Goal: Information Seeking & Learning: Find specific fact

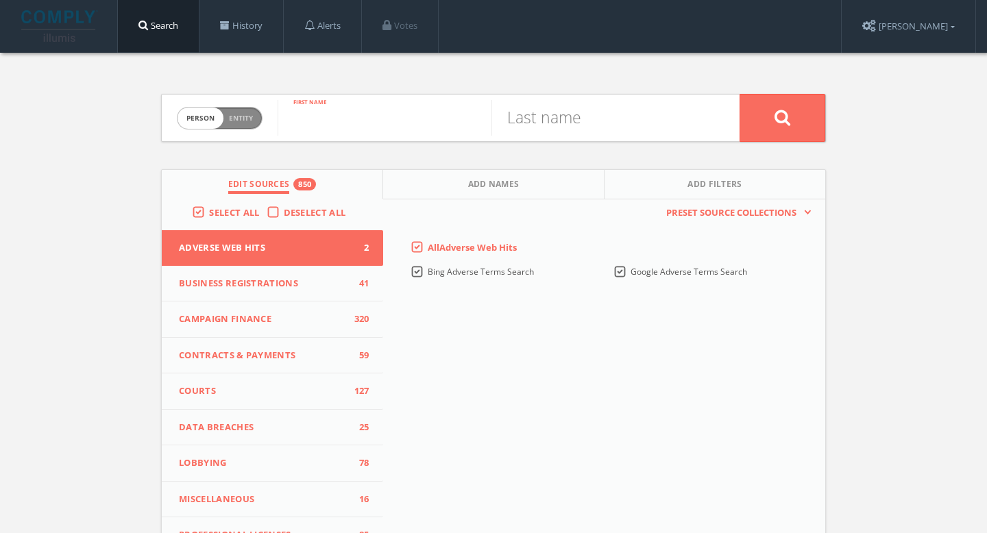
click at [383, 116] on input "text" at bounding box center [385, 118] width 214 height 36
click at [253, 115] on span "Person Entity" at bounding box center [220, 118] width 84 height 21
checkbox input "true"
paste input "[URL][DOMAIN_NAME]"
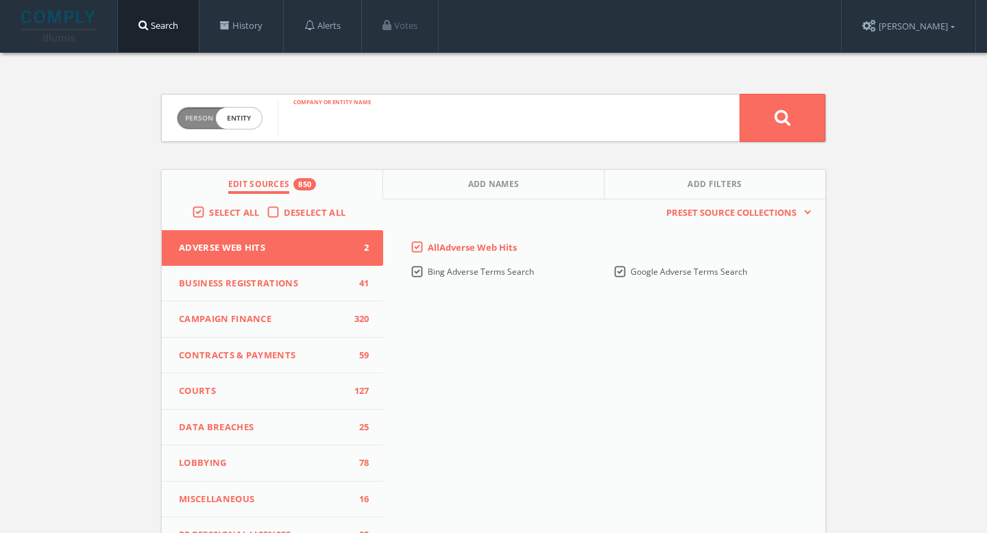
type input "[URL][DOMAIN_NAME]"
click at [470, 109] on input "[URL][DOMAIN_NAME]" at bounding box center [509, 118] width 462 height 36
click at [470, 109] on input "https://www.cnbc.com/2020/05/13/nba-drops-spalding-as-maker-of-official-basketb…" at bounding box center [509, 118] width 462 height 36
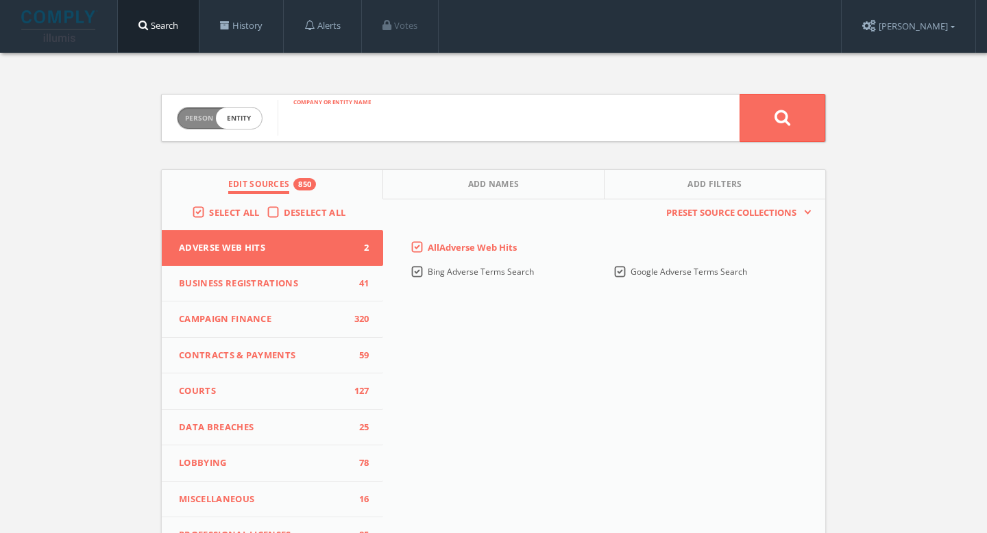
scroll to position [0, 0]
paste input "MiiR"
type input "MiiR"
click at [781, 114] on icon at bounding box center [783, 117] width 16 height 17
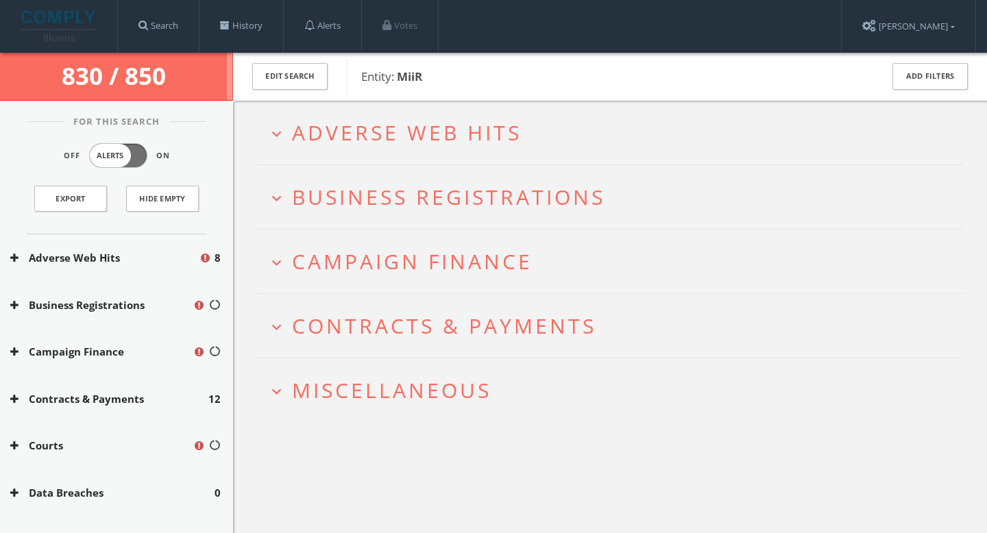
click at [384, 474] on div "expand_more Adverse Web Hits expand_more Business Registrations expand_more Cam…" at bounding box center [610, 367] width 754 height 533
click at [396, 149] on h2 "expand_more Adverse Web Hits" at bounding box center [610, 133] width 706 height 64
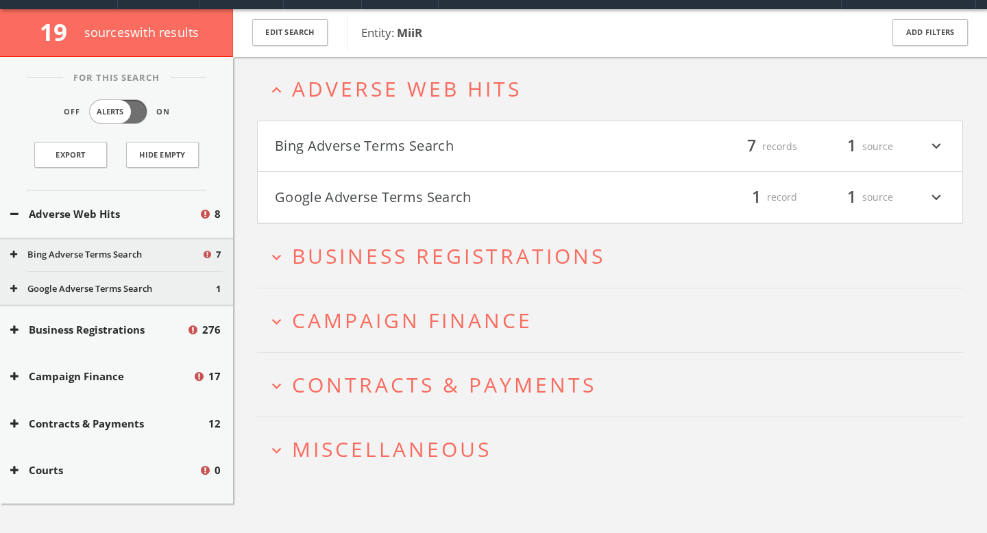
click at [396, 149] on button "Bing Adverse Terms Search" at bounding box center [442, 146] width 335 height 23
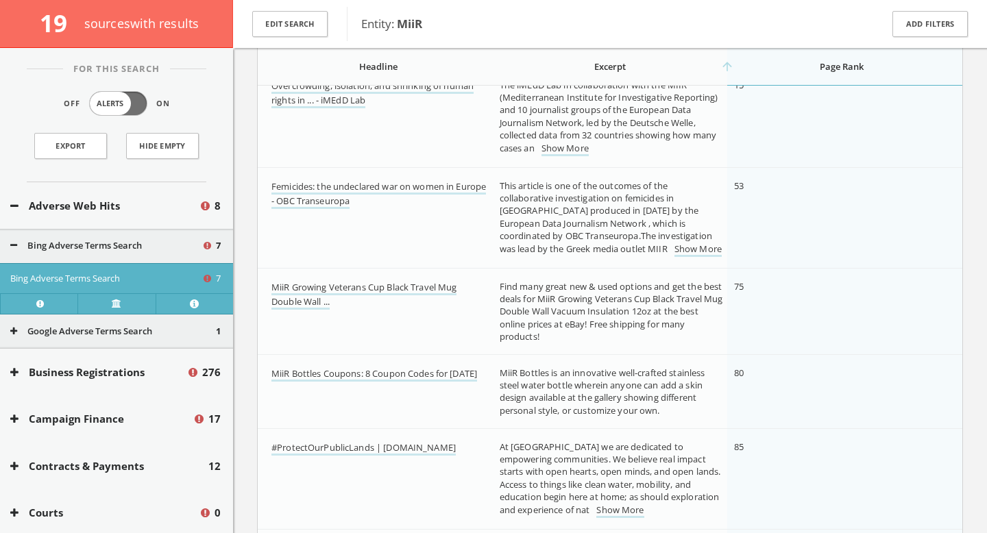
scroll to position [345, 0]
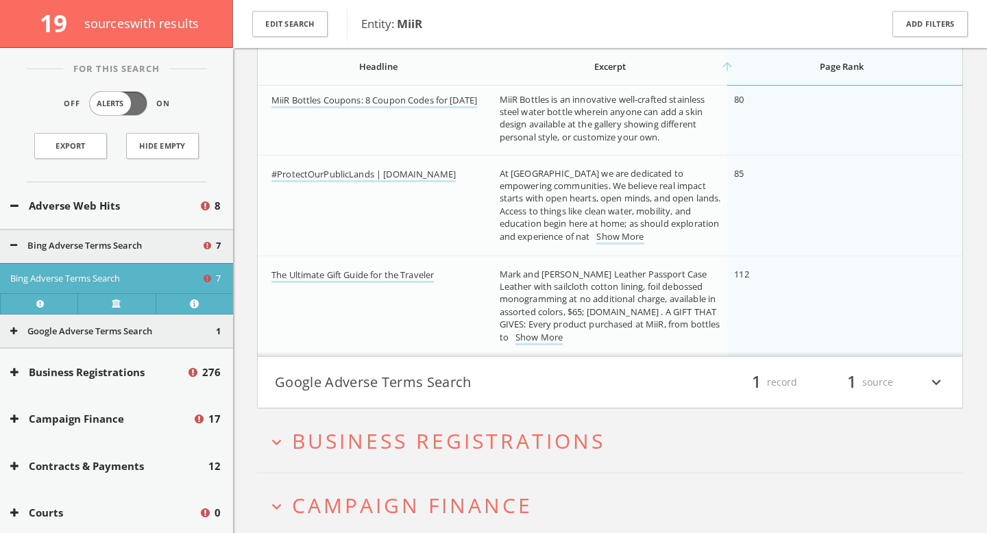
click at [472, 390] on html "Search History Alerts Votes Valerie Newberg Edit Profile Change Password Securi…" at bounding box center [493, 52] width 987 height 1323
click at [468, 385] on button "Google Adverse Terms Search" at bounding box center [442, 382] width 335 height 23
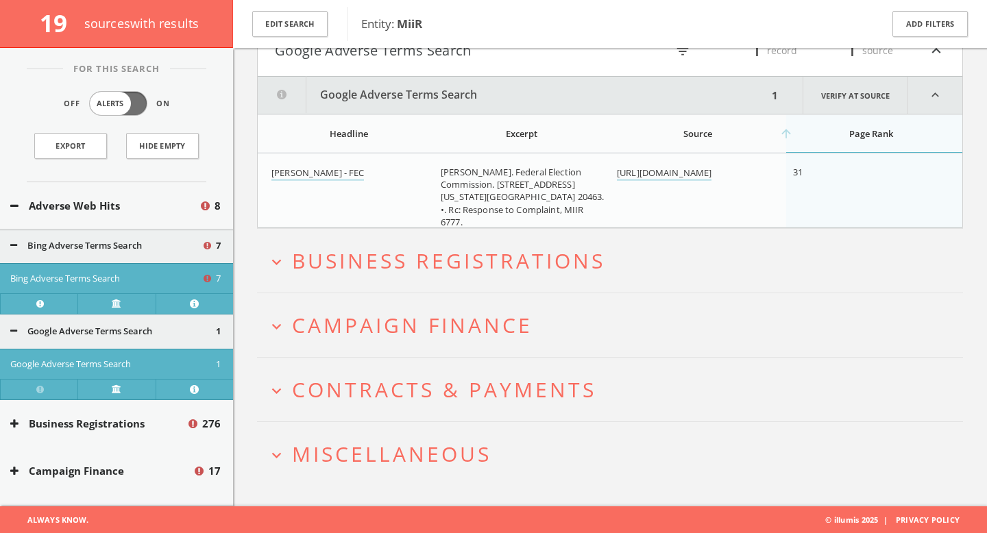
scroll to position [941, 0]
click at [657, 181] on link "https://www.fec.gov/files/legal/murs/current/112526.pdf" at bounding box center [664, 174] width 95 height 14
click at [417, 258] on span "Business Registrations" at bounding box center [448, 261] width 313 height 28
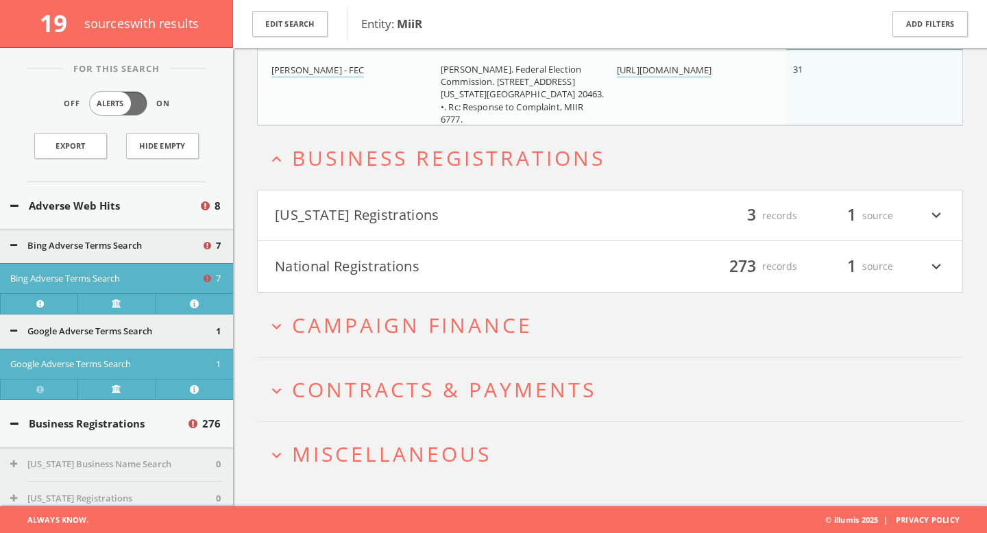
click at [429, 208] on button "California Registrations" at bounding box center [442, 215] width 335 height 23
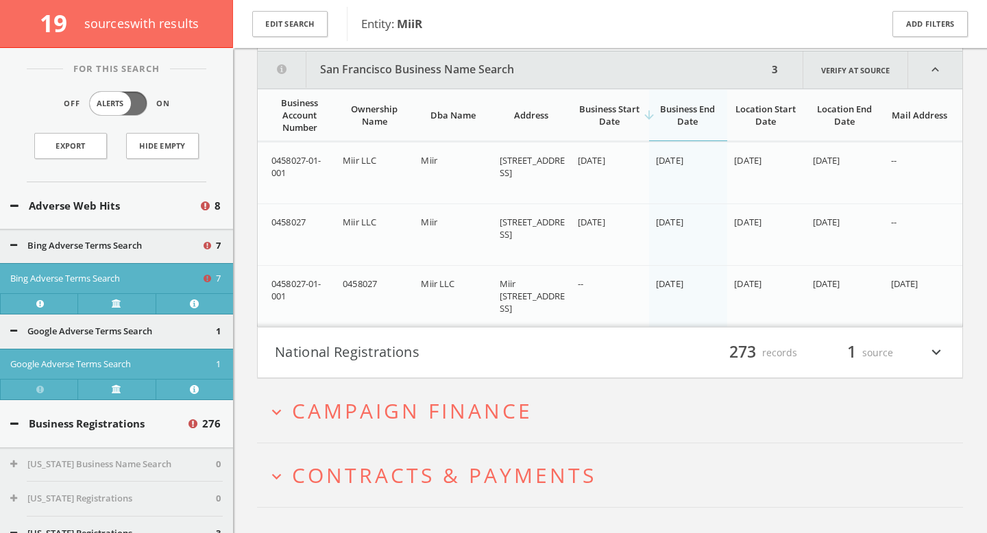
scroll to position [1236, 0]
click at [500, 368] on h4 "National Registrations filter_list 273 records 1 source expand_more" at bounding box center [610, 351] width 705 height 51
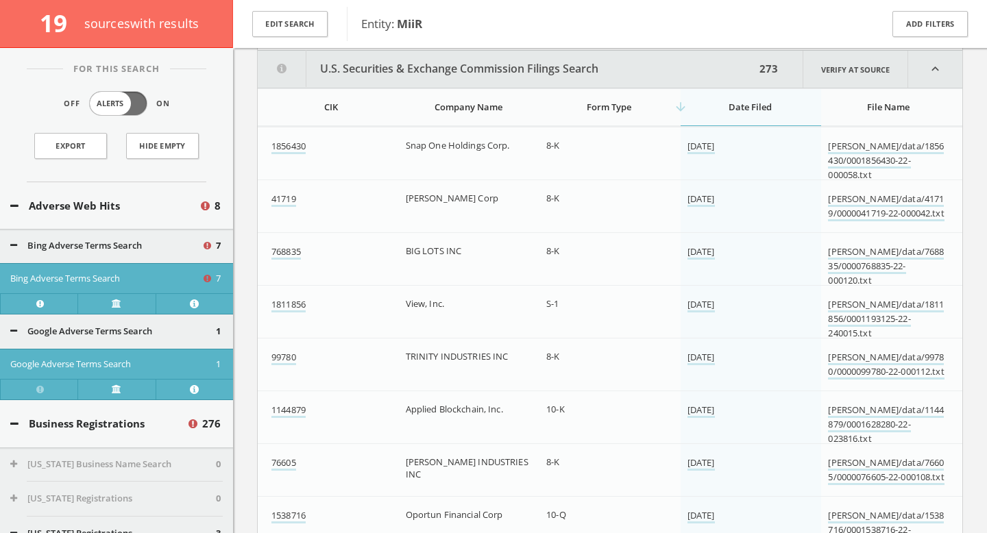
scroll to position [1564, 0]
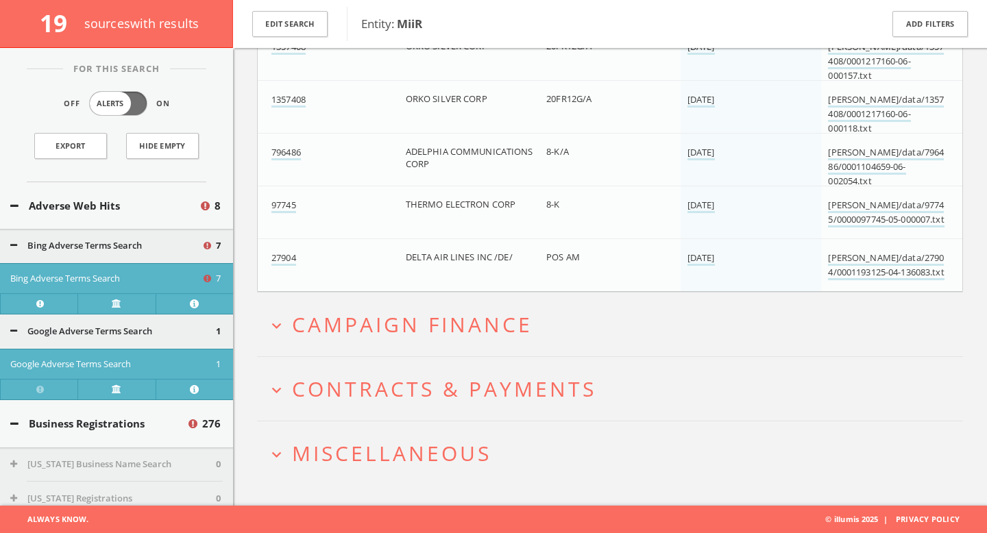
click at [475, 313] on span "Campaign Finance" at bounding box center [412, 325] width 241 height 28
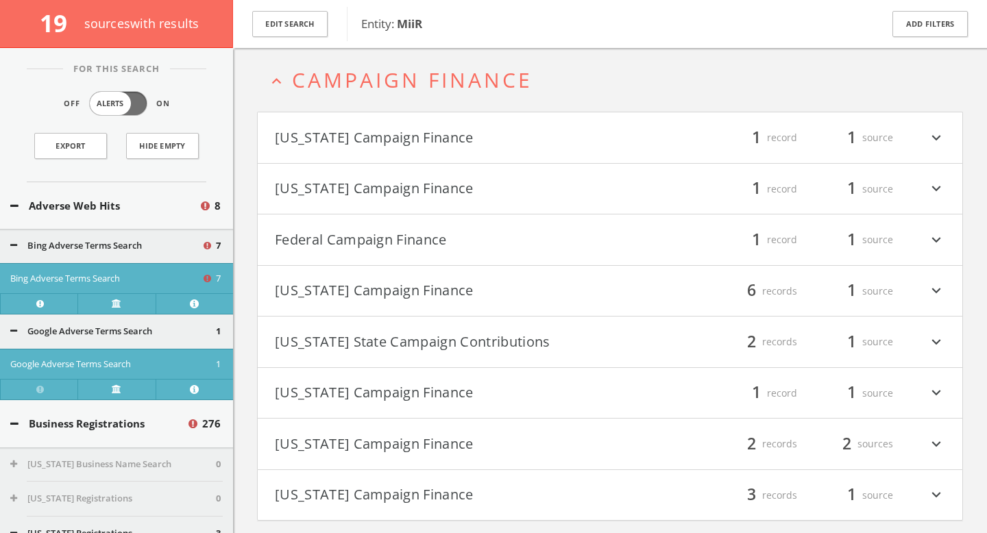
click at [501, 140] on button "Arizona Campaign Finance" at bounding box center [442, 137] width 335 height 23
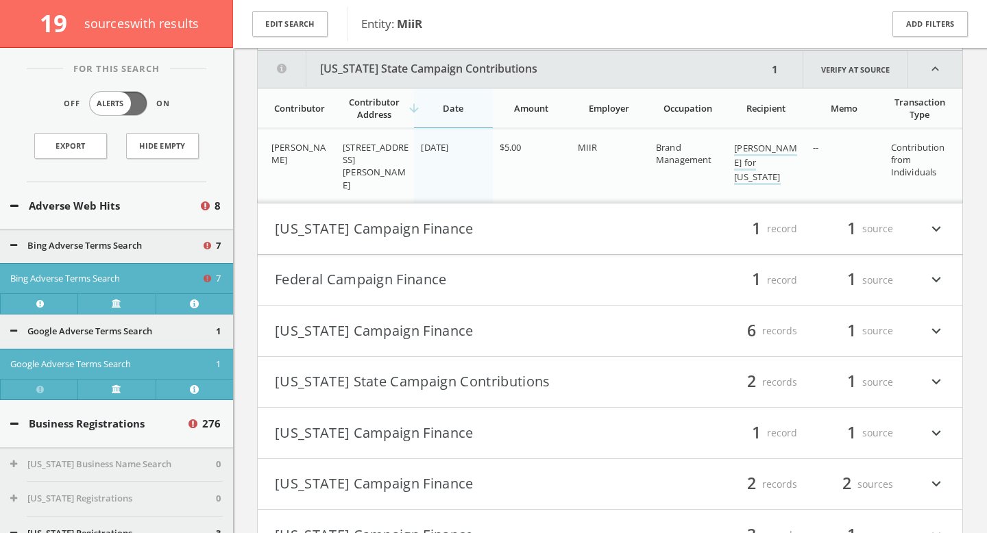
scroll to position [16181, 0]
click at [543, 223] on button "California Campaign Finance" at bounding box center [442, 226] width 335 height 23
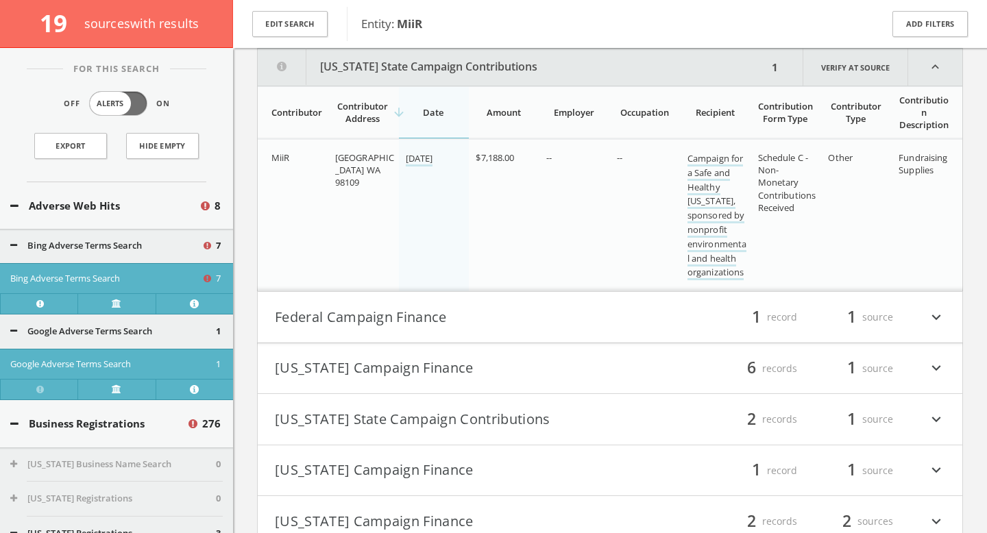
click at [537, 319] on button "Federal Campaign Finance" at bounding box center [442, 317] width 335 height 23
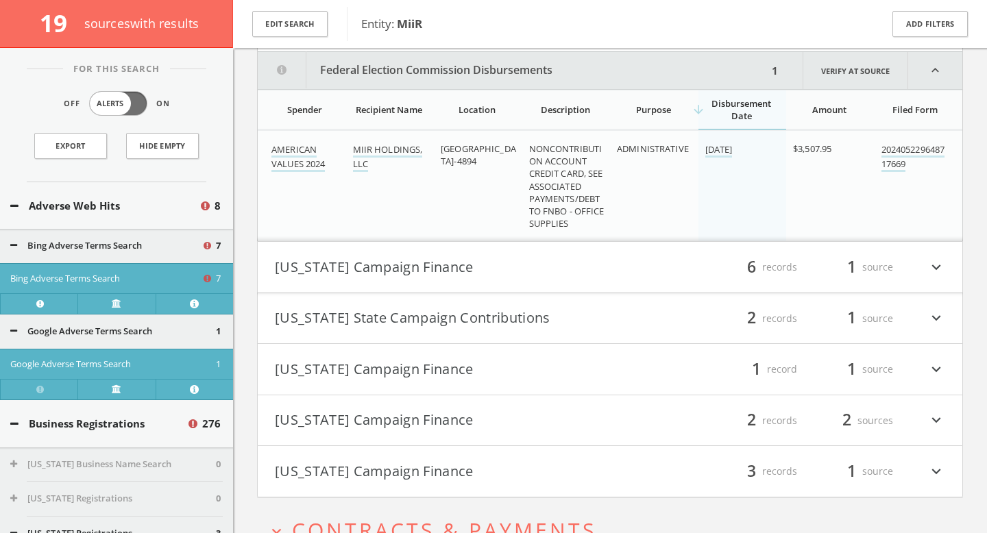
scroll to position [16680, 0]
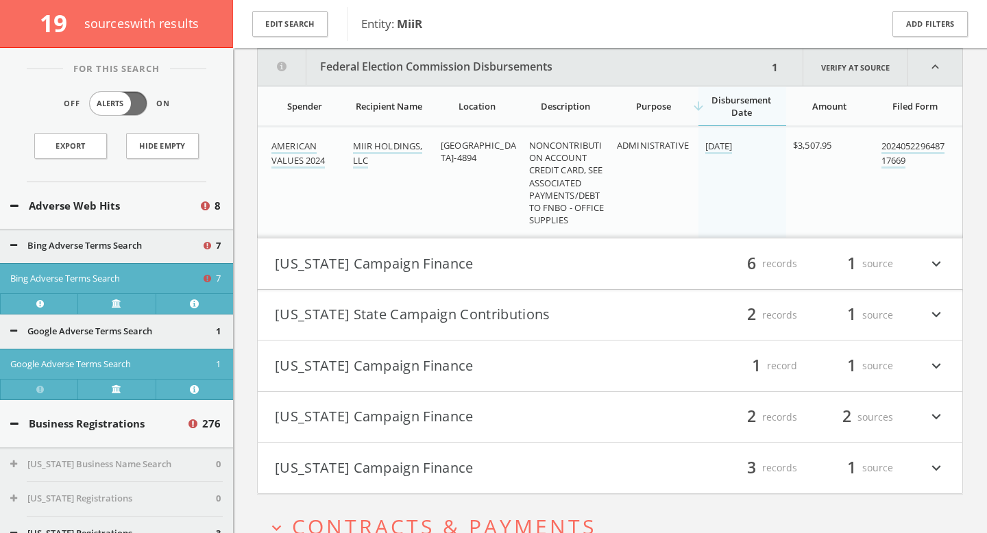
click at [562, 284] on h4 "Georgia Campaign Finance filter_list 6 records 1 source expand_more" at bounding box center [610, 264] width 705 height 51
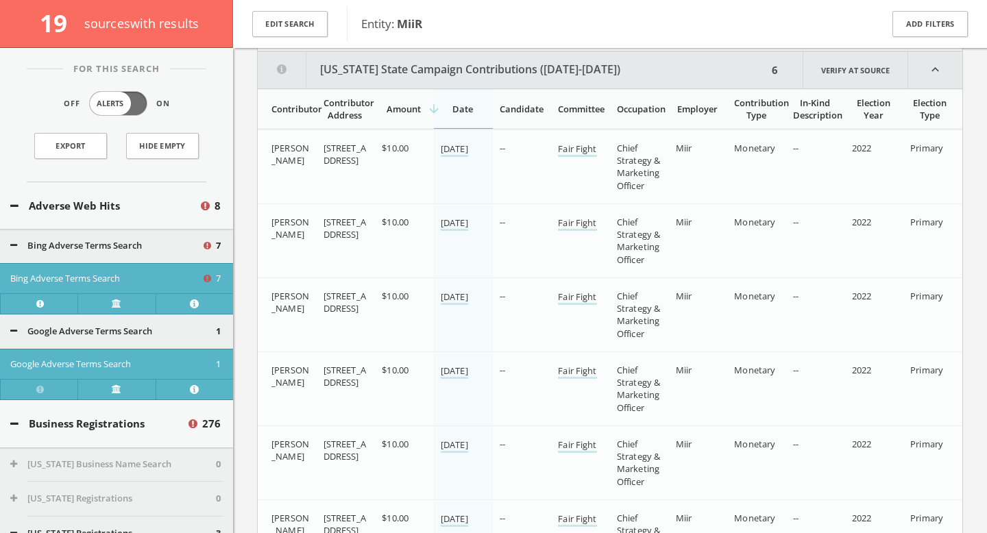
scroll to position [16921, 0]
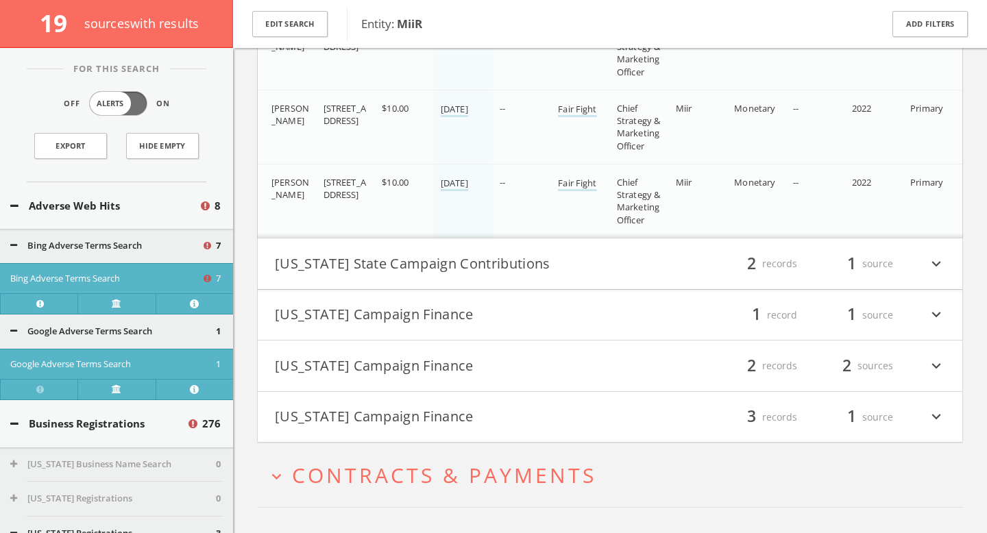
click at [562, 259] on button "Tennessee State Campaign Contributions" at bounding box center [442, 263] width 335 height 23
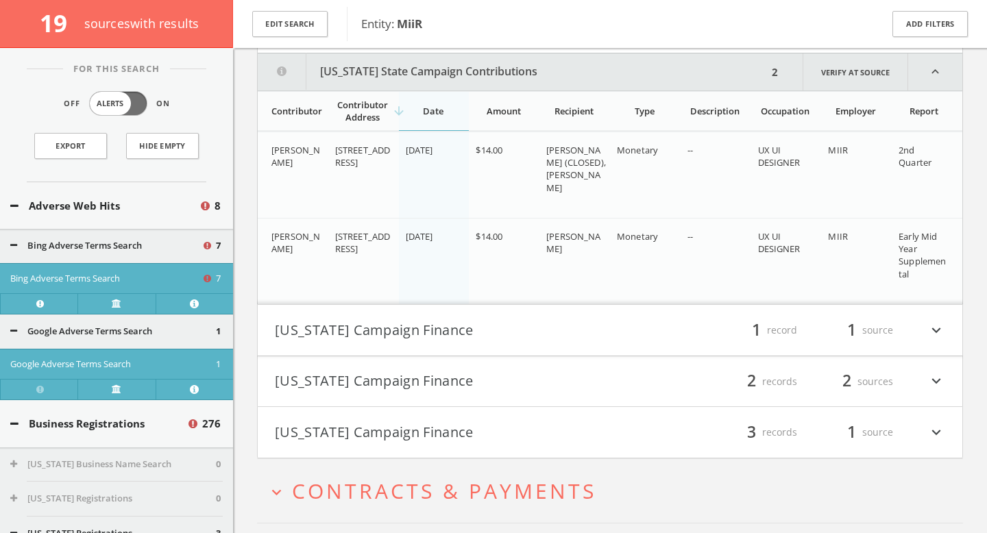
scroll to position [17496, 0]
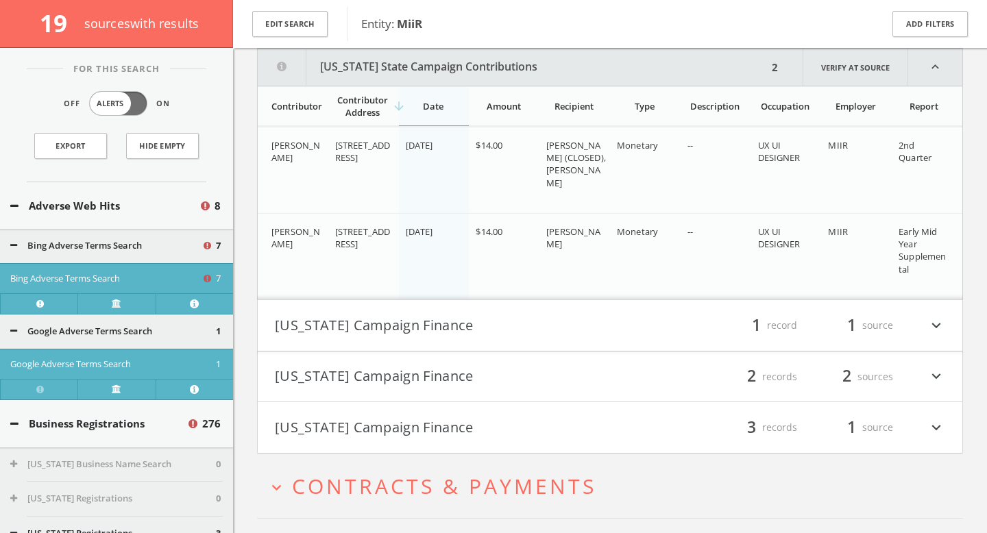
click at [556, 344] on h4 "Texas Campaign Finance filter_list 1 record 1 source expand_more" at bounding box center [610, 325] width 705 height 51
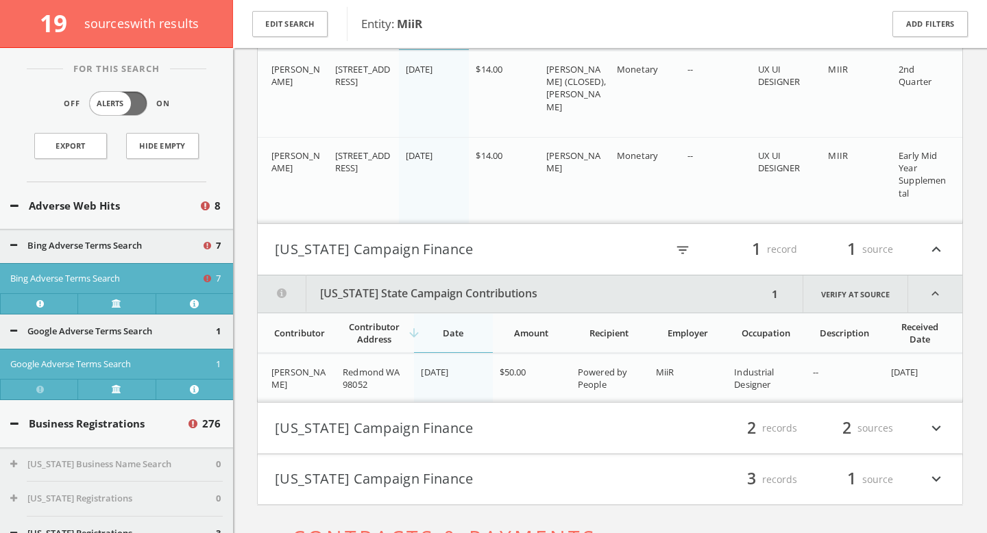
scroll to position [17584, 0]
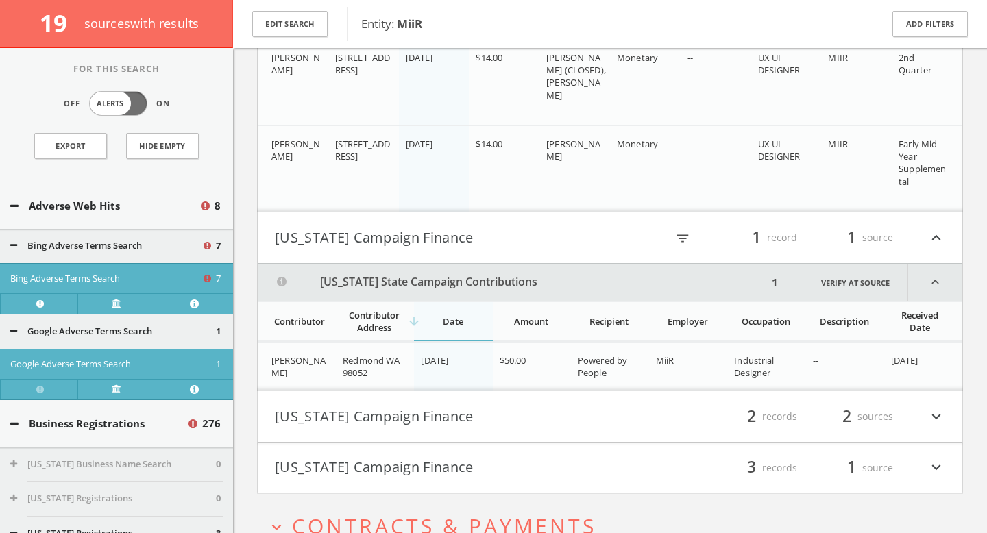
click at [543, 419] on button "Washington Campaign Finance" at bounding box center [442, 416] width 335 height 23
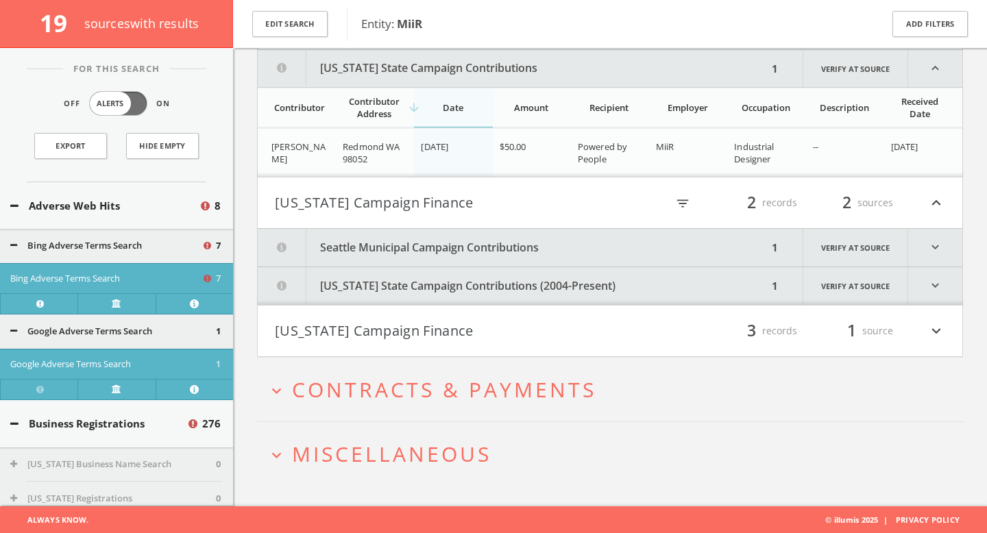
click at [549, 246] on button "Seattle Municipal Campaign Contributions" at bounding box center [513, 248] width 510 height 38
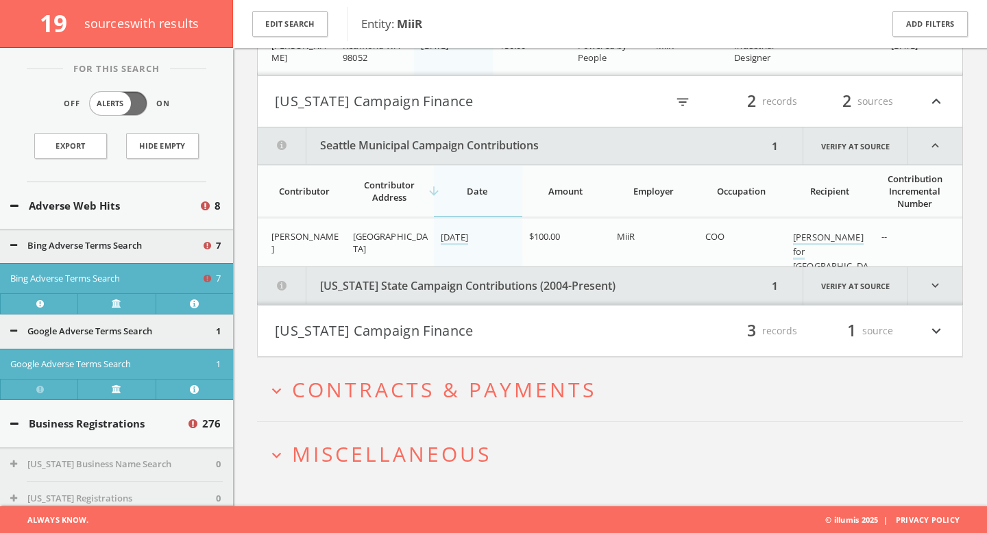
click at [557, 284] on button "Washington State Campaign Contributions (2004-Present)" at bounding box center [513, 286] width 510 height 38
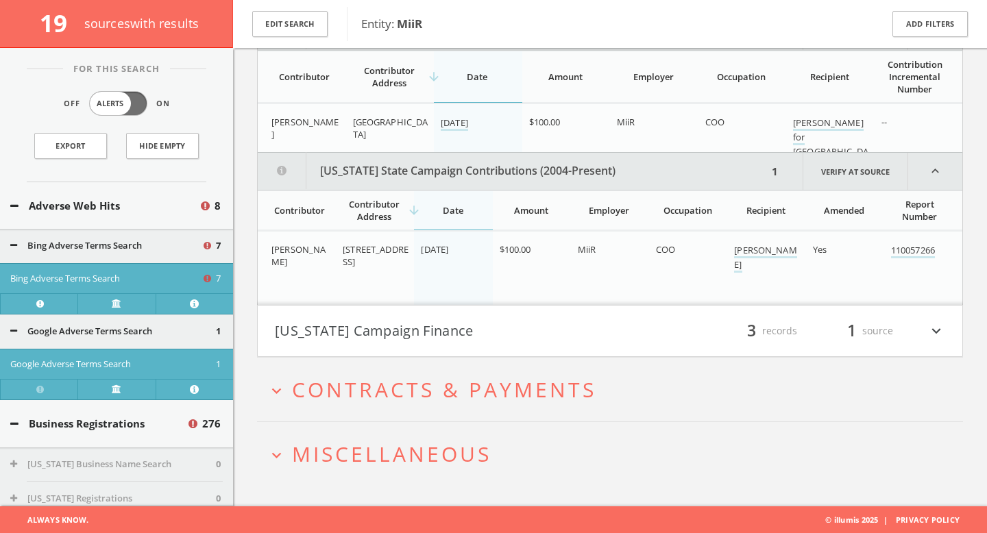
click at [541, 337] on button "West Virginia Campaign Finance" at bounding box center [442, 331] width 335 height 23
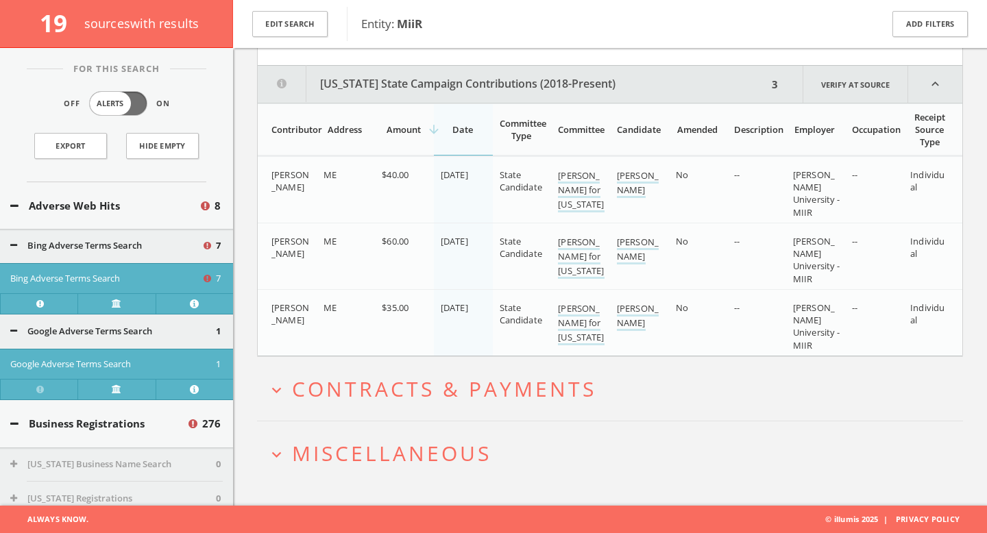
click at [554, 365] on h2 "expand_more Contracts & Payments" at bounding box center [610, 389] width 706 height 64
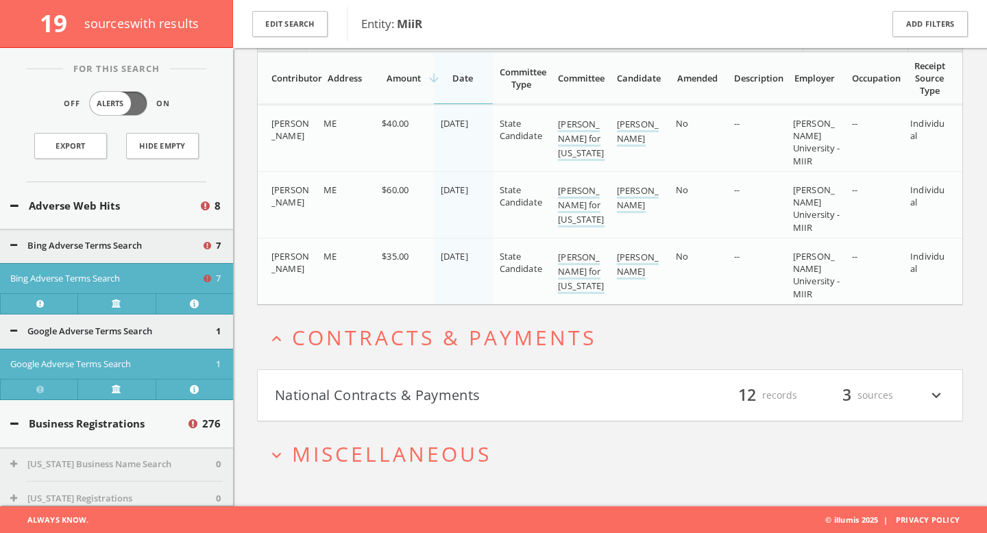
click at [562, 387] on button "National Contracts & Payments" at bounding box center [442, 395] width 335 height 23
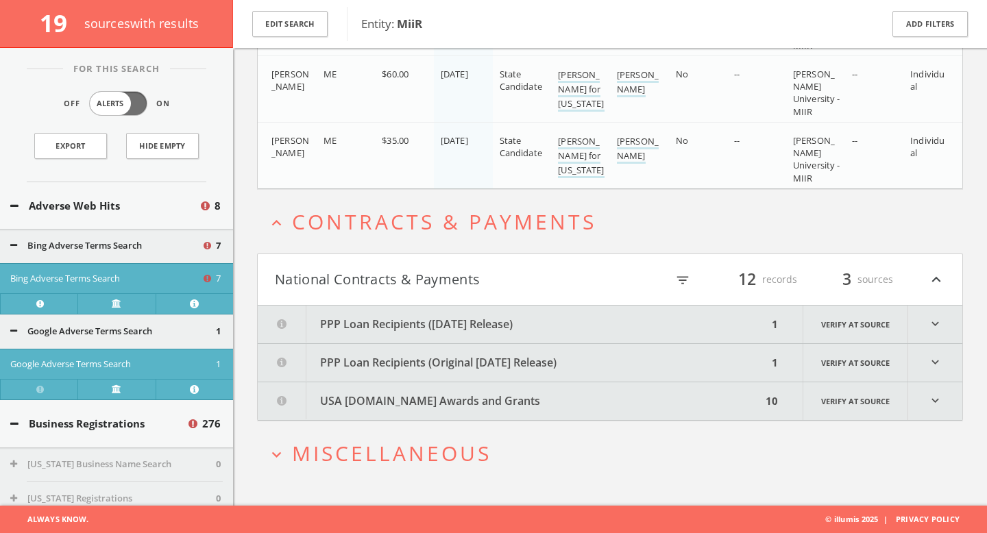
click at [564, 325] on button "PPP Loan Recipients (December 2020 Release)" at bounding box center [513, 325] width 510 height 38
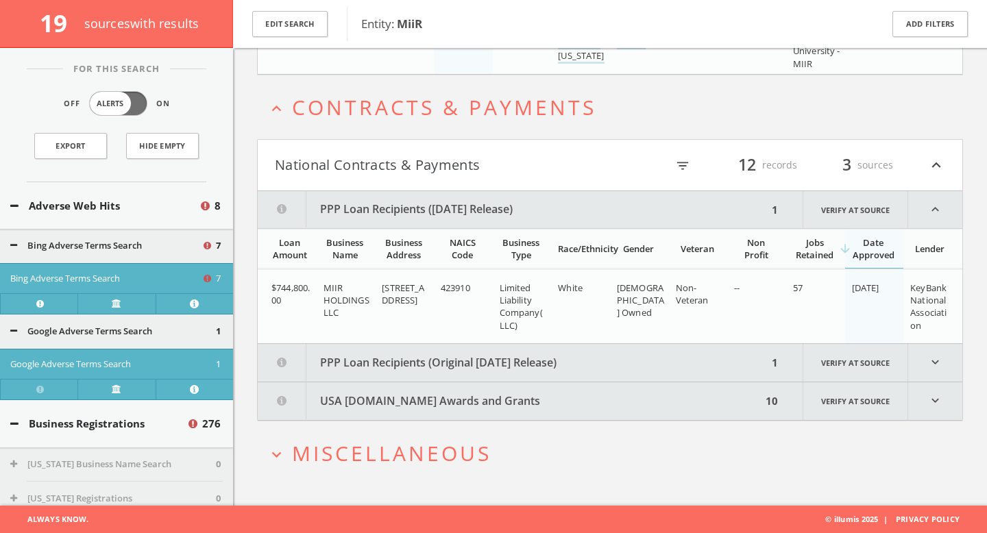
click at [571, 361] on button "PPP Loan Recipients (Original July 2020 Release)" at bounding box center [513, 363] width 510 height 38
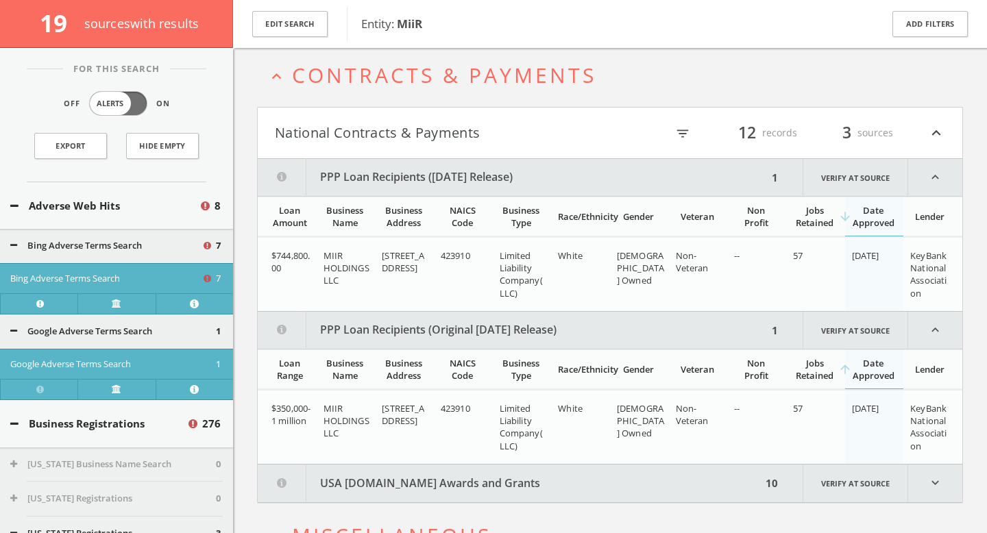
scroll to position [18701, 0]
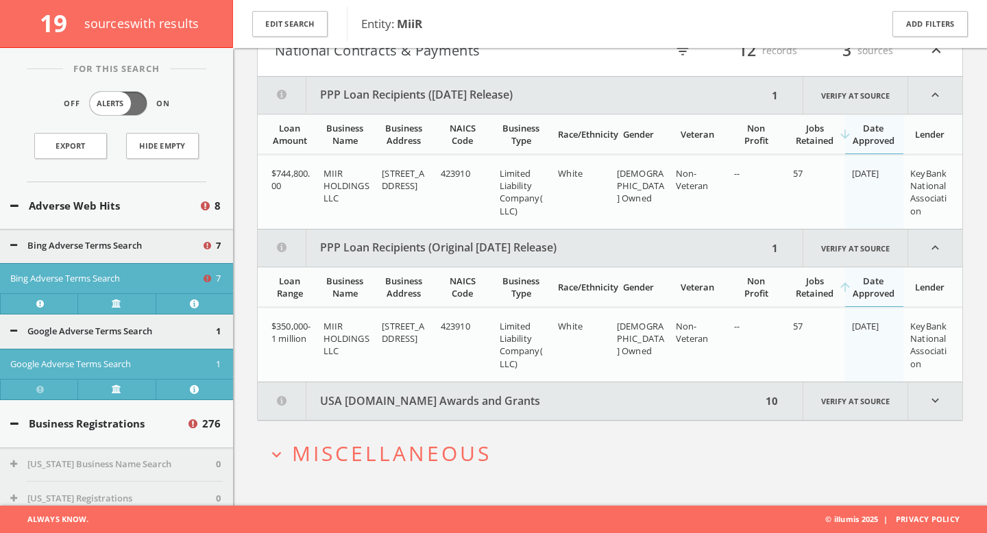
click at [575, 415] on button "USA Spending.gov Awards and Grants" at bounding box center [510, 402] width 504 height 38
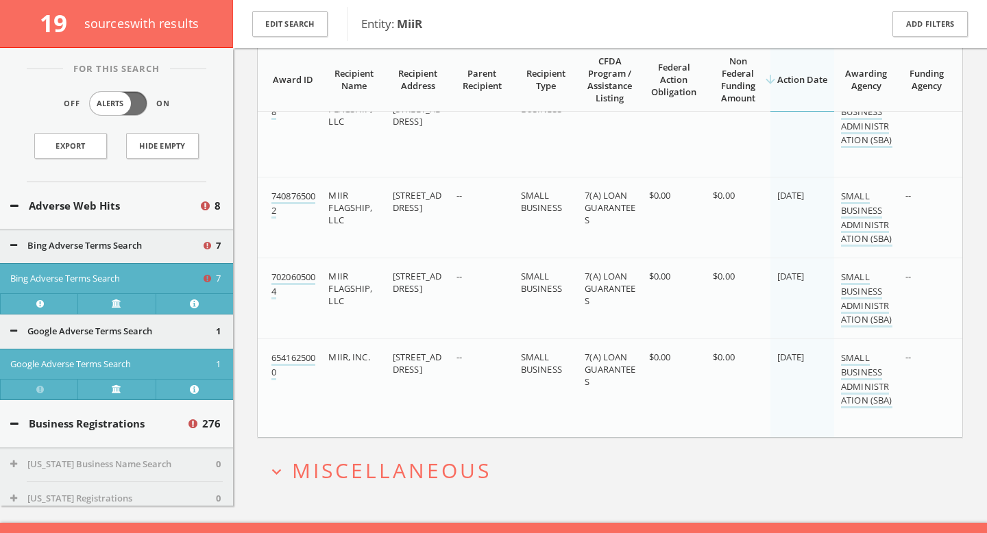
scroll to position [19708, 0]
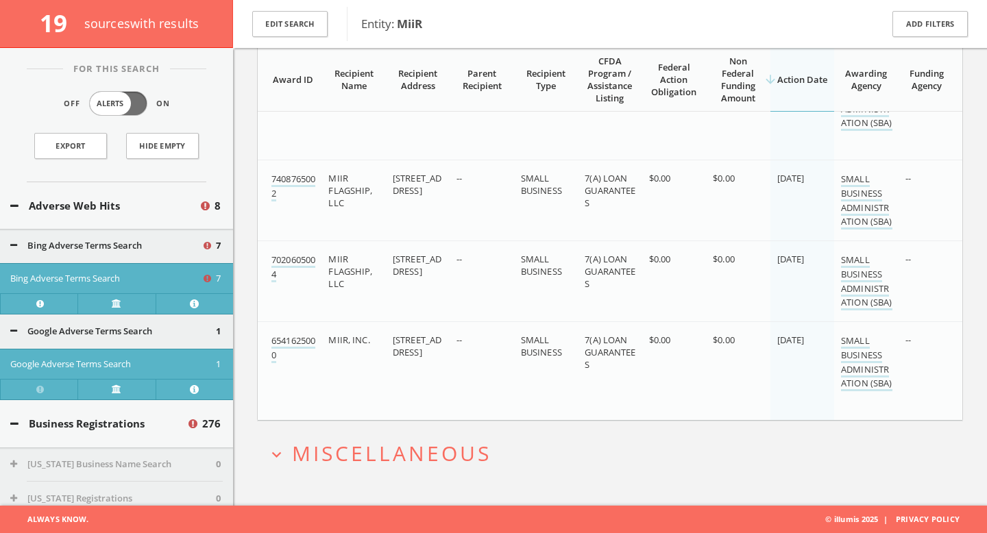
click at [533, 446] on button "expand_more Miscellaneous" at bounding box center [615, 453] width 696 height 23
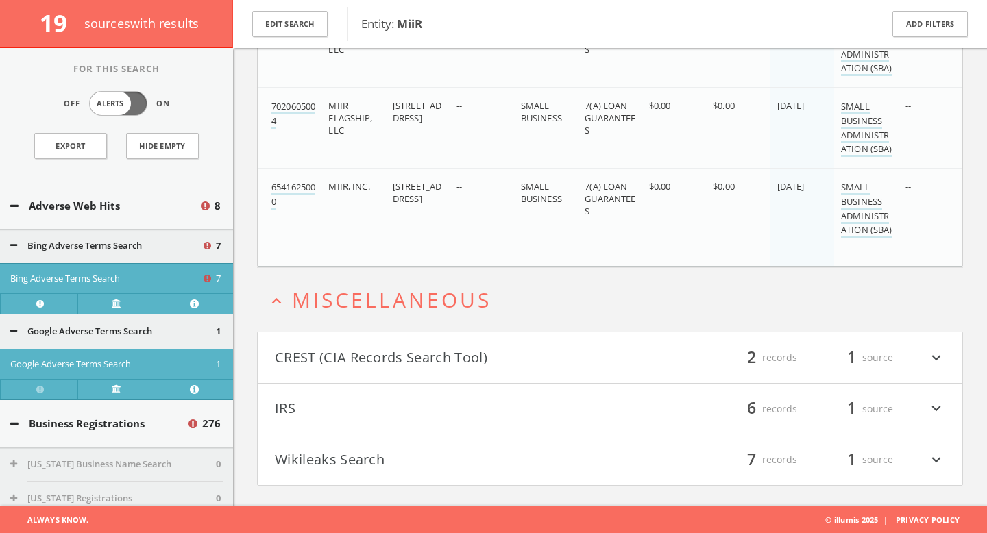
click at [529, 353] on button "CREST (CIA Records Search Tool)" at bounding box center [442, 357] width 335 height 23
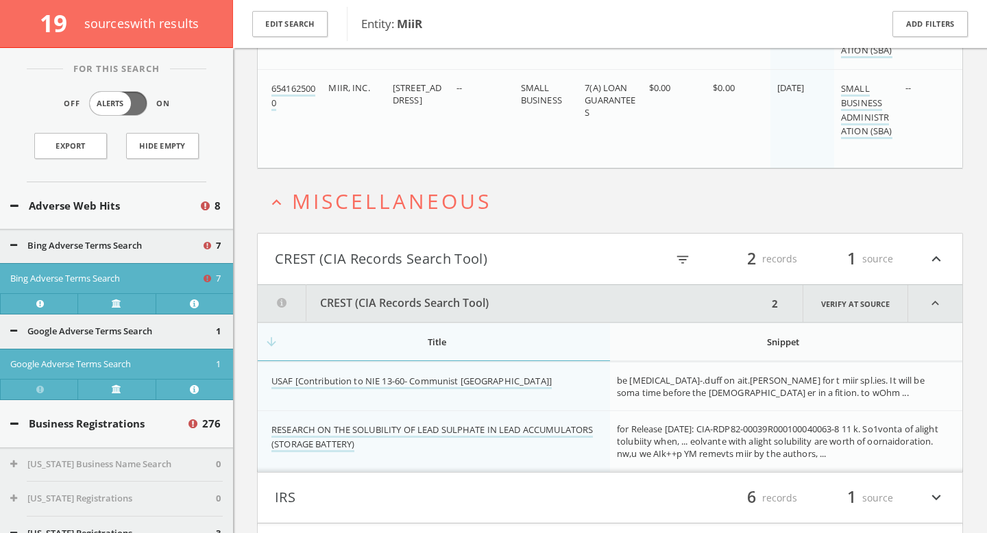
scroll to position [20049, 0]
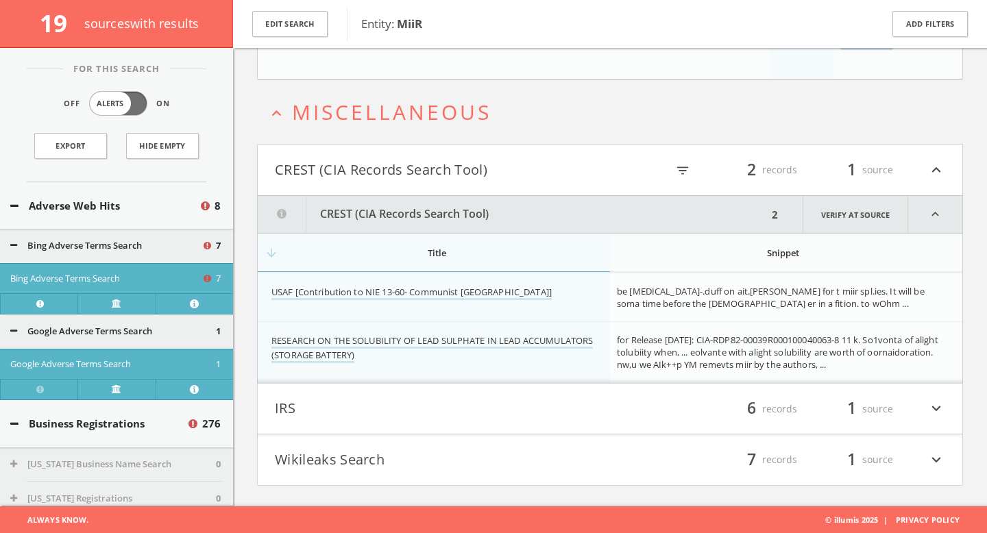
click at [525, 398] on button "IRS" at bounding box center [442, 409] width 335 height 23
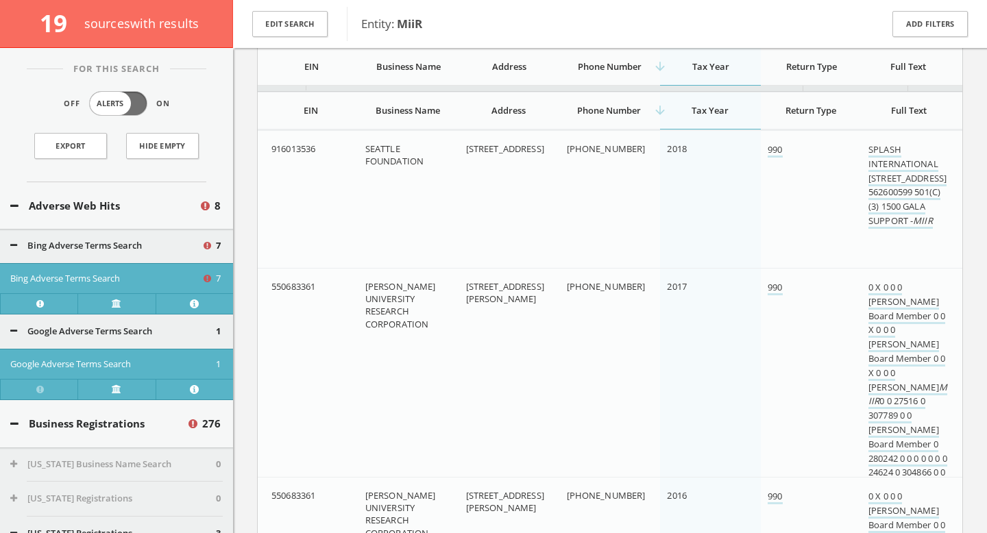
scroll to position [21225, 0]
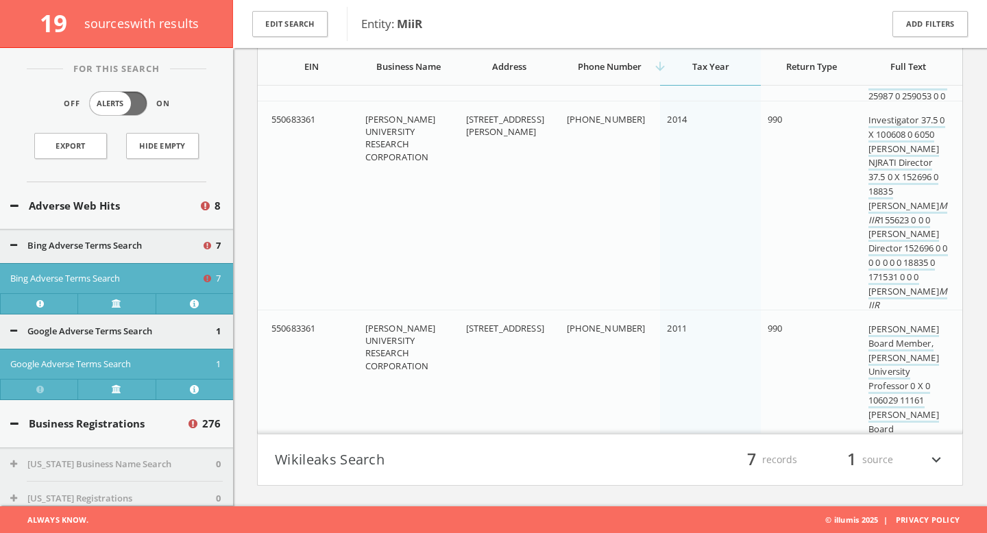
click at [516, 469] on button "Wikileaks Search" at bounding box center [442, 459] width 335 height 23
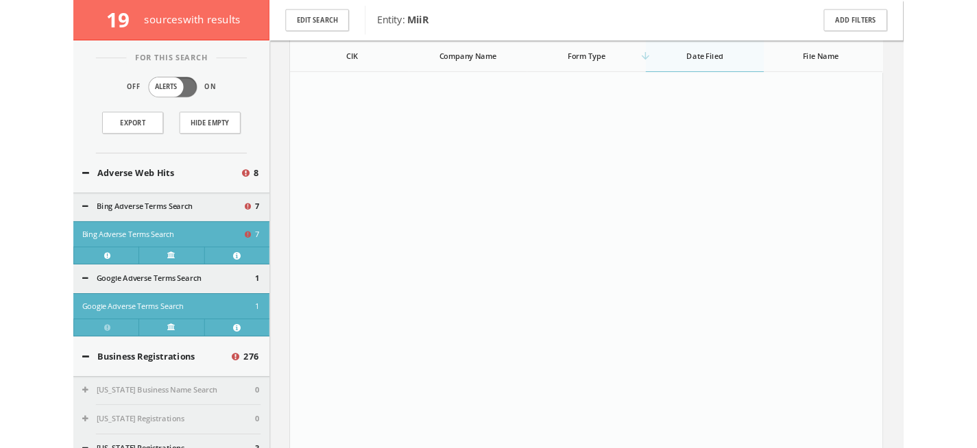
scroll to position [10361, 0]
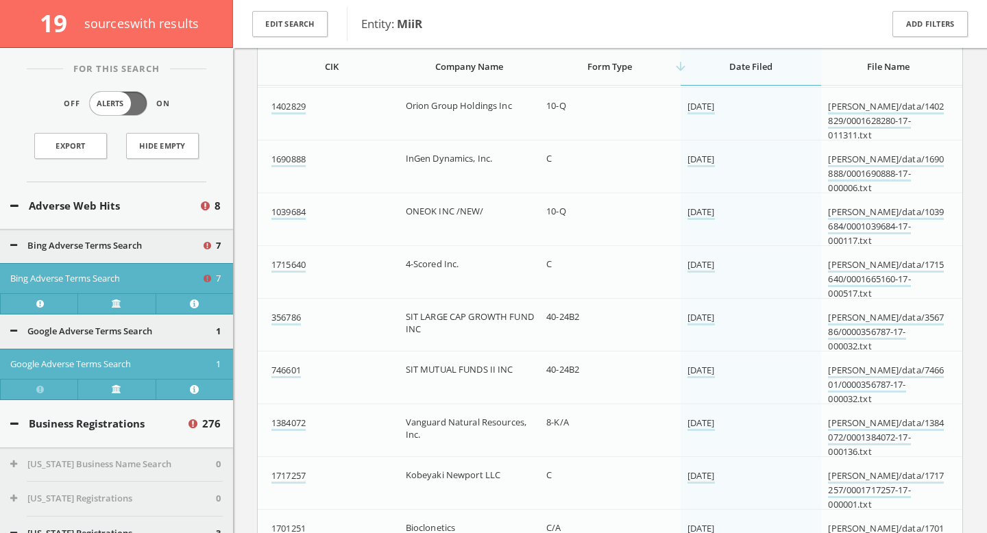
click at [680, 23] on span "Entity: MiiR" at bounding box center [612, 24] width 502 height 18
click at [359, 32] on div "Entity: MiiR" at bounding box center [605, 24] width 516 height 34
click at [308, 32] on button "Edit Search" at bounding box center [289, 24] width 75 height 27
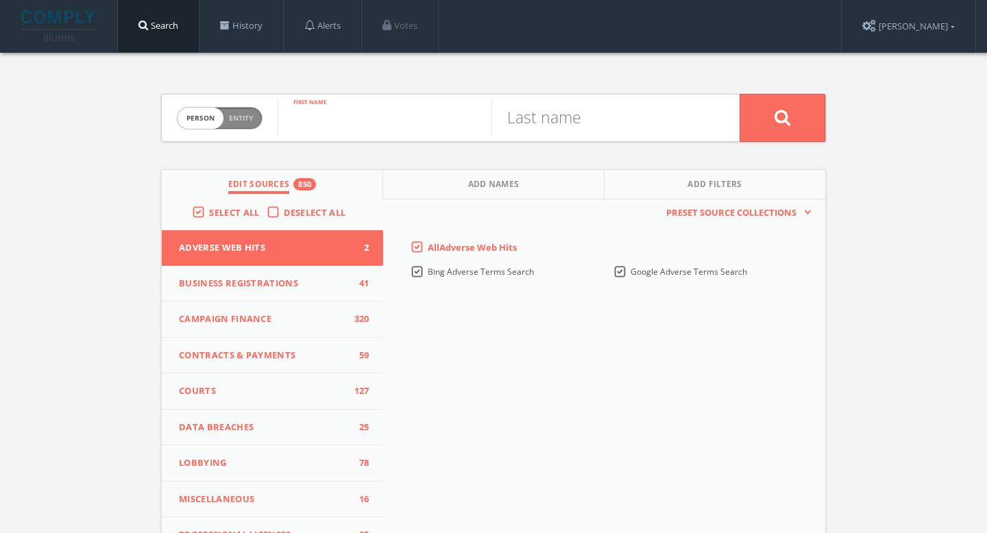
click at [341, 117] on input "text" at bounding box center [385, 118] width 214 height 36
type input "Bryan"
click at [556, 123] on input "text" at bounding box center [599, 118] width 214 height 36
type input "O"
type input "p"
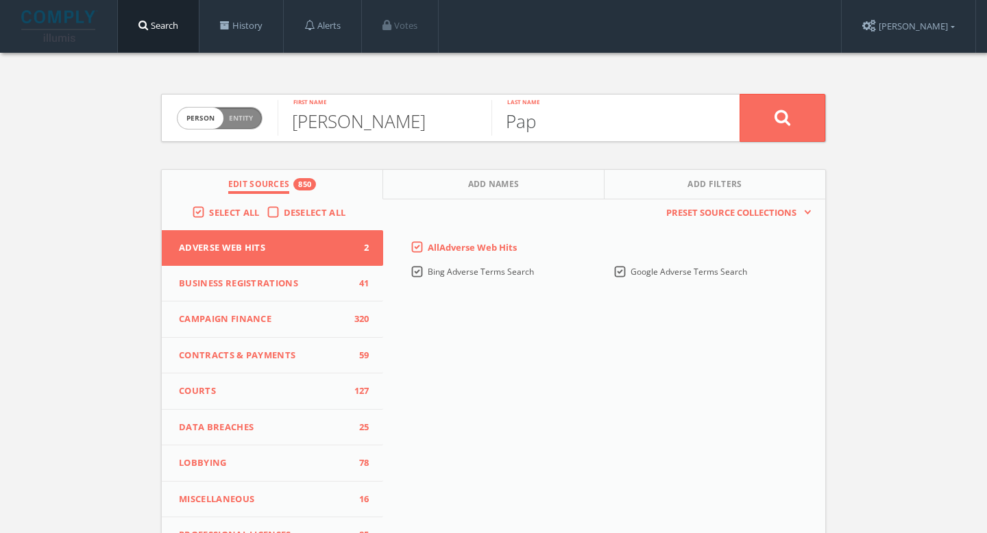
click at [541, 121] on input "Pap" at bounding box center [599, 118] width 214 height 36
paste input "é"
type input "Papé"
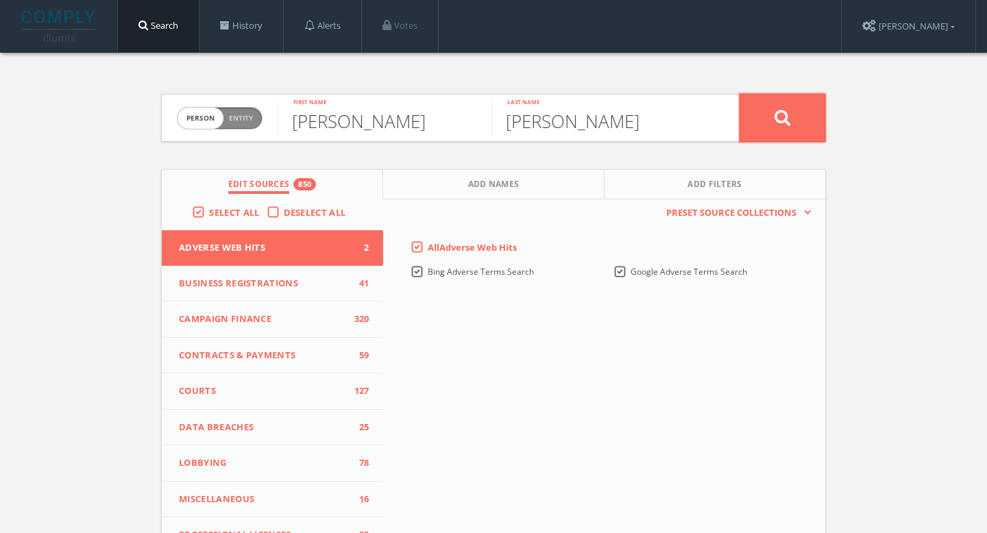
click at [761, 120] on button at bounding box center [783, 118] width 86 height 48
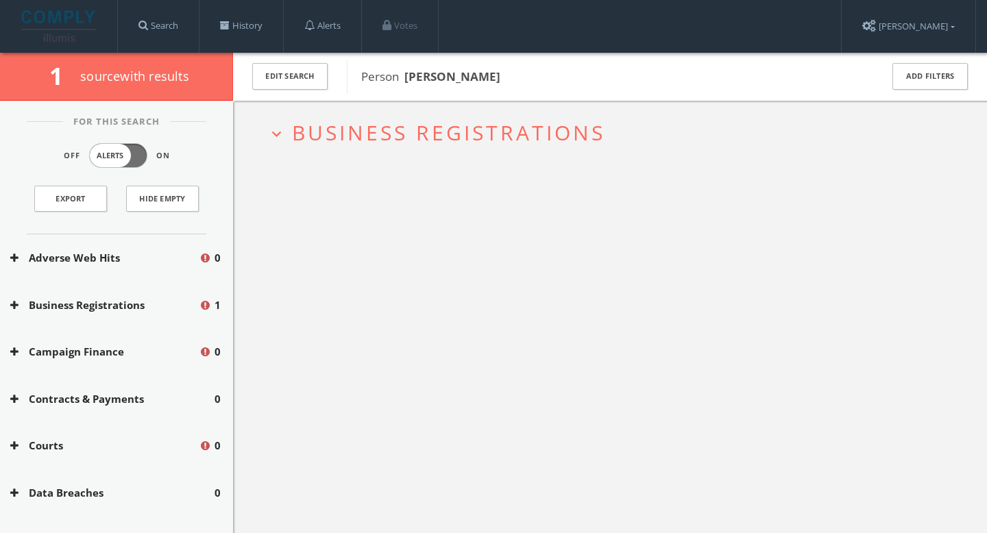
click at [382, 124] on span "Business Registrations" at bounding box center [448, 133] width 313 height 28
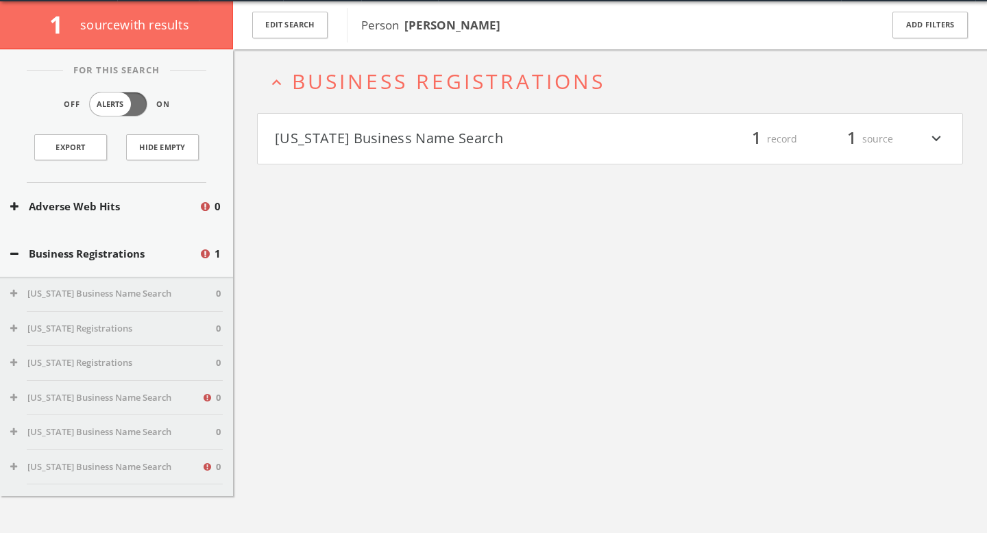
click at [466, 163] on h4 "Washington Business Name Search filter_list 1 record 1 source expand_more" at bounding box center [610, 139] width 705 height 51
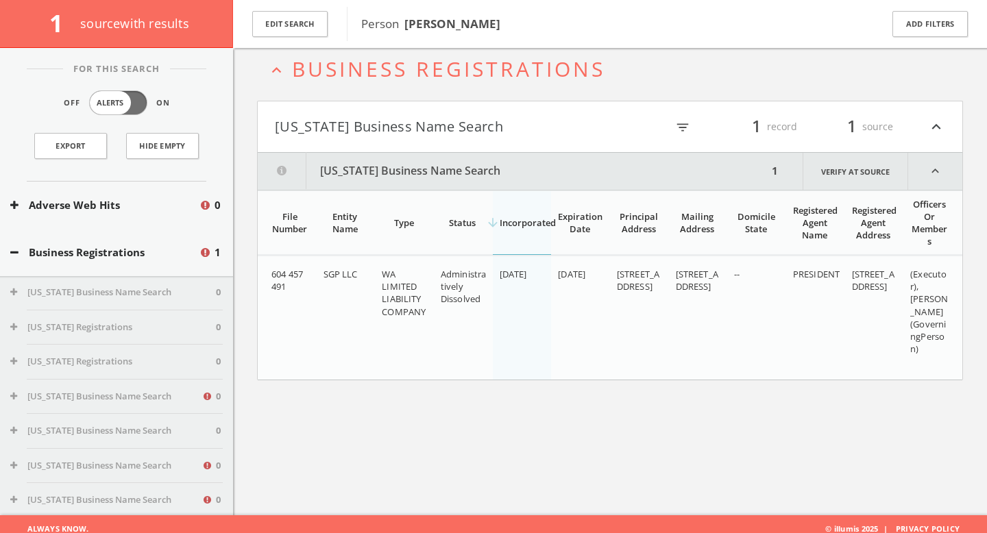
scroll to position [80, 0]
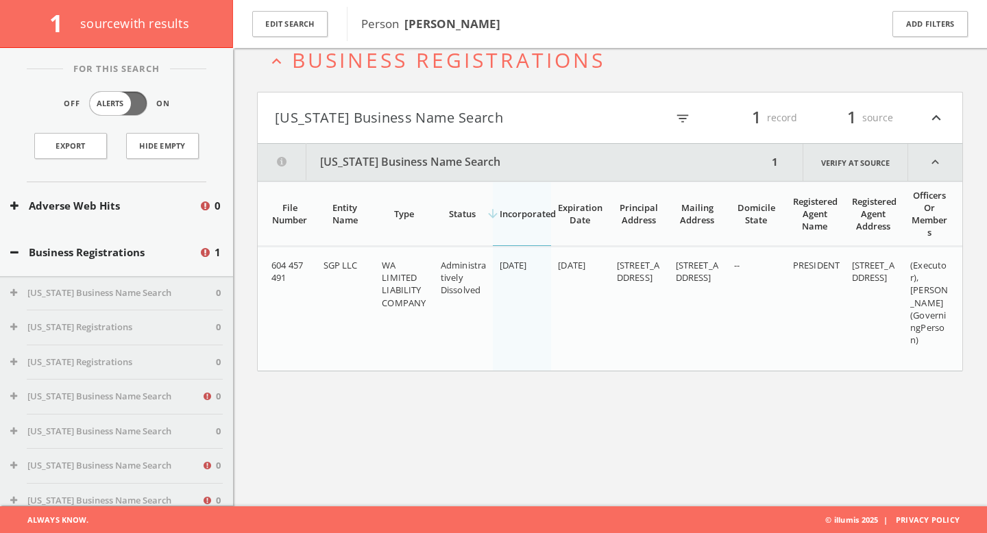
click at [123, 21] on span "source with results" at bounding box center [134, 23] width 109 height 16
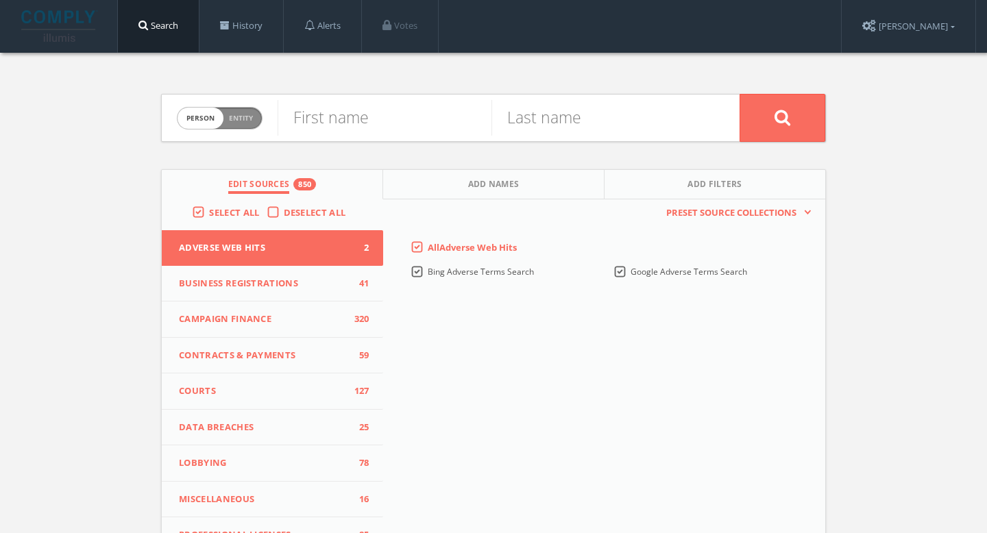
click at [254, 109] on span "Person Entity" at bounding box center [220, 118] width 84 height 21
checkbox input "true"
click at [377, 124] on input "text" at bounding box center [509, 118] width 462 height 36
paste input "Coaster Stone"
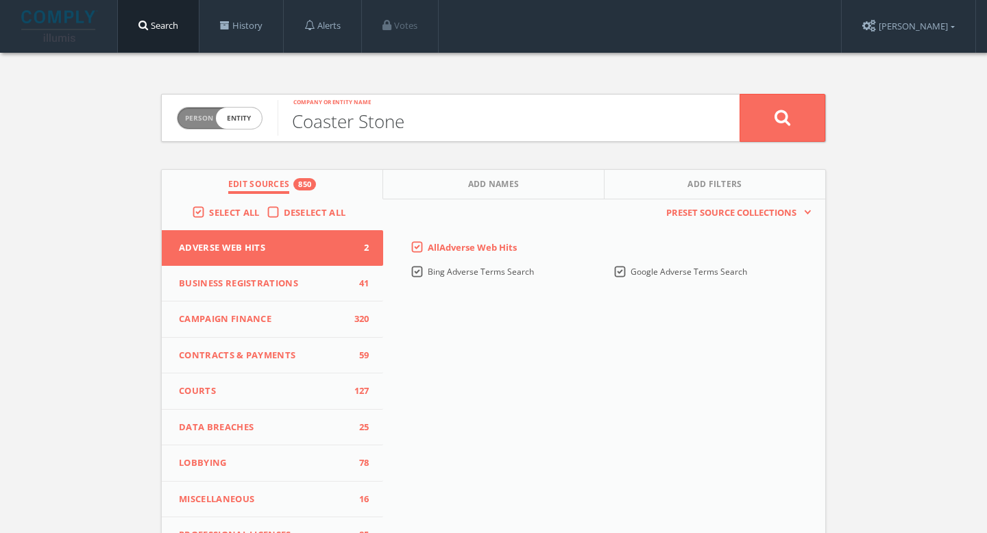
type input "Coaster Stone"
click at [799, 113] on button at bounding box center [783, 118] width 86 height 48
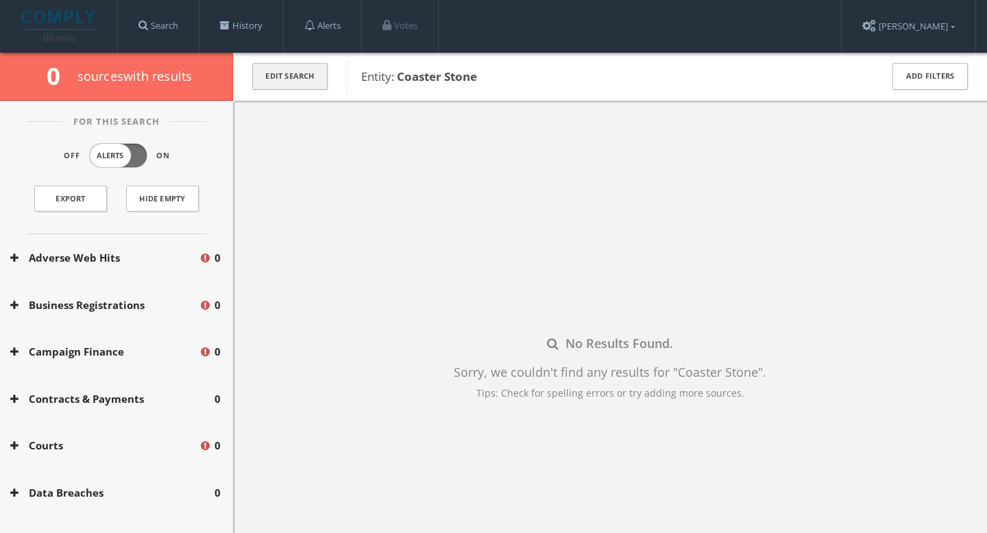
click at [298, 82] on button "Edit Search" at bounding box center [289, 76] width 75 height 27
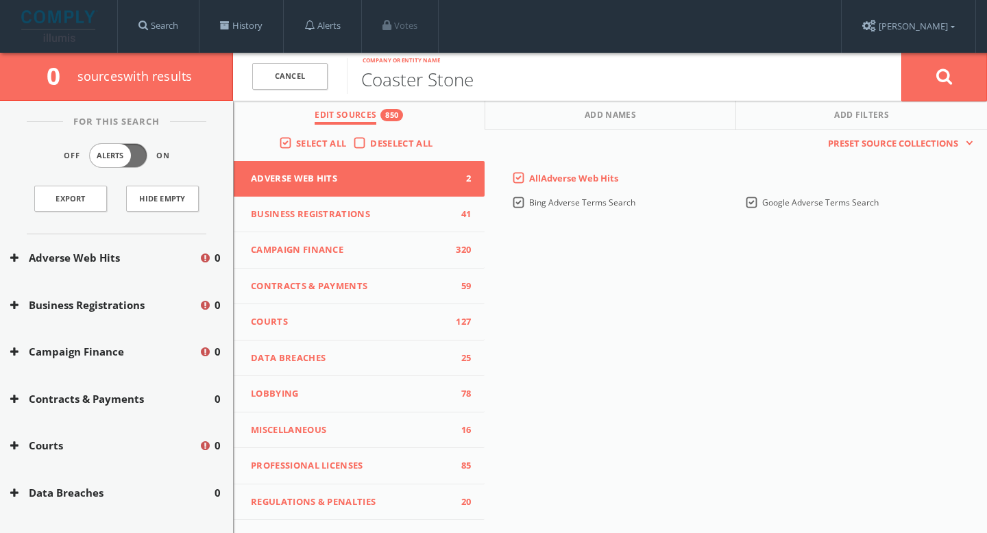
click at [420, 79] on input "Coaster Stone" at bounding box center [624, 76] width 555 height 36
type input "Indiana Gifts"
click at [902, 52] on button at bounding box center [945, 76] width 86 height 49
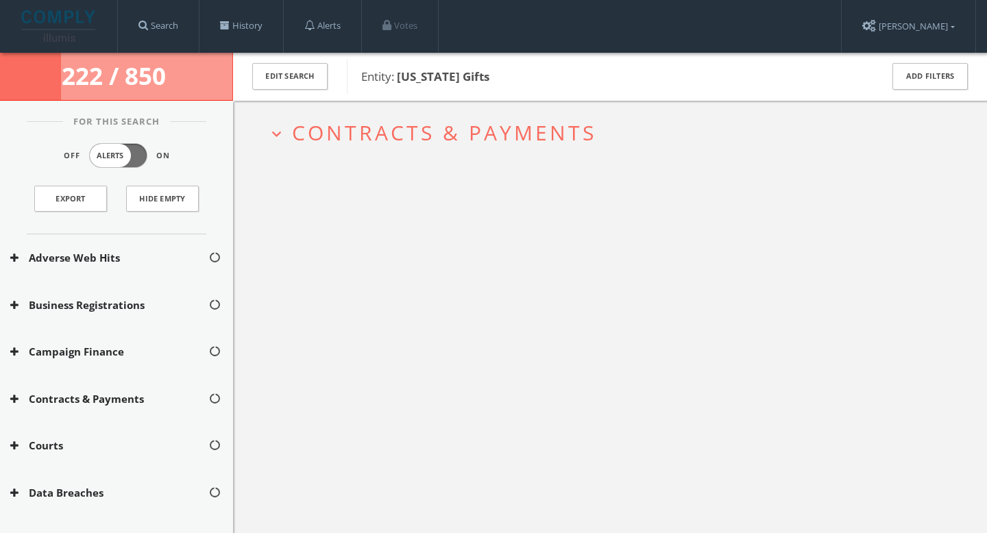
click at [483, 147] on h2 "expand_more Contracts & Payments" at bounding box center [610, 133] width 706 height 64
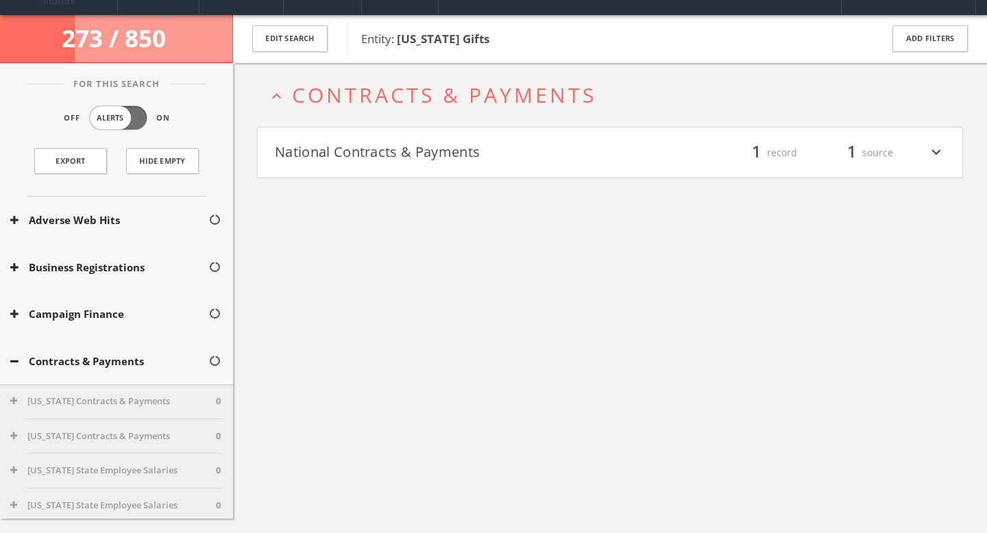
click at [472, 162] on button "National Contracts & Payments" at bounding box center [442, 152] width 335 height 23
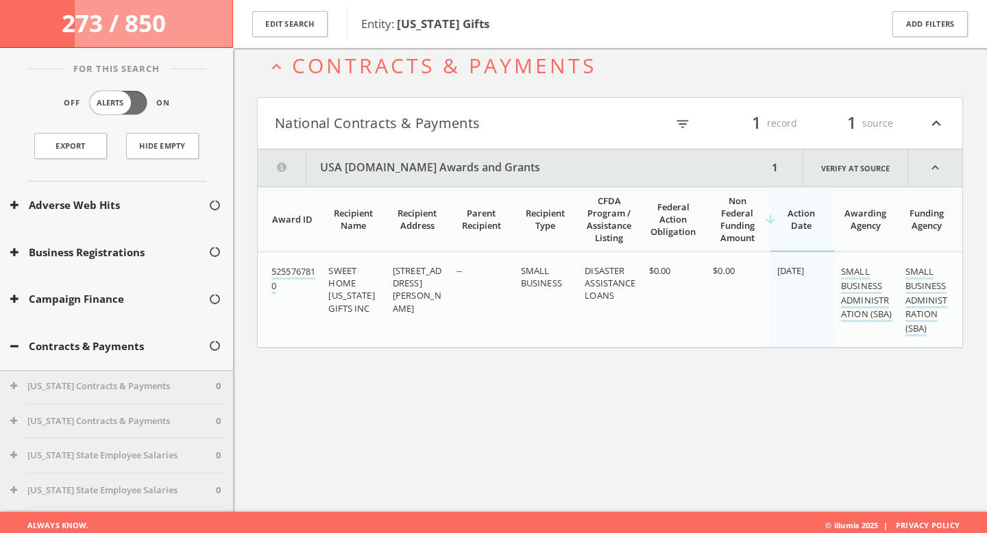
scroll to position [80, 0]
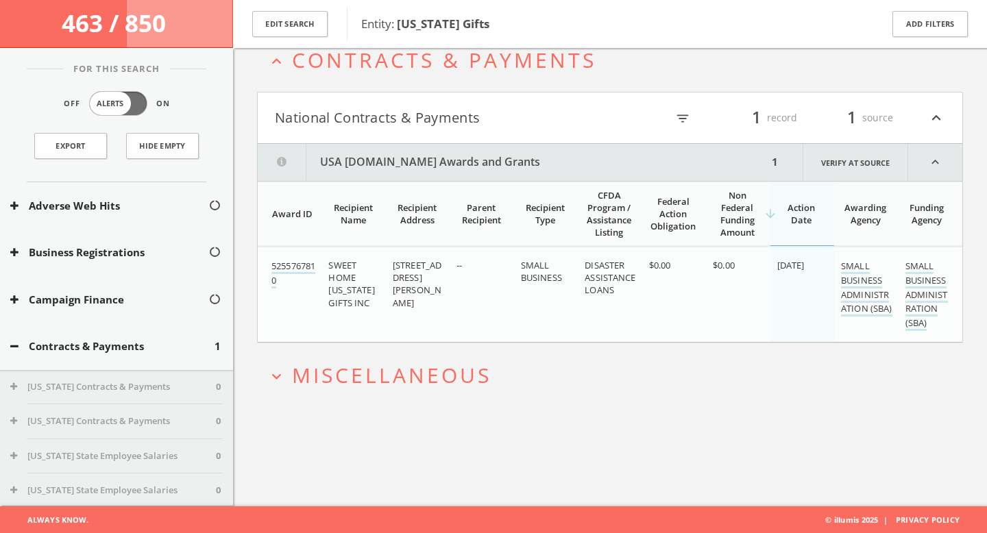
click at [461, 374] on span "Miscellaneous" at bounding box center [392, 375] width 200 height 28
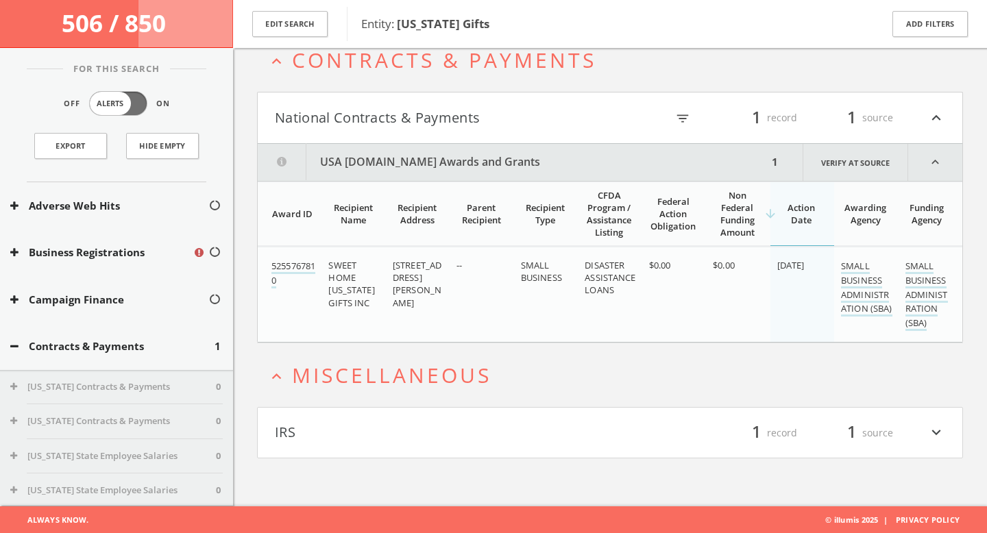
click at [470, 426] on button "IRS" at bounding box center [442, 433] width 335 height 23
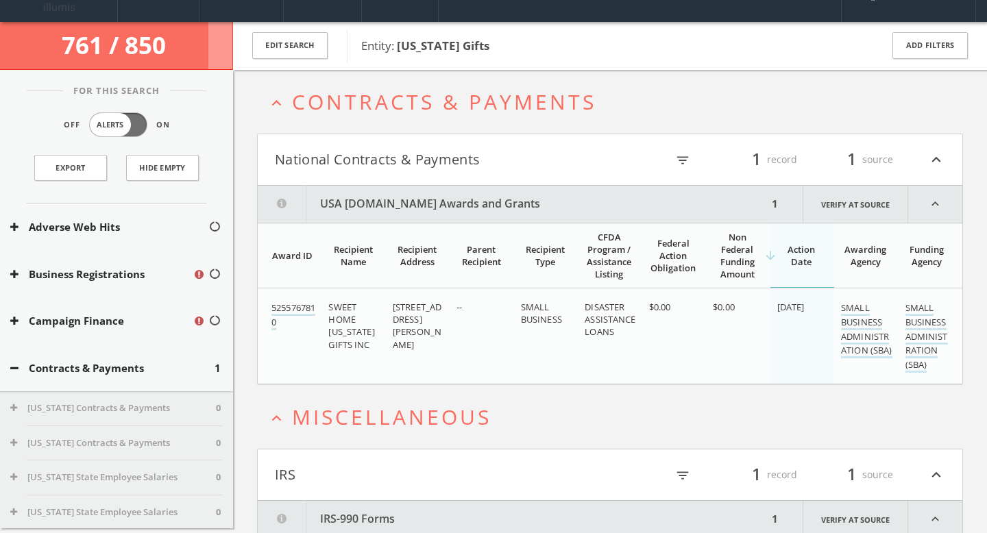
scroll to position [29, 0]
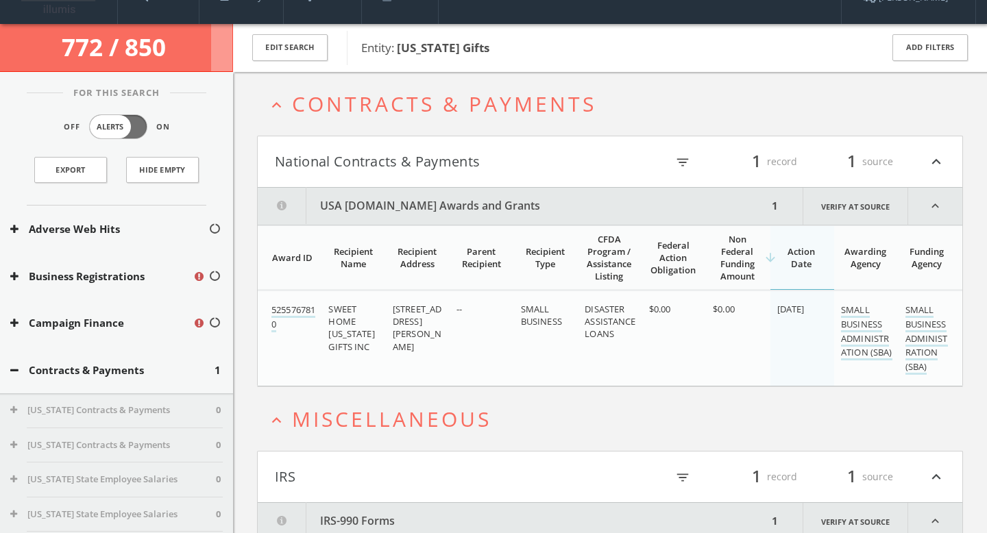
click at [281, 108] on icon "expand_less" at bounding box center [276, 105] width 19 height 19
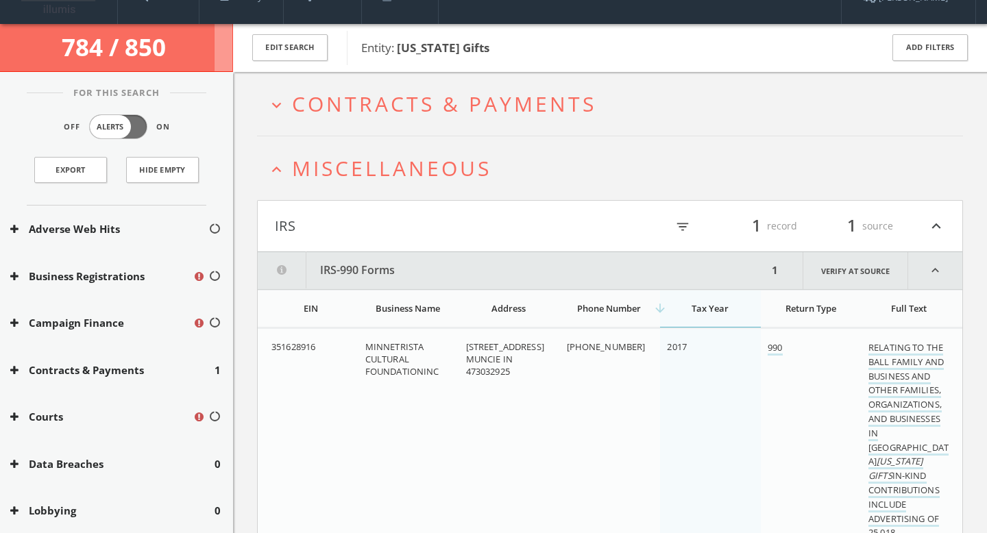
click at [280, 179] on h2 "expand_less Miscellaneous" at bounding box center [610, 168] width 706 height 64
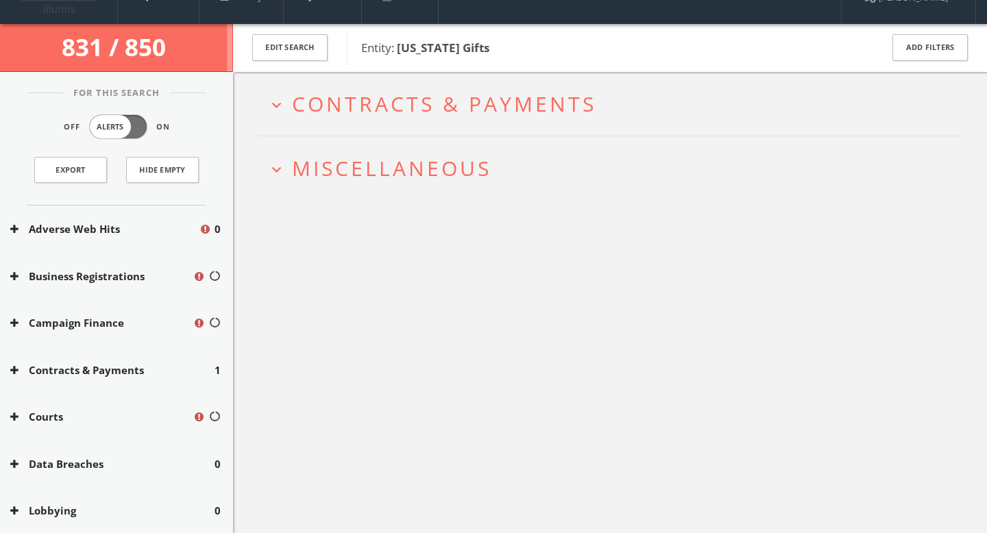
click at [378, 100] on span "Contracts & Payments" at bounding box center [444, 104] width 304 height 28
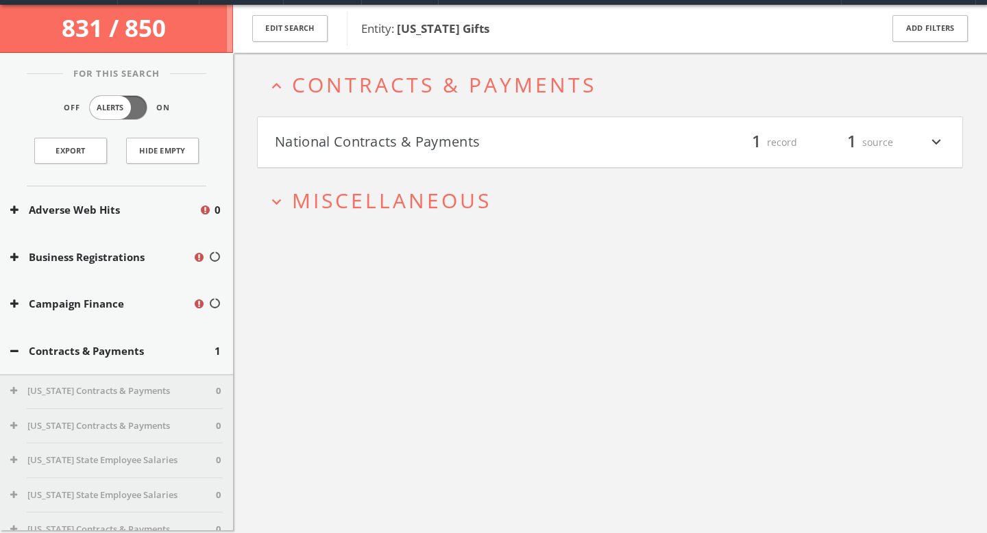
click at [383, 191] on span "Miscellaneous" at bounding box center [392, 201] width 200 height 28
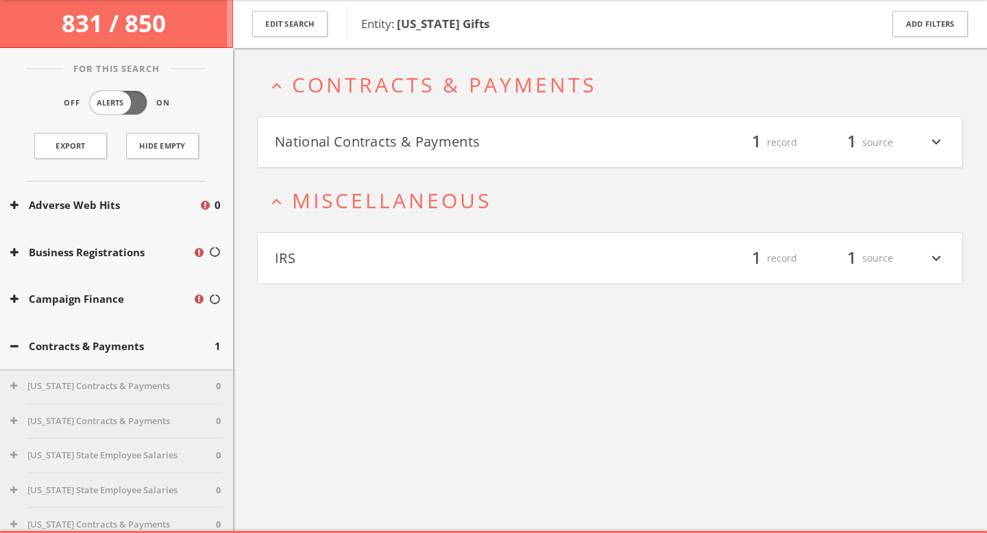
scroll to position [80, 0]
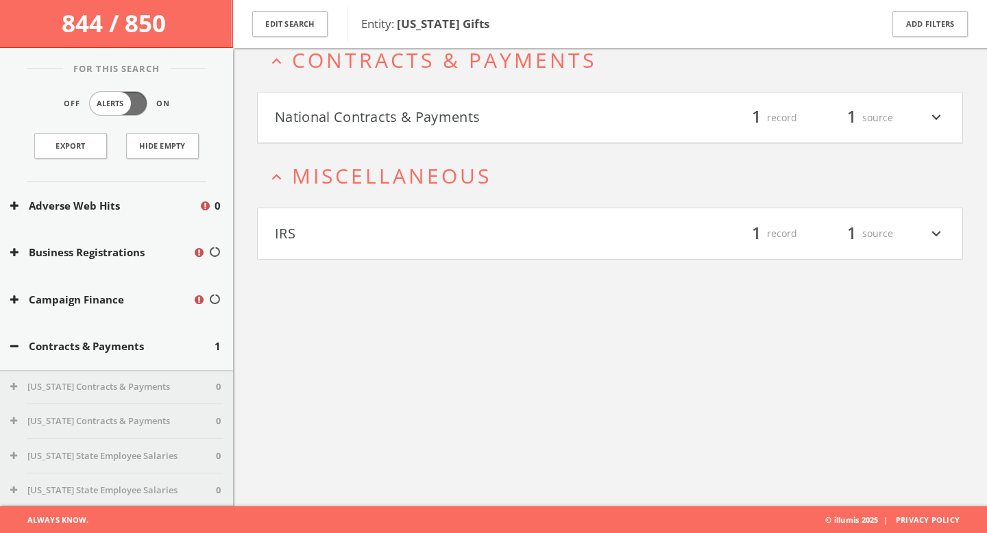
click at [313, 120] on button "National Contracts & Payments" at bounding box center [442, 117] width 335 height 23
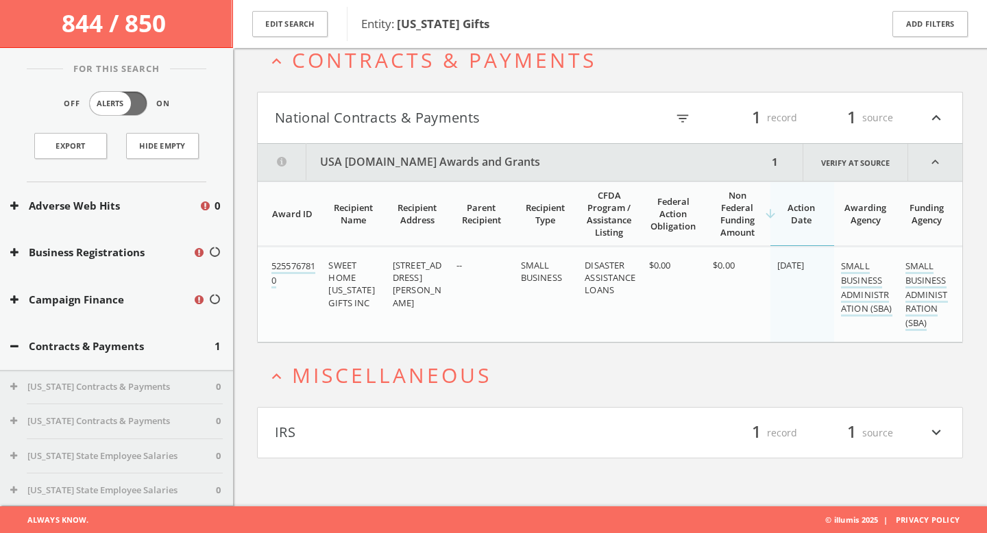
click at [340, 435] on button "IRS" at bounding box center [442, 433] width 335 height 23
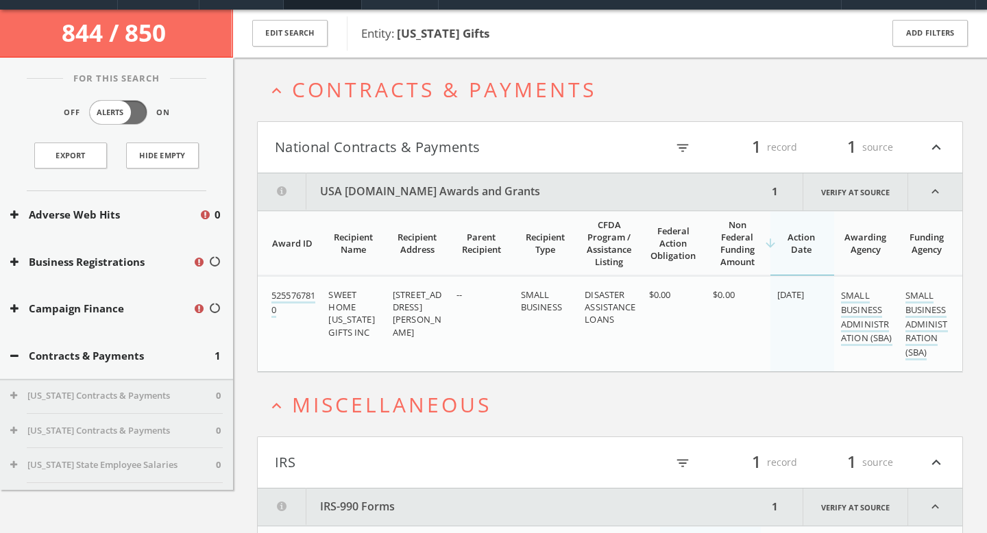
scroll to position [0, 0]
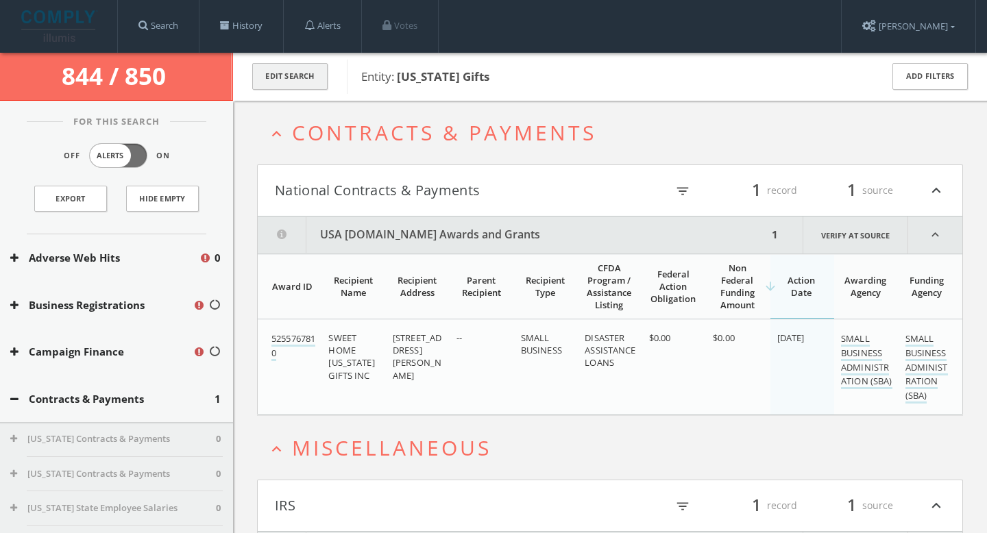
click at [303, 76] on button "Edit Search" at bounding box center [289, 76] width 75 height 27
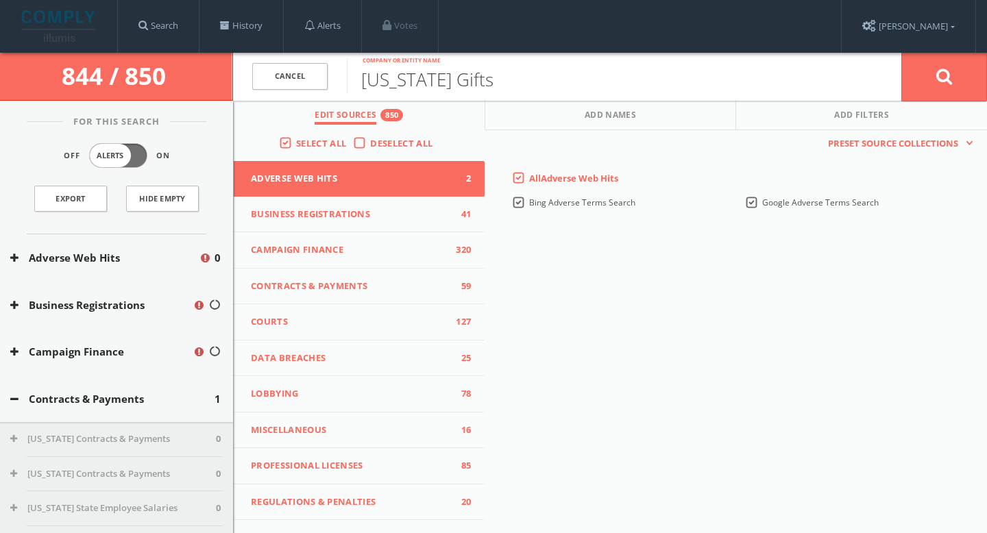
click at [438, 73] on input "Indiana Gifts" at bounding box center [624, 76] width 555 height 36
type input "novelty mints"
click at [902, 52] on button at bounding box center [945, 76] width 86 height 49
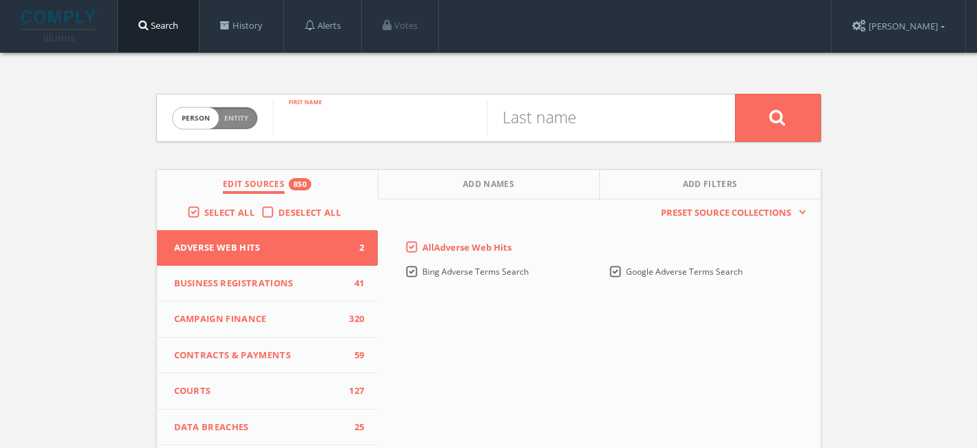
click at [365, 126] on input "text" at bounding box center [380, 118] width 214 height 36
paste input "Coaster Stone"
type input "Coaster Stone"
click at [349, 123] on input "Coaster Stone" at bounding box center [380, 118] width 214 height 36
click at [370, 123] on input "Coaster Stone" at bounding box center [380, 118] width 214 height 36
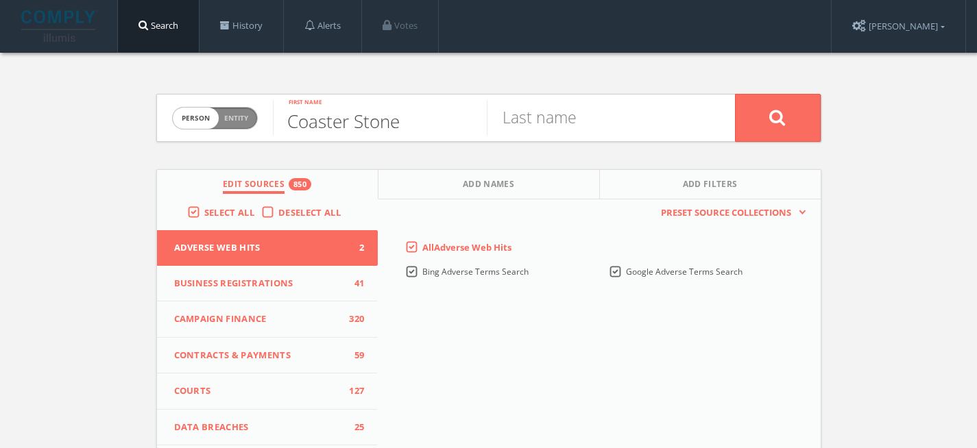
click at [370, 123] on input "Coaster Stone" at bounding box center [380, 118] width 214 height 36
type input "David"
click at [547, 126] on input "text" at bounding box center [594, 118] width 214 height 36
type input "g"
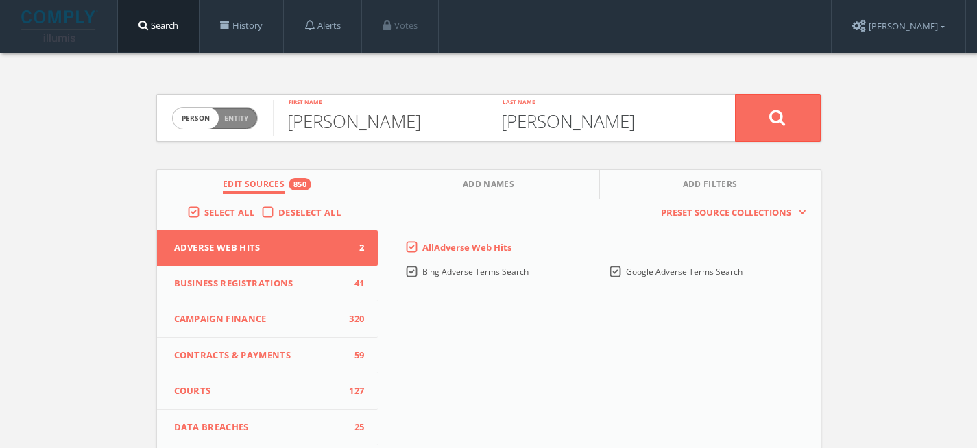
type input "Glenn"
click at [768, 116] on button at bounding box center [778, 118] width 86 height 48
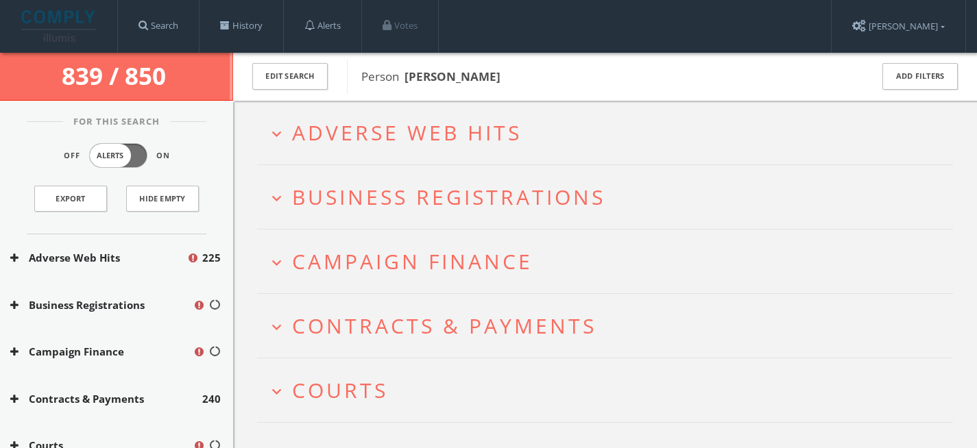
click at [370, 139] on span "Adverse Web Hits" at bounding box center [407, 133] width 230 height 28
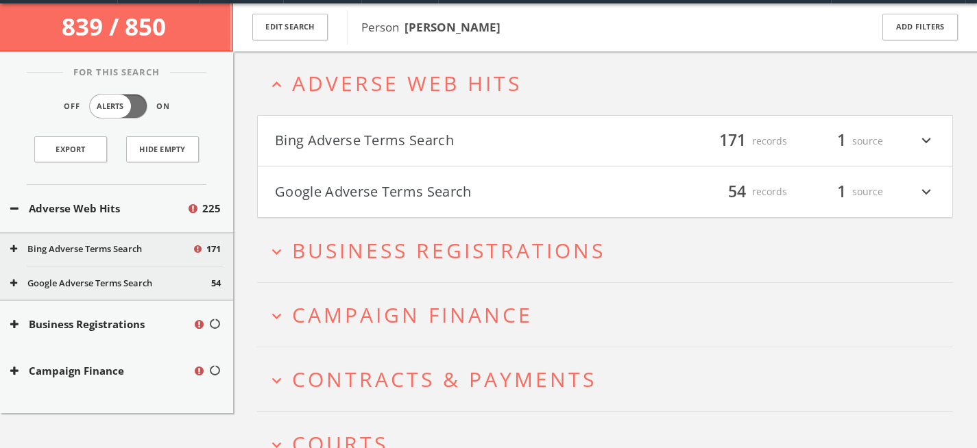
scroll to position [53, 0]
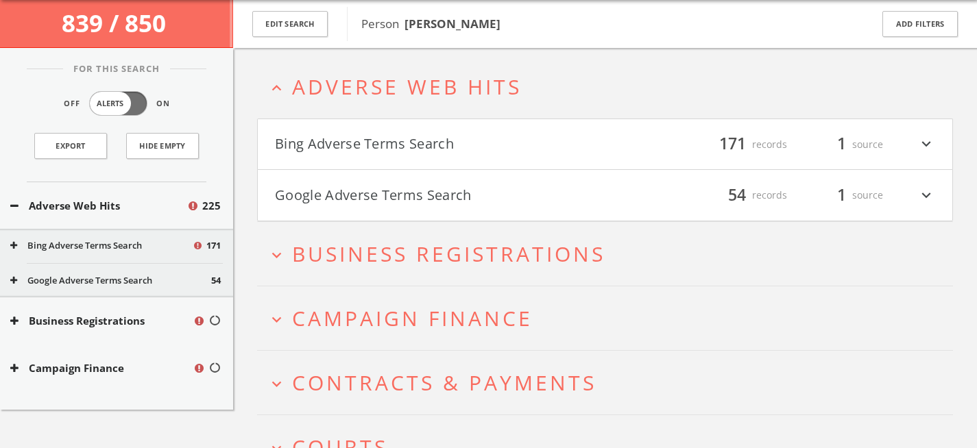
click at [642, 157] on h4 "Bing Adverse Terms Search filter_list 171 records 1 source expand_more" at bounding box center [605, 144] width 695 height 51
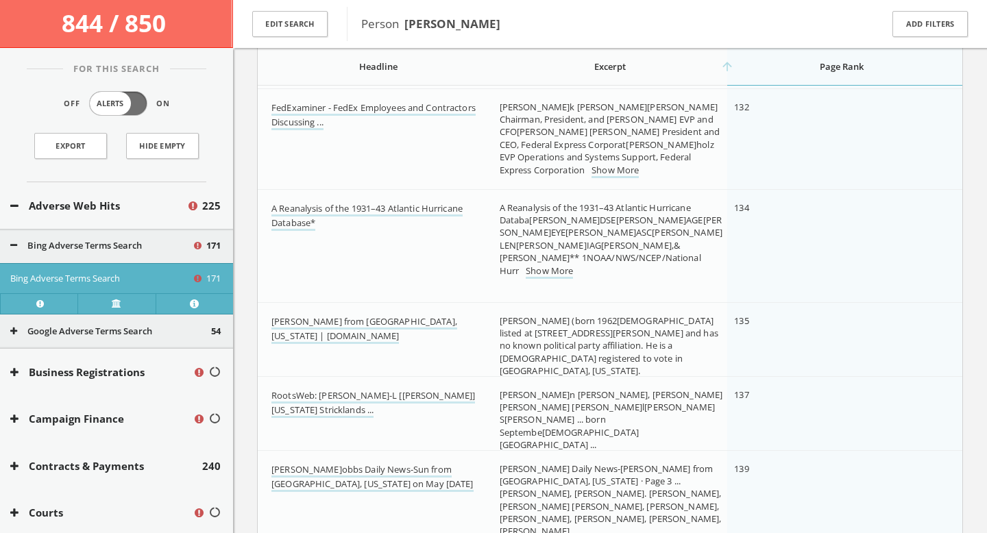
scroll to position [12643, 0]
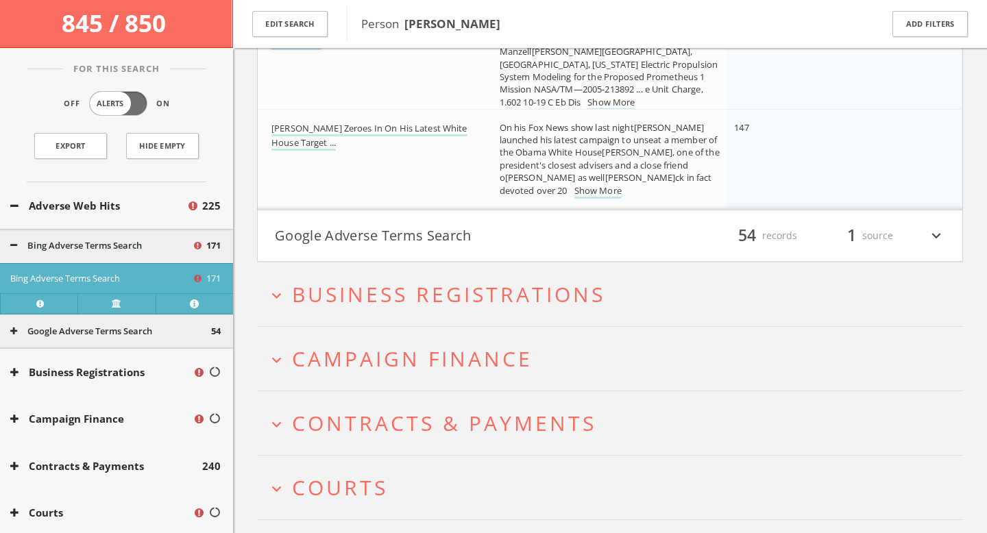
click at [412, 283] on span "Business Registrations" at bounding box center [448, 294] width 313 height 28
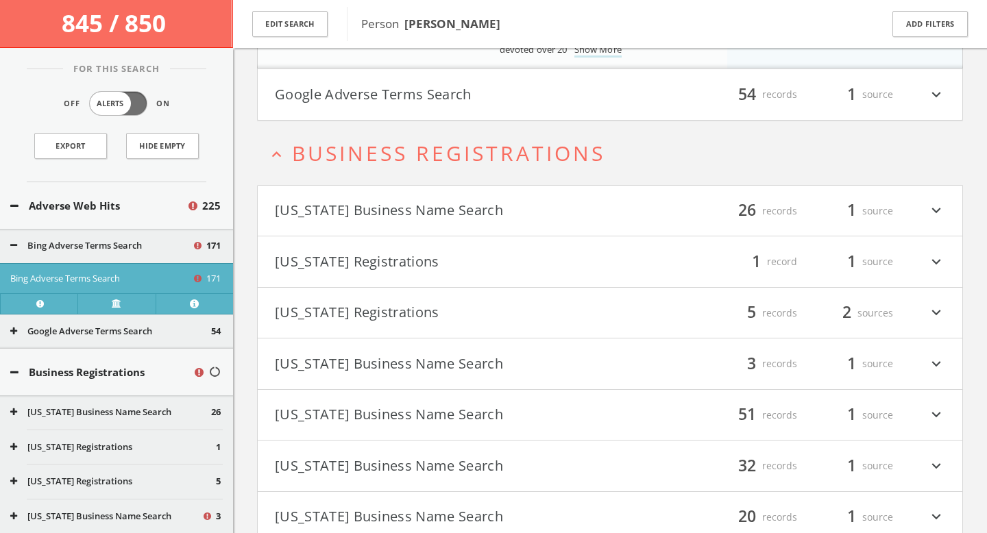
click at [482, 94] on button "Google Adverse Terms Search" at bounding box center [442, 94] width 335 height 23
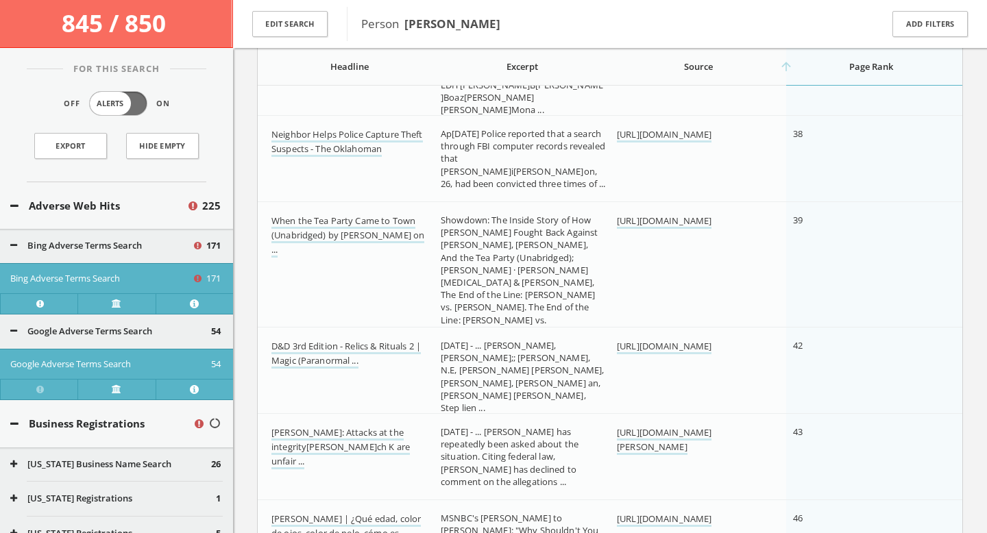
scroll to position [18007, 0]
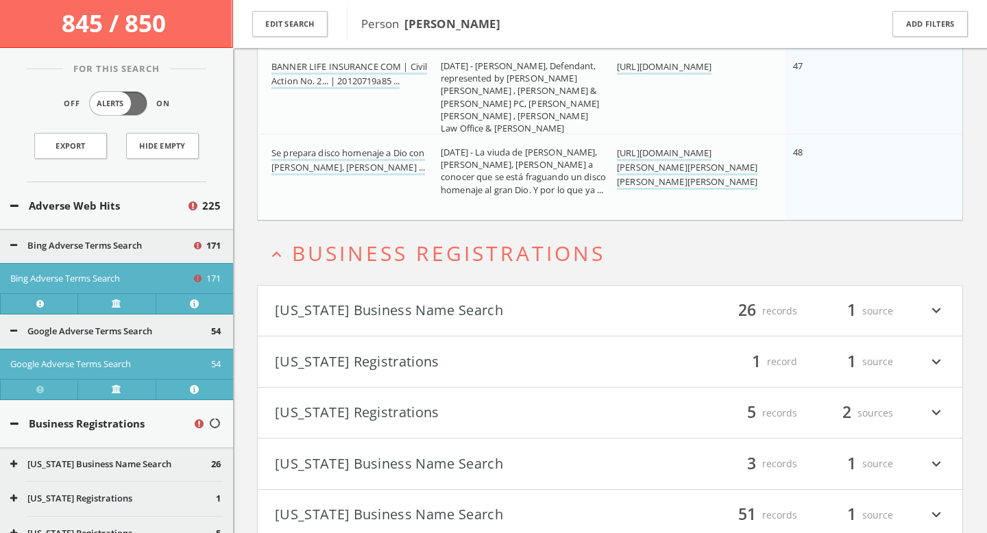
click at [505, 306] on button "[US_STATE] Business Name Search" at bounding box center [442, 311] width 335 height 23
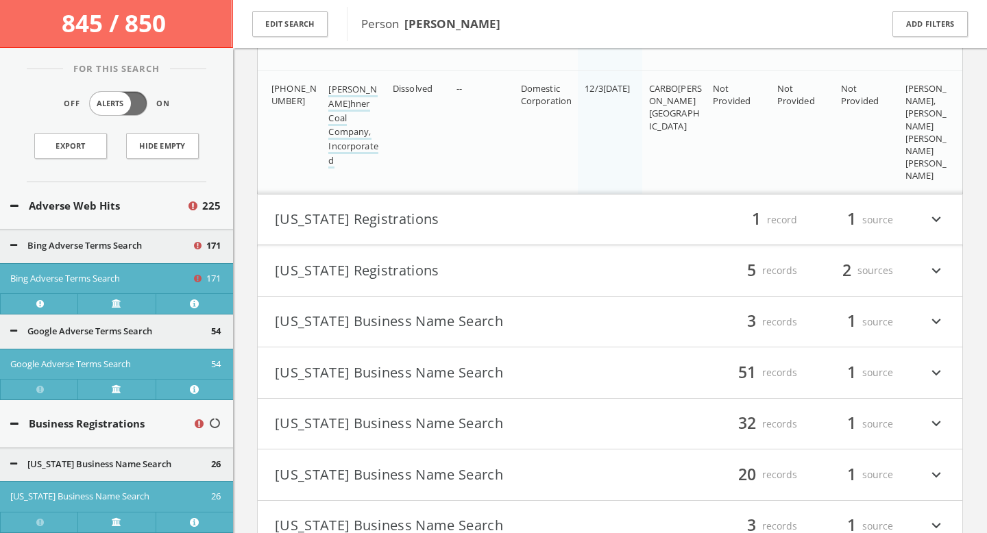
click at [431, 213] on button "[US_STATE] Registrations" at bounding box center [442, 219] width 335 height 23
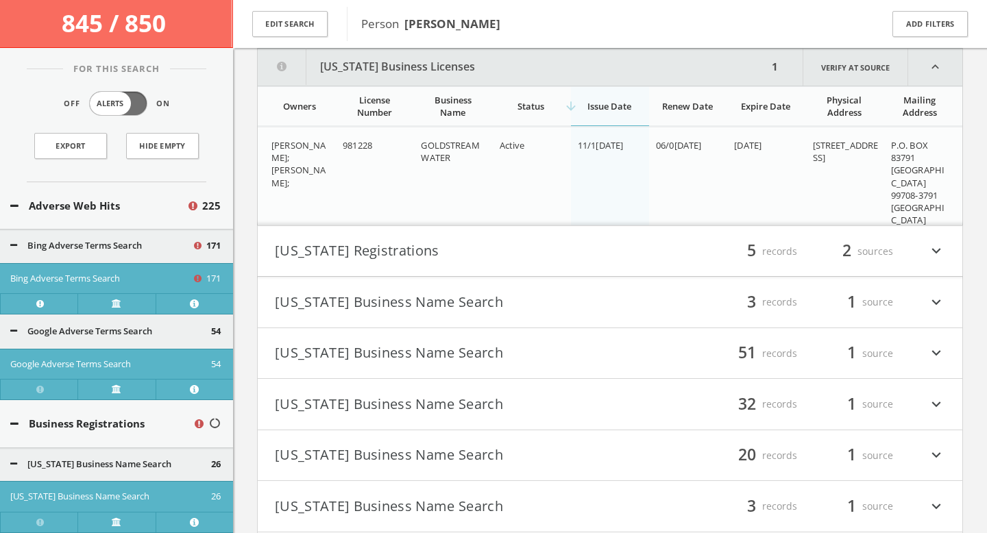
click at [435, 250] on button "[US_STATE] Registrations" at bounding box center [442, 251] width 335 height 23
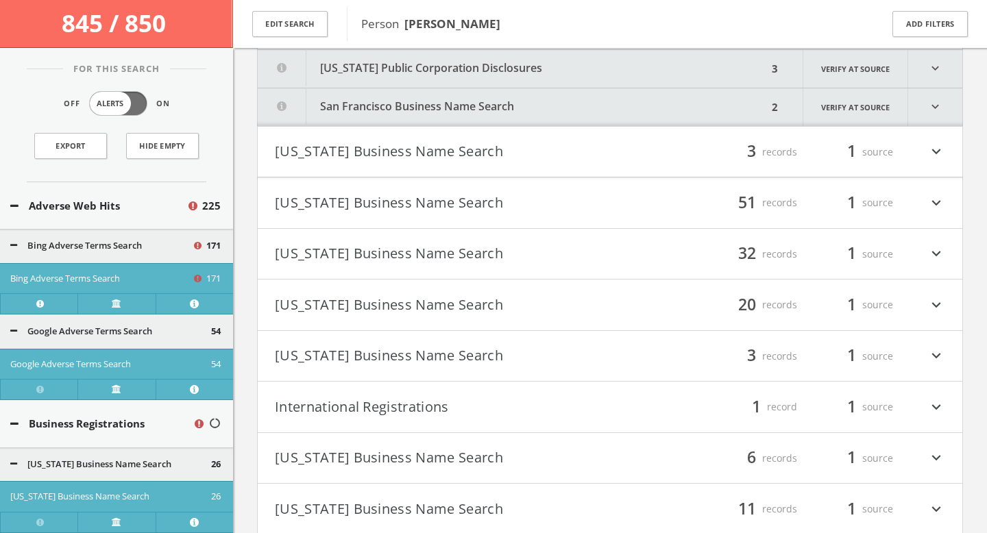
click at [466, 352] on button "[US_STATE] Business Name Search" at bounding box center [442, 356] width 335 height 23
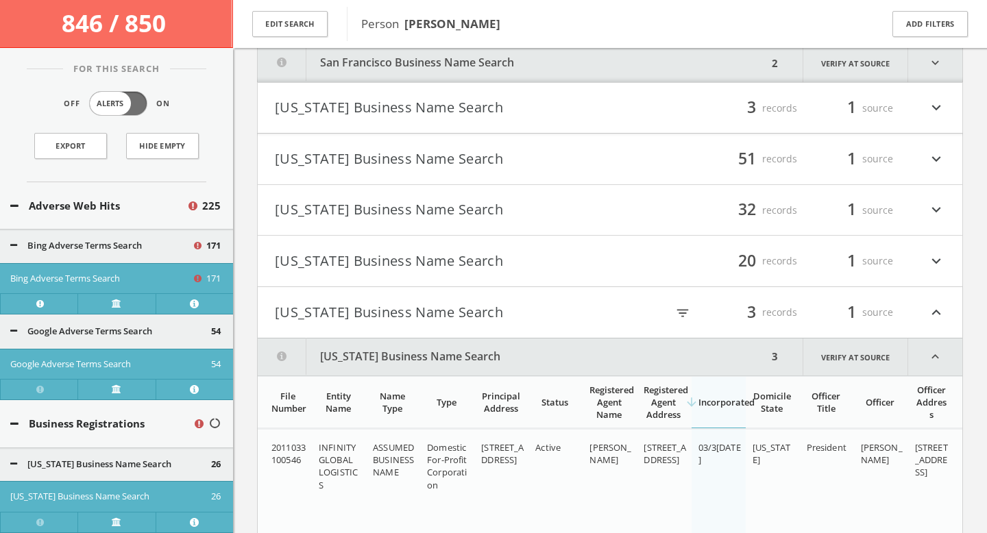
scroll to position [21503, 0]
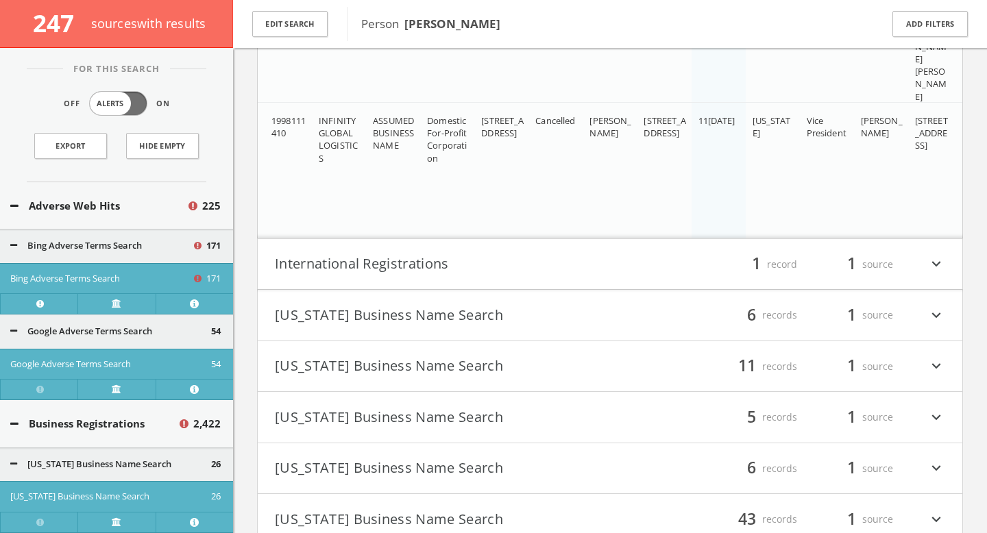
click at [453, 274] on button "International Registrations" at bounding box center [442, 264] width 335 height 23
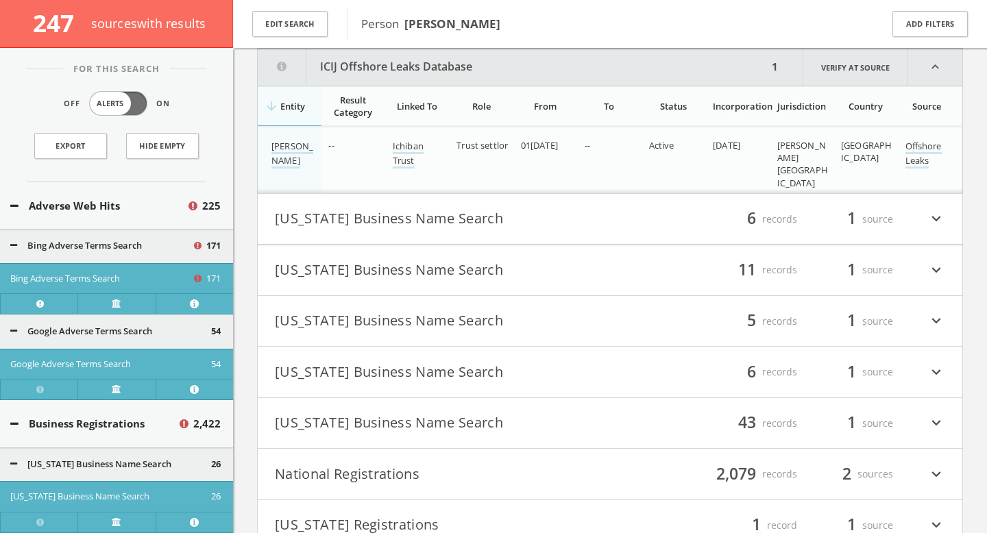
click at [472, 229] on button "[US_STATE] Business Name Search" at bounding box center [442, 219] width 335 height 23
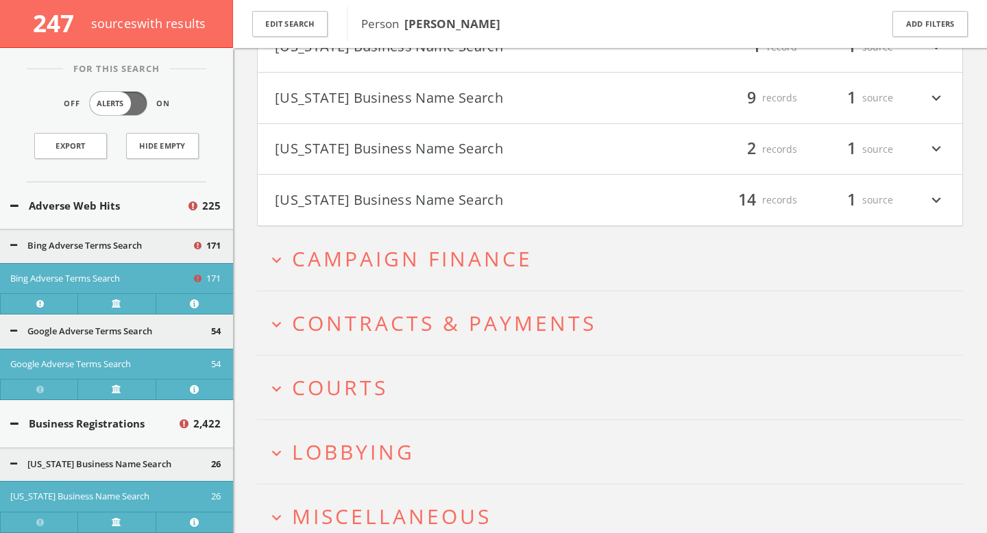
scroll to position [23569, 0]
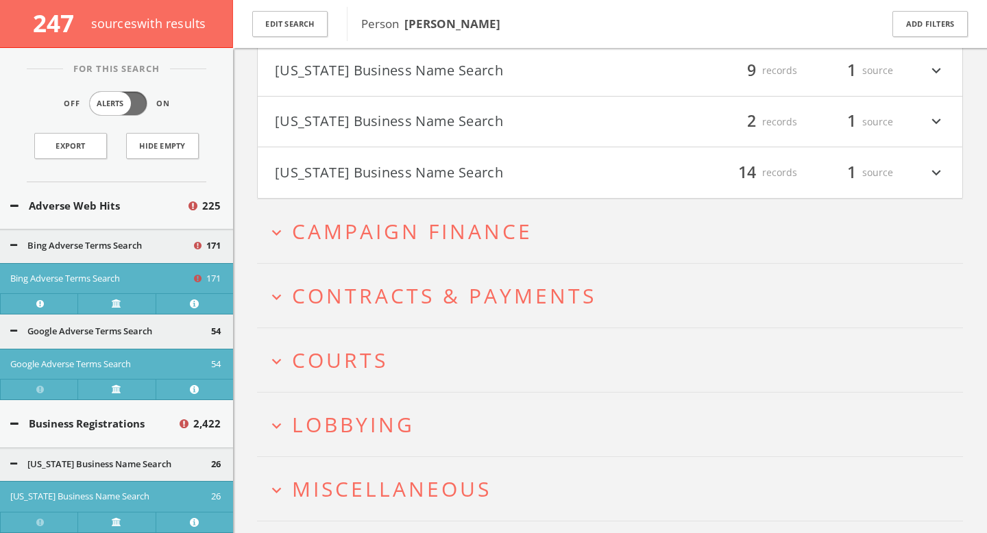
click at [433, 354] on button "expand_more Courts" at bounding box center [615, 360] width 696 height 23
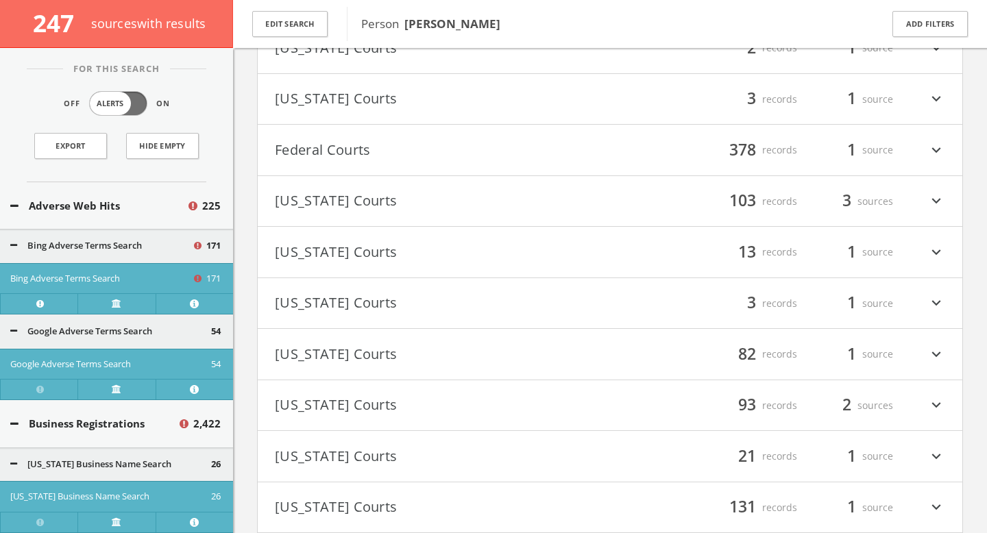
click at [431, 346] on button "Indiana Courts" at bounding box center [442, 354] width 335 height 23
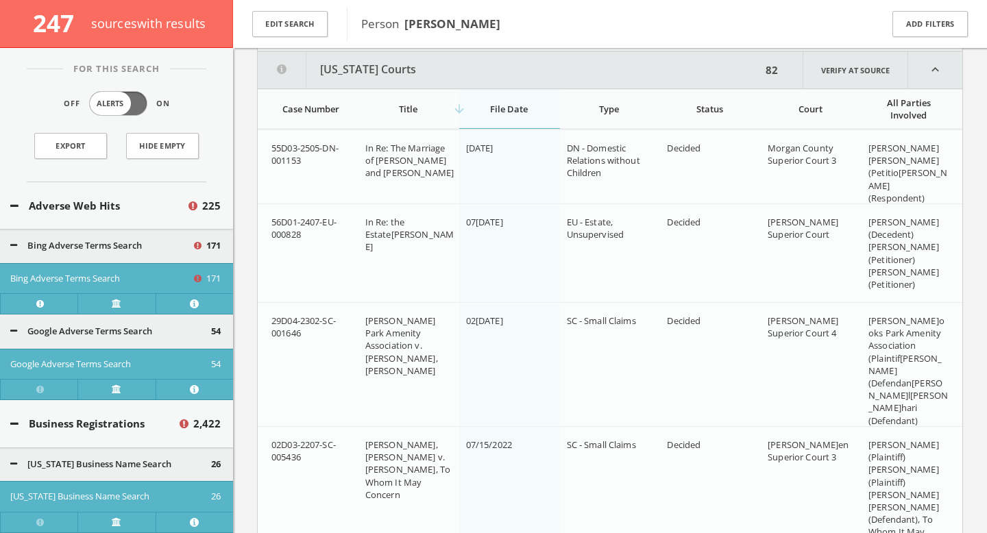
scroll to position [24526, 0]
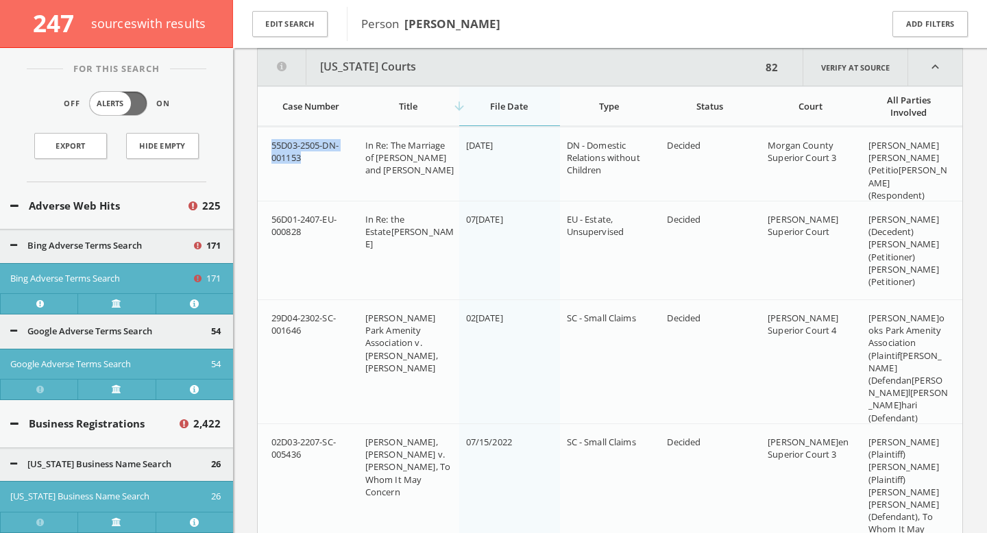
drag, startPoint x: 303, startPoint y: 156, endPoint x: 266, endPoint y: 146, distance: 38.4
click at [265, 146] on td "55D03-2505-DN-001153" at bounding box center [308, 171] width 101 height 86
copy span "55D03-2505-DN-001153"
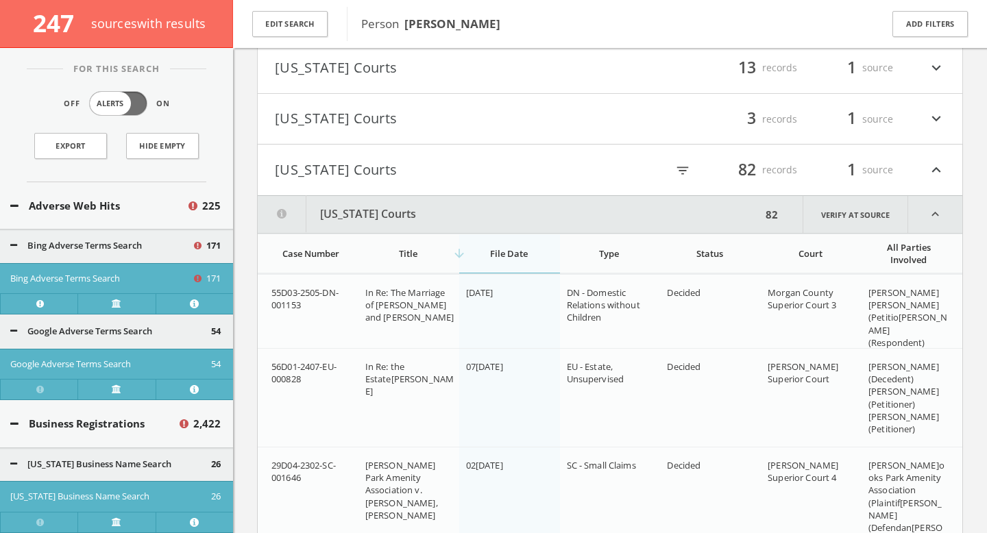
scroll to position [24415, 0]
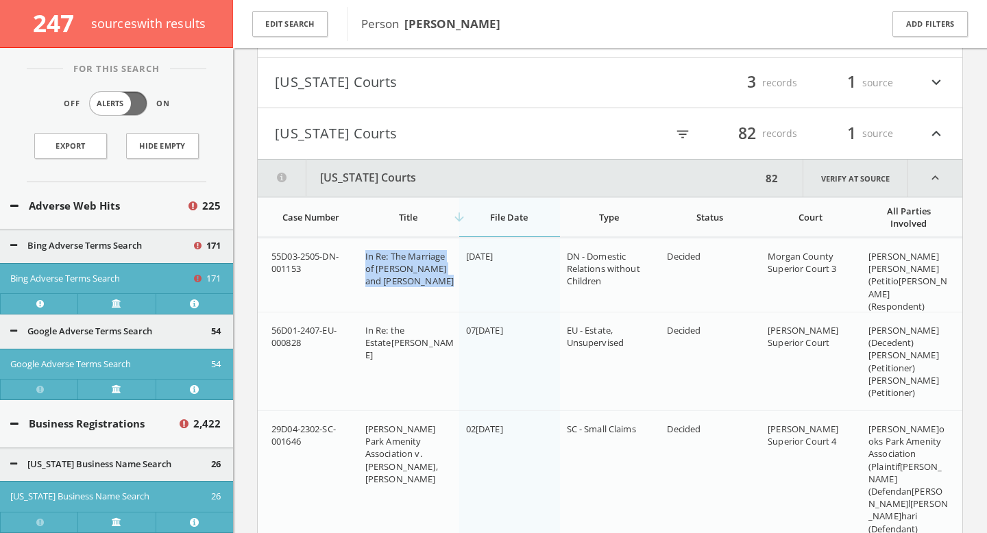
drag, startPoint x: 436, startPoint y: 283, endPoint x: 363, endPoint y: 259, distance: 77.2
click at [363, 259] on td "In Re: The Marriage of David Glenn and Stephanie Glenn" at bounding box center [409, 282] width 101 height 86
copy span "In Re: The Marriage of David Glenn and Stephanie Glenn"
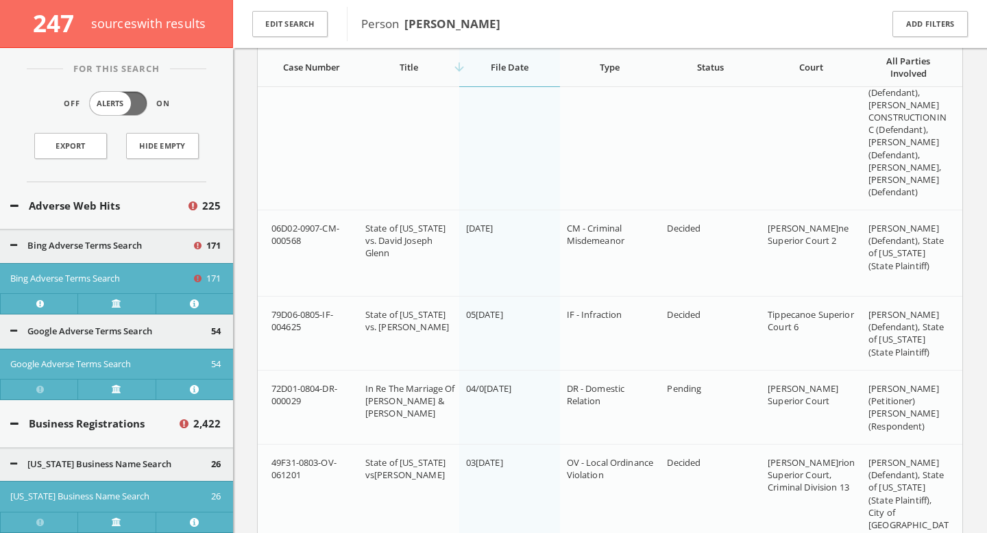
scroll to position [27815, 0]
drag, startPoint x: 302, startPoint y: 332, endPoint x: 266, endPoint y: 311, distance: 41.5
click at [266, 311] on td "79D06-0805-IF-004625" at bounding box center [308, 333] width 101 height 74
copy span "79D06-0805-IF-004625"
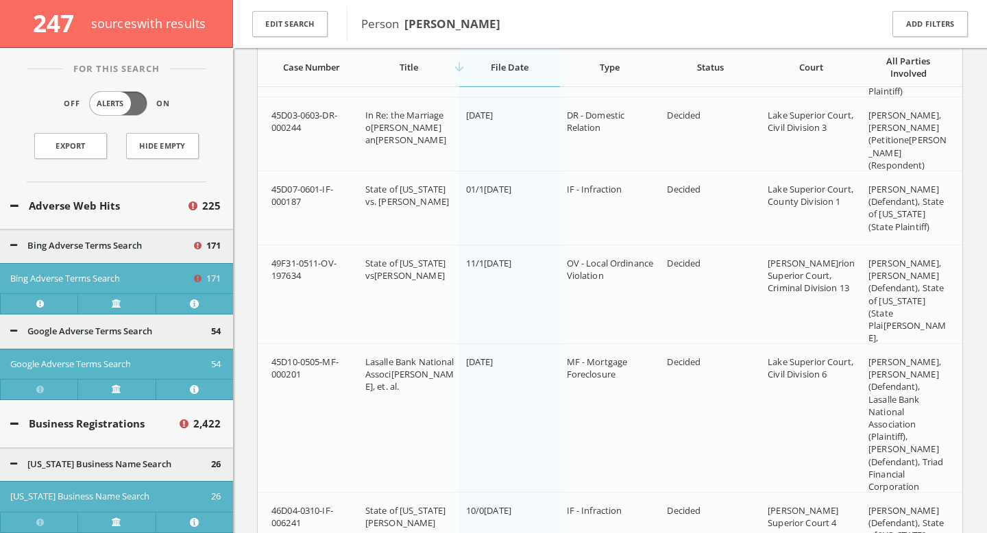
scroll to position [27950, 0]
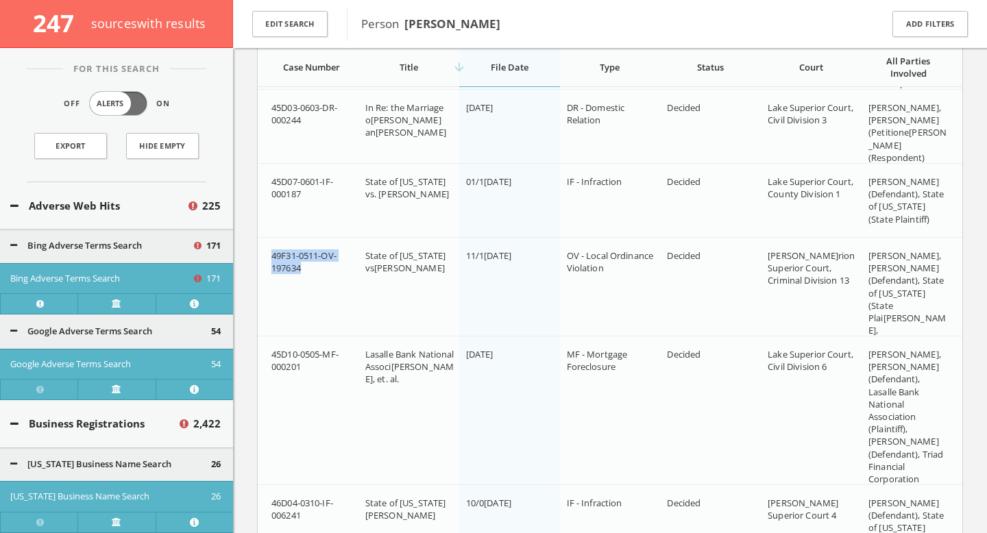
drag, startPoint x: 306, startPoint y: 271, endPoint x: 269, endPoint y: 256, distance: 39.1
click at [269, 256] on td "49F31-0511-OV-197634" at bounding box center [308, 312] width 101 height 149
copy span "49F31-0511-OV-197634"
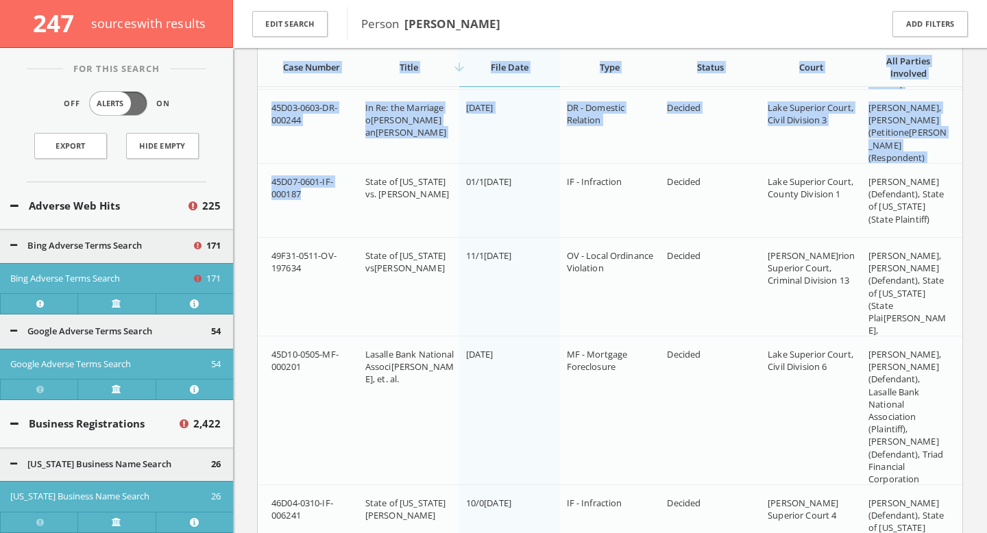
drag, startPoint x: 300, startPoint y: 197, endPoint x: 254, endPoint y: 174, distance: 51.8
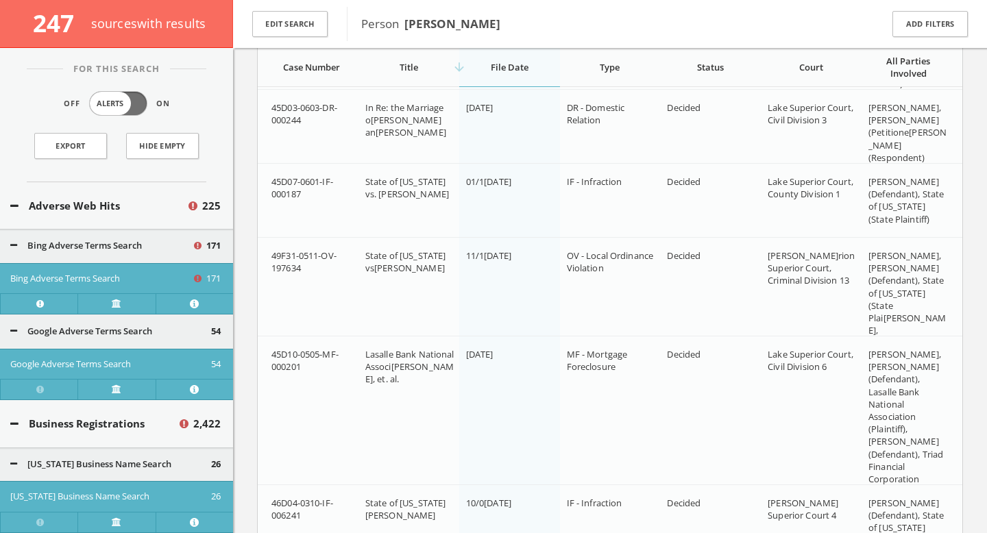
click at [283, 186] on span "45D07-0601-IF-000187" at bounding box center [303, 188] width 62 height 25
click at [267, 184] on td "45D07-0601-IF-000187" at bounding box center [308, 201] width 101 height 74
drag, startPoint x: 272, startPoint y: 181, endPoint x: 306, endPoint y: 201, distance: 39.6
click at [306, 201] on td "45D07-0601-IF-000187" at bounding box center [308, 201] width 101 height 74
copy span "45D07-0601-IF-000187"
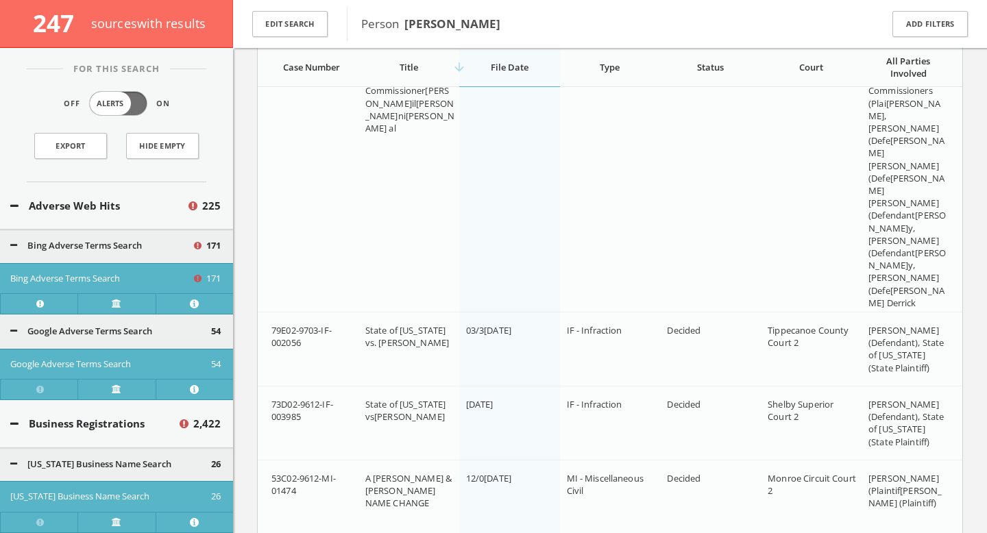
scroll to position [30121, 0]
drag, startPoint x: 303, startPoint y: 341, endPoint x: 261, endPoint y: 333, distance: 43.3
click at [261, 333] on td "79E02-9703-IF-002056" at bounding box center [308, 347] width 101 height 74
copy span "79E02-9703-IF-002056"
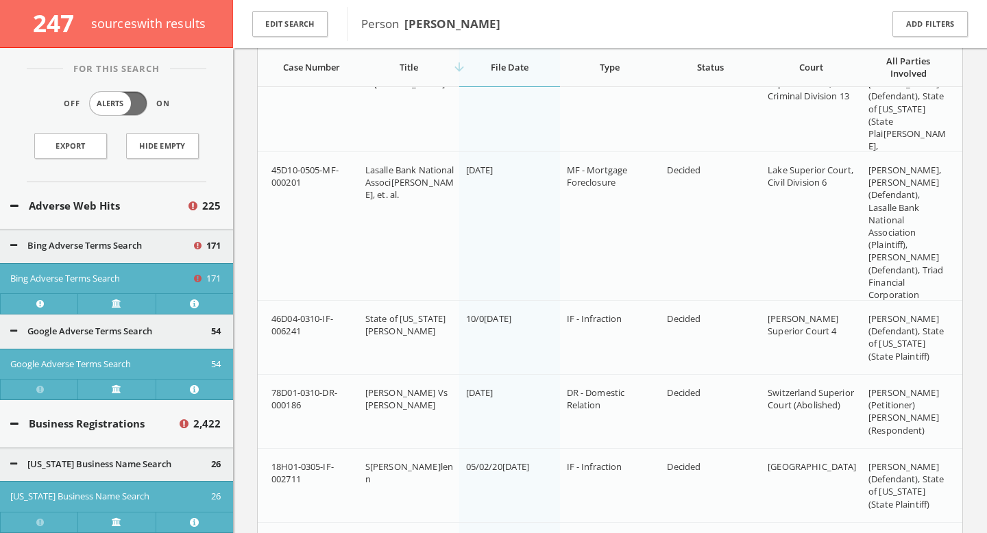
scroll to position [29542, 0]
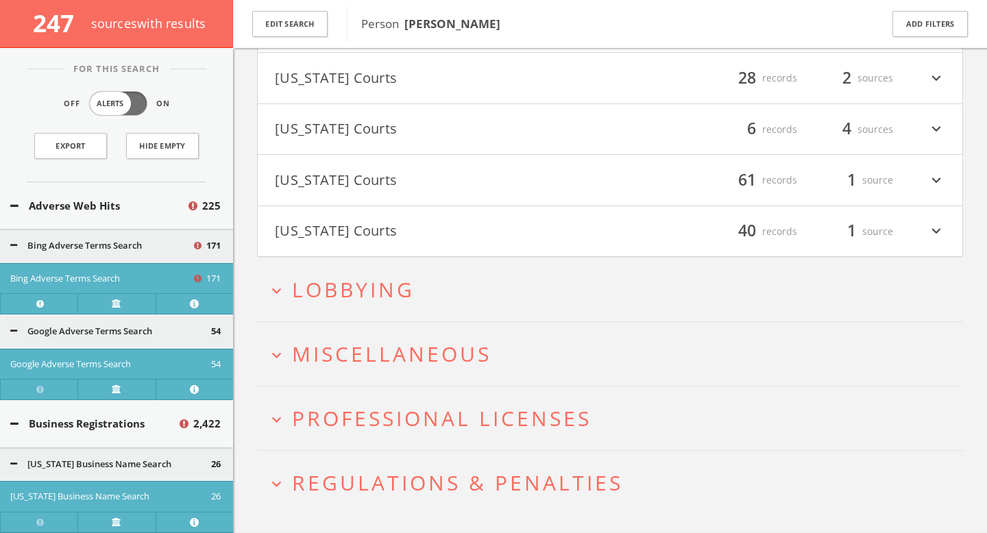
click at [560, 285] on button "expand_more Lobbying" at bounding box center [615, 289] width 696 height 23
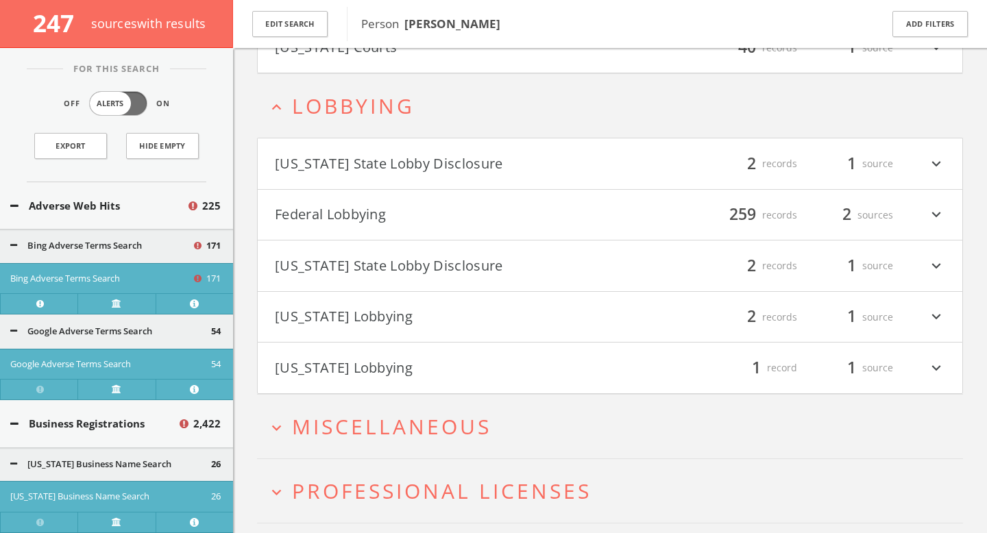
scroll to position [33512, 0]
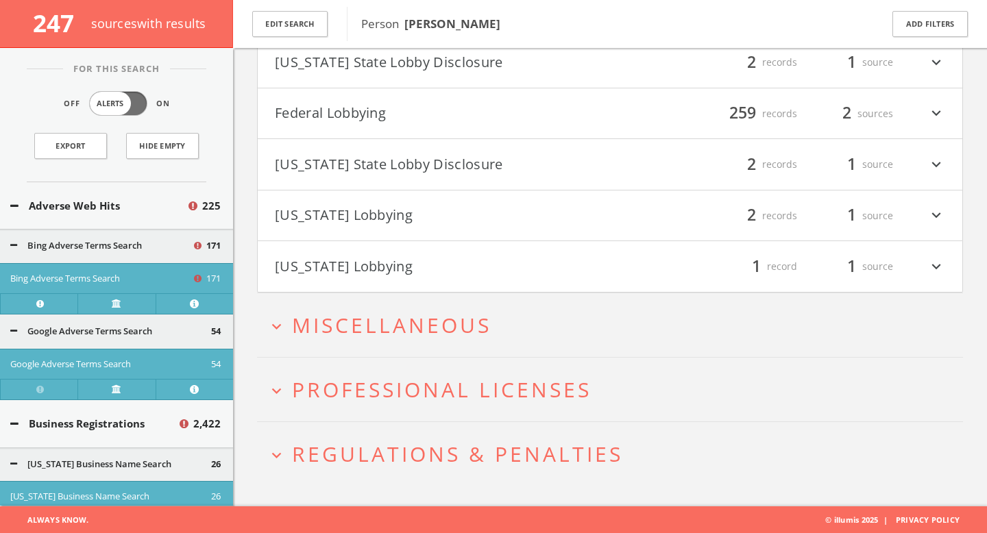
click at [507, 334] on button "expand_more Miscellaneous" at bounding box center [615, 325] width 696 height 23
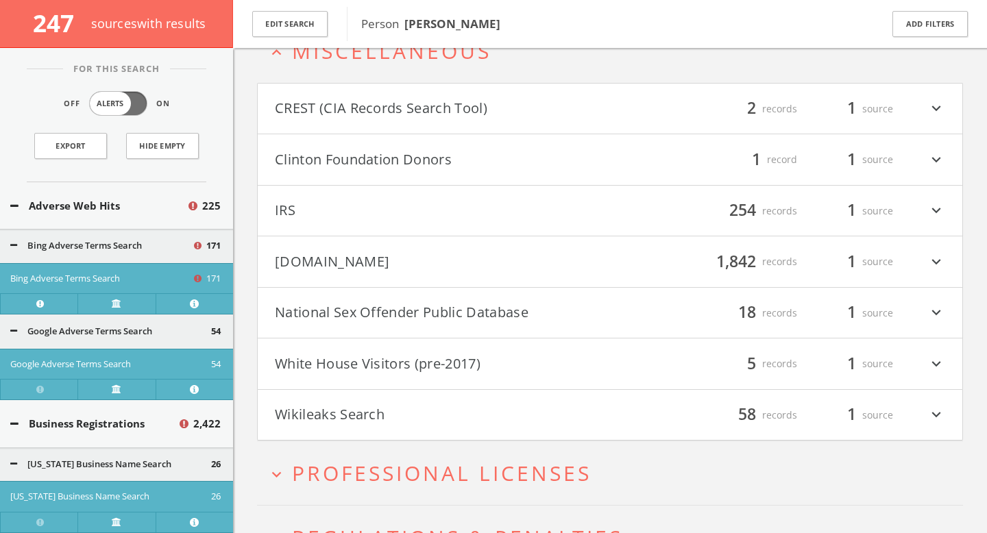
click at [558, 306] on button "National Sex Offender Public Database" at bounding box center [442, 313] width 335 height 23
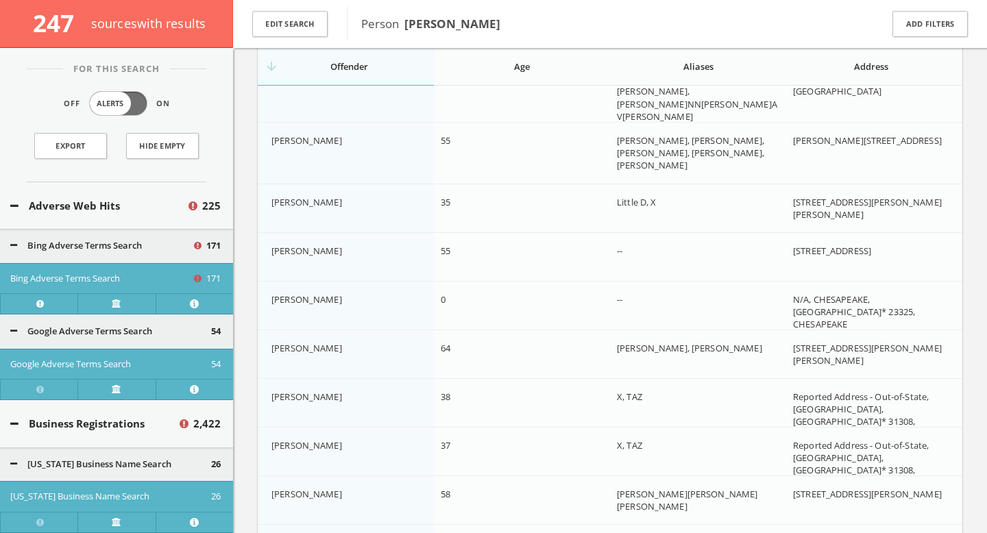
scroll to position [34377, 0]
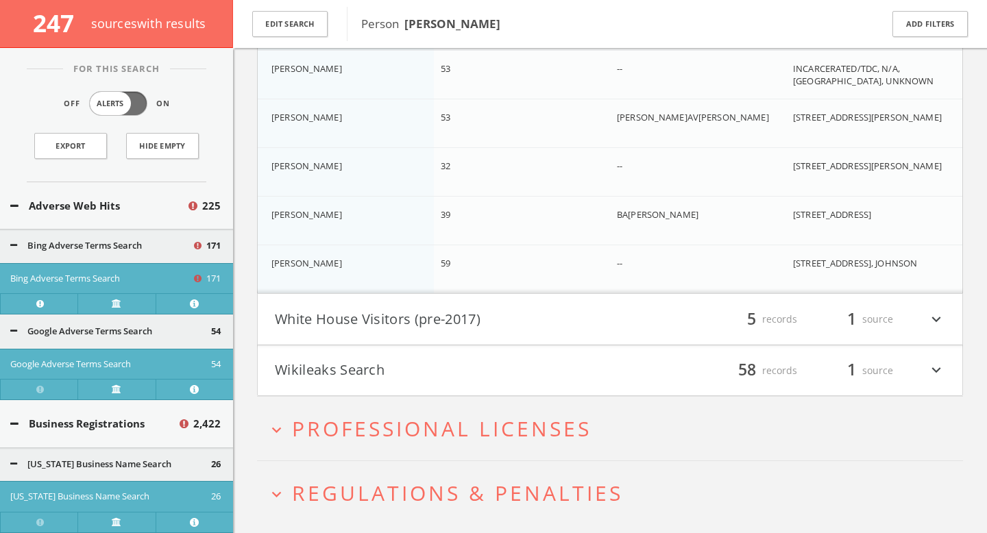
click at [433, 320] on button "White House Visitors (pre-2017)" at bounding box center [442, 319] width 335 height 23
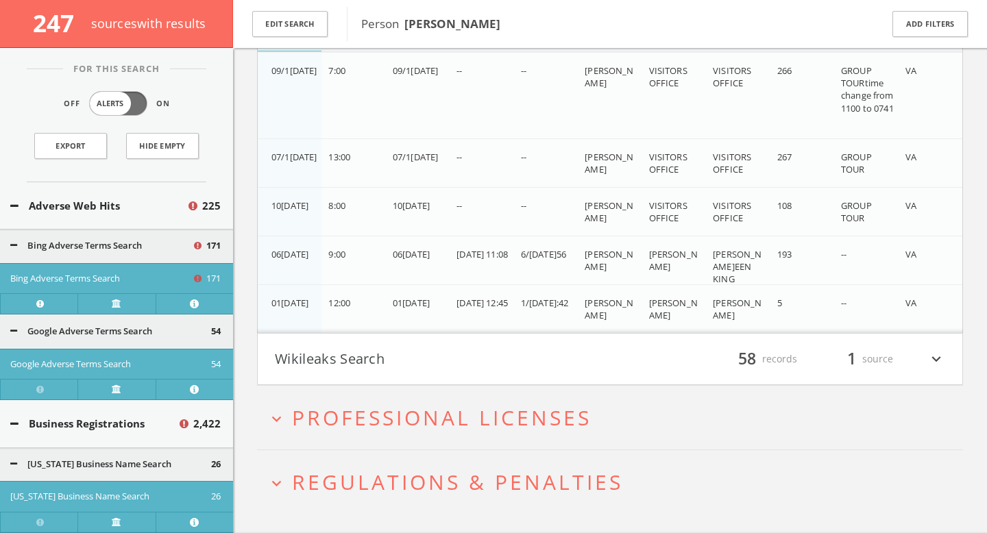
click at [448, 359] on button "Wikileaks Search" at bounding box center [442, 359] width 335 height 23
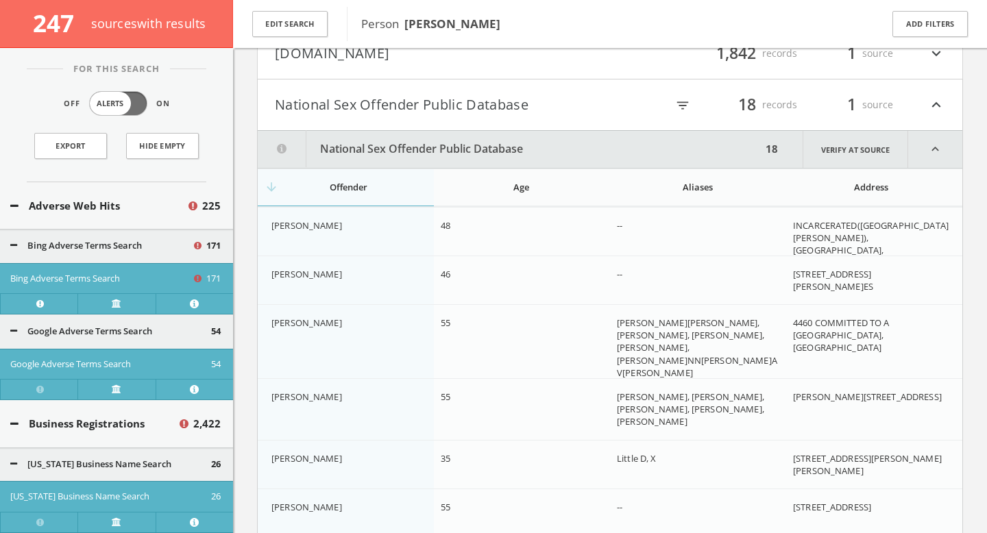
scroll to position [34039, 0]
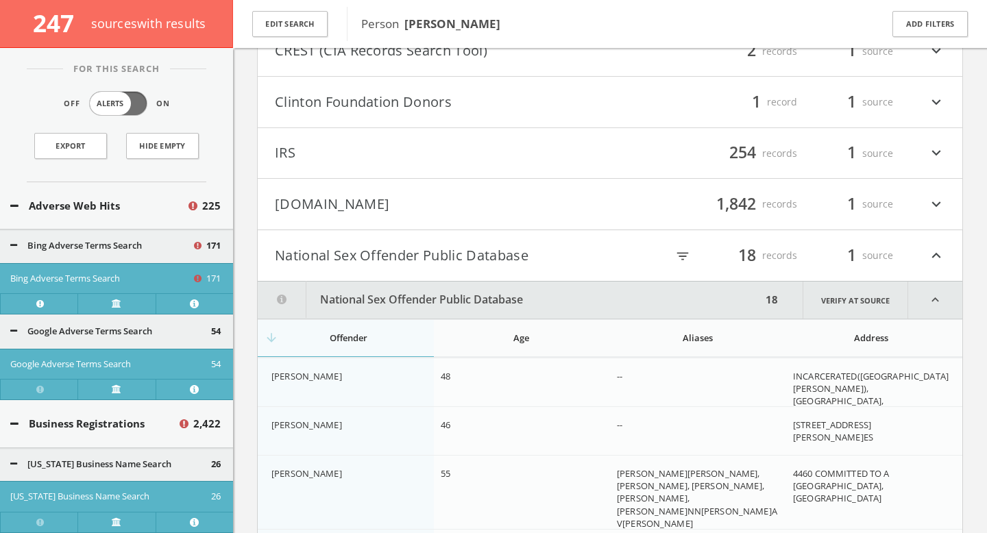
click at [468, 197] on button "Mugshots.com" at bounding box center [442, 204] width 335 height 23
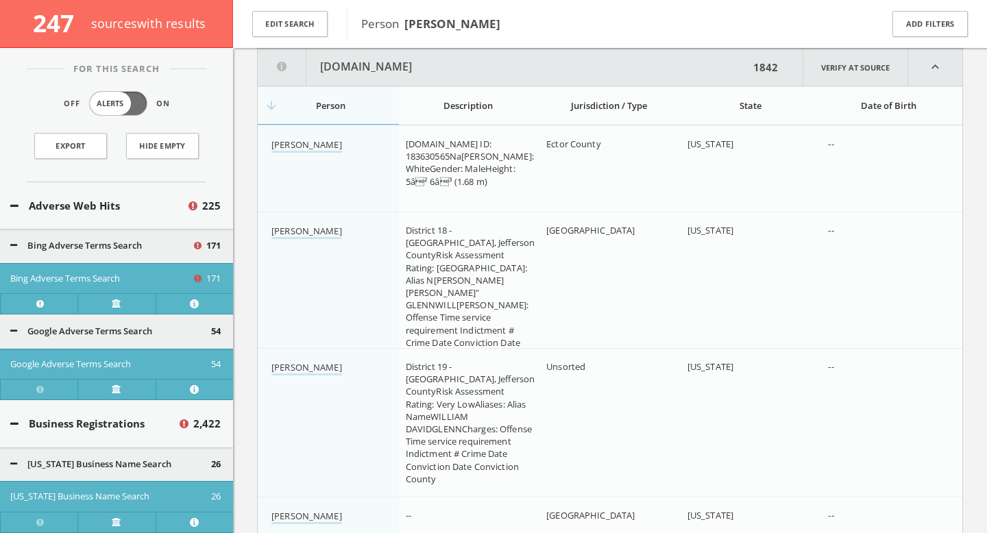
scroll to position [34071, 0]
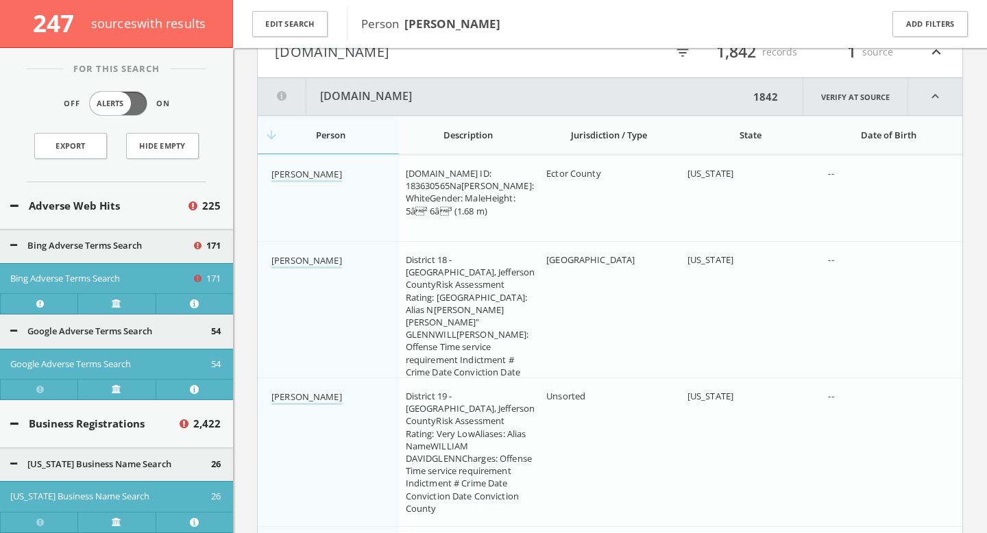
click at [439, 59] on button "Mugshots.com" at bounding box center [442, 51] width 335 height 23
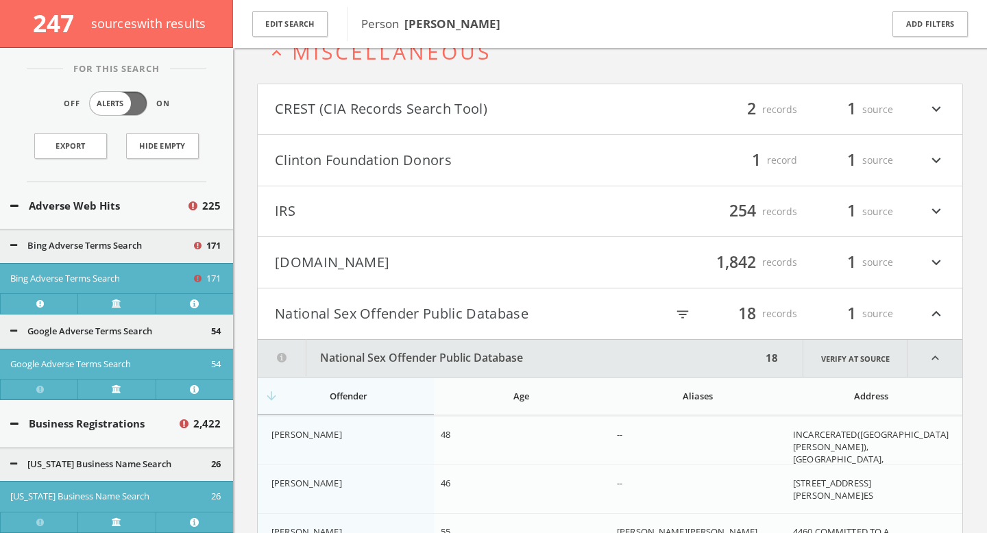
scroll to position [33862, 0]
click at [504, 106] on button "CREST (CIA Records Search Tool)" at bounding box center [442, 108] width 335 height 23
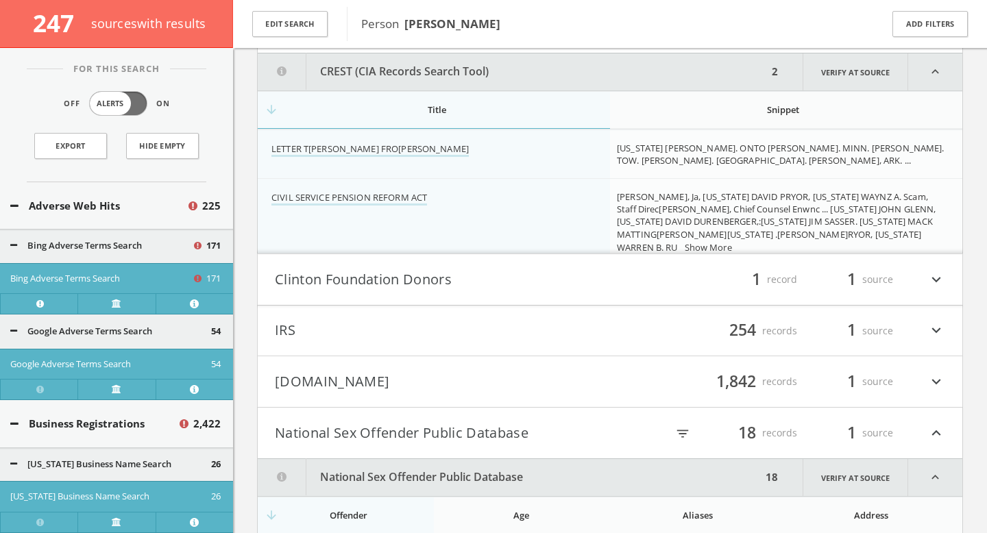
scroll to position [33947, 0]
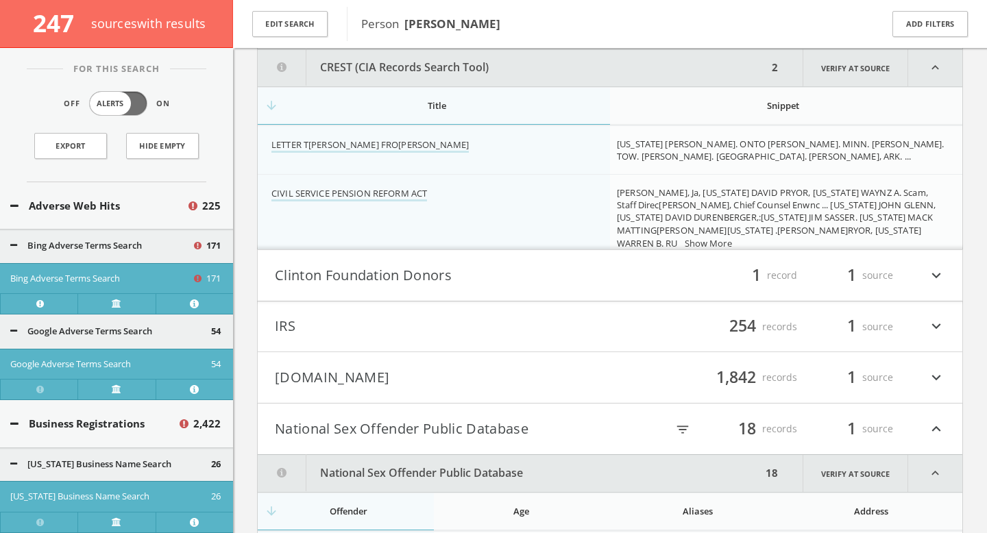
click at [488, 283] on button "Clinton Foundation Donors" at bounding box center [442, 275] width 335 height 23
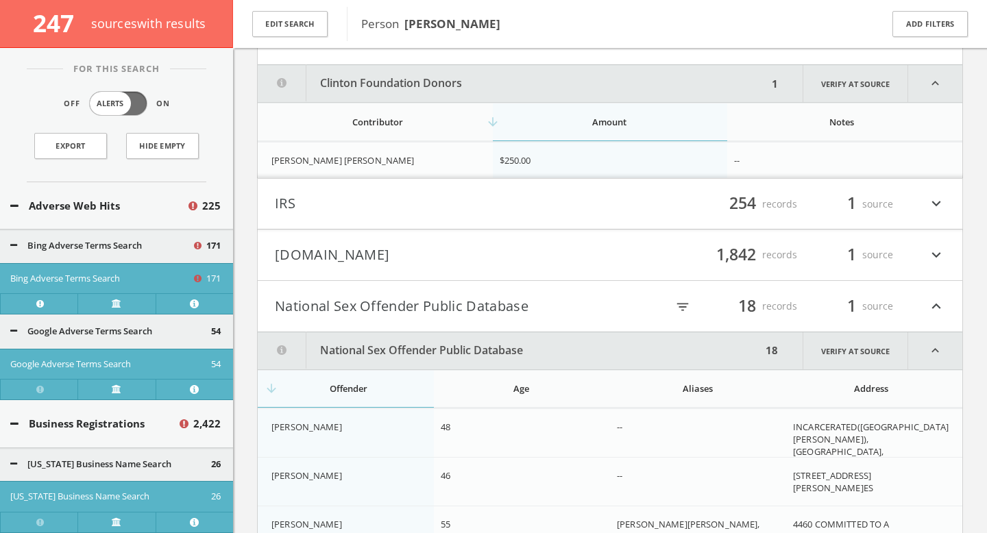
scroll to position [34200, 0]
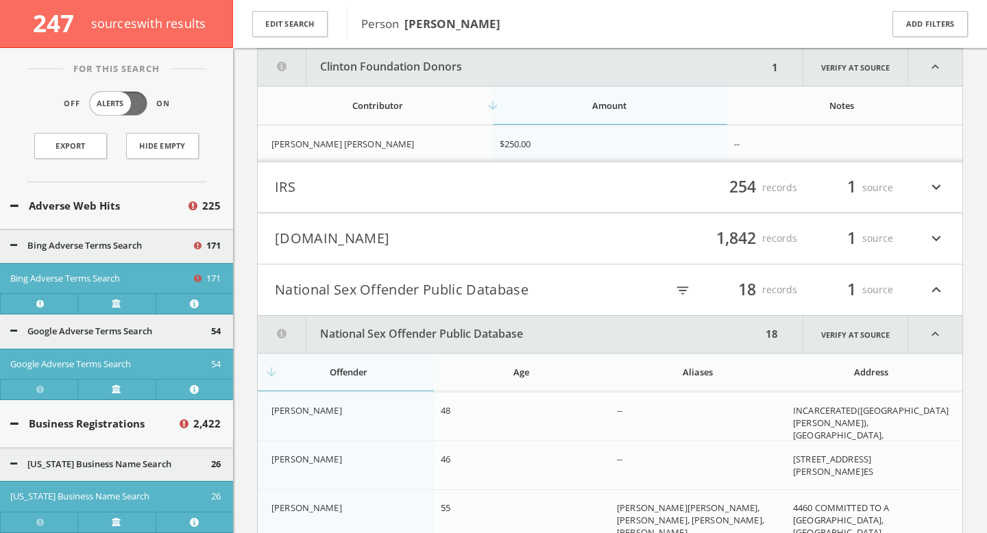
click at [518, 202] on h4 "IRS filter_list 254 records 1 source expand_more" at bounding box center [610, 188] width 705 height 51
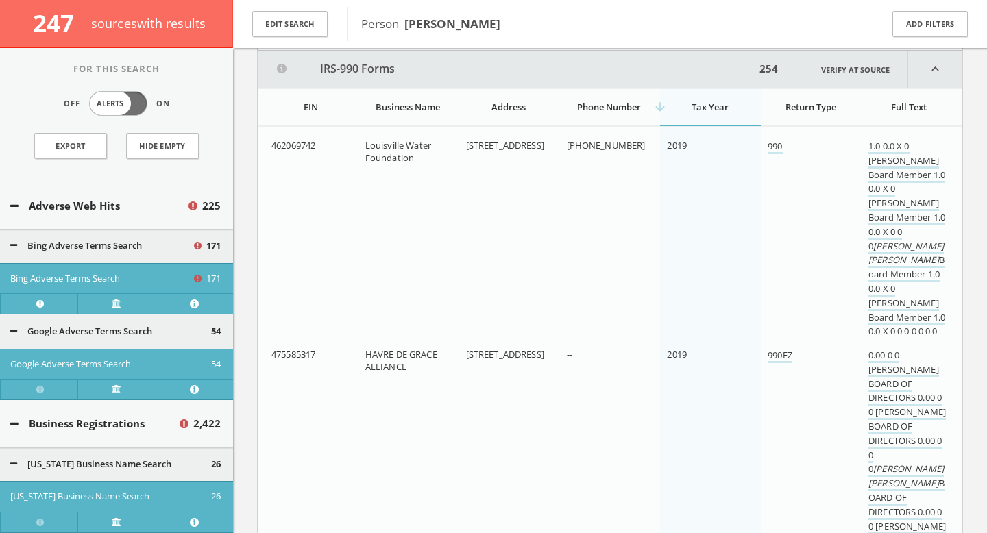
scroll to position [34365, 0]
click at [553, 67] on button "IRS-990 Forms" at bounding box center [507, 67] width 498 height 37
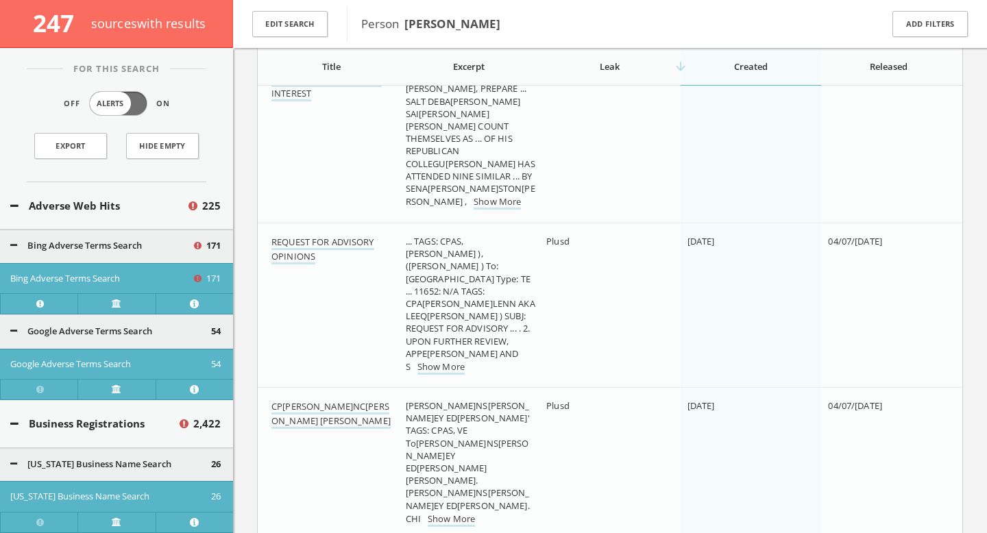
scroll to position [43301, 0]
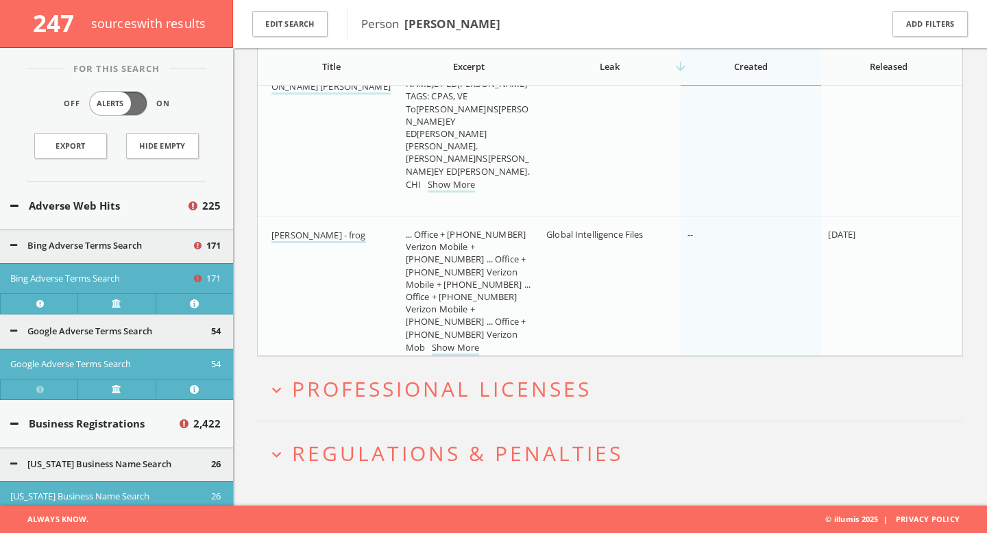
click at [533, 382] on span "Professional Licenses" at bounding box center [442, 389] width 300 height 28
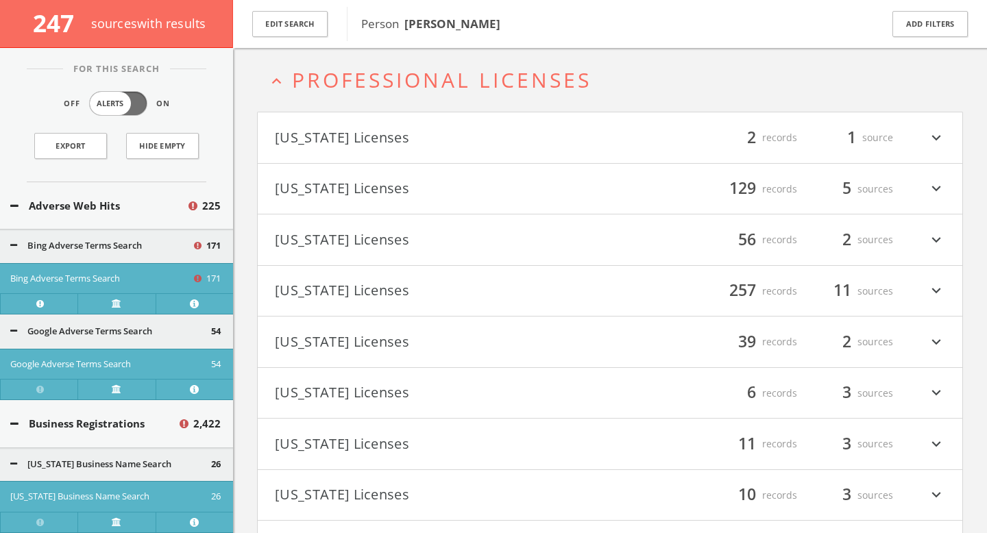
scroll to position [44222, 0]
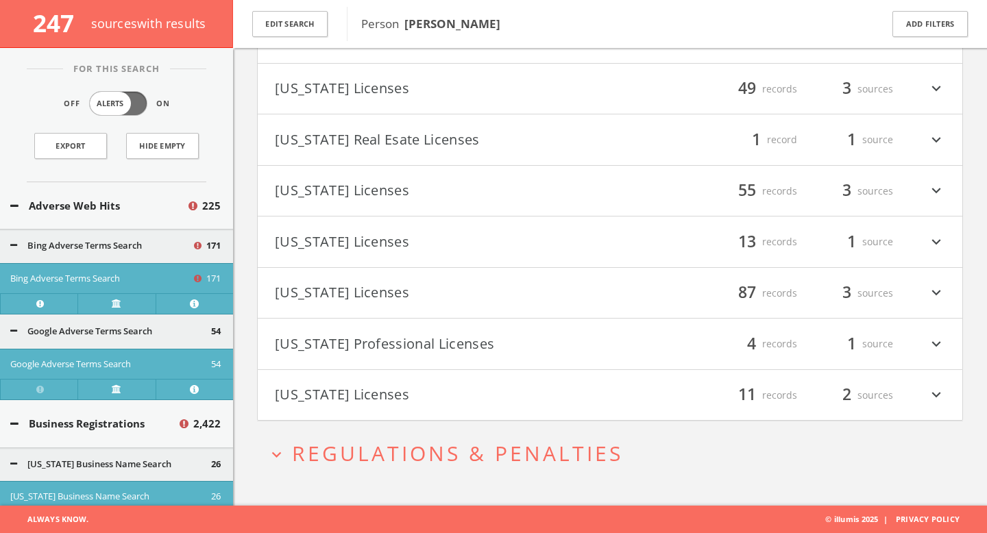
click at [424, 448] on span "Regulations & Penalties" at bounding box center [457, 454] width 331 height 28
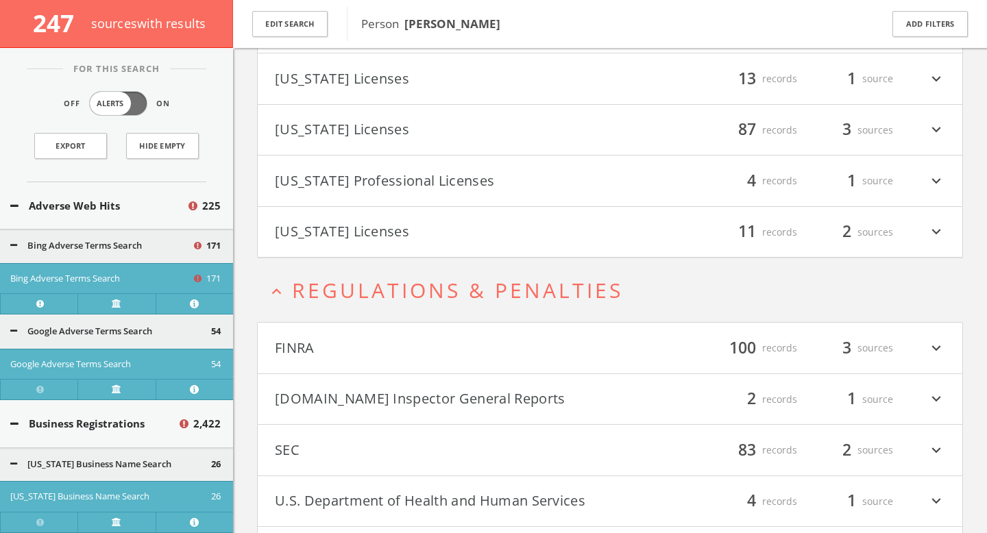
scroll to position [44529, 0]
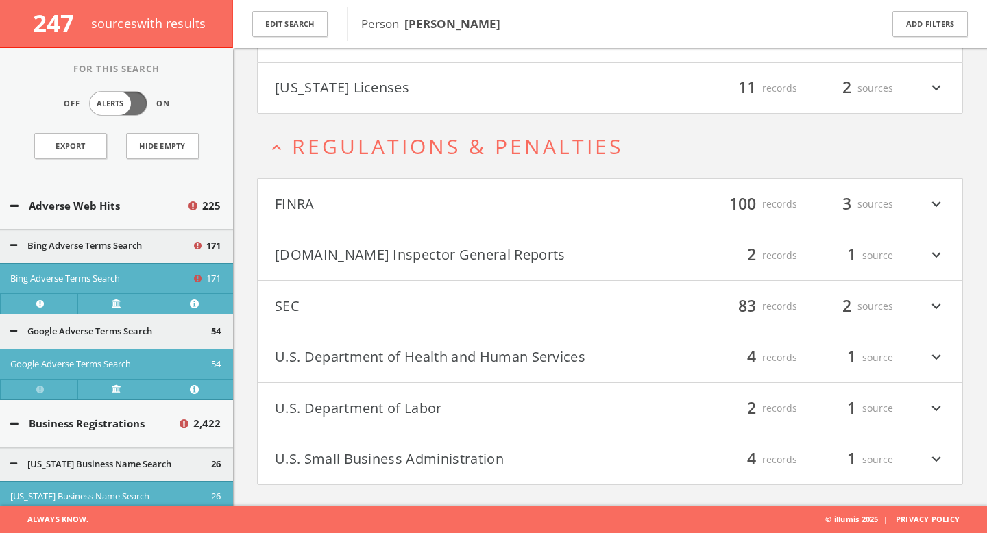
click at [424, 206] on button "FINRA" at bounding box center [442, 204] width 335 height 23
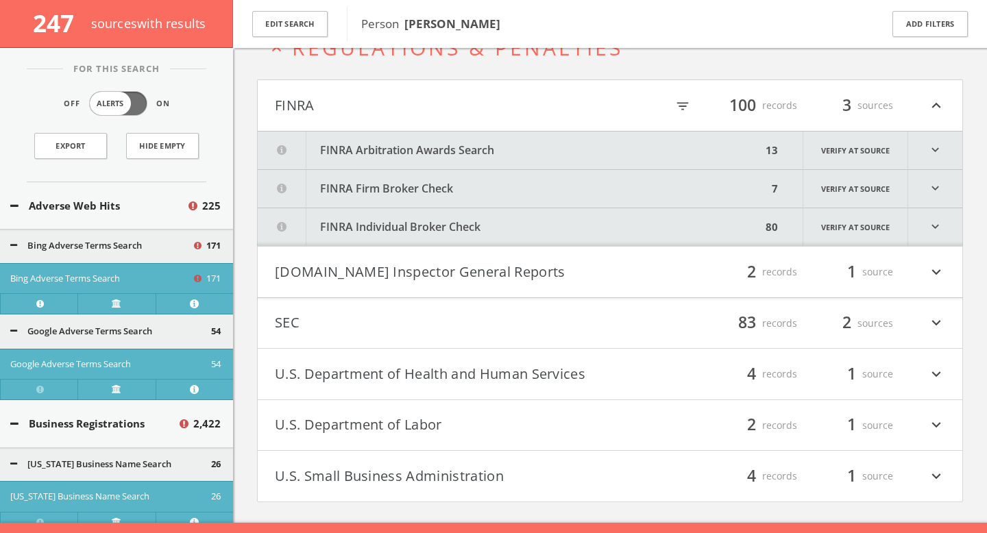
scroll to position [44644, 0]
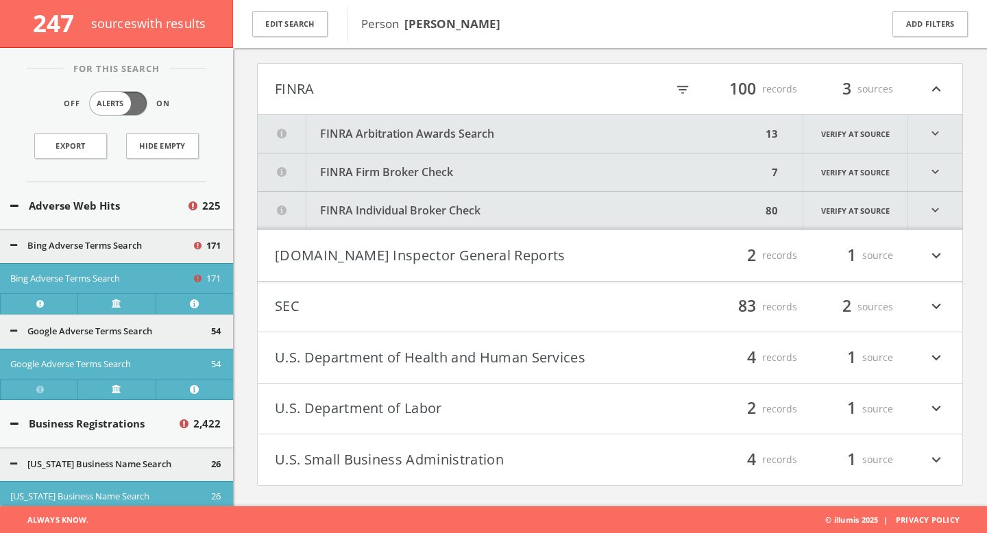
click at [437, 264] on button "Oversight.gov Inspector General Reports" at bounding box center [442, 255] width 335 height 23
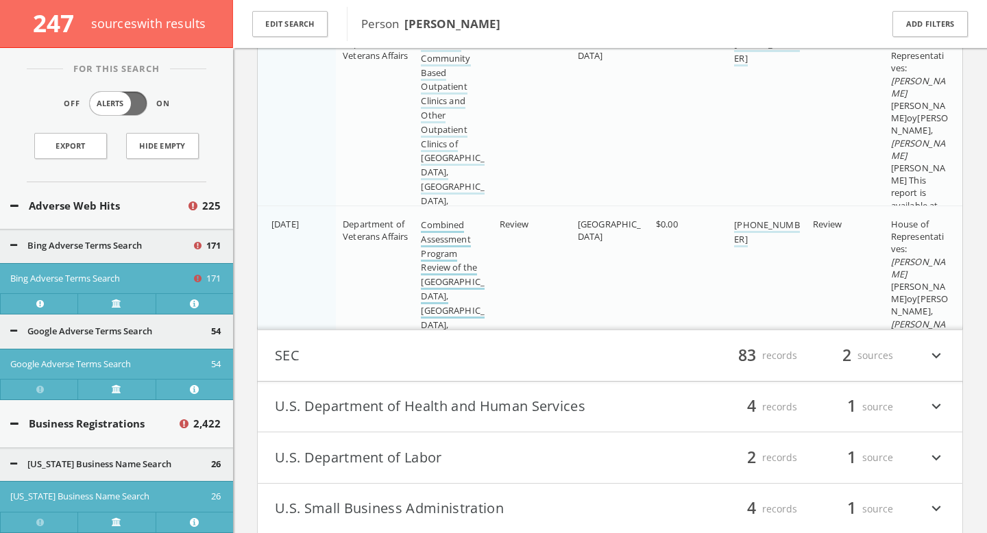
scroll to position [44876, 0]
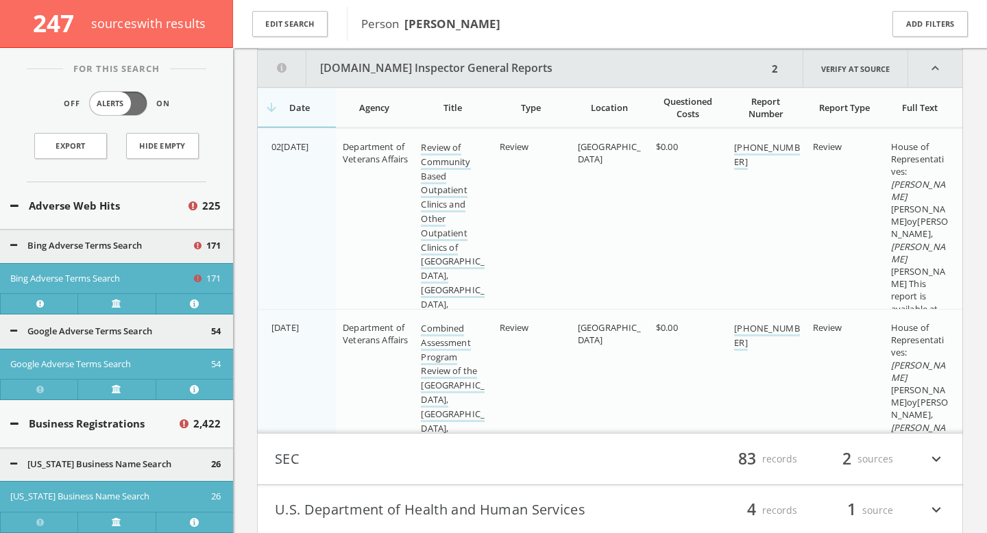
click at [422, 83] on button "Oversight.gov Inspector General Reports" at bounding box center [513, 68] width 510 height 37
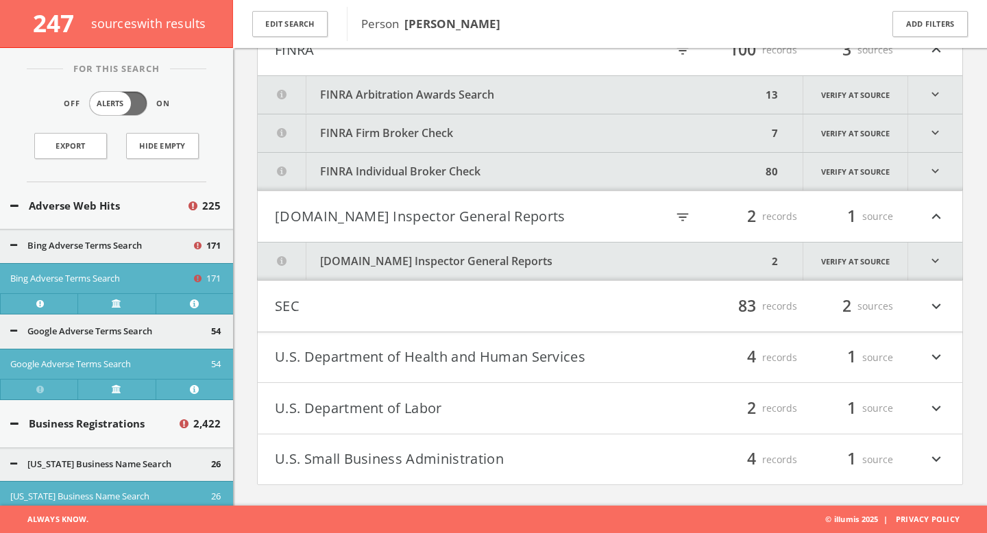
scroll to position [44683, 0]
click at [433, 304] on button "SEC" at bounding box center [442, 306] width 335 height 23
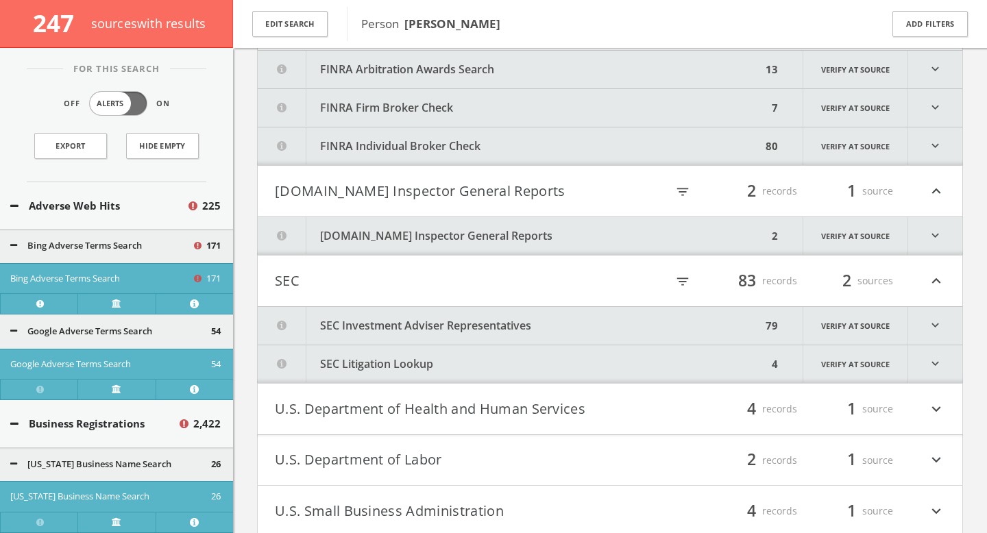
scroll to position [44760, 0]
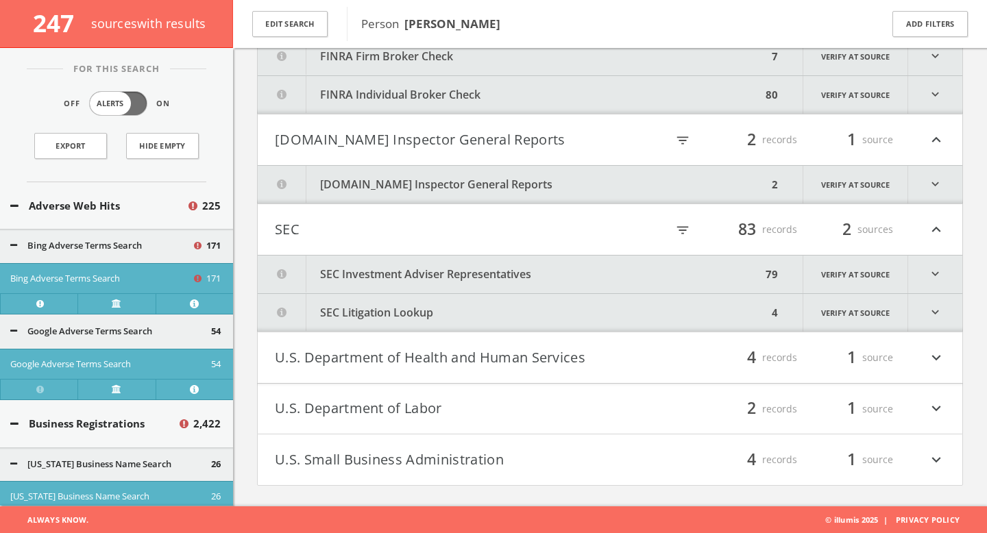
click at [448, 272] on button "SEC Investment Adviser Representatives" at bounding box center [510, 275] width 504 height 38
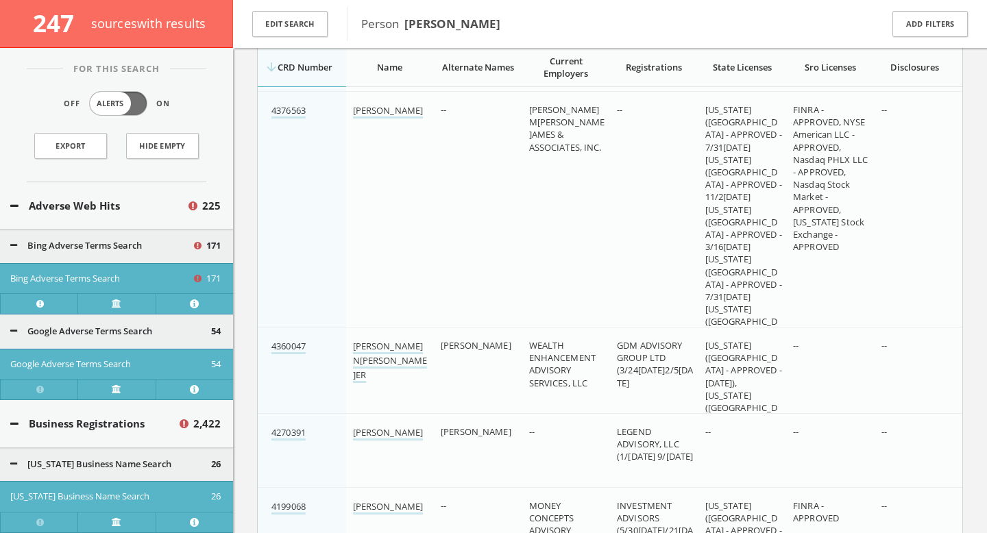
scroll to position [48505, 0]
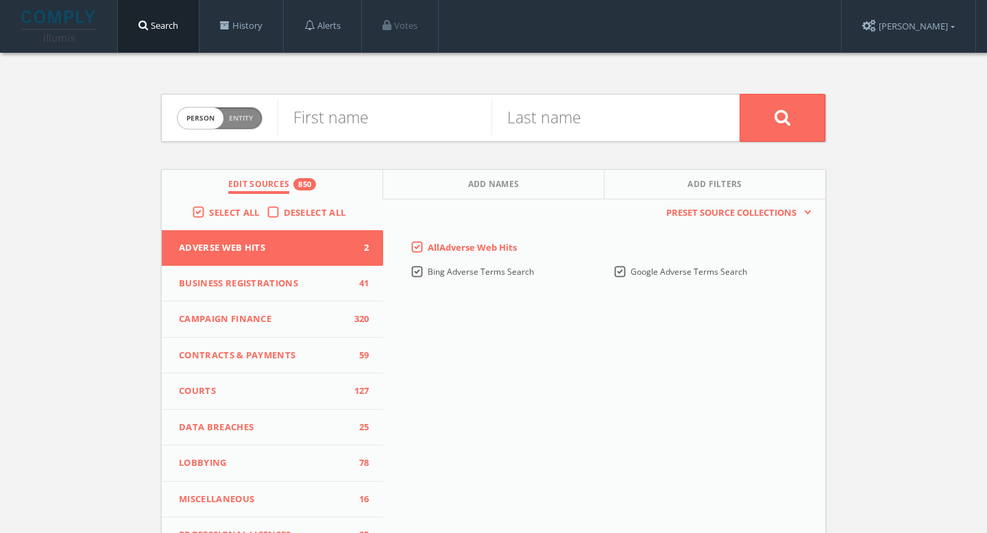
click at [250, 117] on span "Entity" at bounding box center [241, 118] width 24 height 10
checkbox input "true"
click at [385, 117] on input "text" at bounding box center [509, 118] width 462 height 36
type input "MintBox"
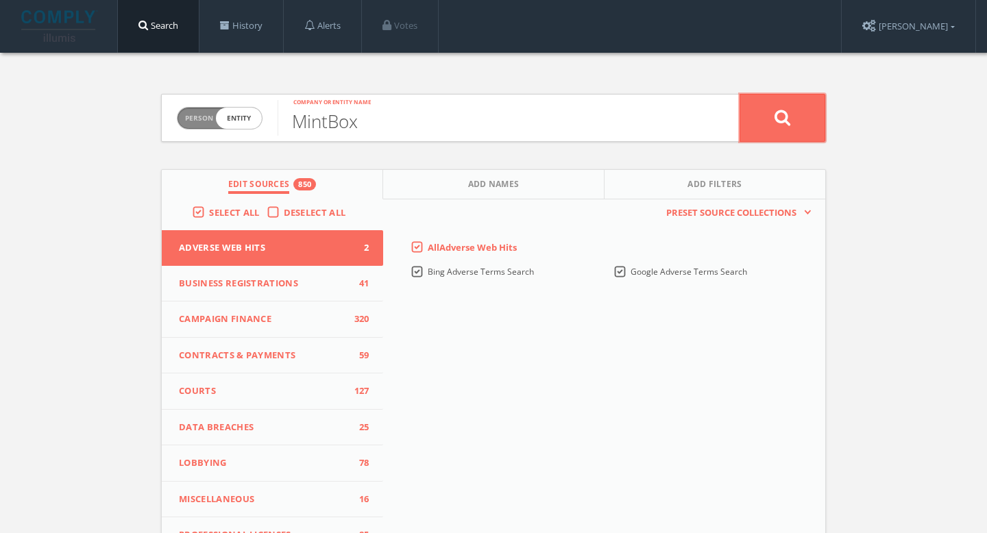
click at [782, 119] on icon at bounding box center [783, 117] width 16 height 17
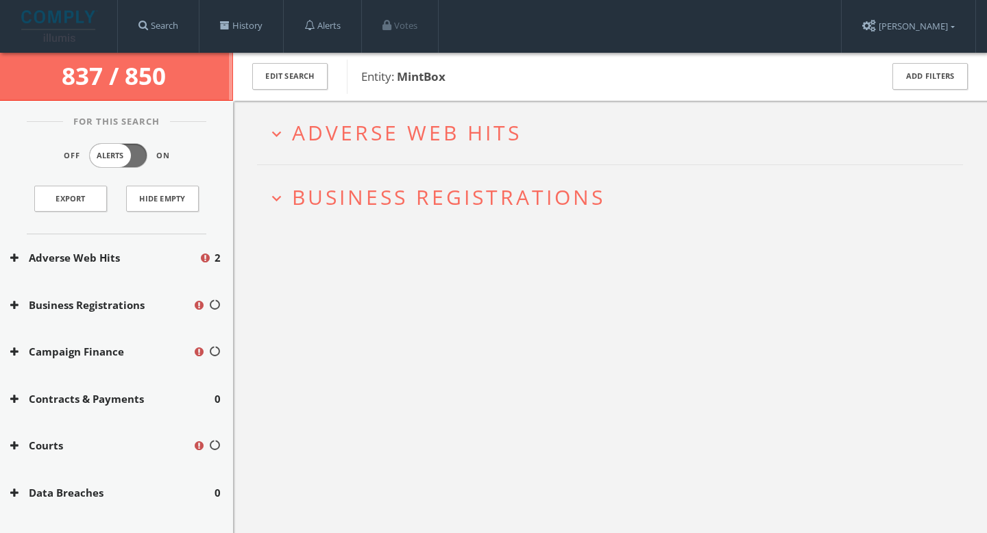
click at [330, 133] on span "Adverse Web Hits" at bounding box center [407, 133] width 230 height 28
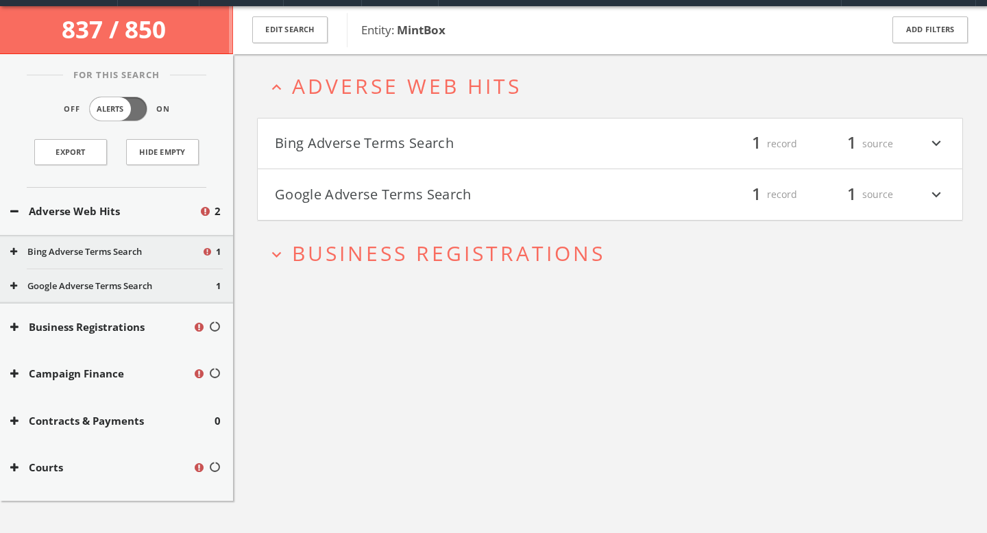
click at [357, 171] on div "Bing Adverse Terms Search filter_list 1 record 1 source expand_more Google Adve…" at bounding box center [610, 169] width 706 height 103
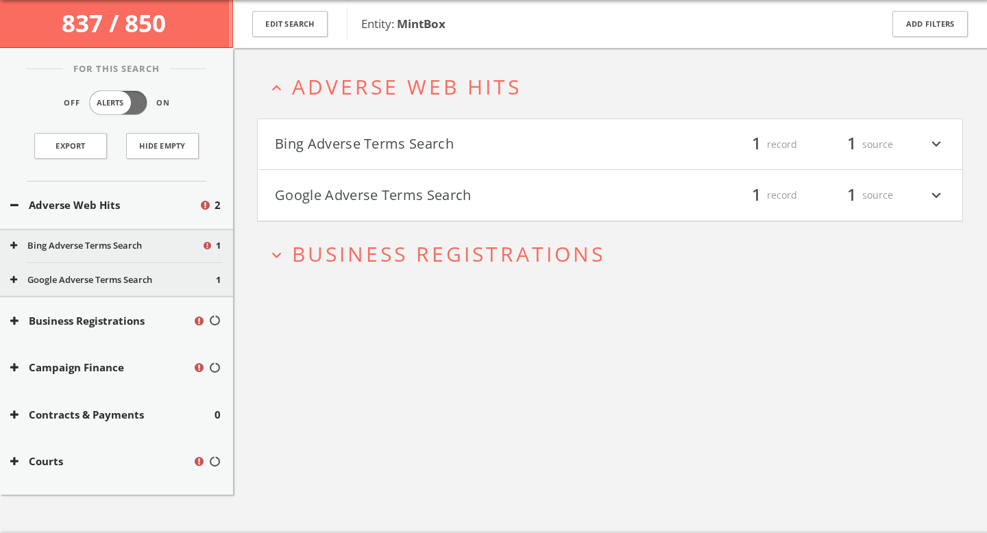
click at [365, 141] on button "Bing Adverse Terms Search" at bounding box center [442, 144] width 335 height 23
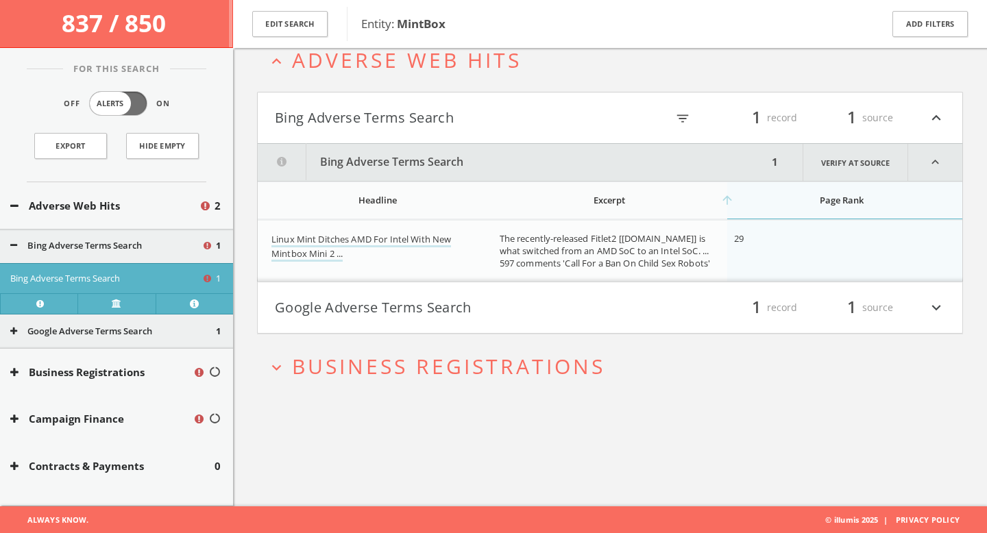
click at [365, 304] on button "Google Adverse Terms Search" at bounding box center [442, 307] width 335 height 23
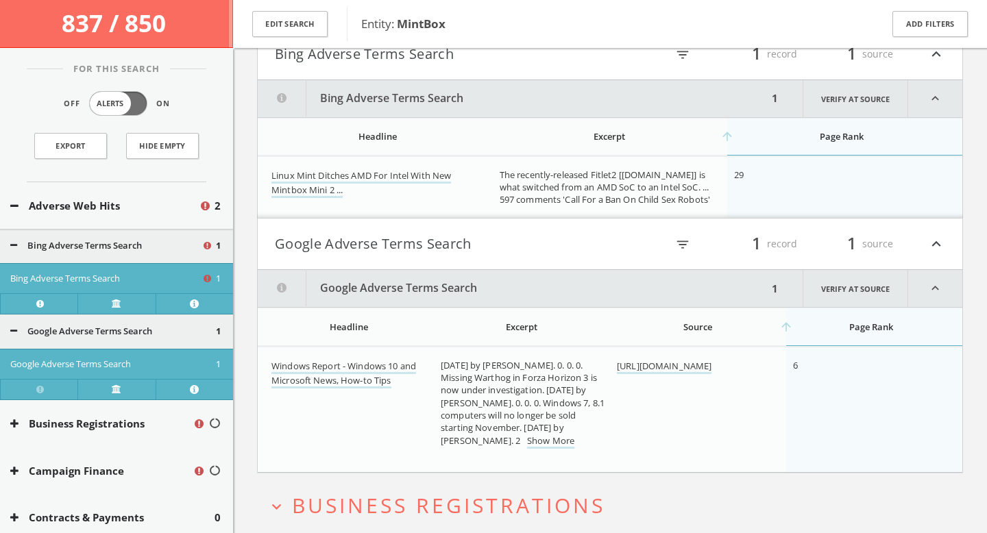
scroll to position [195, 0]
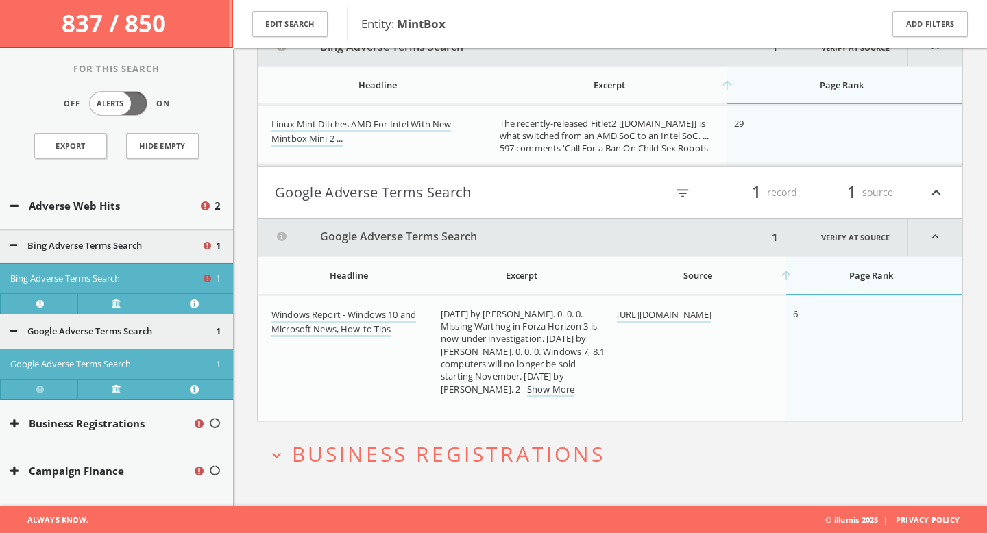
click at [399, 457] on span "Business Registrations" at bounding box center [448, 454] width 313 height 28
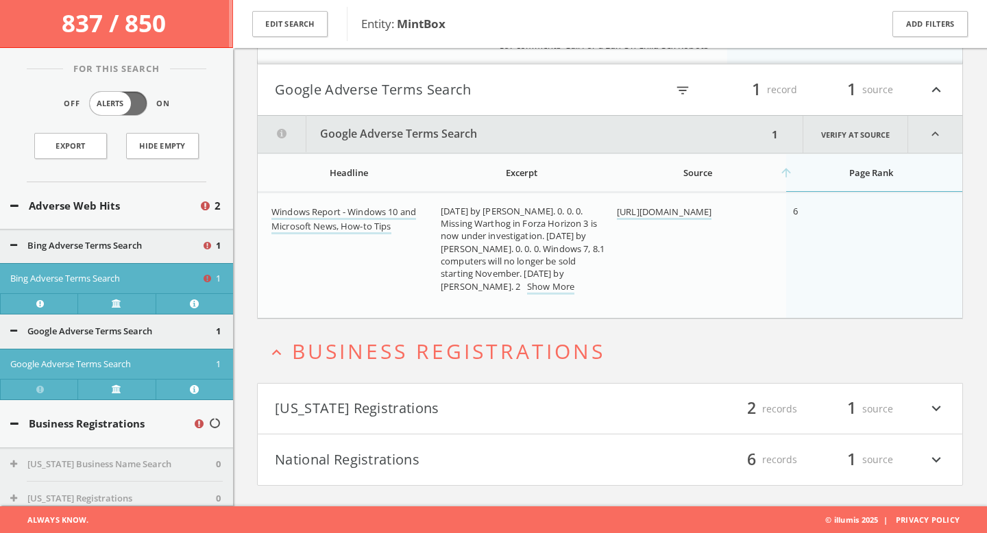
click at [406, 459] on button "National Registrations" at bounding box center [442, 459] width 335 height 23
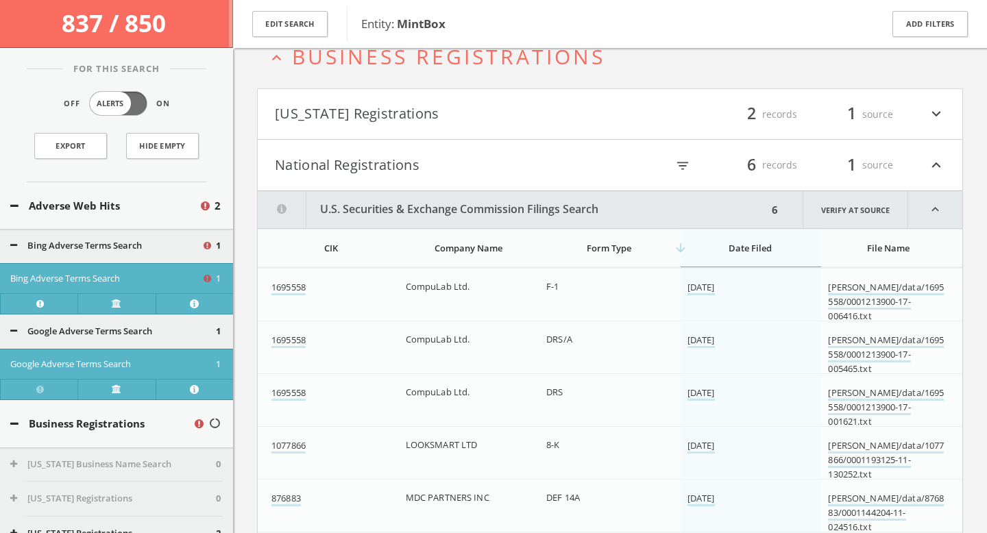
click at [492, 112] on button "[US_STATE] Registrations" at bounding box center [442, 114] width 335 height 23
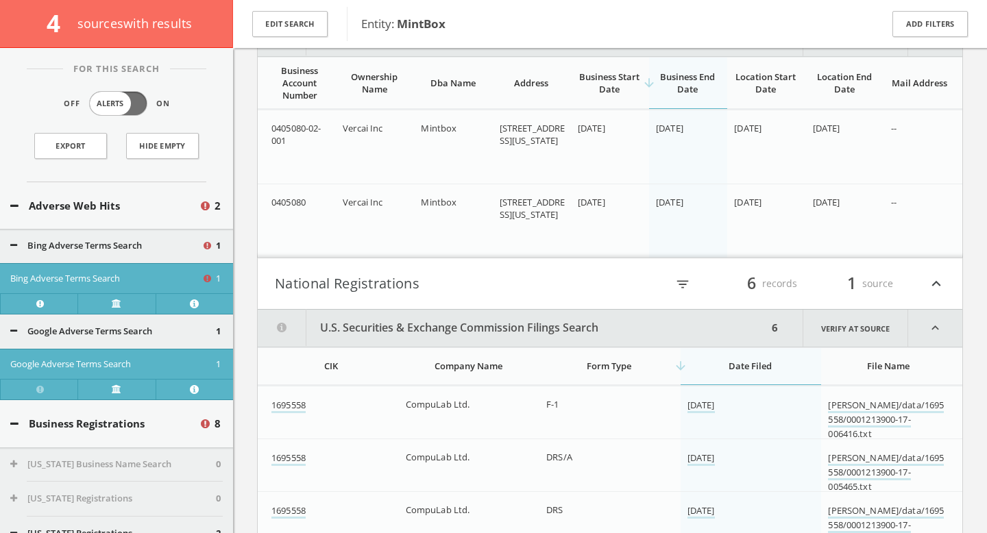
scroll to position [932, 0]
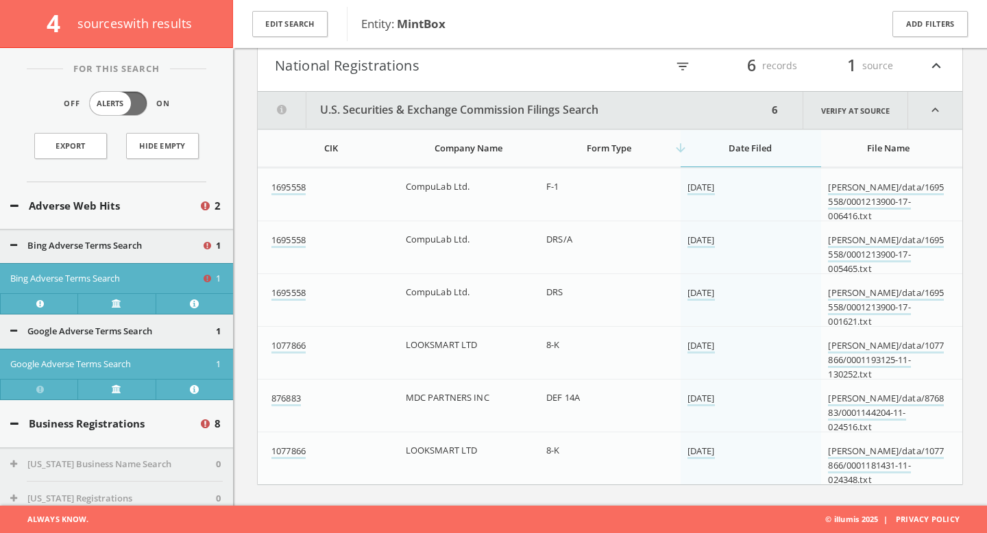
click at [512, 72] on button "National Registrations" at bounding box center [442, 65] width 335 height 23
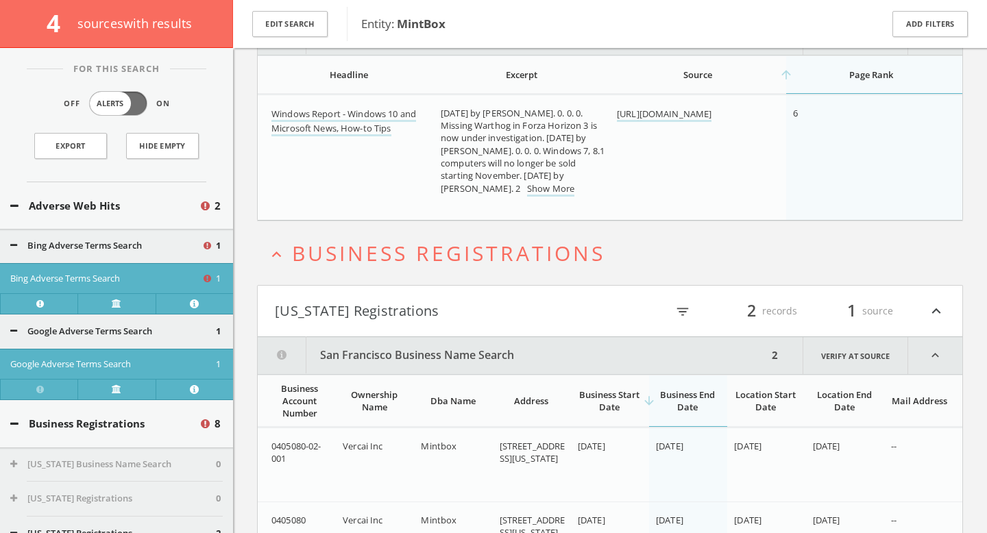
click at [480, 313] on button "[US_STATE] Registrations" at bounding box center [442, 311] width 335 height 23
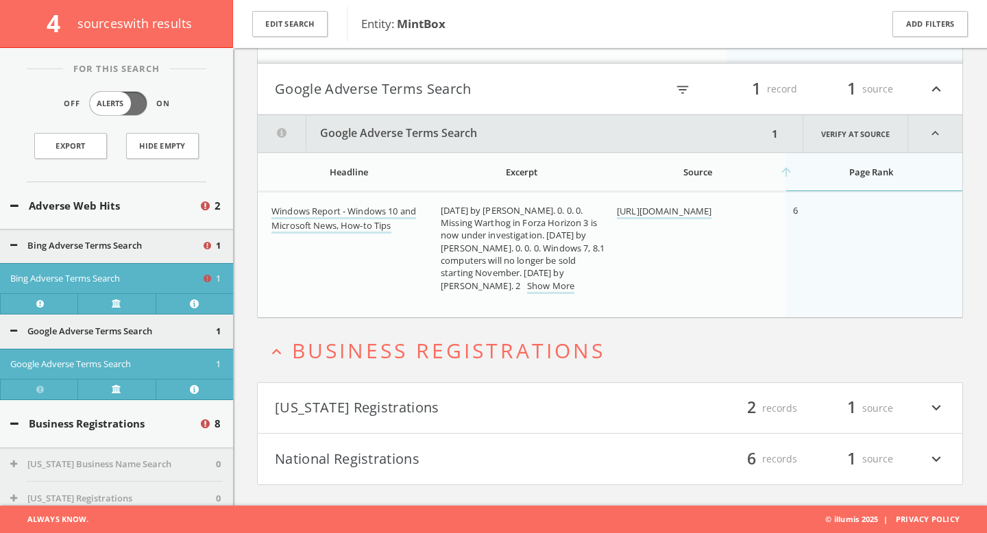
scroll to position [298, 0]
click at [507, 82] on button "Google Adverse Terms Search" at bounding box center [442, 89] width 335 height 23
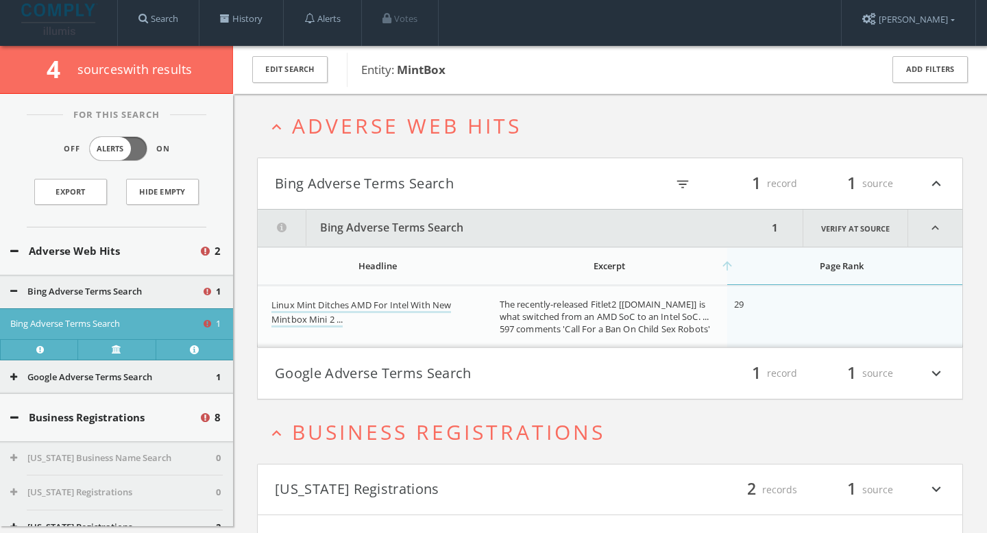
scroll to position [0, 0]
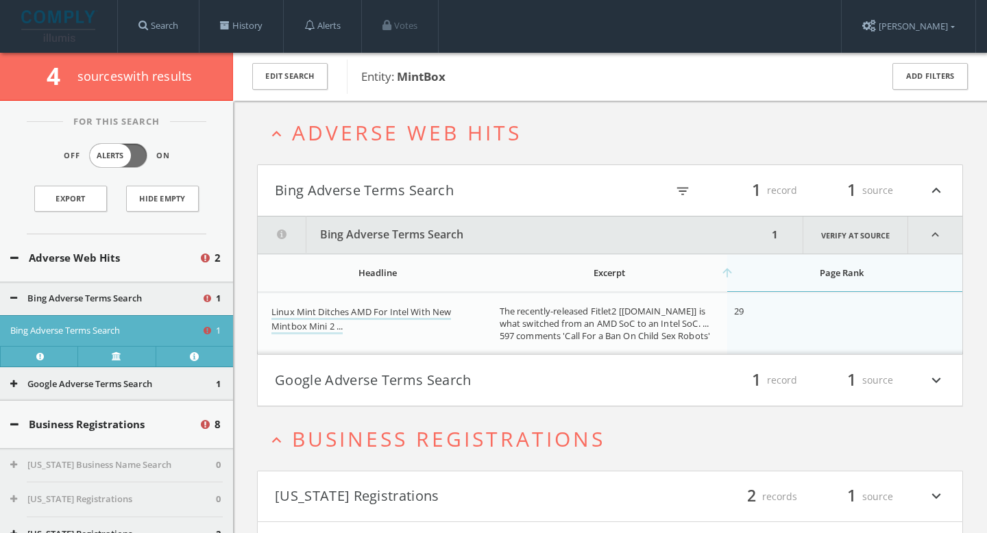
click at [488, 202] on h4 "Bing Adverse Terms Search filter_list 1 record 1 source expand_less" at bounding box center [610, 190] width 705 height 51
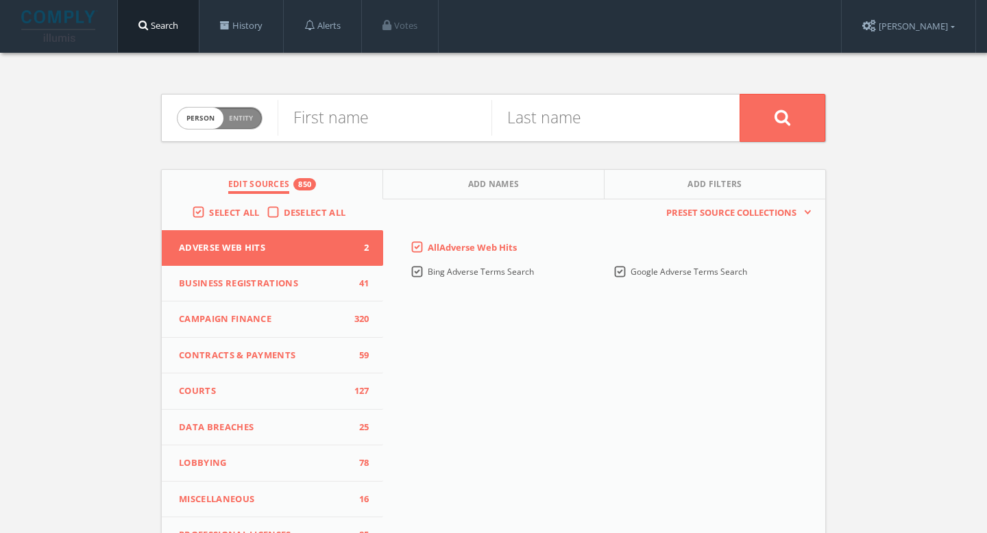
drag, startPoint x: 252, startPoint y: 114, endPoint x: 260, endPoint y: 115, distance: 7.6
click at [252, 113] on span "Entity" at bounding box center [241, 118] width 24 height 10
checkbox input "true"
click at [363, 131] on input "text" at bounding box center [509, 118] width 462 height 36
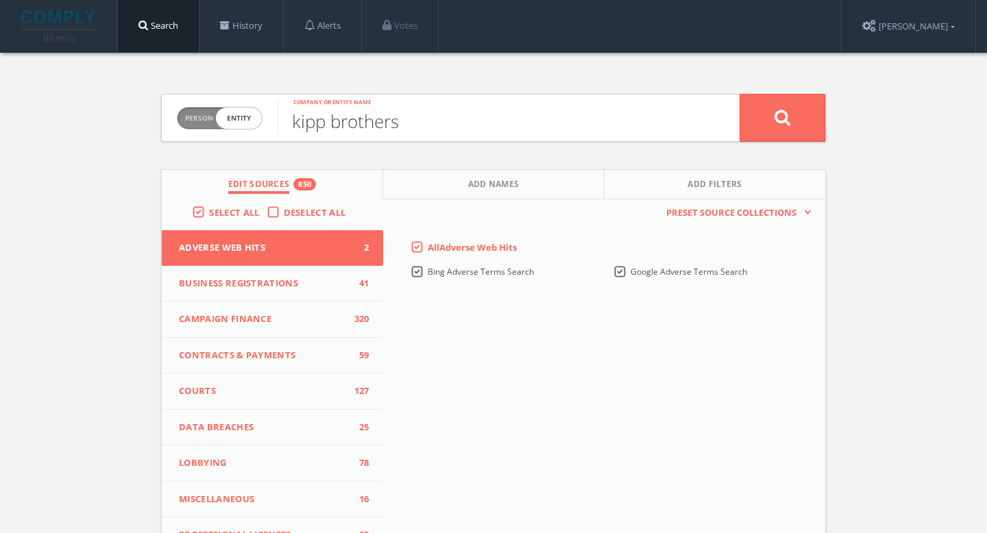
type input "kipp brothers"
click at [740, 94] on button at bounding box center [783, 118] width 86 height 48
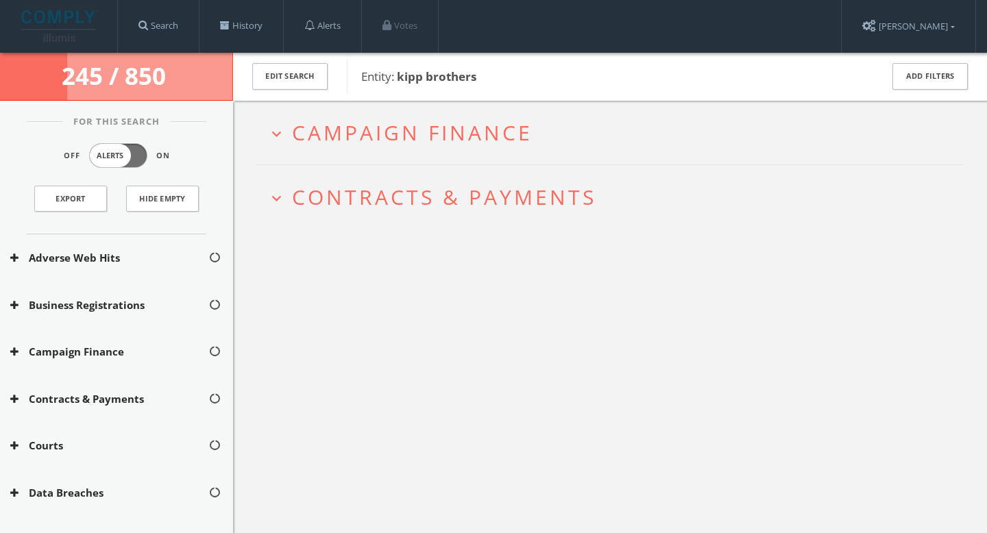
click at [378, 209] on span "Contracts & Payments" at bounding box center [444, 197] width 304 height 28
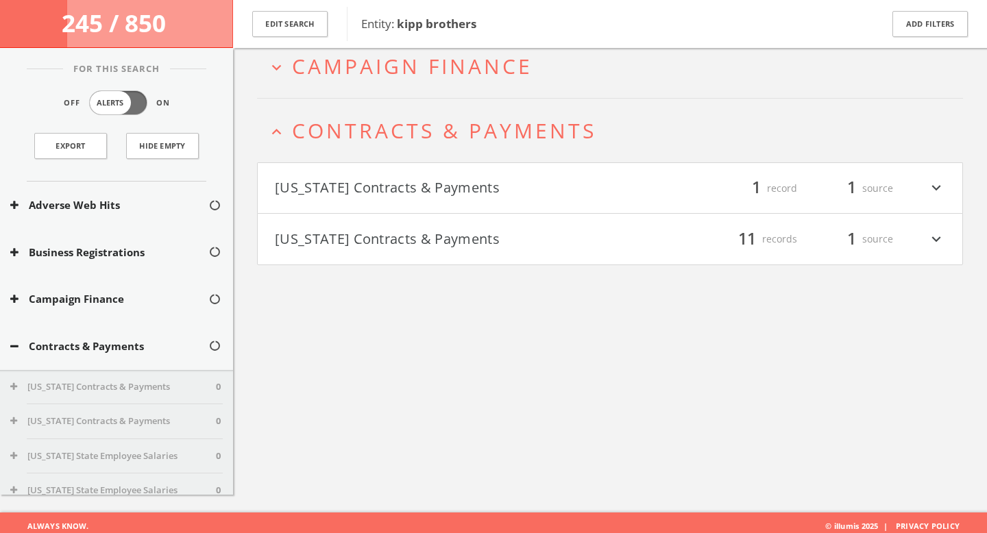
scroll to position [80, 0]
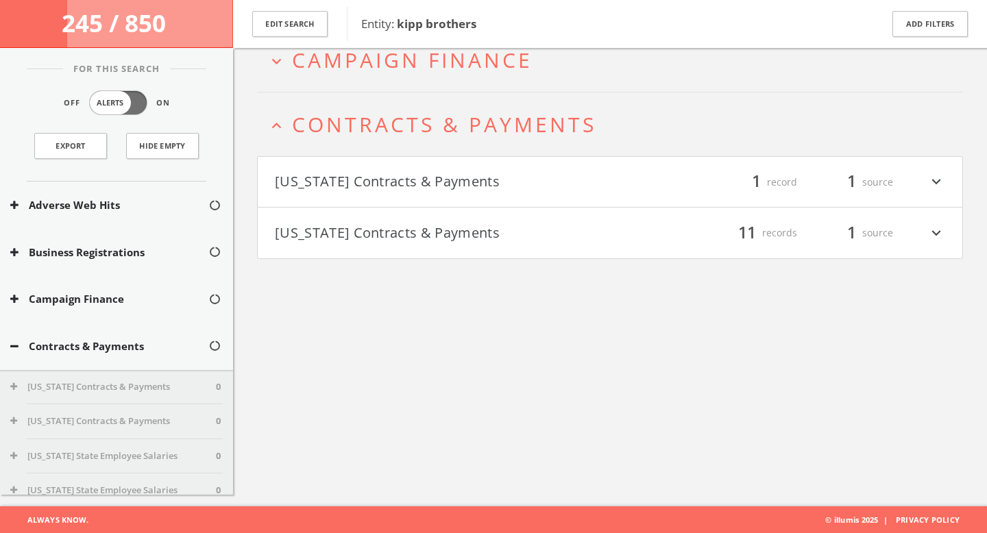
click at [391, 174] on button "[US_STATE] Contracts & Payments" at bounding box center [442, 182] width 335 height 23
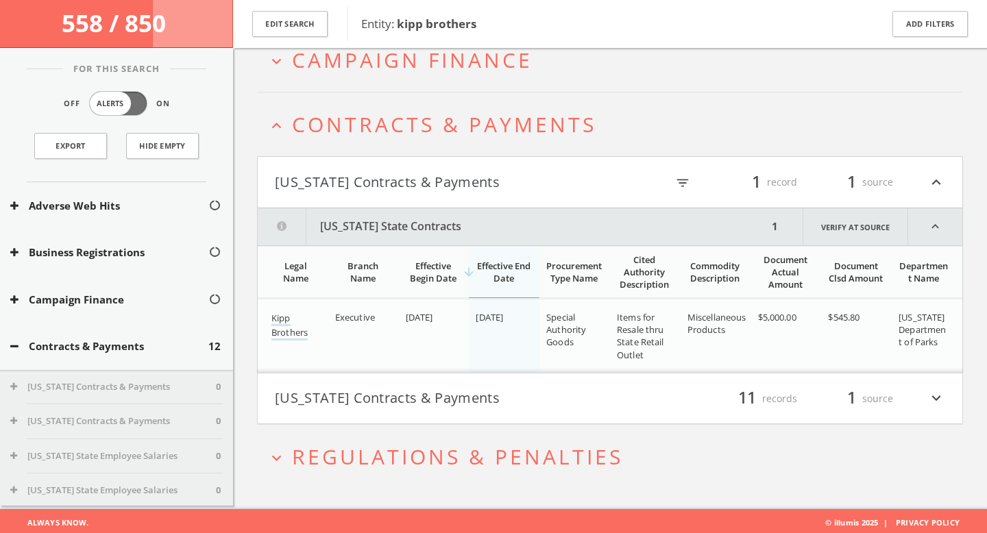
click at [409, 398] on button "[US_STATE] Contracts & Payments" at bounding box center [442, 398] width 335 height 23
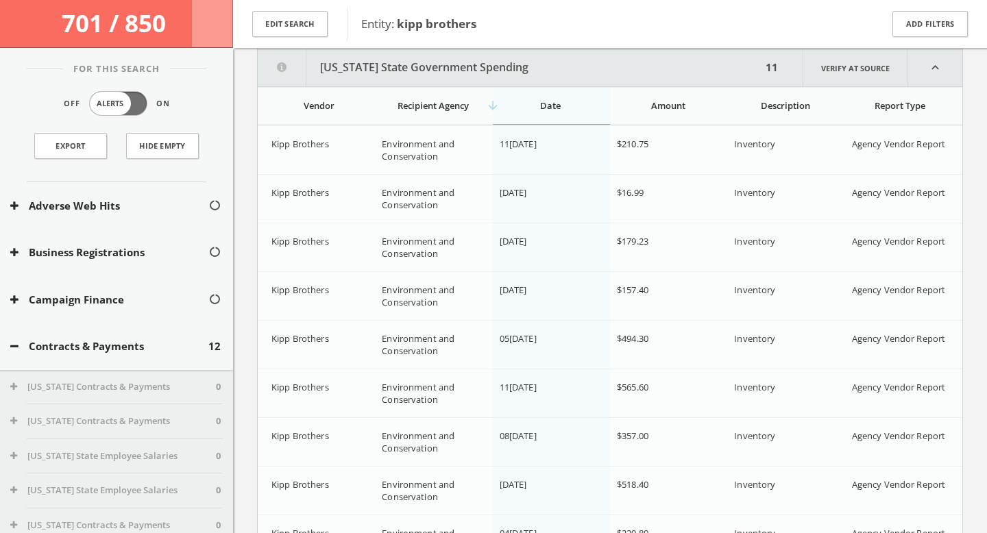
scroll to position [696, 0]
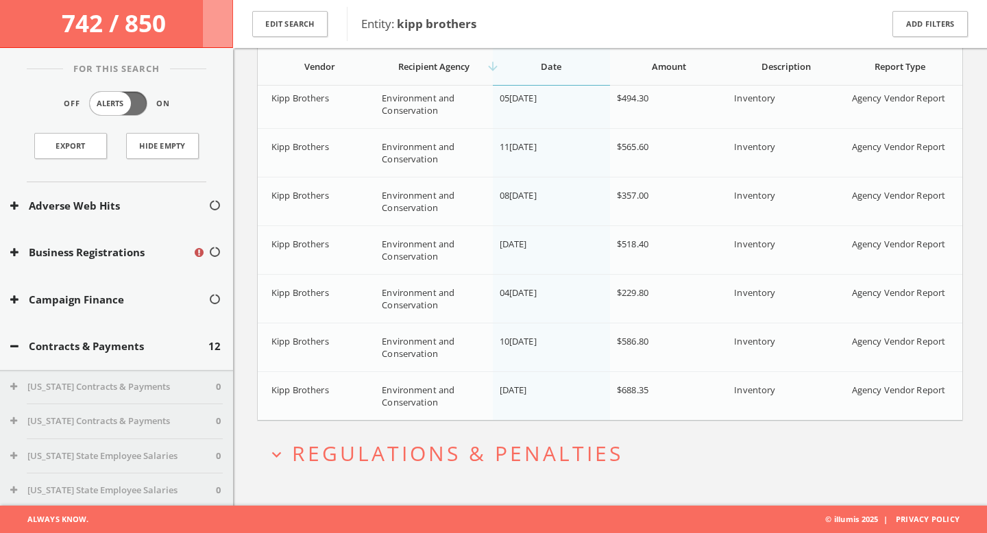
click at [411, 455] on span "Regulations & Penalties" at bounding box center [457, 454] width 331 height 28
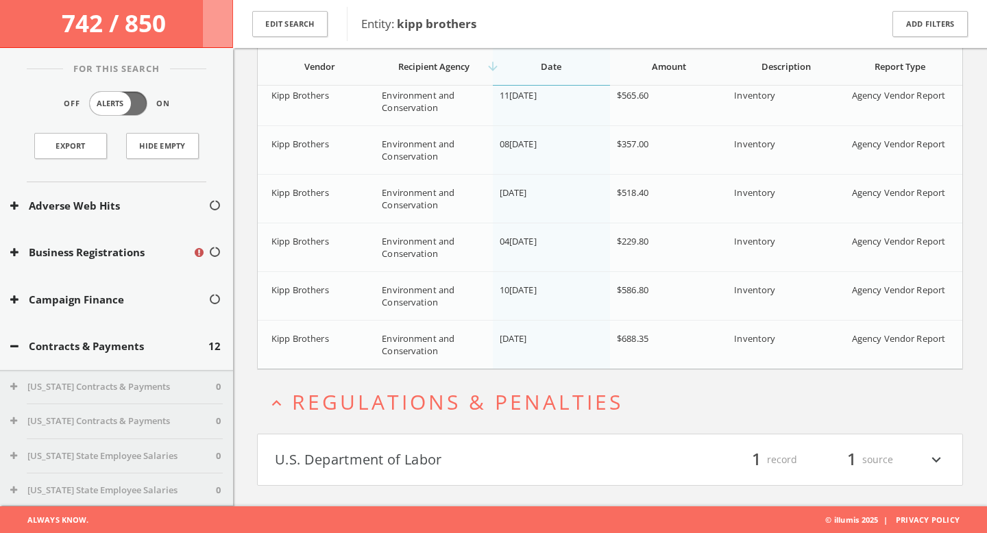
click at [411, 457] on button "U.S. Department of Labor" at bounding box center [442, 459] width 335 height 23
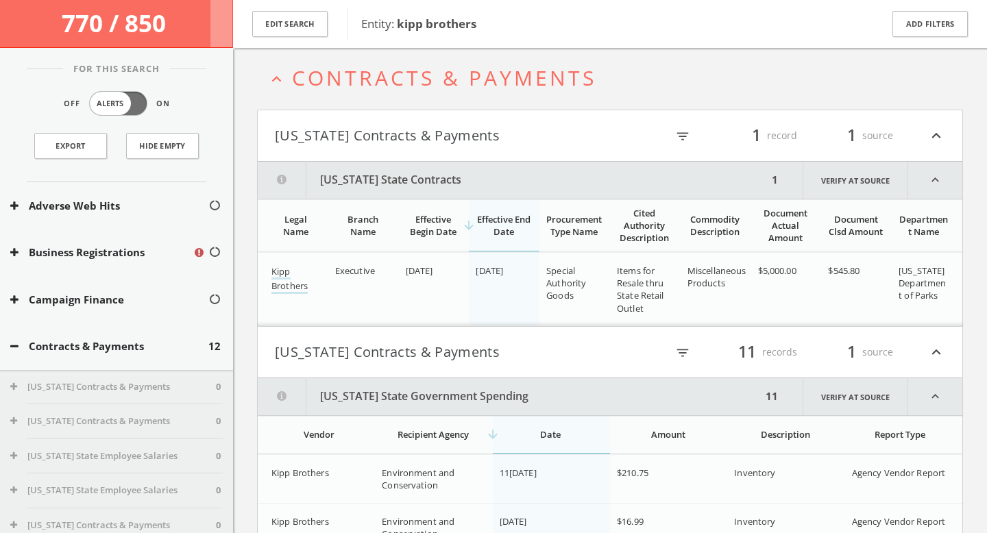
scroll to position [0, 0]
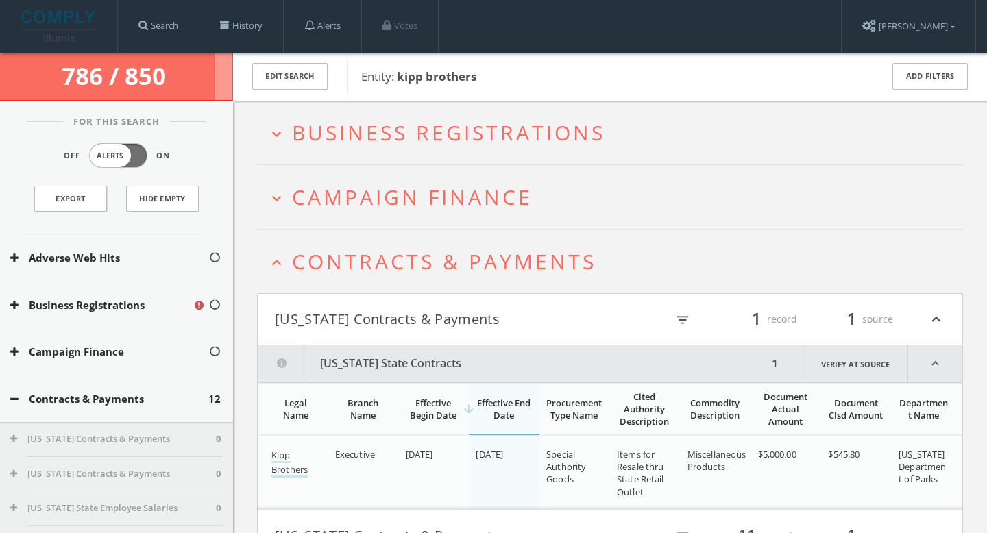
click at [412, 194] on span "Campaign Finance" at bounding box center [412, 197] width 241 height 28
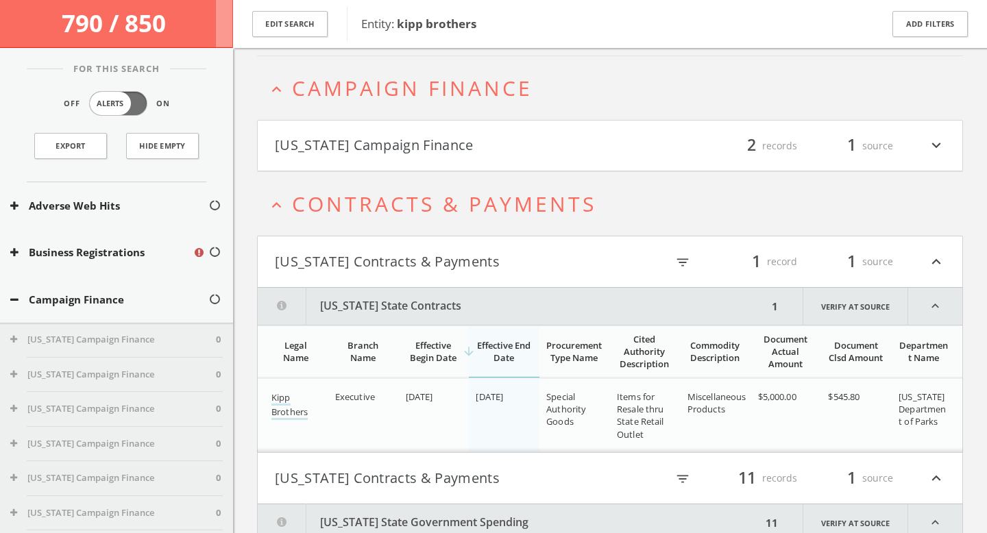
scroll to position [117, 0]
click at [414, 153] on button "Florida Campaign Finance" at bounding box center [442, 144] width 335 height 23
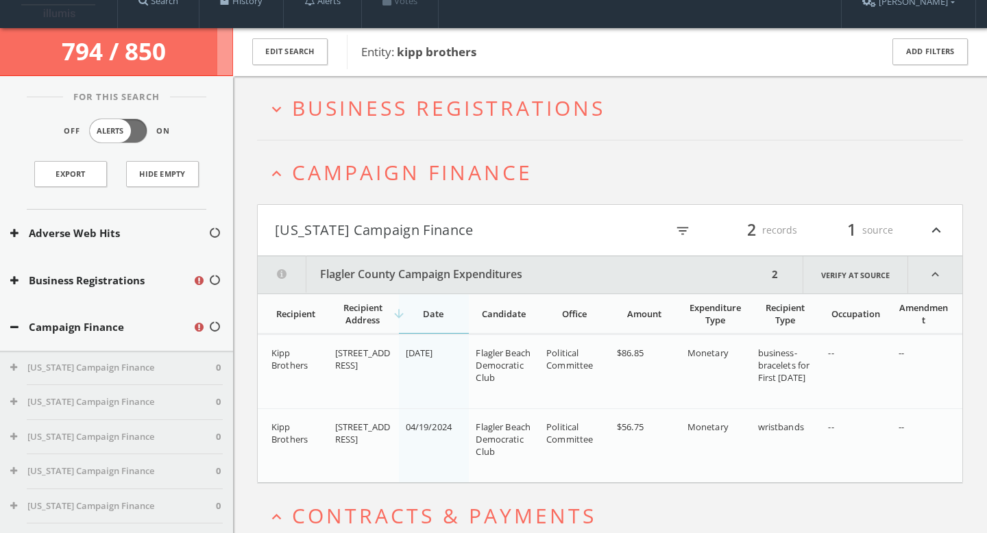
click at [413, 106] on span "Business Registrations" at bounding box center [448, 108] width 313 height 28
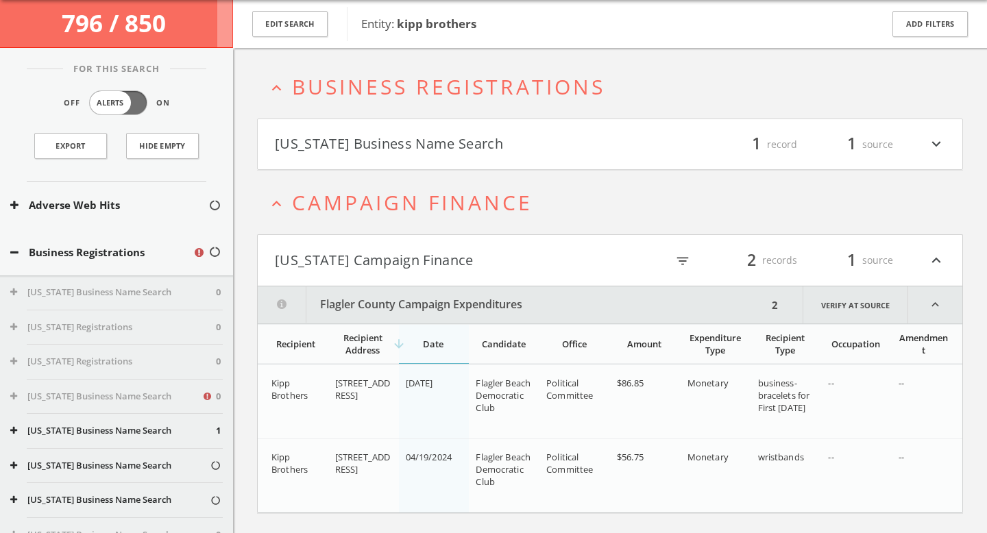
click at [410, 137] on button "Florida Business Name Search" at bounding box center [442, 144] width 335 height 23
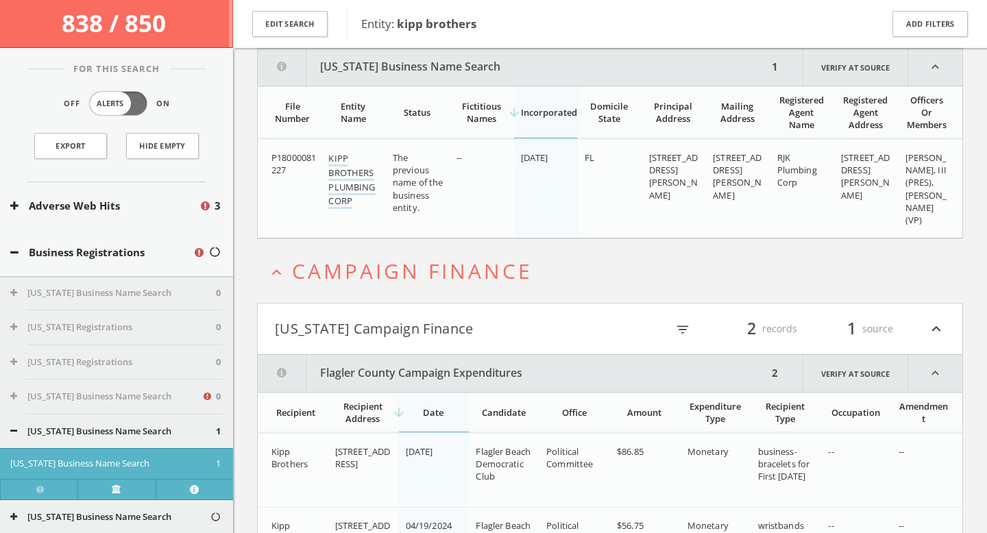
scroll to position [0, 0]
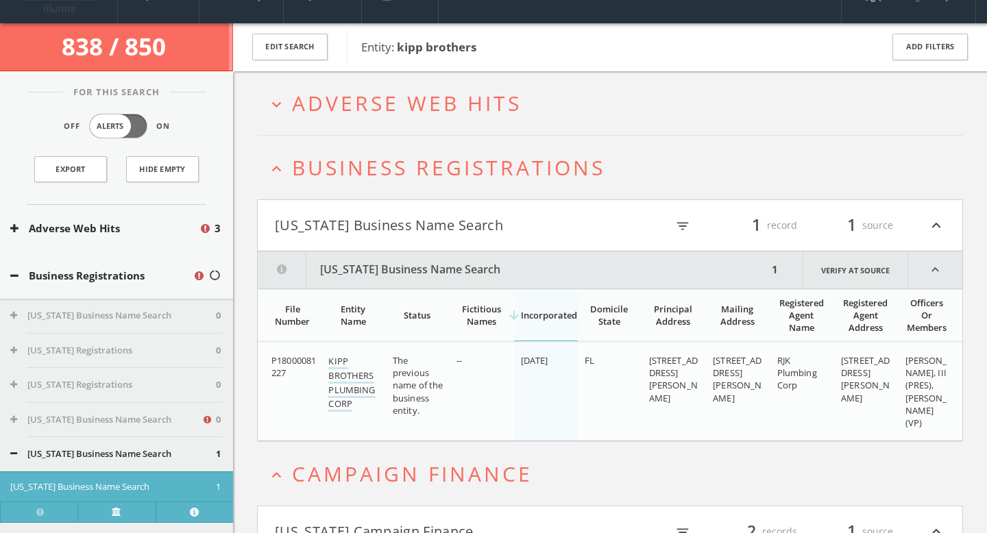
click at [418, 100] on span "Adverse Web Hits" at bounding box center [407, 103] width 230 height 28
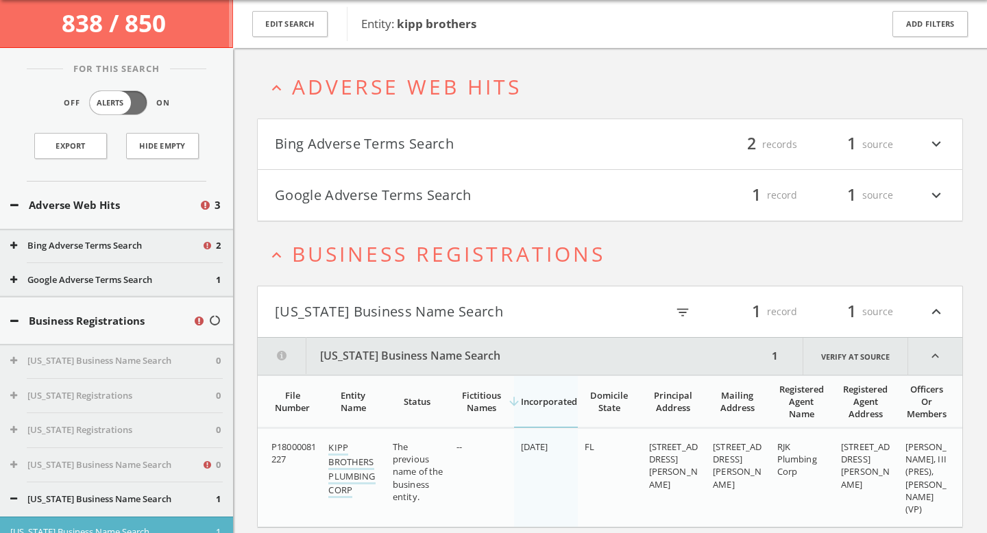
click at [418, 136] on button "Bing Adverse Terms Search" at bounding box center [442, 144] width 335 height 23
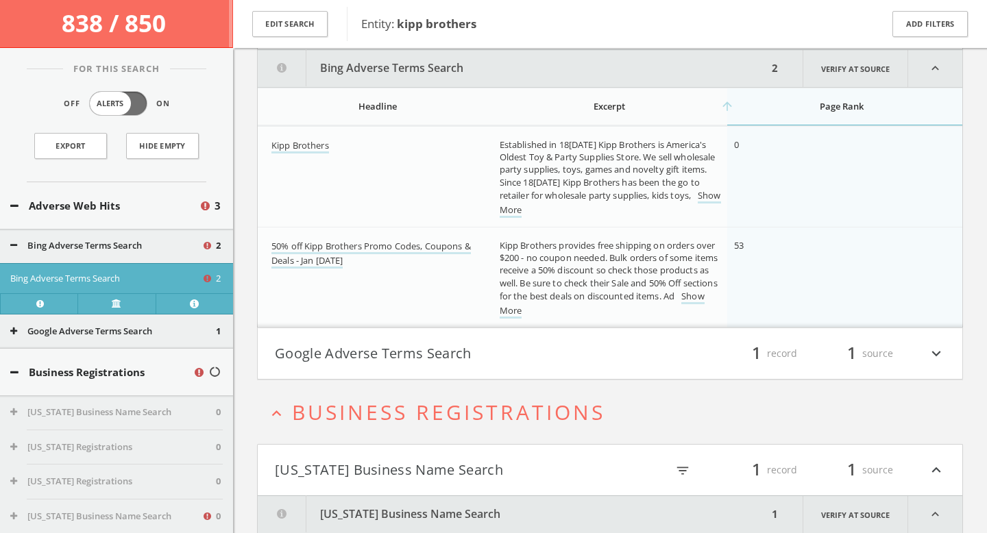
scroll to position [175, 0]
click at [429, 368] on h4 "Google Adverse Terms Search filter_list 1 record 1 source expand_more" at bounding box center [610, 352] width 705 height 51
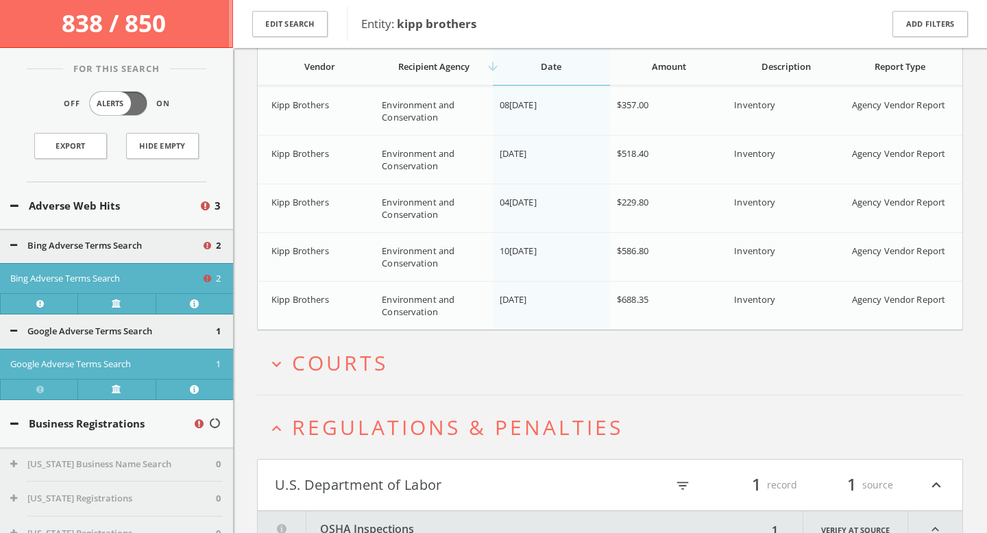
scroll to position [2124, 0]
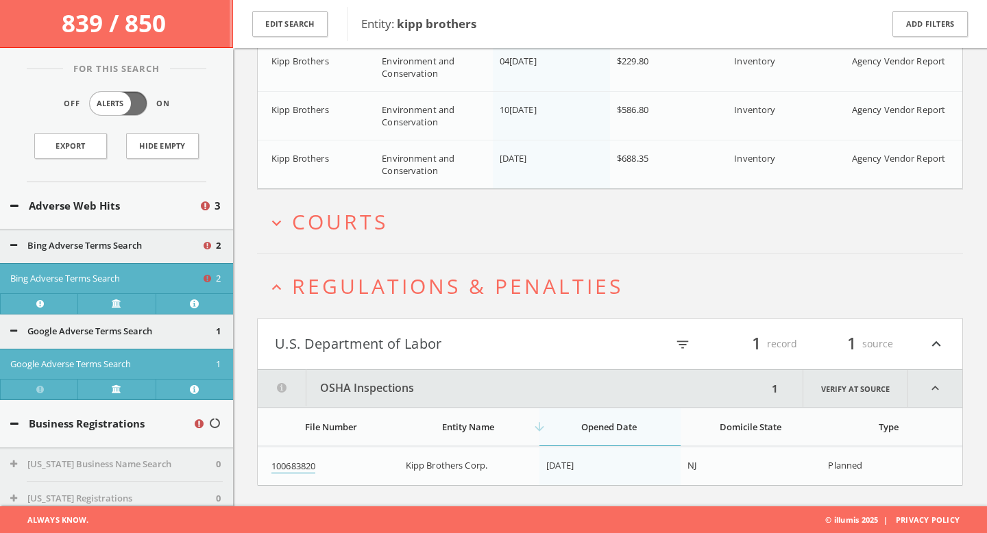
click at [422, 224] on button "expand_more Courts" at bounding box center [615, 222] width 696 height 23
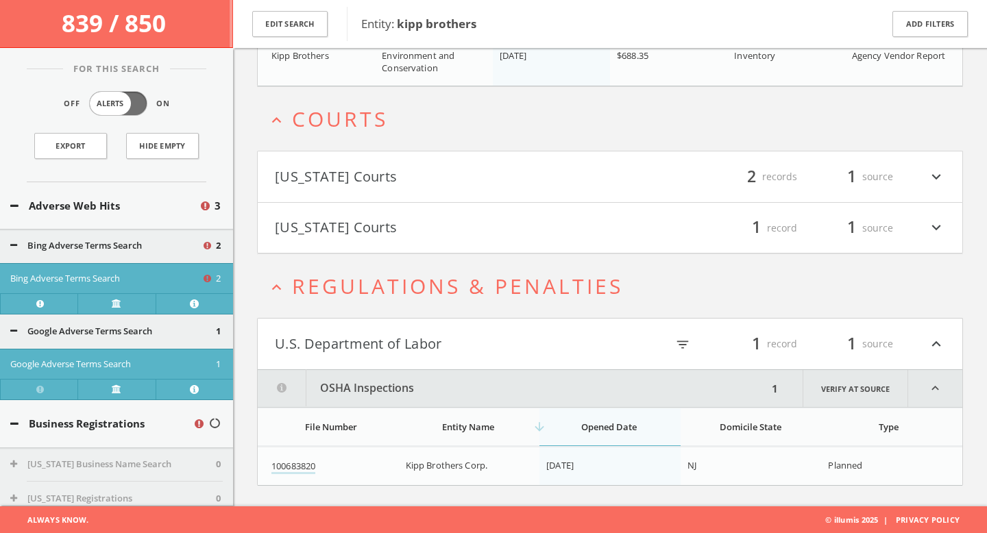
click at [432, 175] on button "[US_STATE] Courts" at bounding box center [442, 176] width 335 height 23
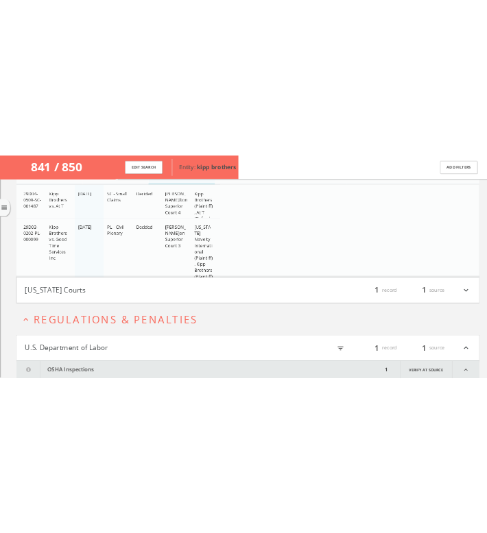
scroll to position [2255, 0]
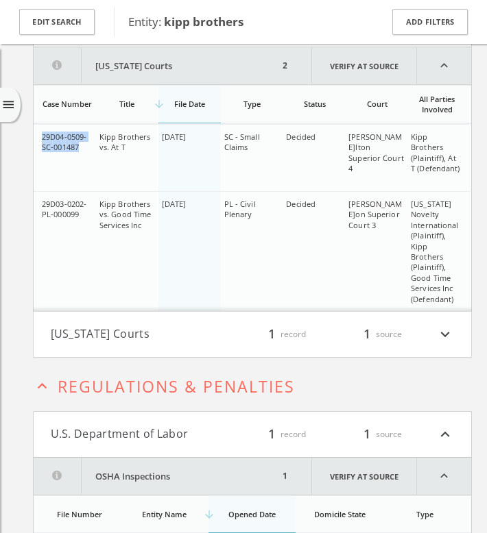
drag, startPoint x: 82, startPoint y: 137, endPoint x: 36, endPoint y: 130, distance: 45.8
click at [36, 131] on td "29D04-0509-SC-001487" at bounding box center [65, 157] width 62 height 67
copy span "29D04-0509-SC-001487"
click at [47, 202] on span "29D03-0202-PL-000099" at bounding box center [64, 209] width 45 height 21
drag, startPoint x: 75, startPoint y: 211, endPoint x: 64, endPoint y: 209, distance: 11.8
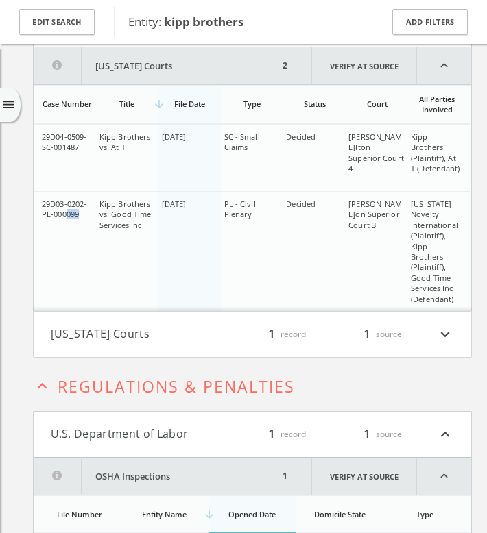
click at [64, 209] on td "29D03-0202-PL-000099" at bounding box center [65, 251] width 62 height 120
click at [75, 209] on span "29D03-0202-PL-000099" at bounding box center [64, 209] width 45 height 21
drag, startPoint x: 79, startPoint y: 209, endPoint x: 42, endPoint y: 196, distance: 39.3
click at [42, 199] on div "29D03-0202-PL-000099" at bounding box center [67, 209] width 51 height 21
copy span "29D03-0202-PL-000099"
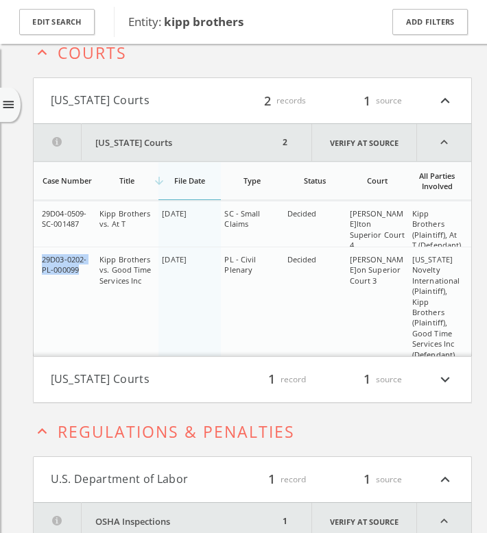
click at [156, 92] on button "[US_STATE] Courts" at bounding box center [134, 101] width 166 height 18
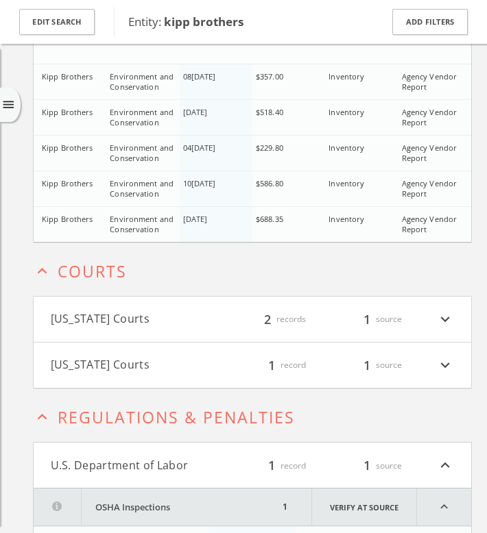
scroll to position [1924, 0]
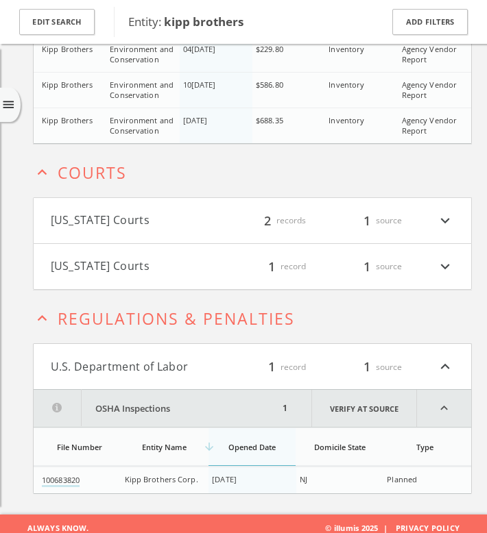
click at [180, 266] on button "[US_STATE] Courts" at bounding box center [134, 267] width 166 height 18
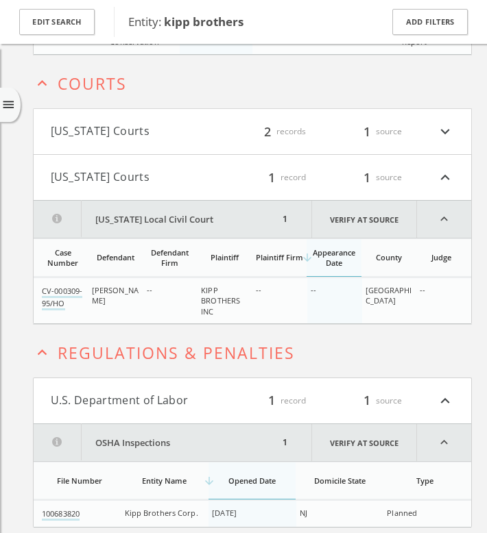
scroll to position [2047, 0]
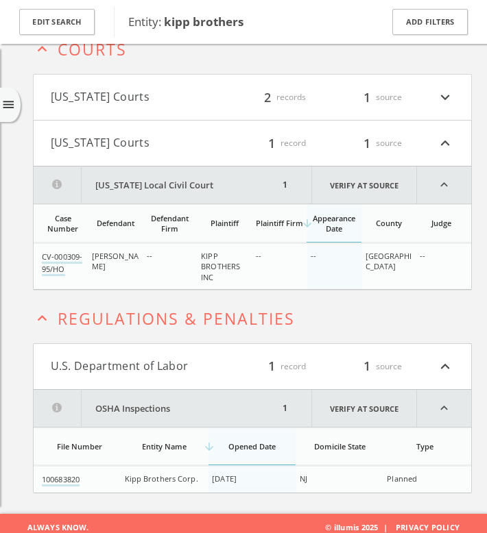
click at [200, 75] on h4 "Indiana Courts filter_list 2 records 1 source expand_more" at bounding box center [252, 97] width 437 height 45
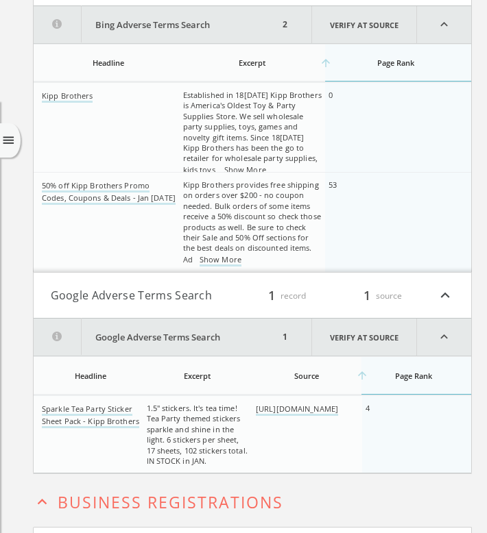
scroll to position [0, 0]
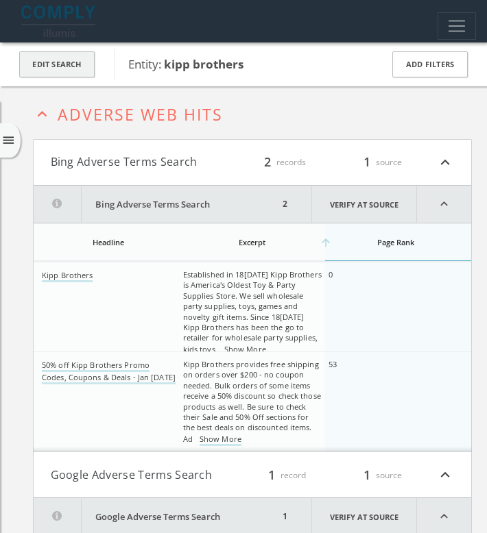
click at [86, 63] on button "Edit Search" at bounding box center [56, 64] width 75 height 27
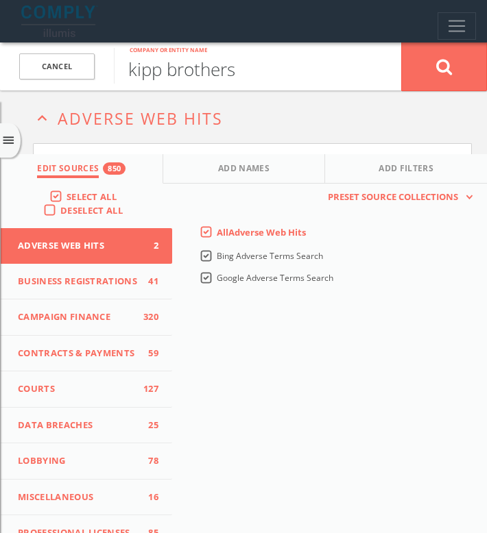
click at [176, 71] on input "kipp brothers" at bounding box center [257, 66] width 287 height 36
click at [453, 27] on span "Toggle navigation" at bounding box center [456, 26] width 21 height 21
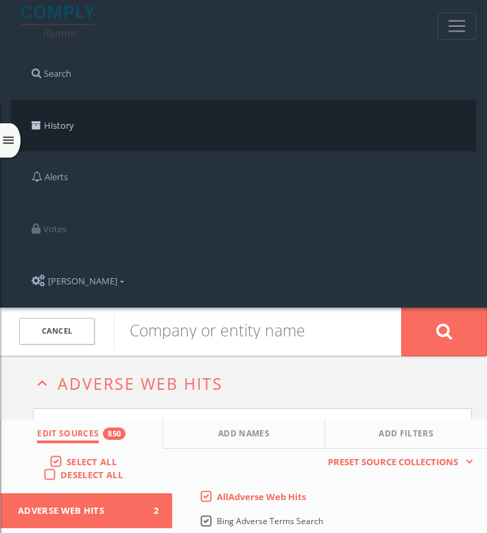
click at [75, 124] on link "History" at bounding box center [243, 126] width 465 height 52
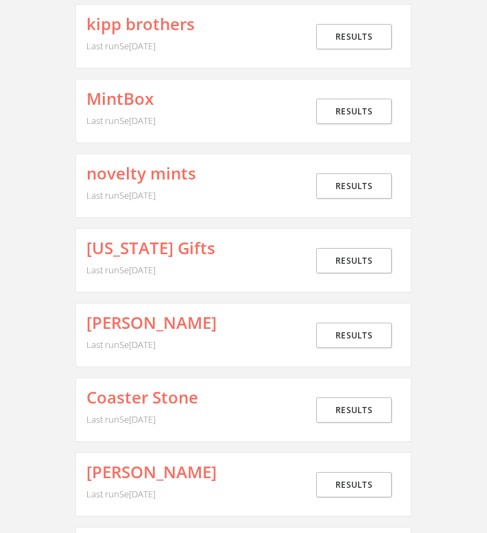
scroll to position [132, 0]
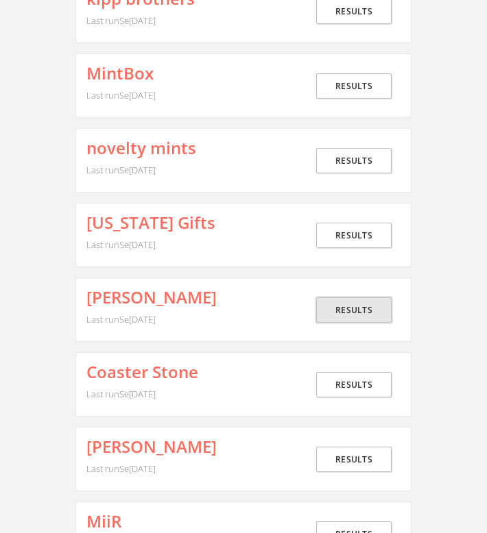
click at [369, 303] on link "Results" at bounding box center [353, 310] width 75 height 25
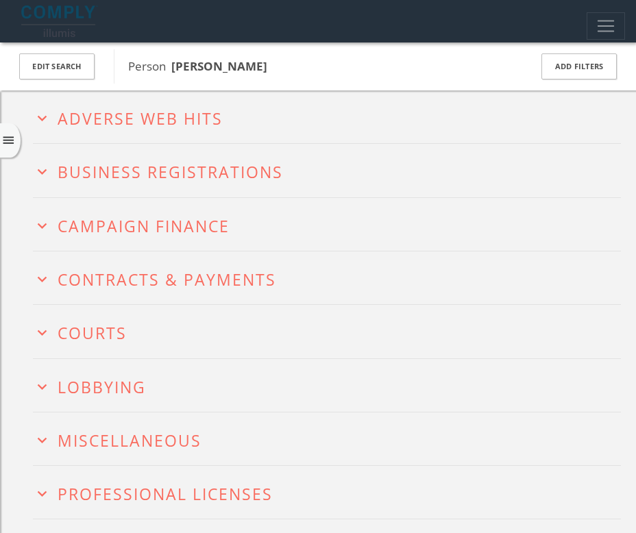
click at [153, 123] on span "Adverse Web Hits" at bounding box center [140, 119] width 165 height 22
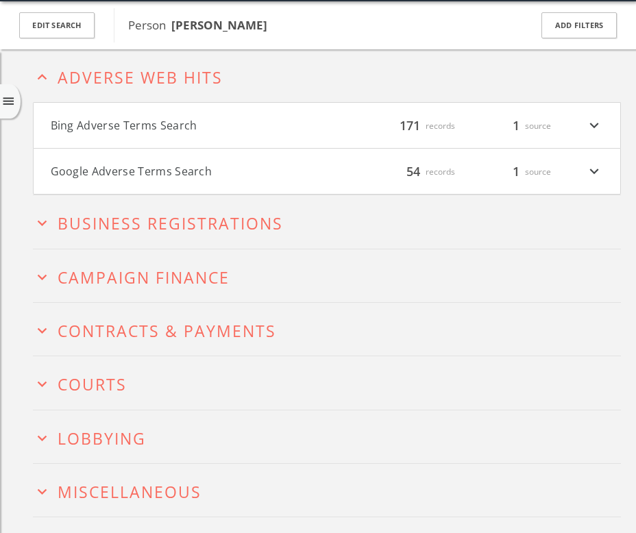
scroll to position [43, 0]
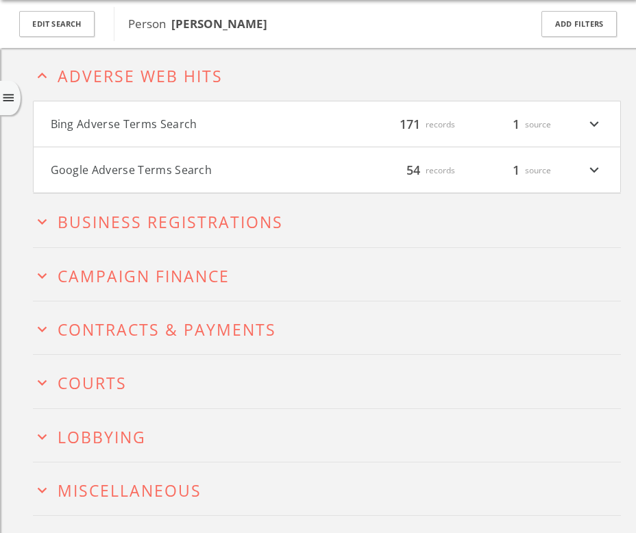
click at [167, 68] on span "Adverse Web Hits" at bounding box center [140, 76] width 165 height 22
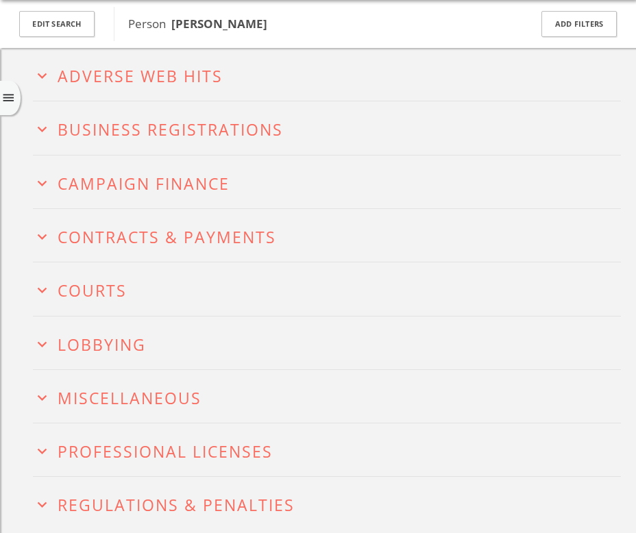
click at [144, 278] on button "expand_more Courts" at bounding box center [327, 288] width 588 height 21
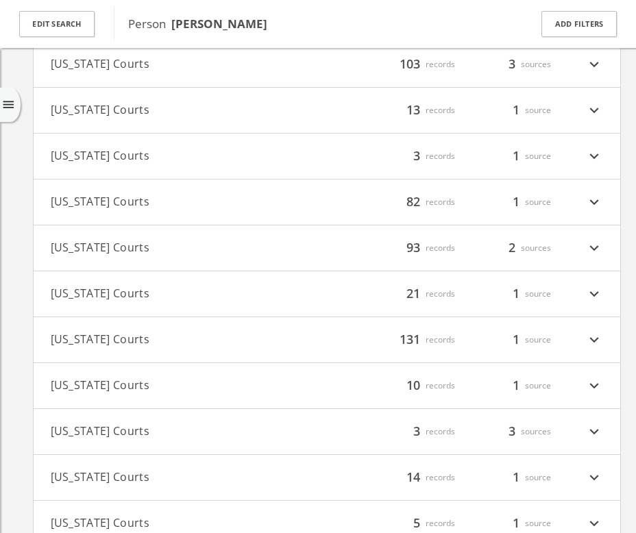
click at [134, 197] on button "[US_STATE] Courts" at bounding box center [189, 202] width 276 height 18
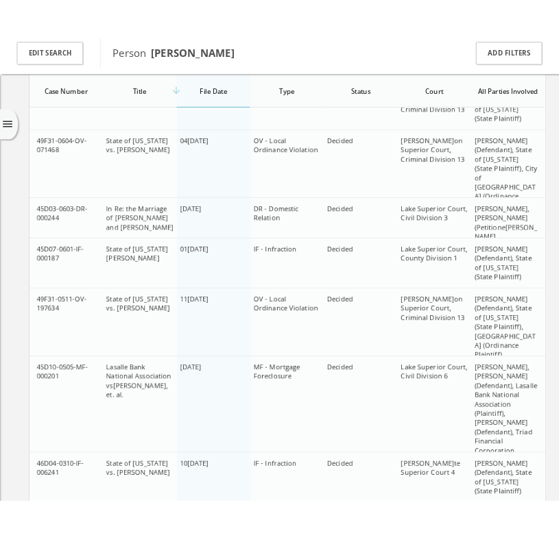
scroll to position [3675, 0]
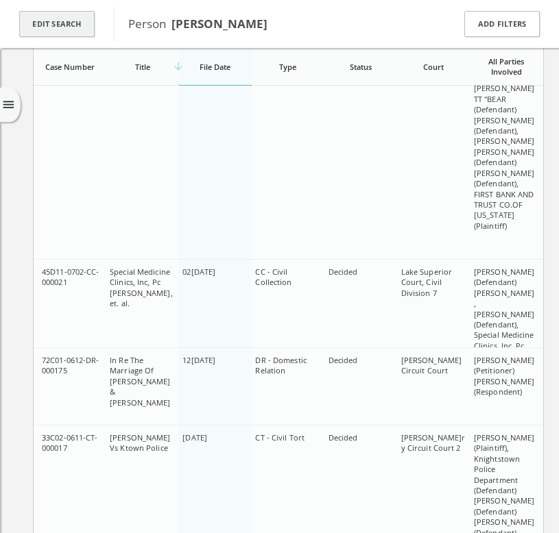
click at [80, 14] on button "Edit Search" at bounding box center [56, 24] width 75 height 27
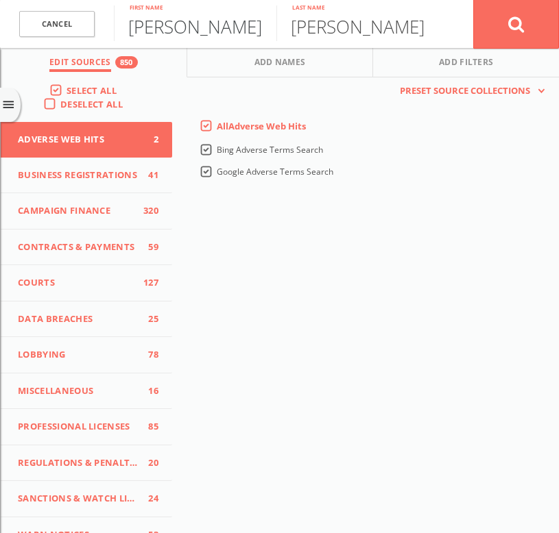
click at [207, 22] on input "David" at bounding box center [195, 23] width 163 height 36
type input "H"
type input "Jan"
click at [404, 25] on input "Glenn" at bounding box center [357, 23] width 163 height 36
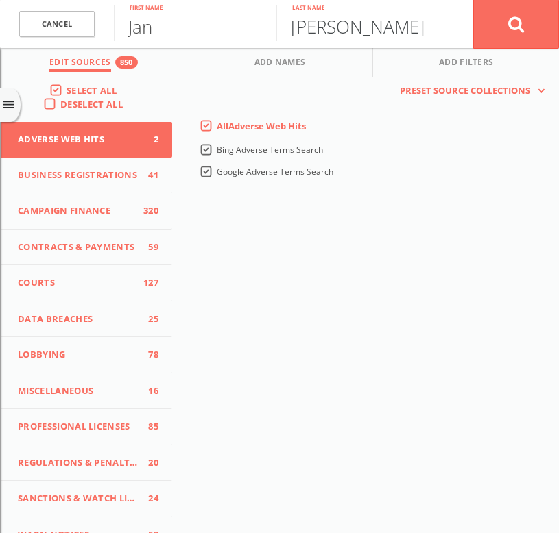
click at [404, 25] on input "Glenn" at bounding box center [357, 23] width 163 height 36
type input "Reid"
click at [473, 0] on button at bounding box center [516, 23] width 86 height 49
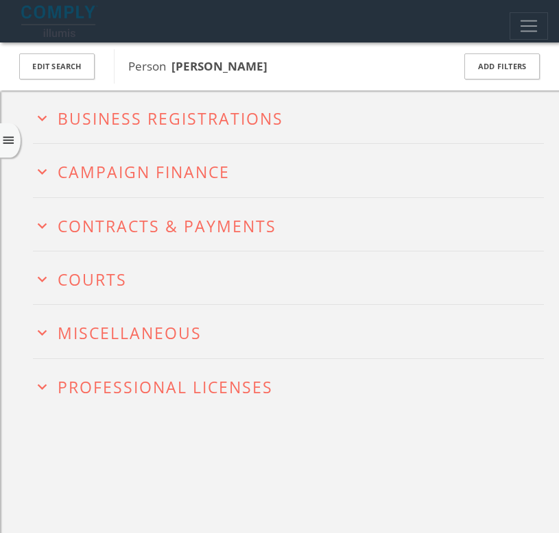
click at [178, 265] on h2 "expand_more Courts" at bounding box center [288, 278] width 511 height 53
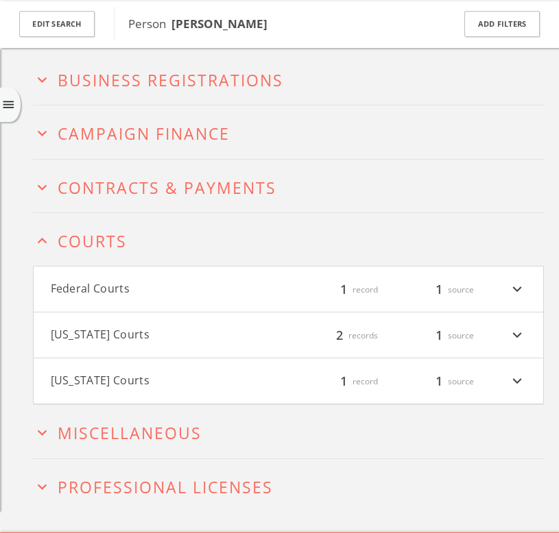
scroll to position [70, 0]
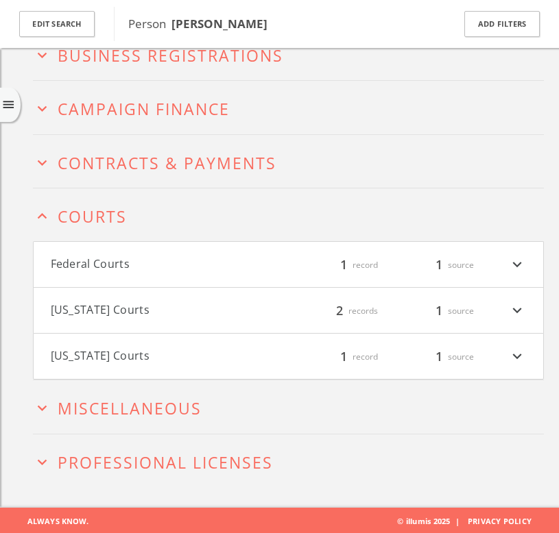
click at [174, 272] on button "Federal Courts" at bounding box center [170, 265] width 238 height 18
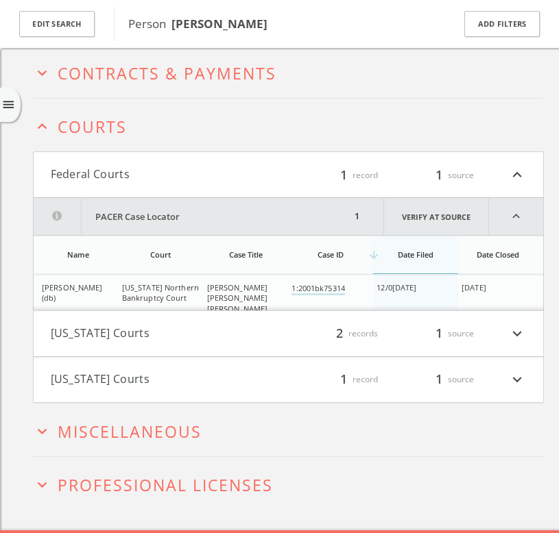
scroll to position [182, 0]
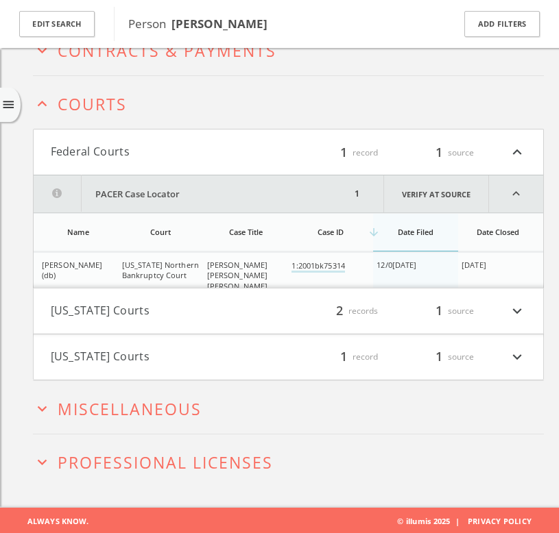
click at [195, 312] on button "[US_STATE] Courts" at bounding box center [170, 311] width 238 height 18
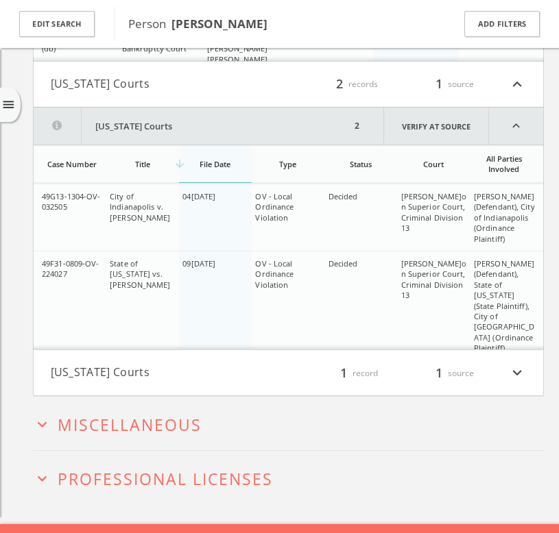
scroll to position [426, 0]
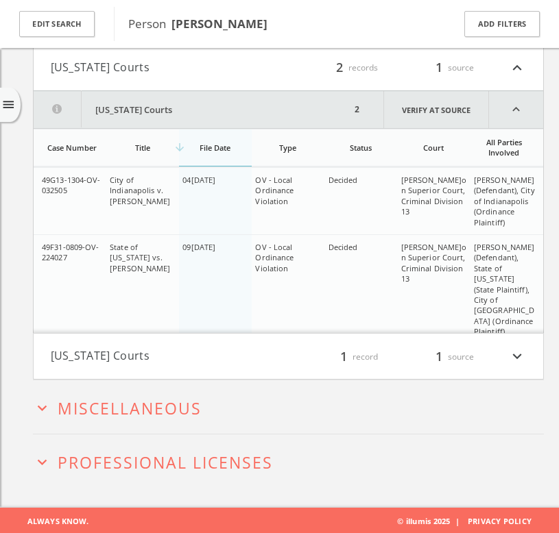
click at [228, 351] on button "[US_STATE] Courts" at bounding box center [170, 357] width 238 height 18
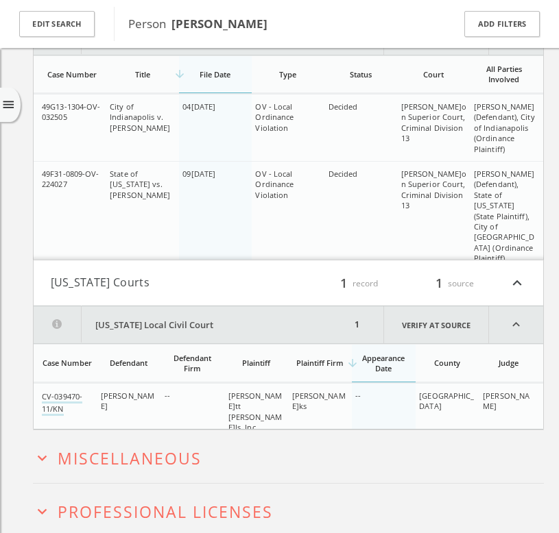
scroll to position [549, 0]
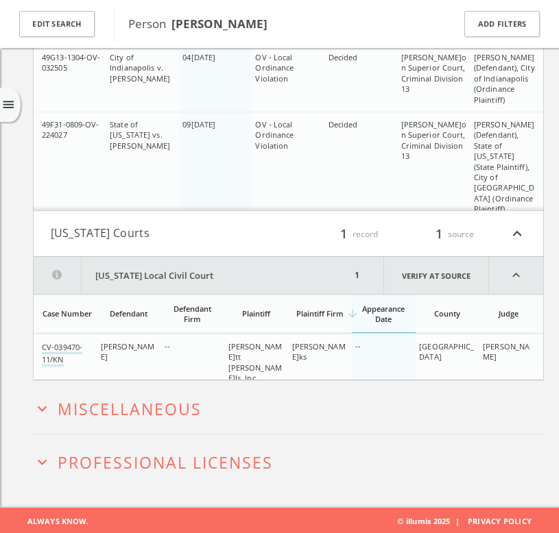
click at [213, 402] on button "expand_more Miscellaneous" at bounding box center [288, 407] width 511 height 21
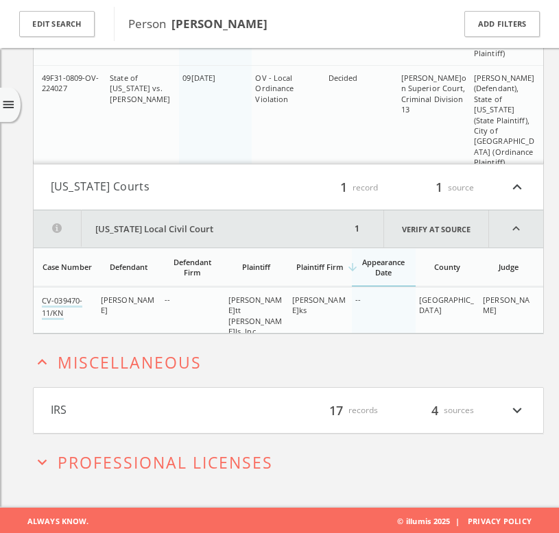
click at [211, 406] on button "IRS" at bounding box center [170, 411] width 238 height 18
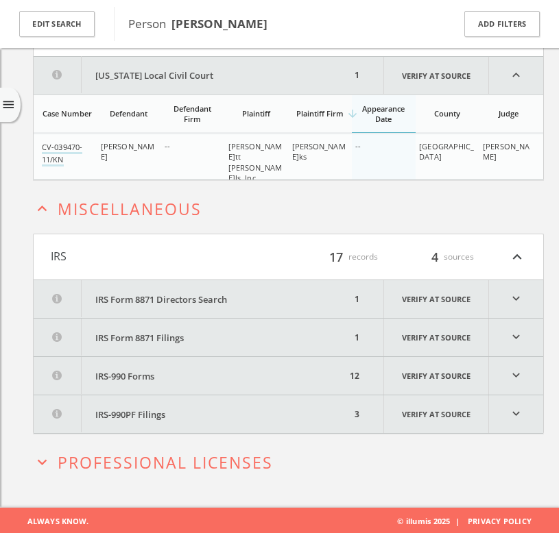
click at [206, 453] on span "Professional Licenses" at bounding box center [165, 463] width 215 height 22
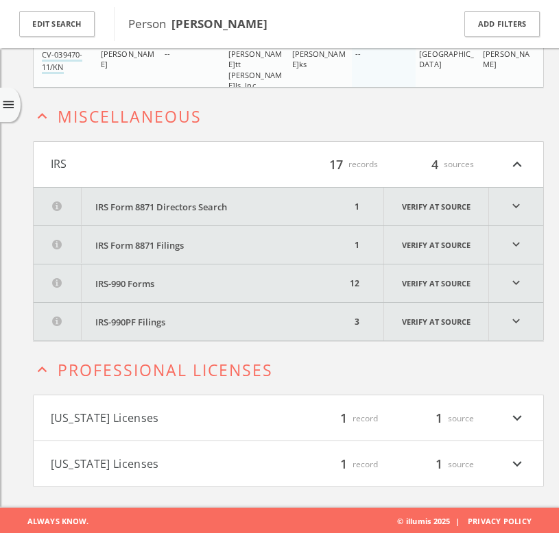
click at [201, 424] on button "New York Licenses" at bounding box center [170, 418] width 238 height 18
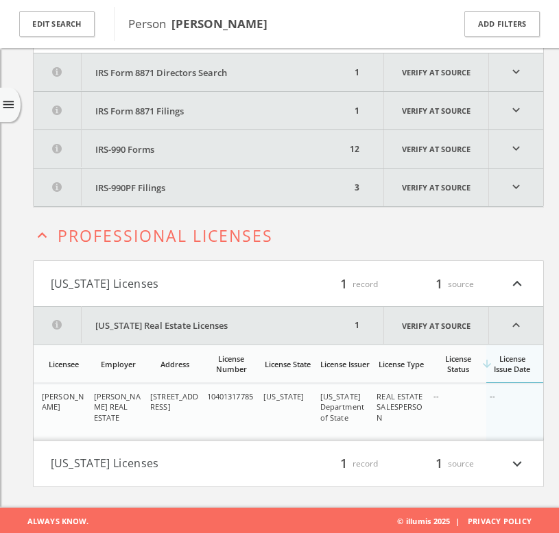
click at [199, 450] on h4 "Pennsylvania Licenses filter_list 1 record 1 source expand_more" at bounding box center [288, 464] width 509 height 45
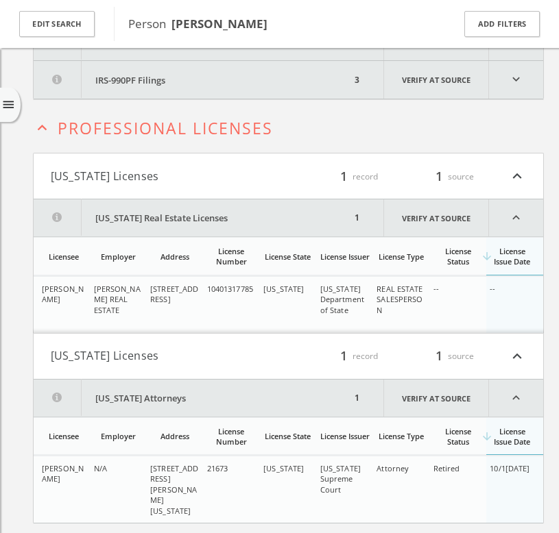
scroll to position [1120, 0]
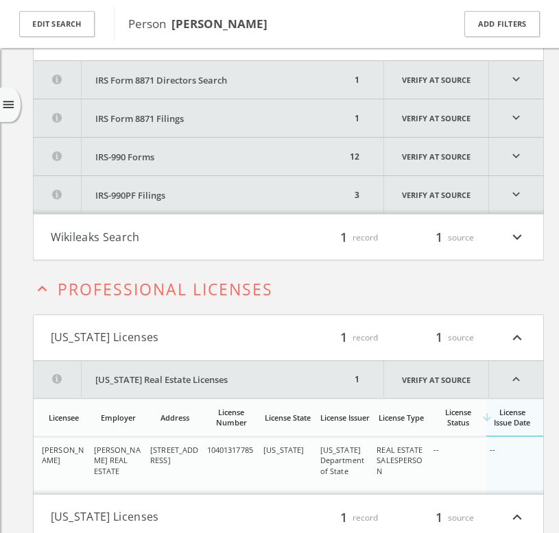
click at [201, 233] on button "Wikileaks Search" at bounding box center [170, 237] width 238 height 18
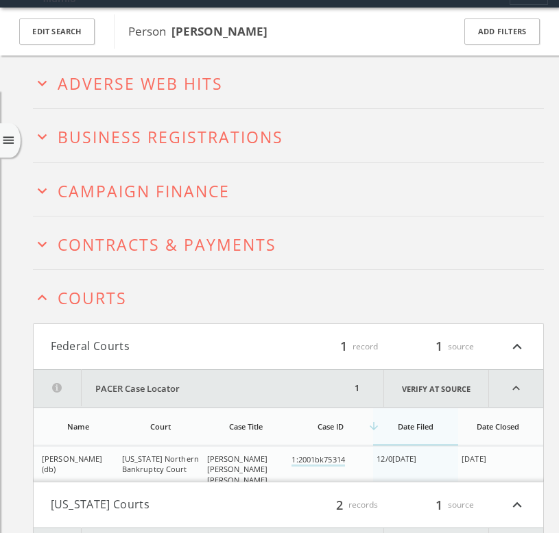
scroll to position [0, 0]
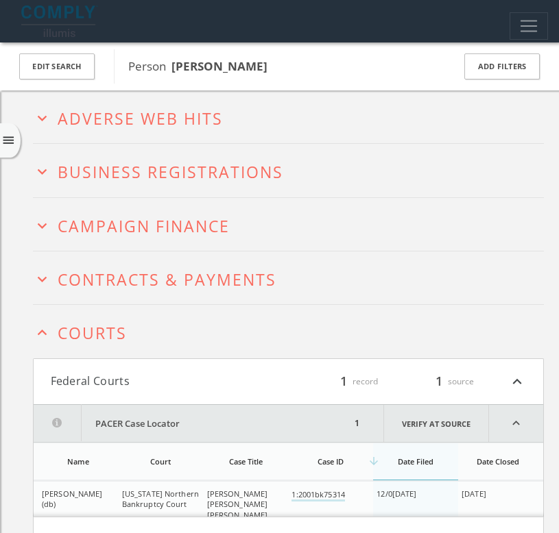
click at [183, 126] on span "Adverse Web Hits" at bounding box center [140, 119] width 165 height 22
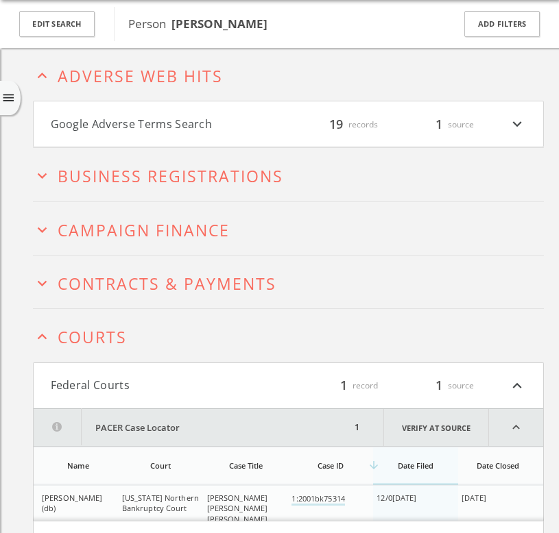
click at [182, 132] on button "Google Adverse Terms Search" at bounding box center [170, 124] width 238 height 18
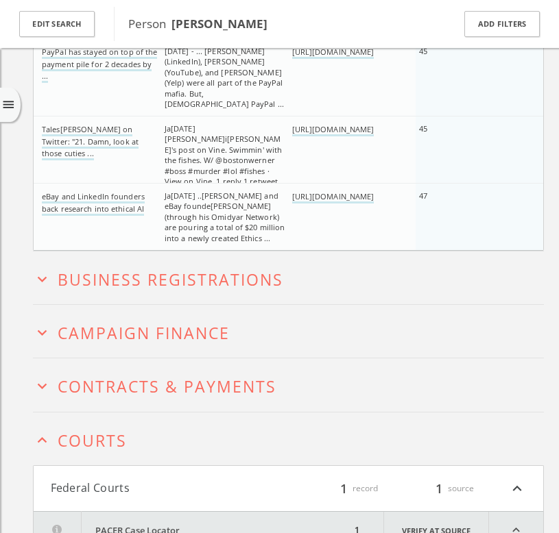
click at [202, 278] on span "Business Registrations" at bounding box center [171, 280] width 226 height 22
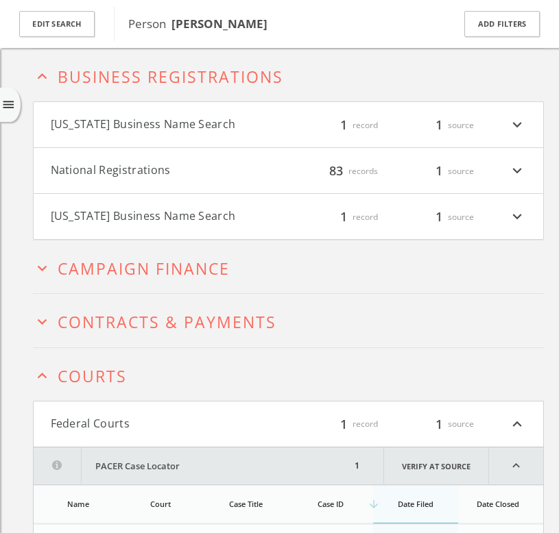
click at [233, 122] on button "Mississippi Business Name Search" at bounding box center [170, 125] width 238 height 18
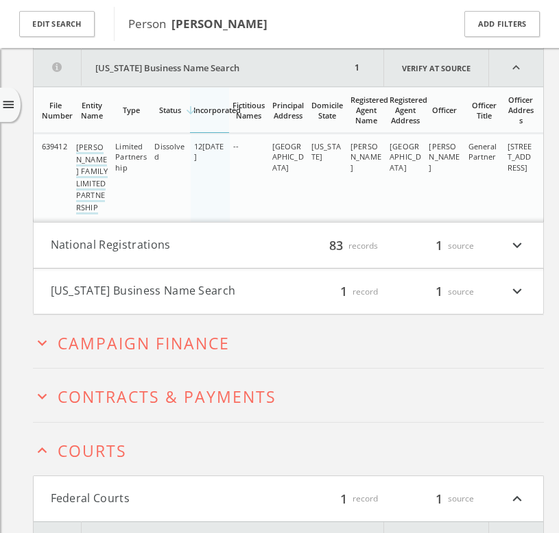
click at [256, 300] on h4 "West Virginia Business Name Search filter_list 1 record 1 source expand_more" at bounding box center [288, 291] width 509 height 45
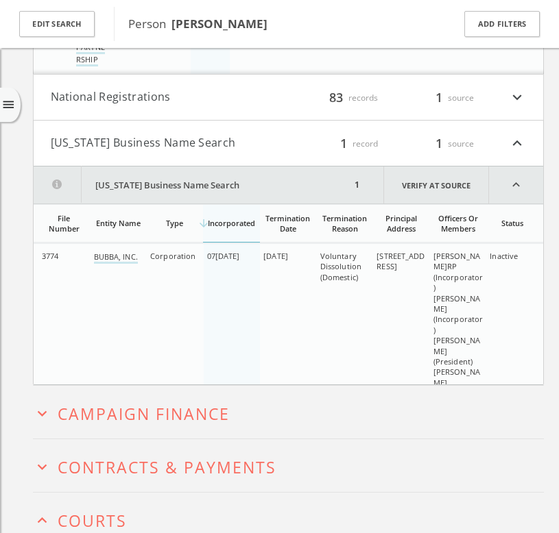
scroll to position [1833, 0]
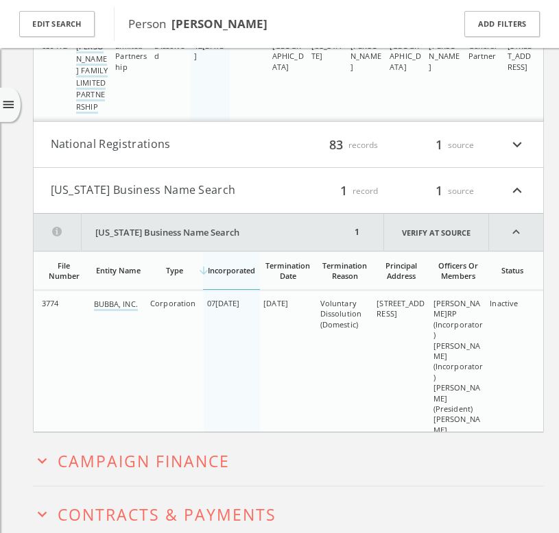
click at [227, 149] on button "National Registrations" at bounding box center [170, 145] width 238 height 18
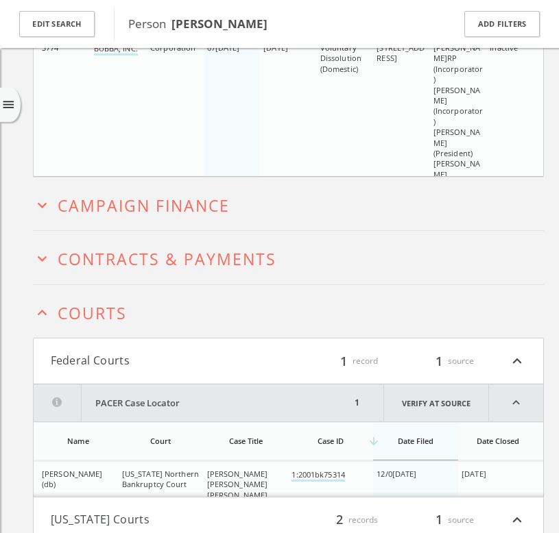
click at [218, 199] on span "Campaign Finance" at bounding box center [144, 206] width 172 height 22
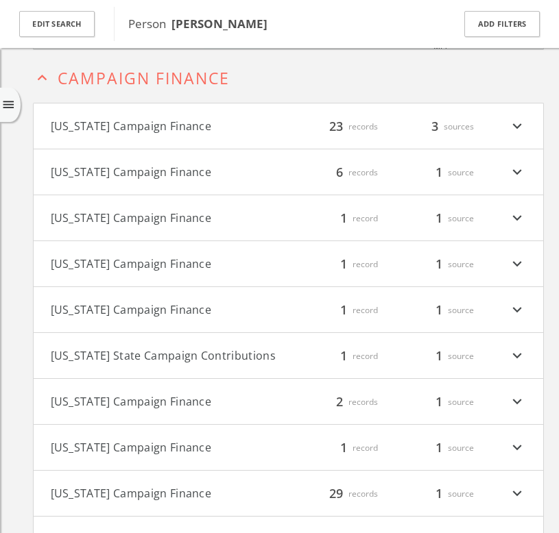
scroll to position [5481, 0]
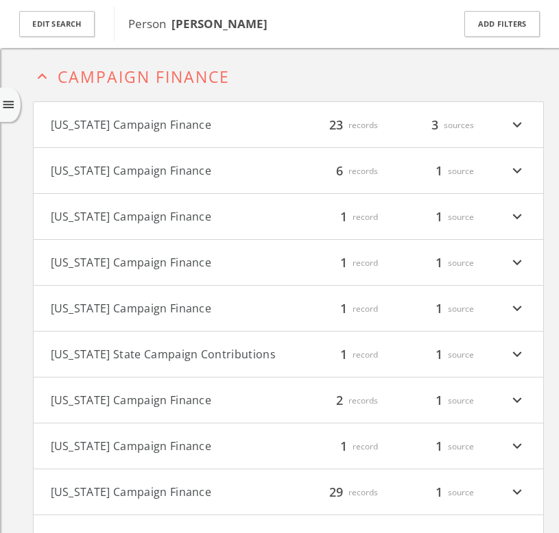
click at [237, 130] on button "California Campaign Finance" at bounding box center [170, 125] width 238 height 18
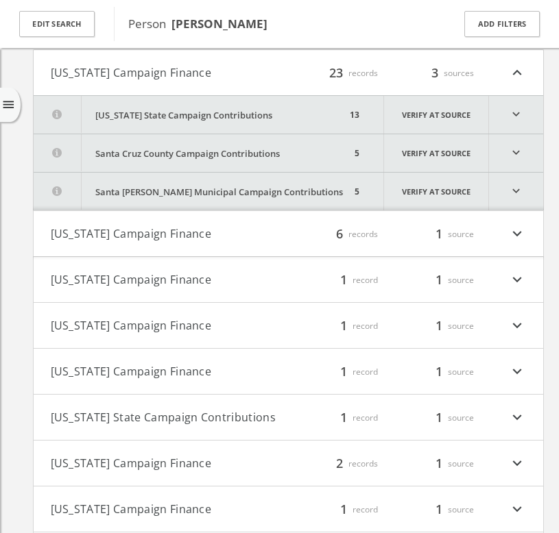
scroll to position [5534, 0]
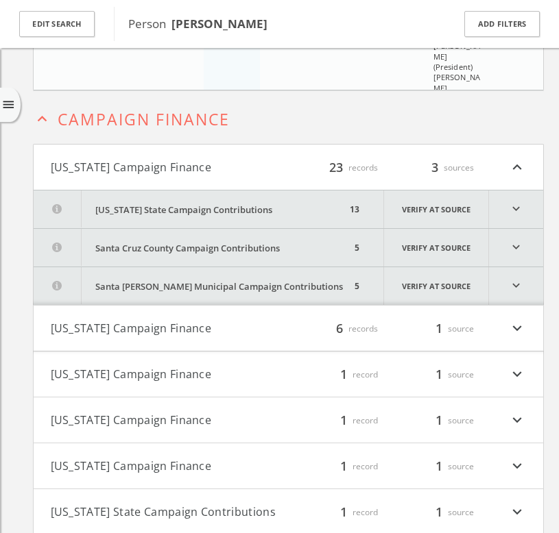
scroll to position [5531, 0]
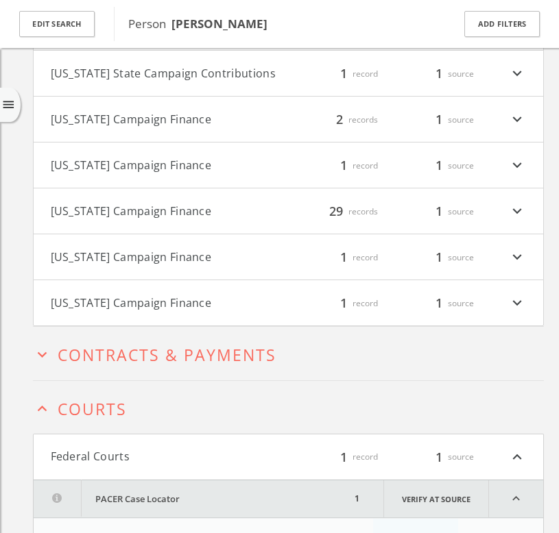
click at [224, 343] on button "expand_more Contracts & Payments" at bounding box center [288, 353] width 511 height 21
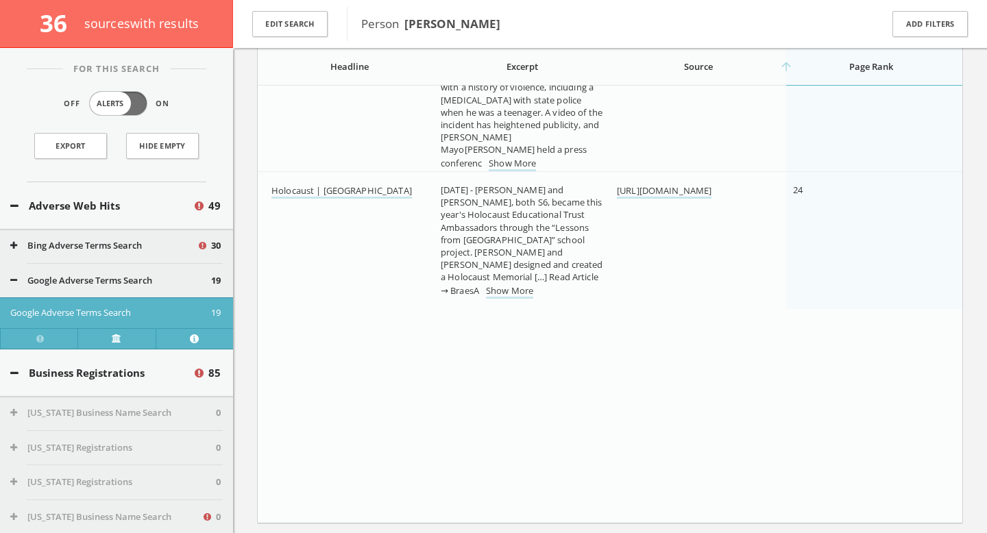
scroll to position [0, 0]
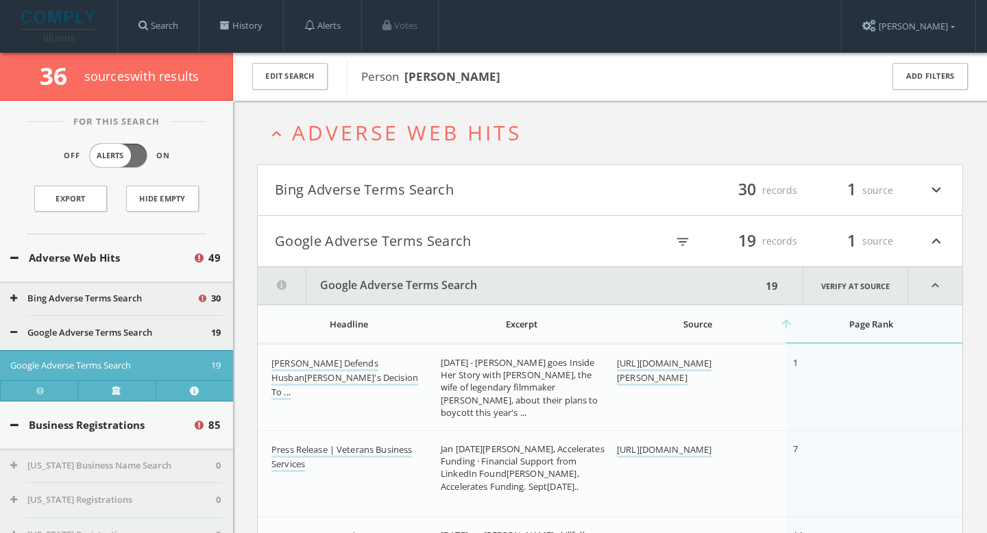
click at [398, 176] on h4 "Bing Adverse Terms Search filter_list 30 records 1 source expand_more" at bounding box center [610, 190] width 705 height 51
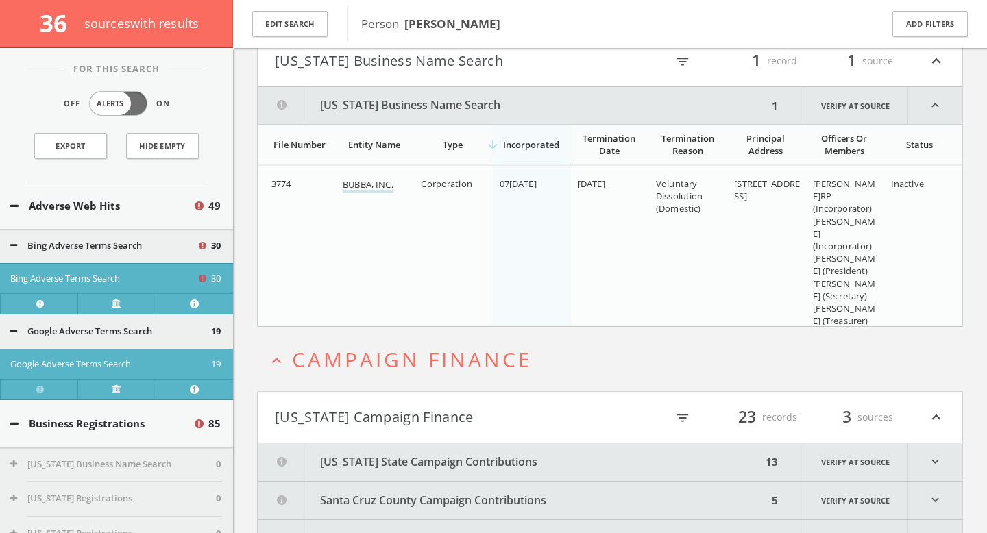
scroll to position [9355, 0]
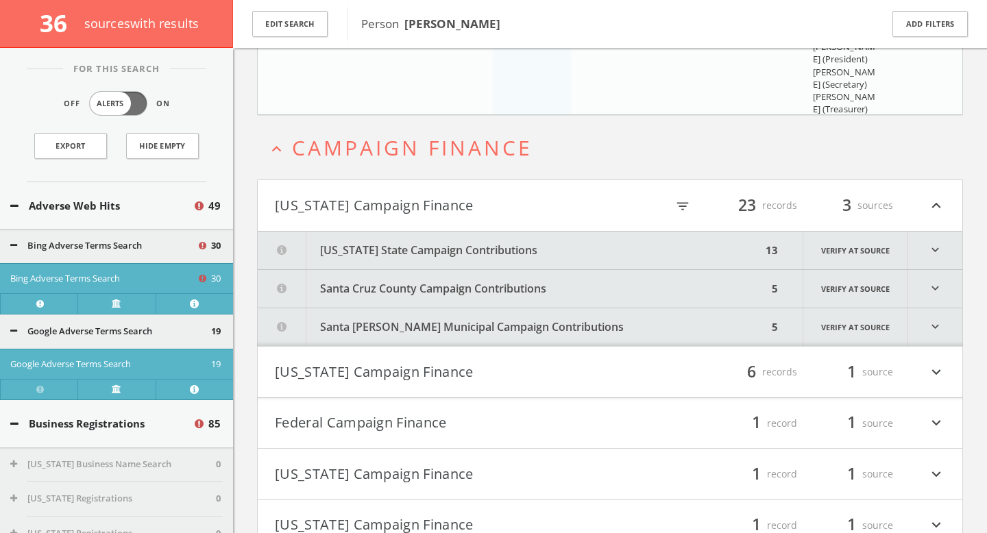
click at [471, 242] on button "California State Campaign Contributions" at bounding box center [510, 251] width 504 height 38
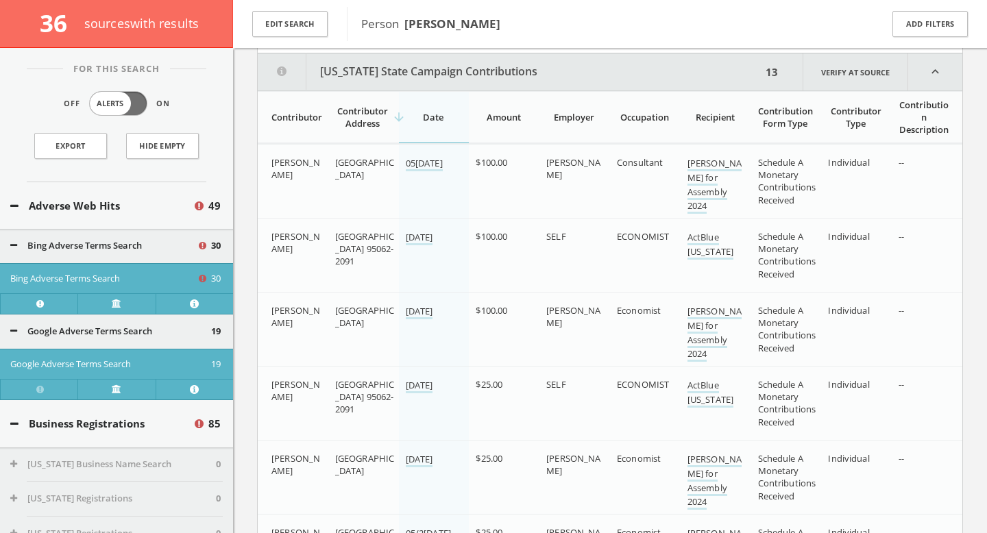
scroll to position [9880, 0]
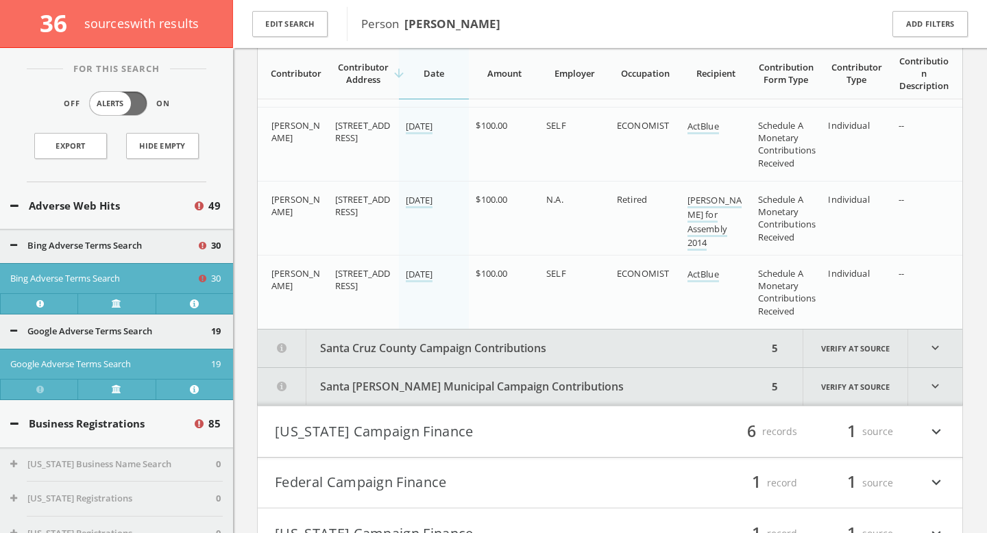
click at [434, 332] on button "Santa Cruz County Campaign Contributions" at bounding box center [513, 349] width 510 height 38
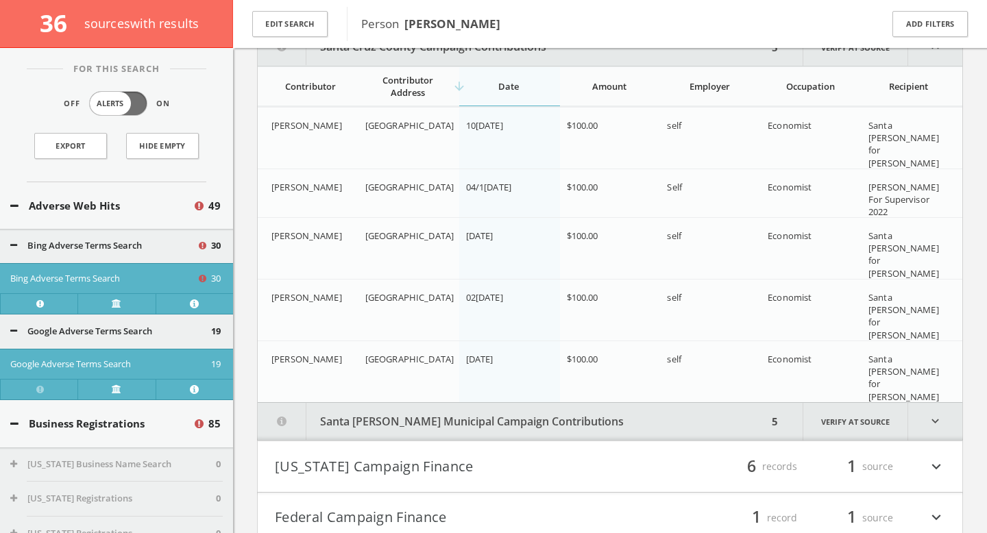
click at [464, 416] on button "Santa Cruz Municipal Campaign Contributions" at bounding box center [513, 422] width 510 height 38
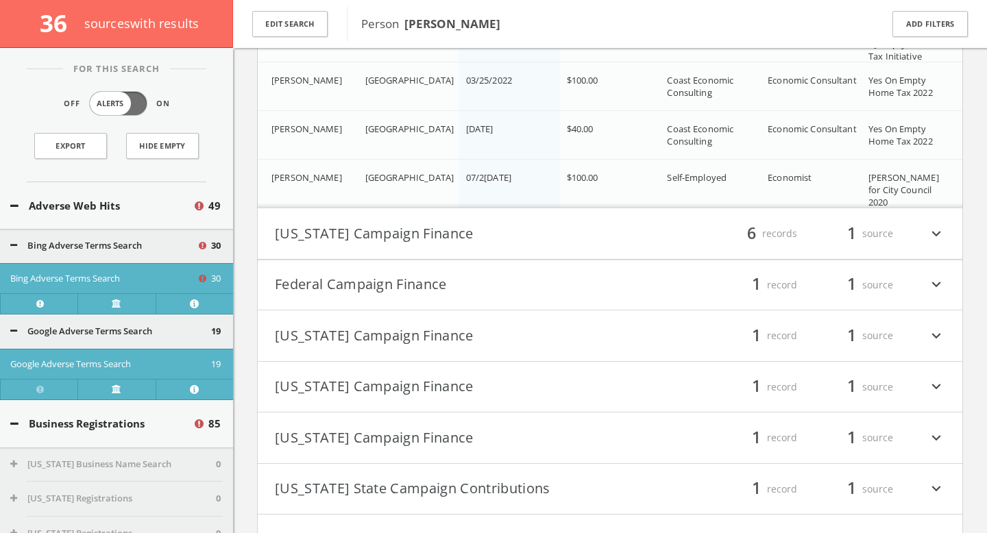
click at [437, 222] on button "Colorado Campaign Finance" at bounding box center [442, 233] width 335 height 23
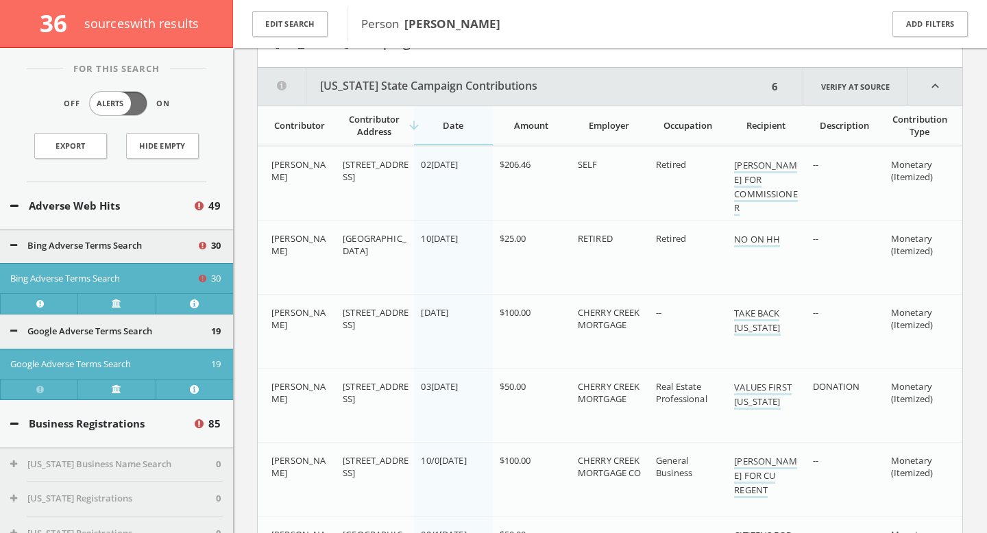
scroll to position [11733, 0]
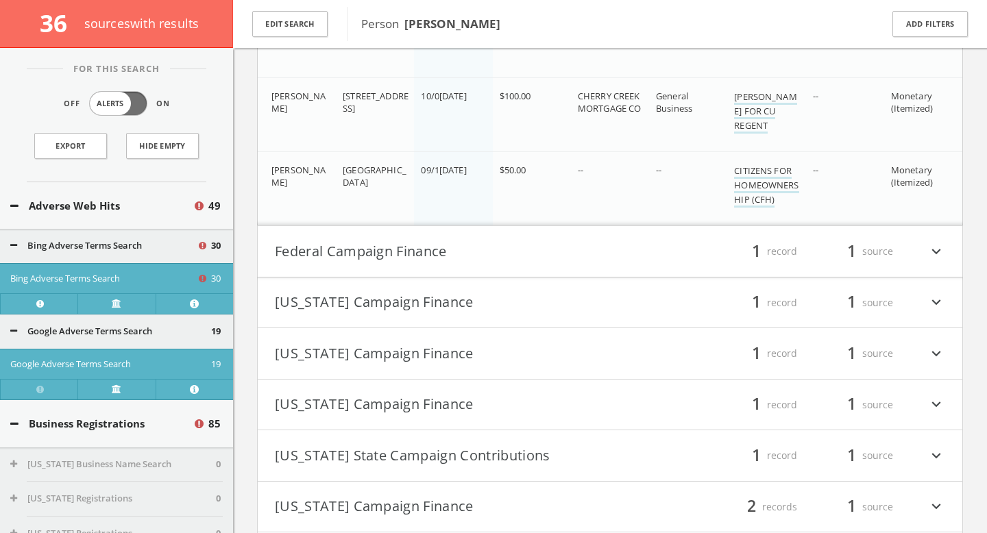
click at [435, 259] on button "Federal Campaign Finance" at bounding box center [442, 251] width 335 height 23
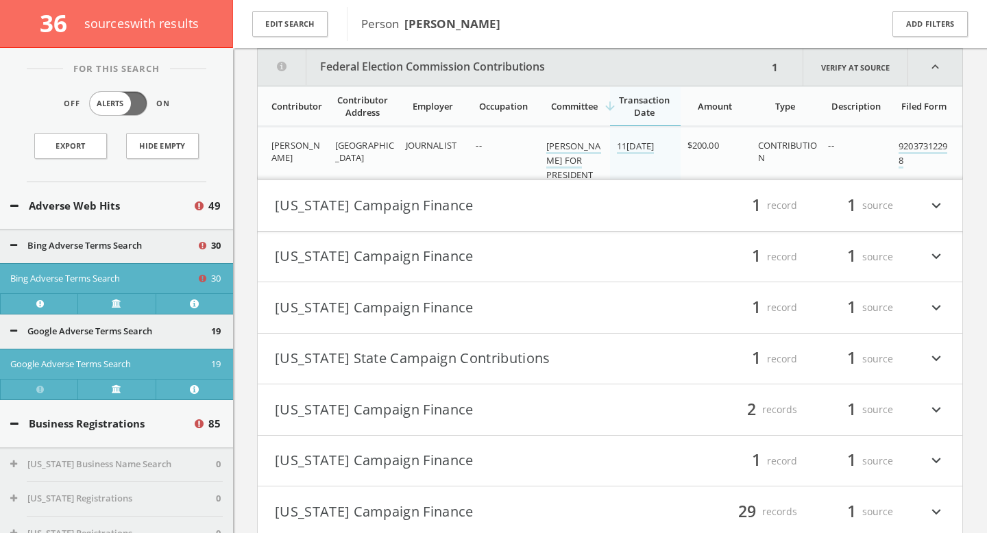
click at [450, 218] on h4 "Iowa Campaign Finance filter_list 1 record 1 source expand_more" at bounding box center [610, 205] width 705 height 51
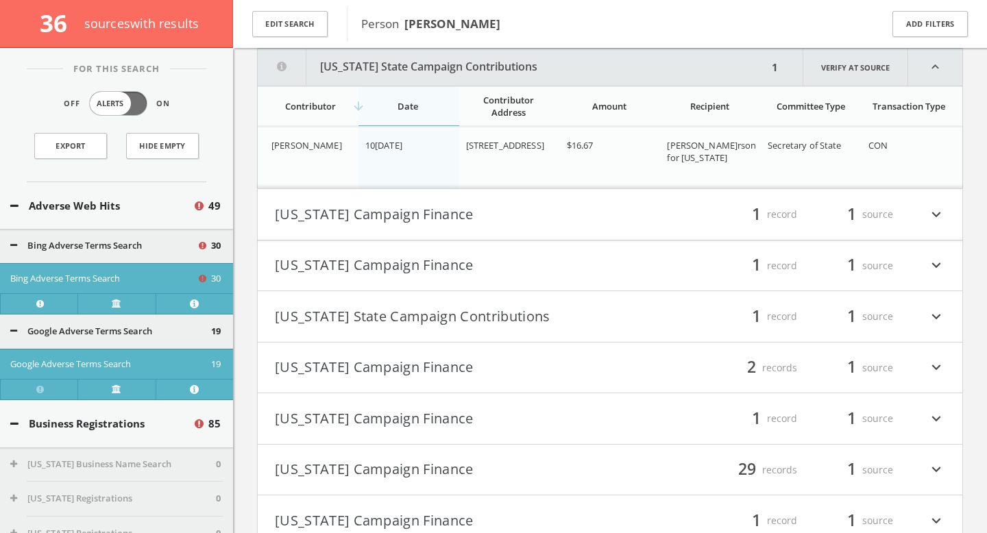
click at [451, 223] on button "Kansas Campaign Finance" at bounding box center [442, 214] width 335 height 23
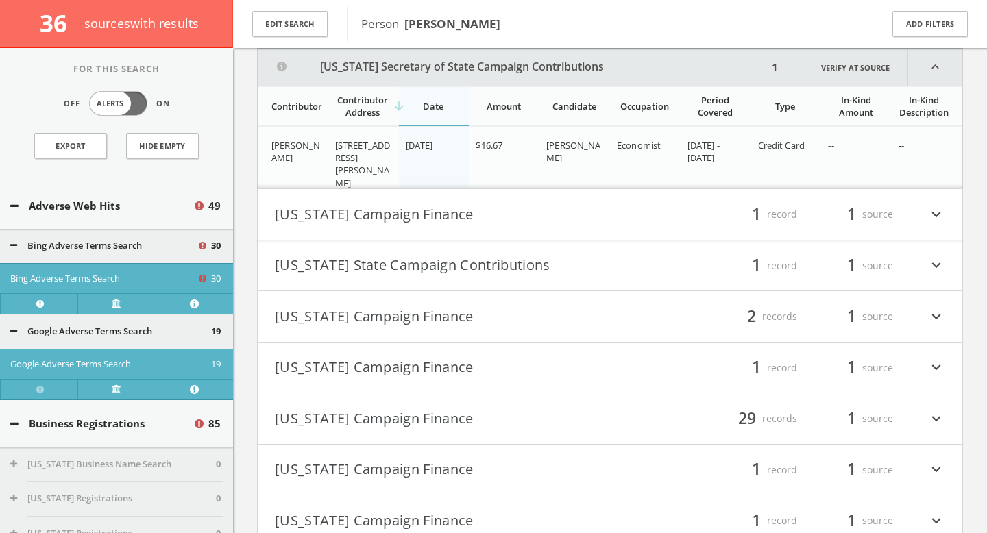
click at [455, 221] on button "Missouri Campaign Finance" at bounding box center [442, 214] width 335 height 23
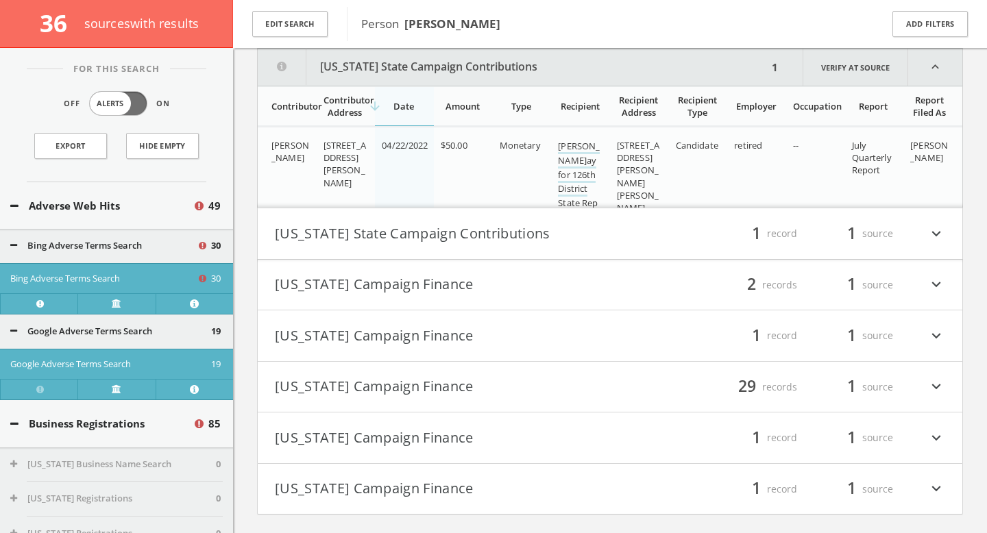
click at [464, 251] on h4 "Nevada State Campaign Contributions filter_list 1 record 1 source expand_more" at bounding box center [610, 233] width 705 height 51
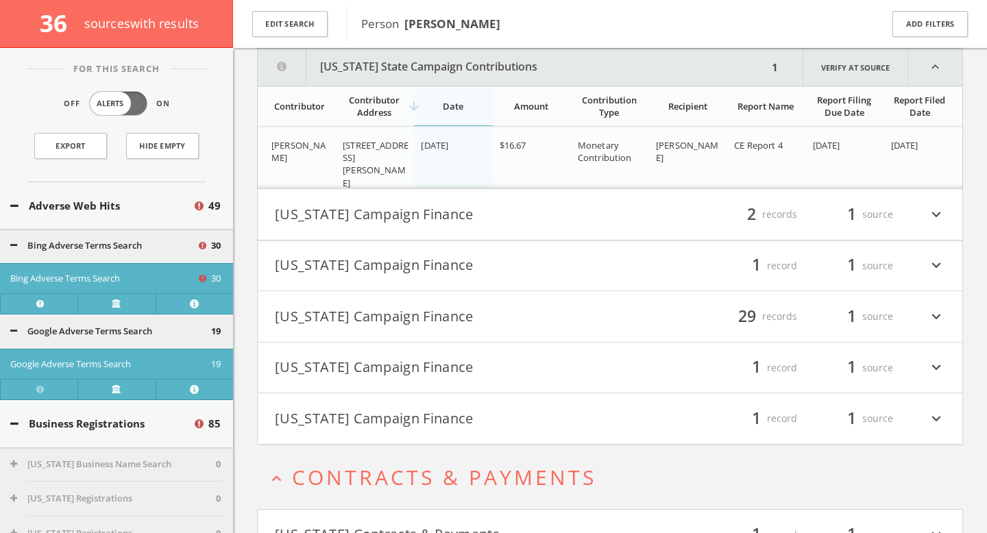
click at [459, 227] on h4 "Ohio Campaign Finance filter_list 2 records 1 source expand_more" at bounding box center [610, 214] width 705 height 51
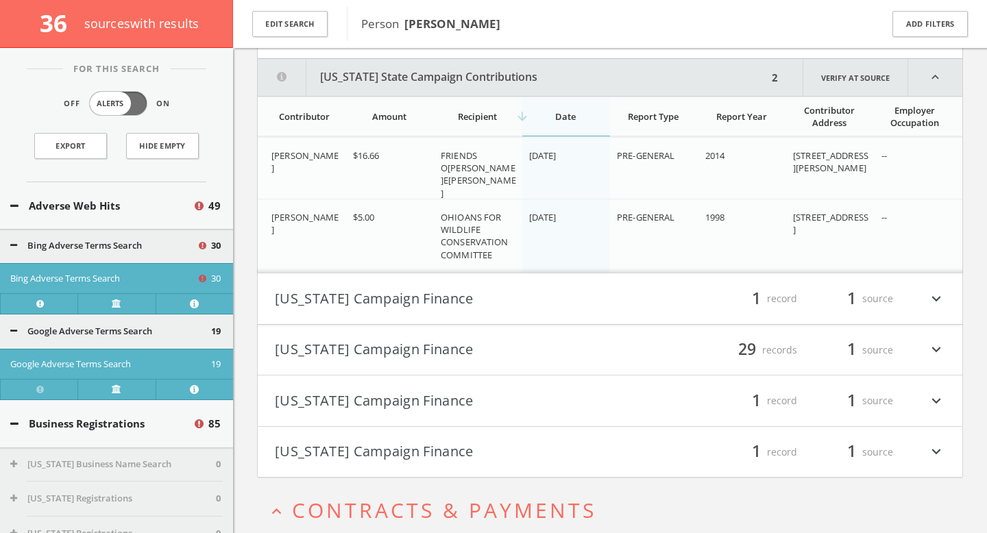
scroll to position [13278, 0]
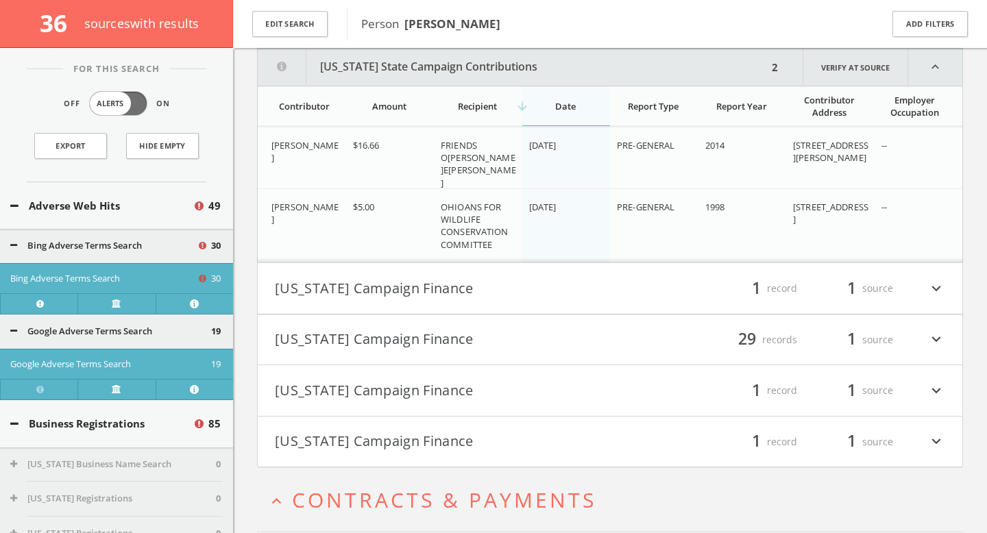
click at [466, 289] on button "Oklahoma Campaign Finance" at bounding box center [442, 288] width 335 height 23
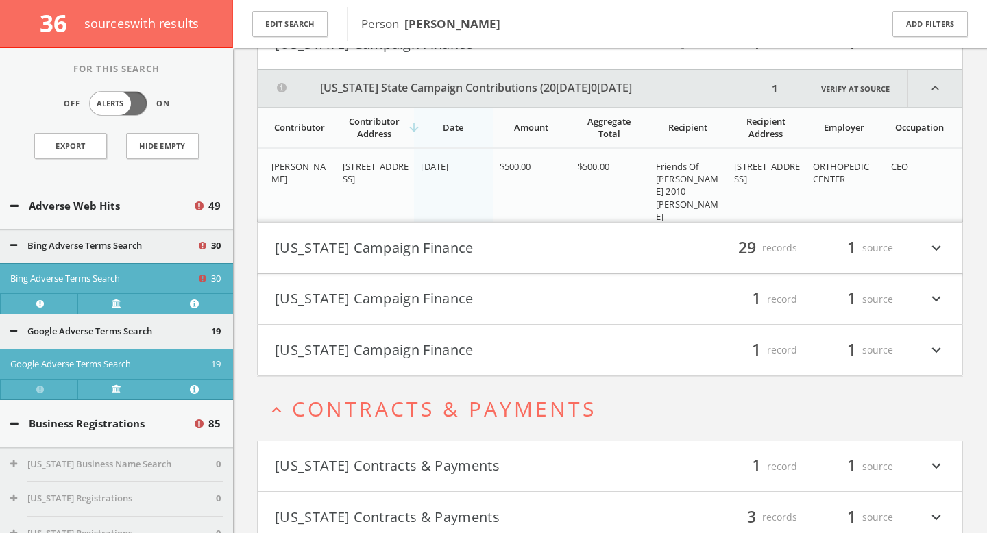
scroll to position [13544, 0]
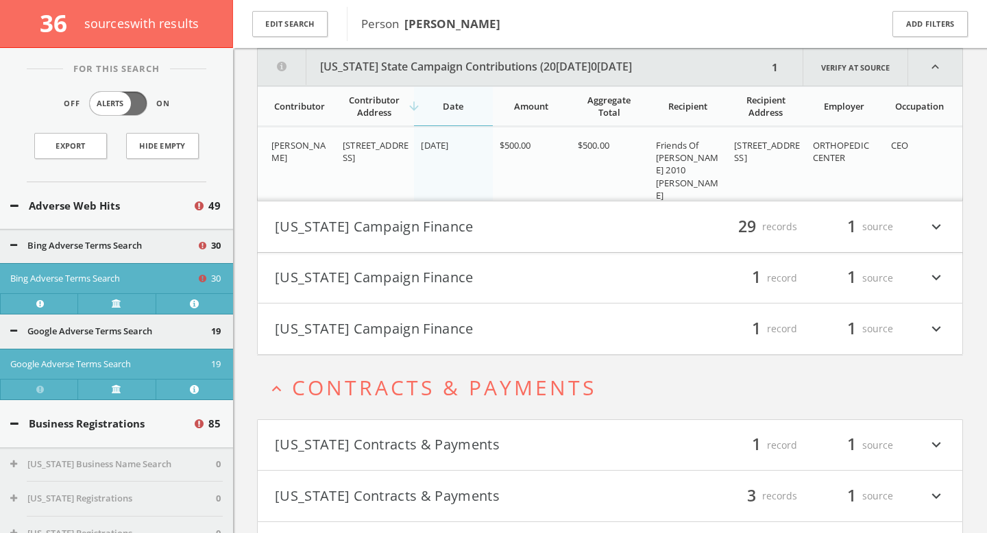
click at [504, 241] on h4 "Texas Campaign Finance filter_list 29 records 1 source expand_more" at bounding box center [610, 227] width 705 height 51
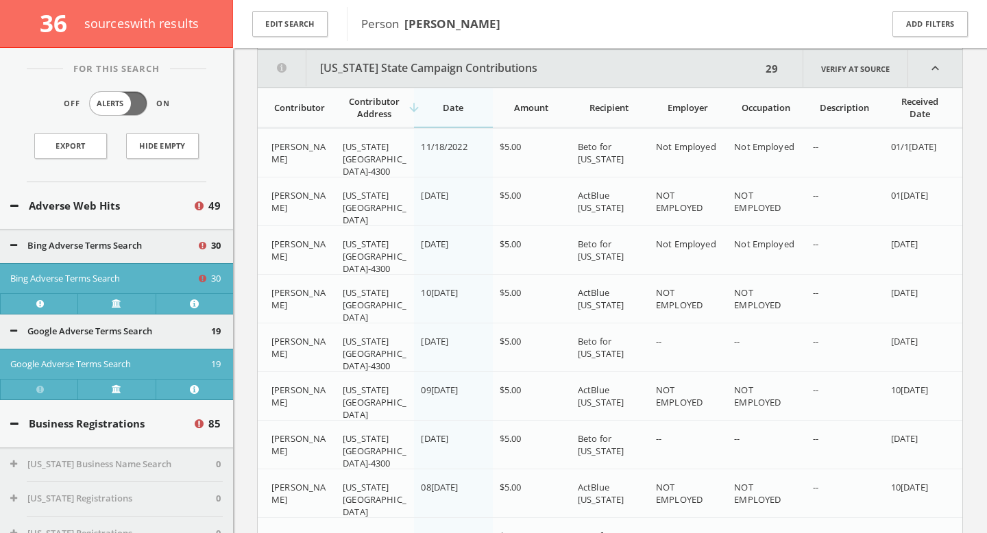
scroll to position [13748, 0]
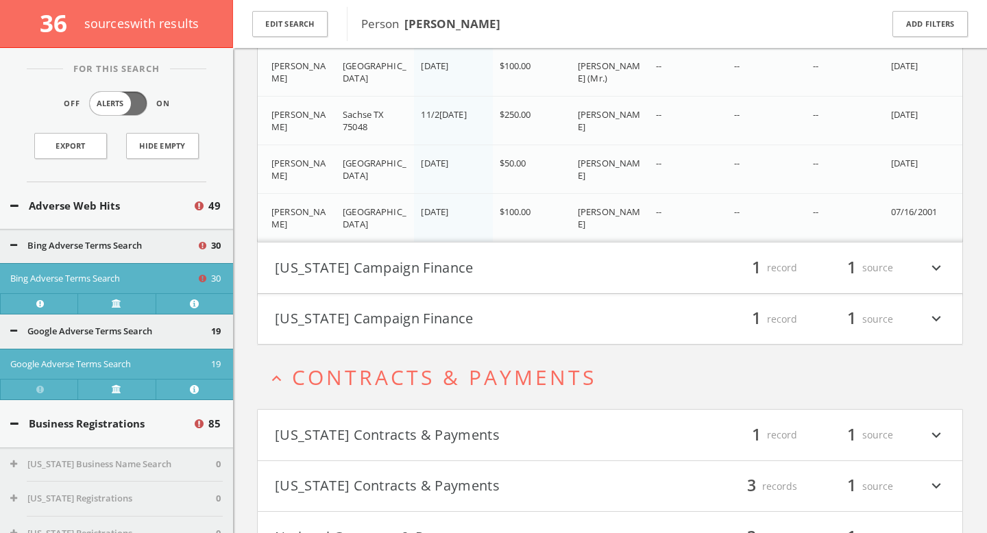
click at [499, 276] on button "West Virginia Campaign Finance" at bounding box center [442, 267] width 335 height 23
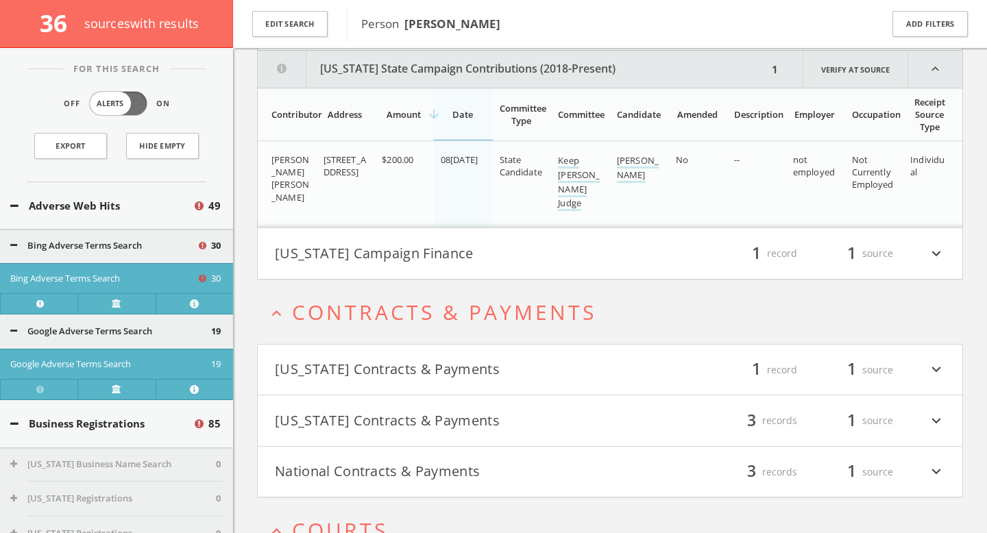
scroll to position [15316, 0]
click at [518, 263] on h4 "Wisconsin Campaign Finance filter_list 1 record 1 source expand_more" at bounding box center [610, 251] width 705 height 51
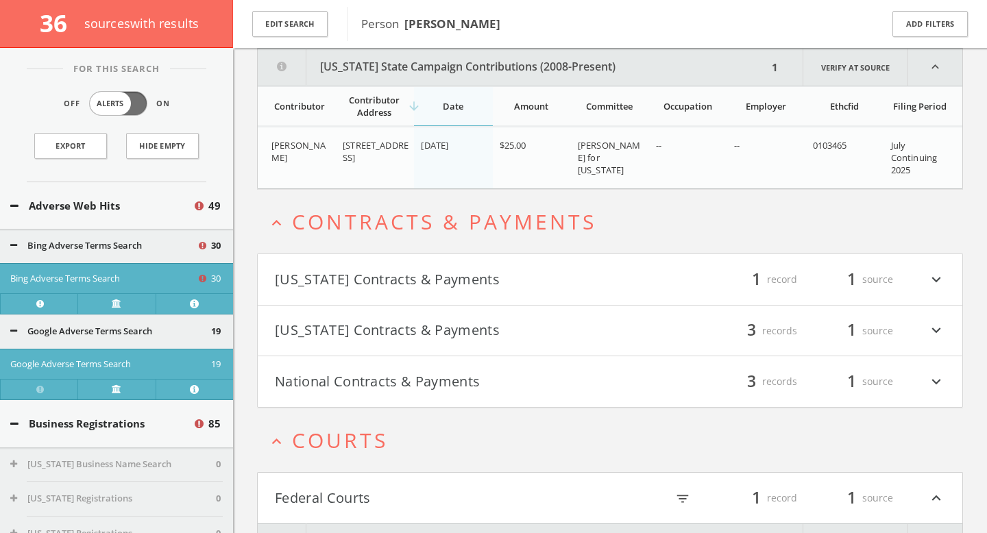
click at [517, 283] on button "Florida Contracts & Payments" at bounding box center [442, 279] width 335 height 23
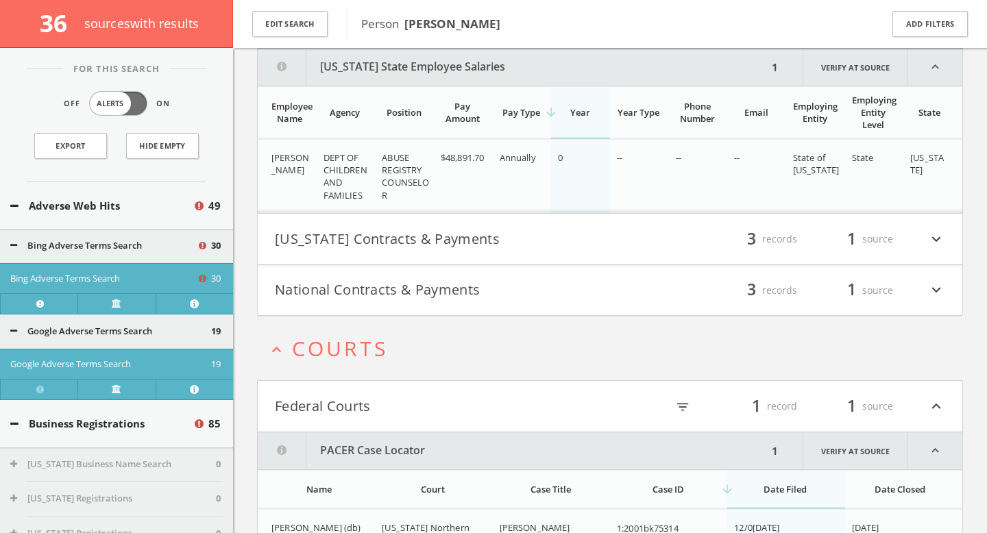
click at [525, 257] on h4 "Montana Contracts & Payments filter_list 3 records 1 source expand_more" at bounding box center [610, 239] width 705 height 51
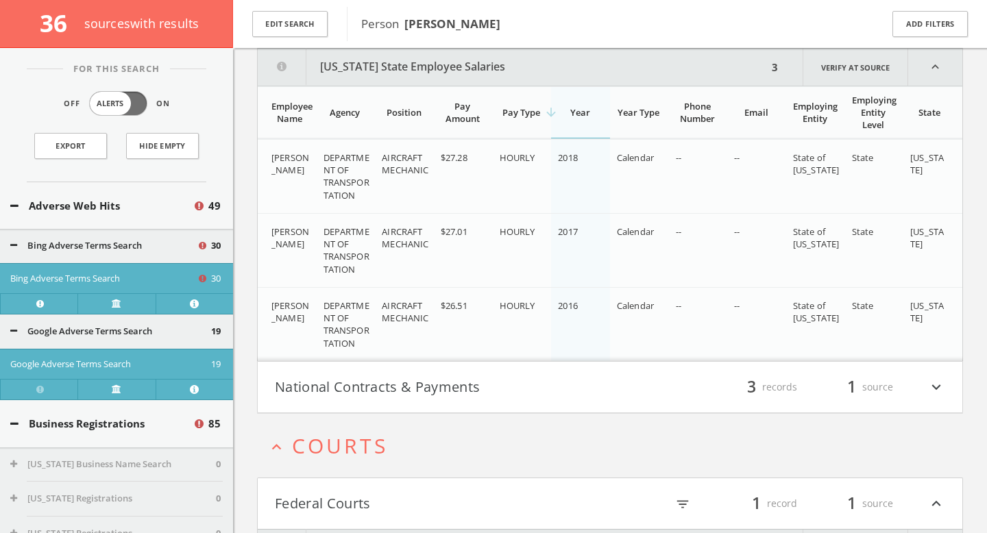
click at [488, 372] on h4 "National Contracts & Payments filter_list 3 records 1 source expand_more" at bounding box center [610, 387] width 705 height 51
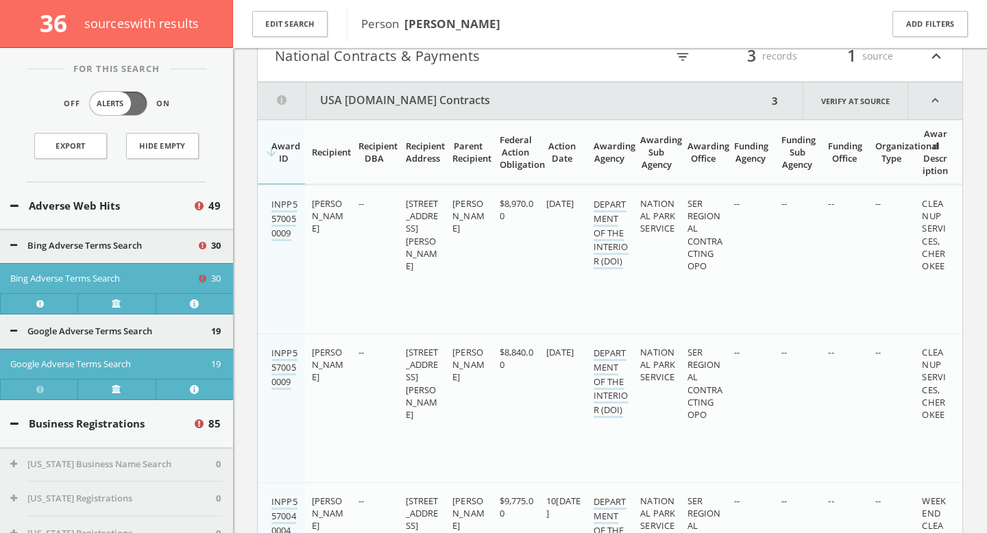
scroll to position [16384, 0]
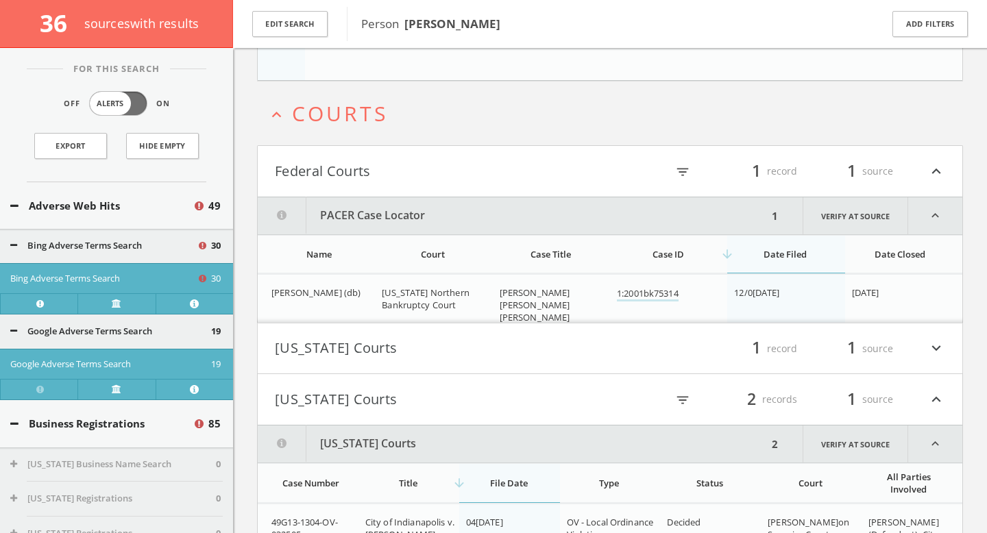
click at [483, 345] on button "[US_STATE] Courts" at bounding box center [442, 348] width 335 height 23
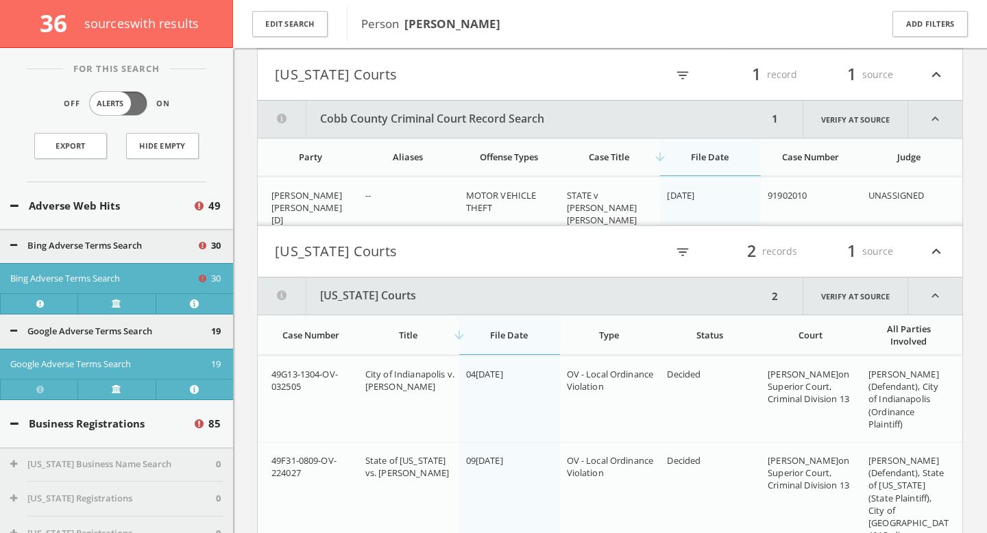
scroll to position [17228, 0]
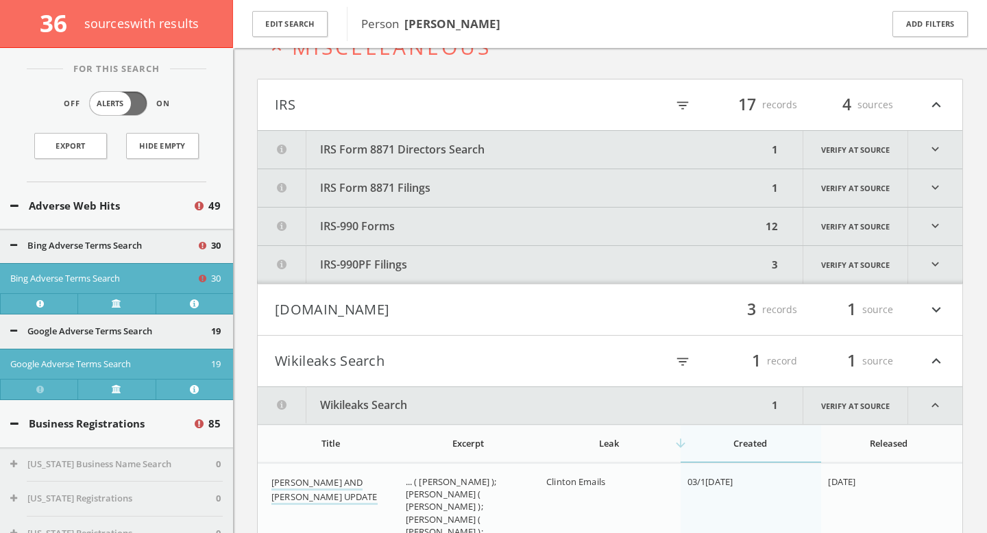
click at [538, 158] on button "IRS Form 8871 Directors Search" at bounding box center [513, 150] width 510 height 38
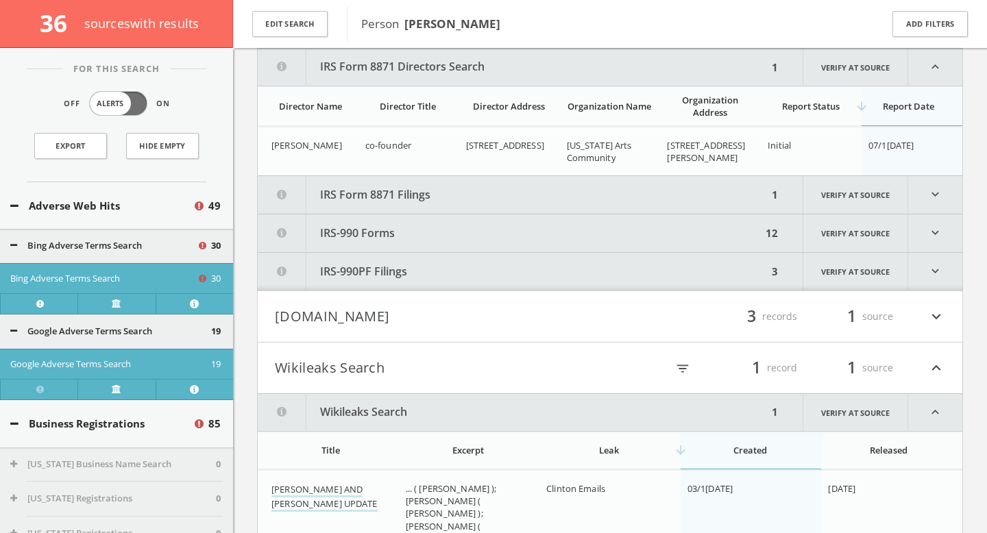
click at [538, 195] on button "IRS Form 8871 Filings" at bounding box center [513, 195] width 510 height 38
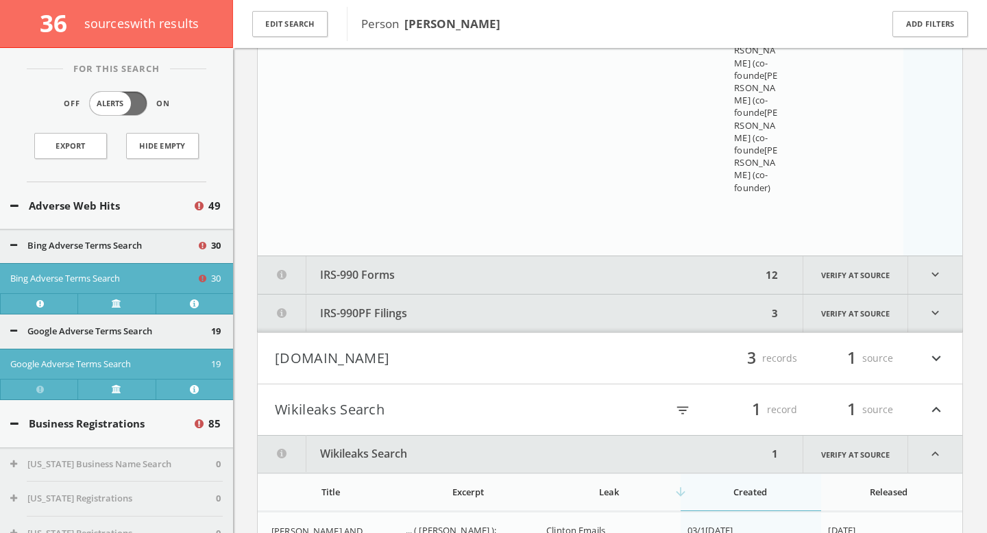
click at [526, 267] on button "IRS-990 Forms" at bounding box center [510, 275] width 504 height 38
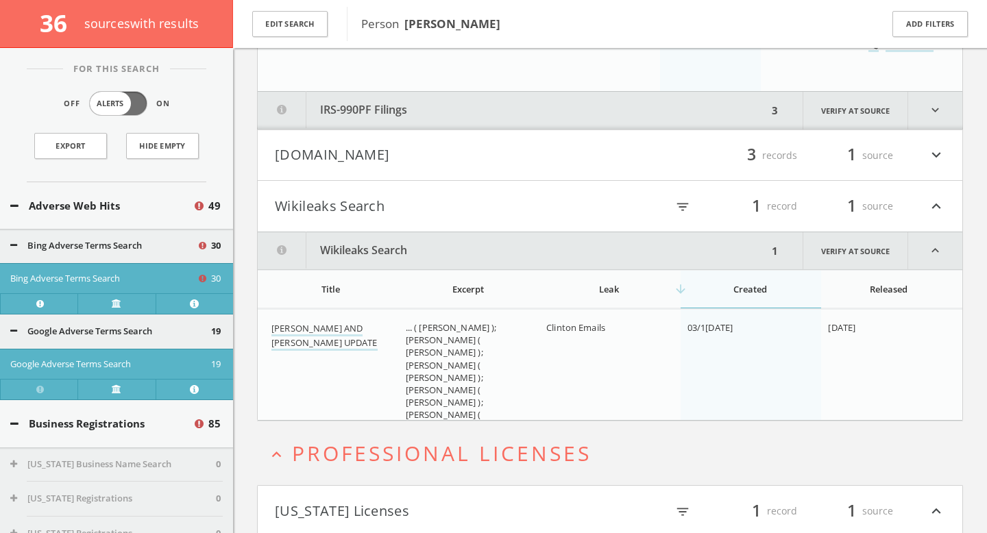
click at [549, 106] on button "IRS-990PF Filings" at bounding box center [513, 111] width 510 height 38
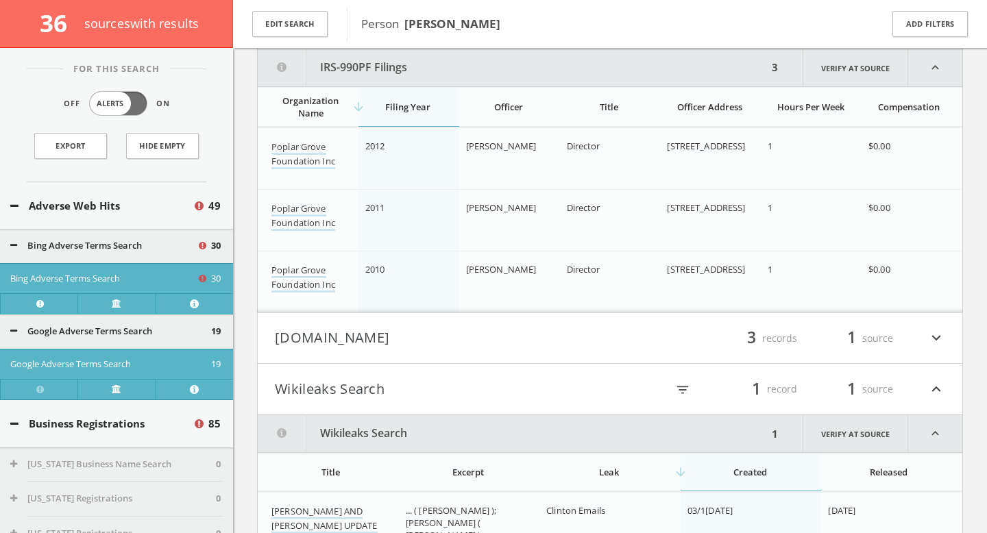
click at [514, 326] on h4 "Mugshots.com filter_list 3 records 1 source expand_more" at bounding box center [610, 338] width 705 height 51
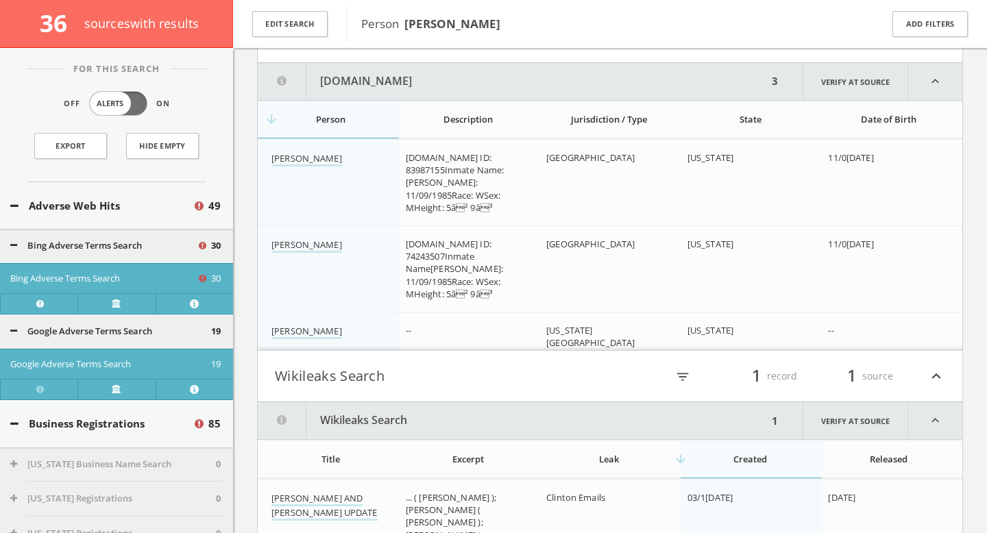
scroll to position [21873, 0]
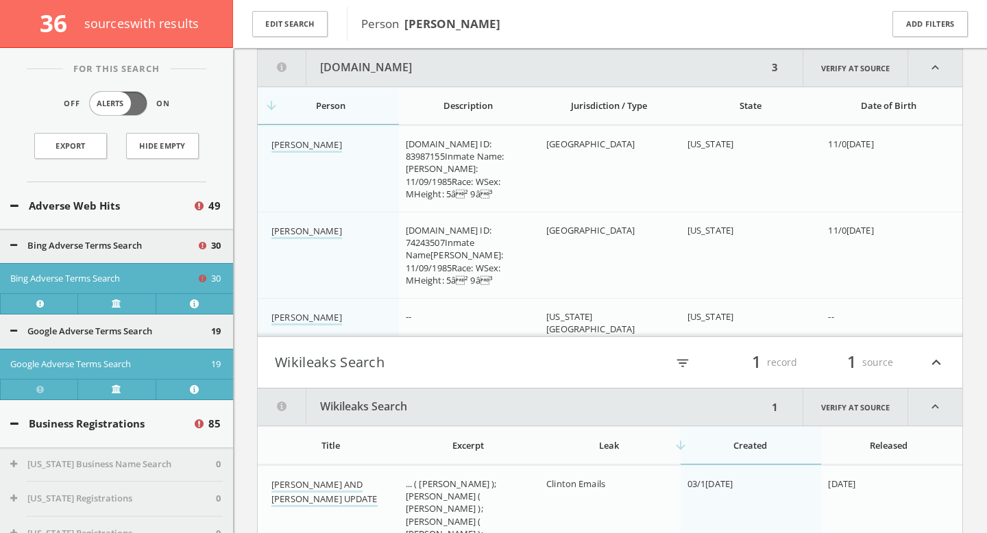
click at [522, 358] on button "Wikileaks Search" at bounding box center [442, 362] width 335 height 23
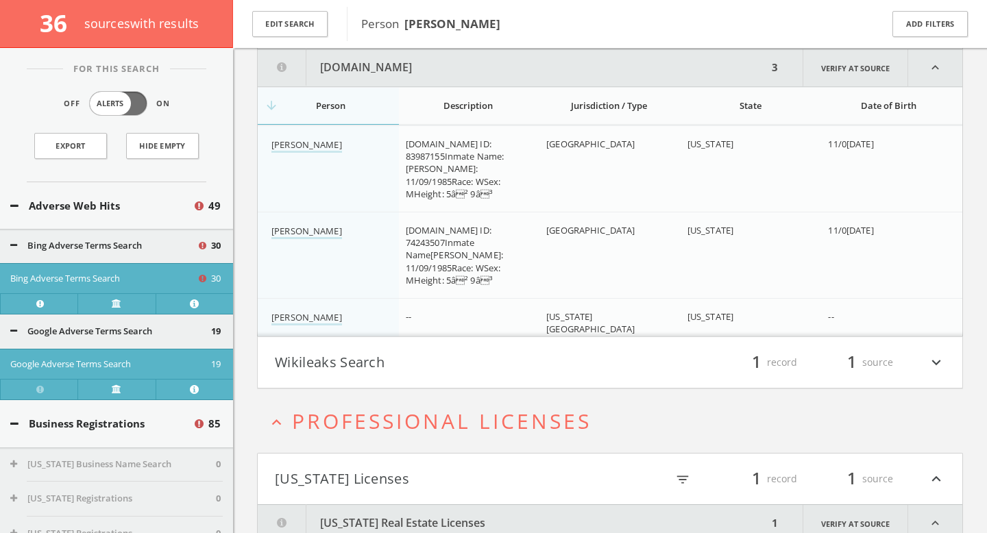
click at [523, 361] on button "Wikileaks Search" at bounding box center [442, 362] width 335 height 23
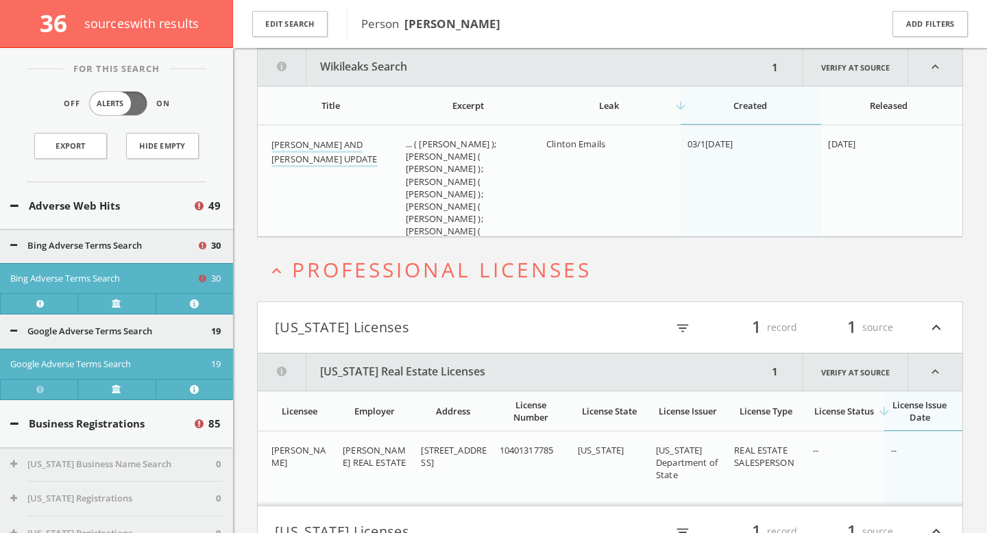
scroll to position [22503, 0]
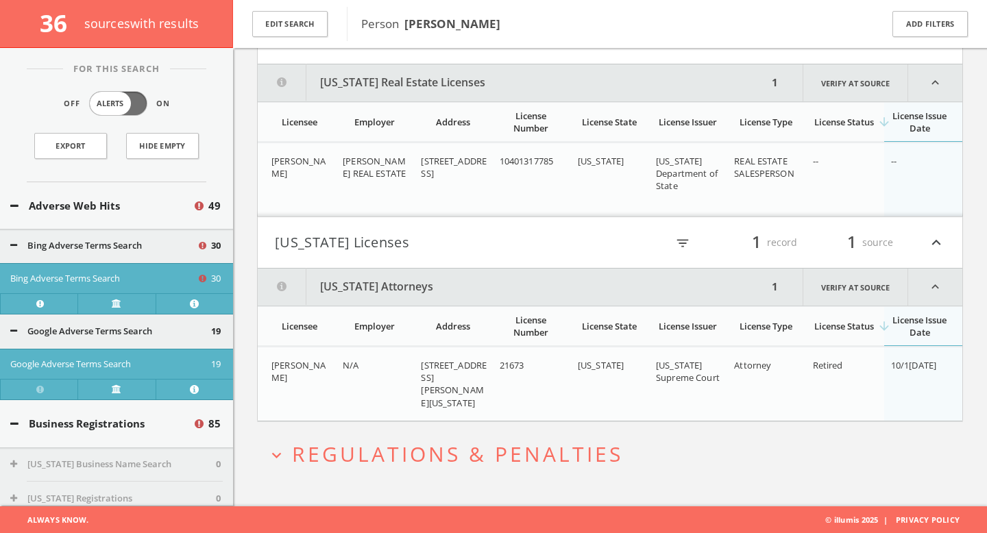
click at [532, 476] on h2 "expand_more Regulations & Penalties" at bounding box center [610, 454] width 706 height 64
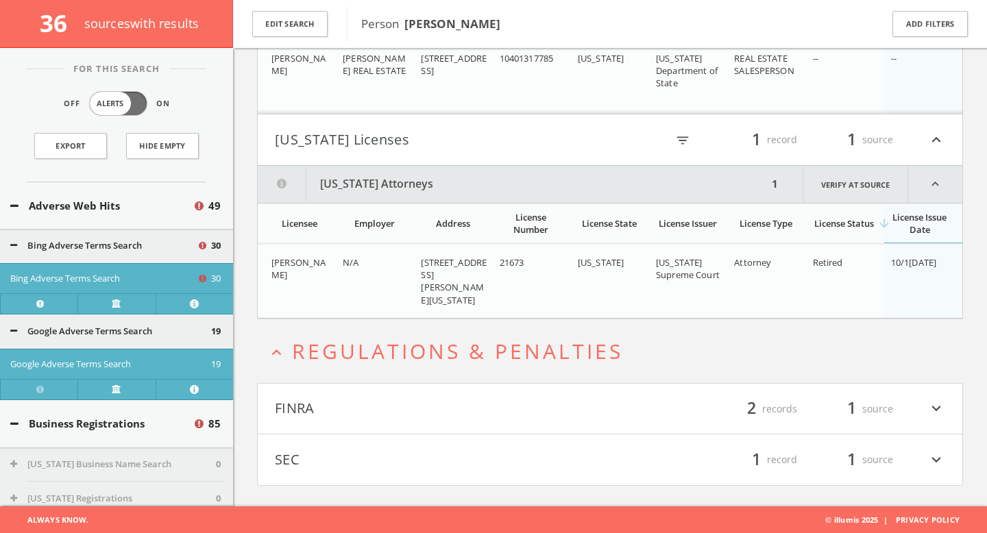
click at [516, 396] on h4 "FINRA filter_list 2 records 1 source expand_more" at bounding box center [610, 409] width 705 height 51
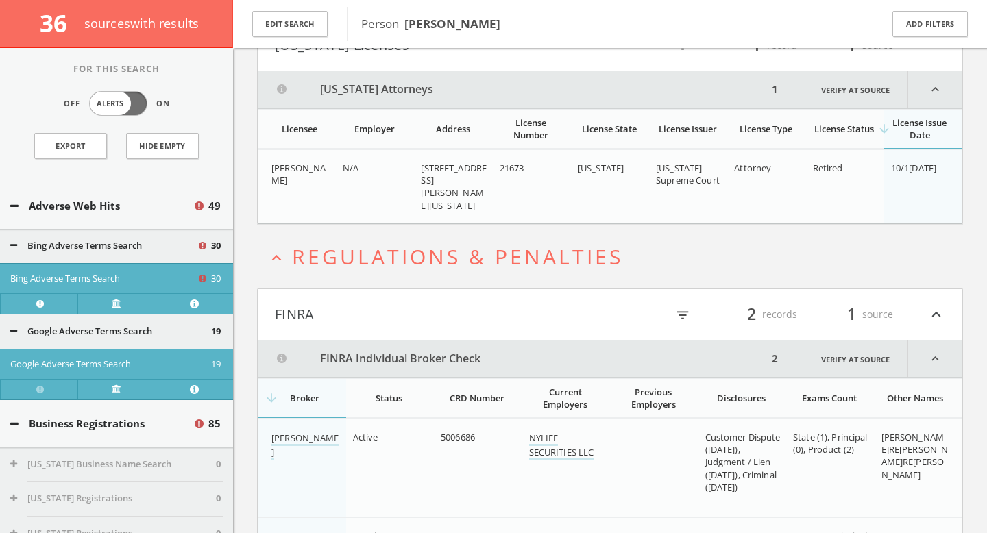
scroll to position [22865, 0]
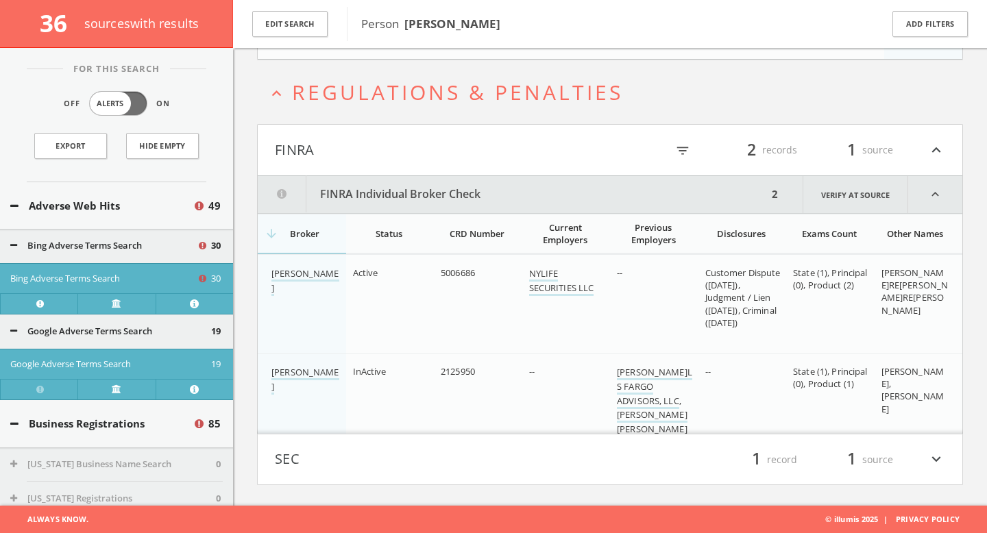
click at [521, 466] on button "SEC" at bounding box center [442, 459] width 335 height 23
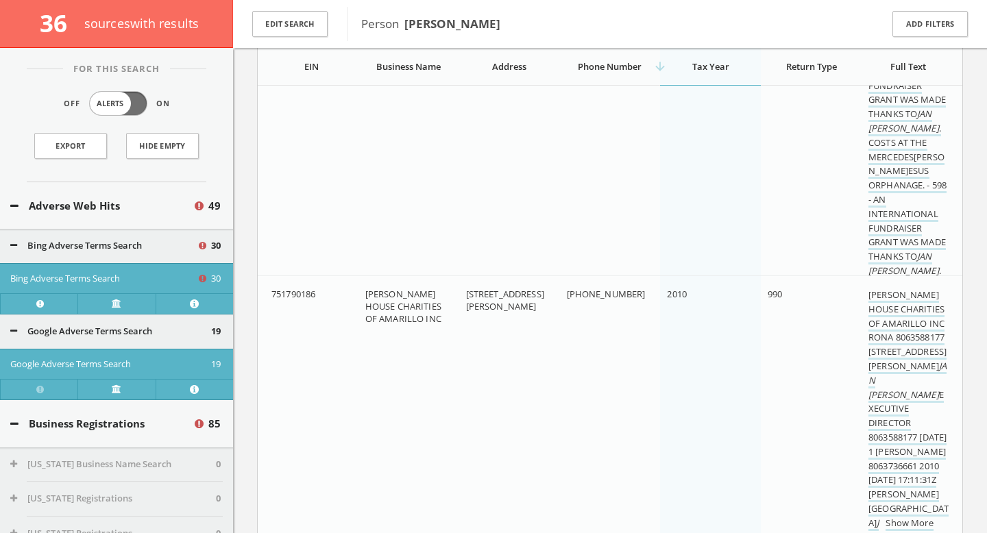
scroll to position [21034, 0]
click at [440, 23] on b "[PERSON_NAME]" at bounding box center [453, 24] width 96 height 16
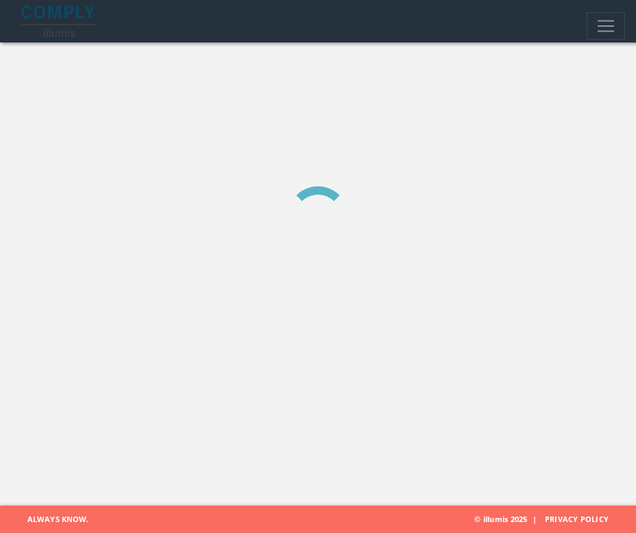
click at [49, 17] on img at bounding box center [59, 21] width 77 height 32
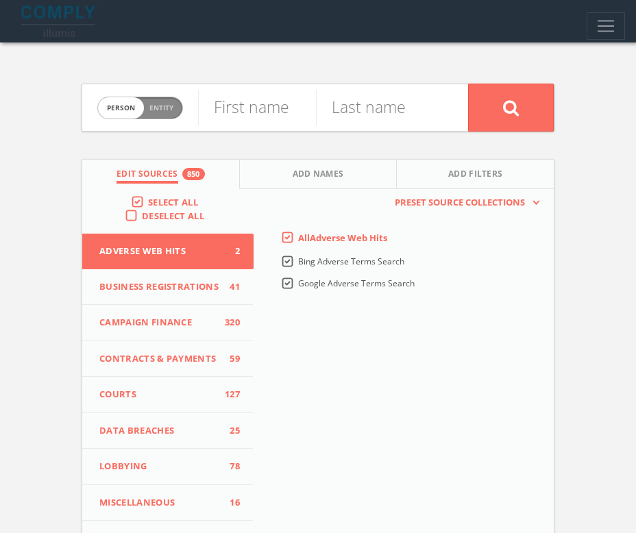
click at [167, 107] on span "Entity" at bounding box center [161, 108] width 24 height 10
checkbox input "true"
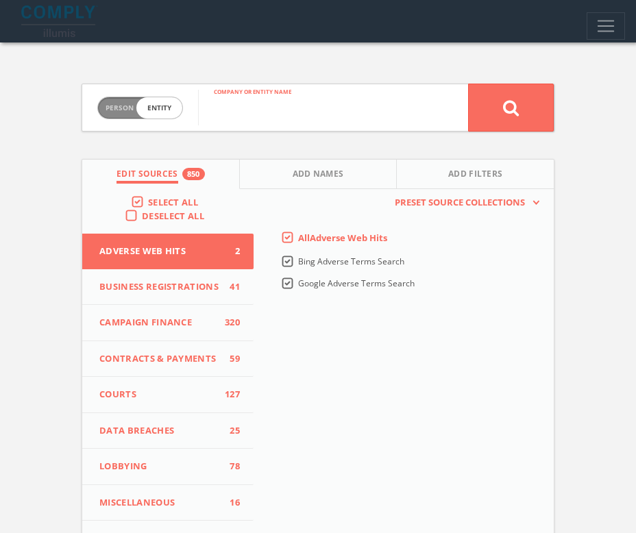
click at [281, 108] on input "text" at bounding box center [333, 108] width 270 height 36
paste input "Xpres LLC"
type input "Xpres LLC"
click at [468, 84] on button at bounding box center [511, 108] width 86 height 48
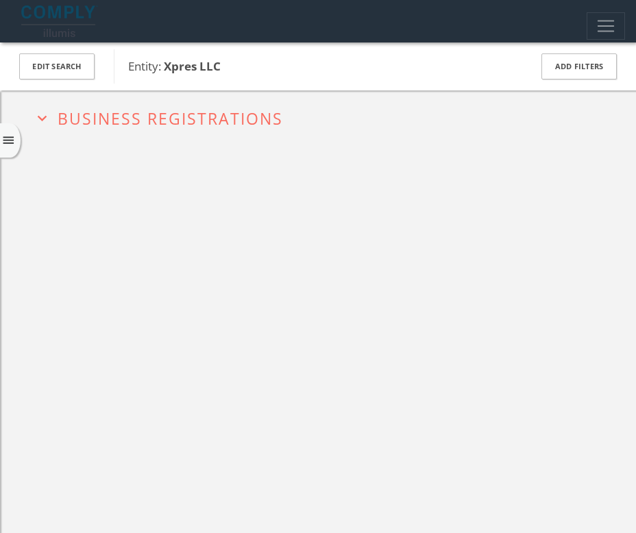
click at [219, 112] on span "Business Registrations" at bounding box center [171, 119] width 226 height 22
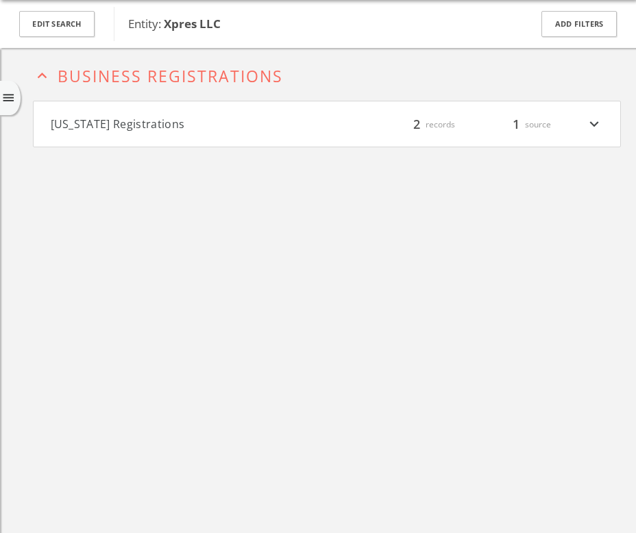
click at [220, 121] on button "[US_STATE] Registrations" at bounding box center [189, 124] width 276 height 18
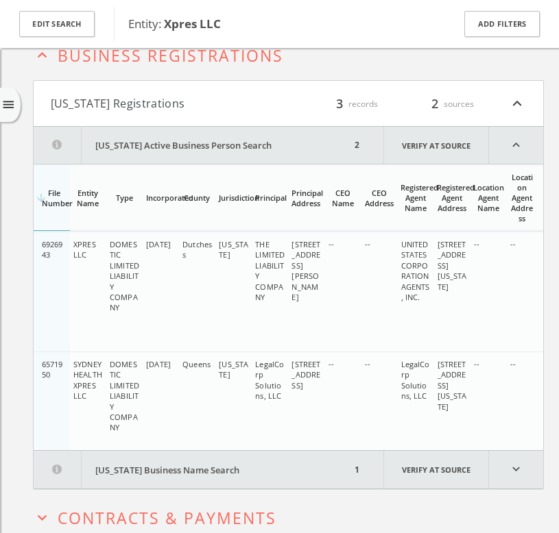
scroll to position [127, 0]
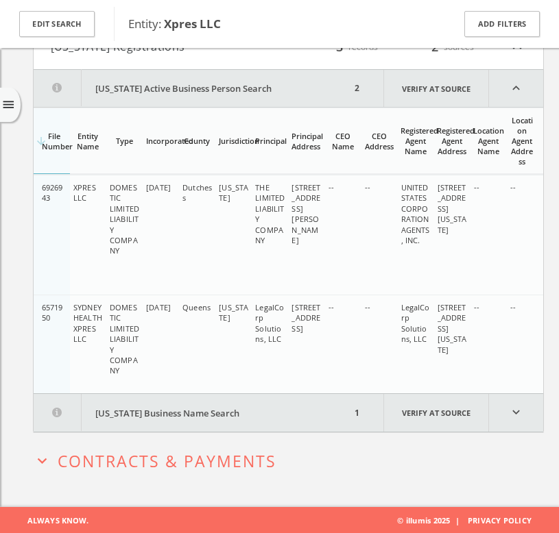
click at [141, 466] on span "Contracts & Payments" at bounding box center [167, 461] width 219 height 22
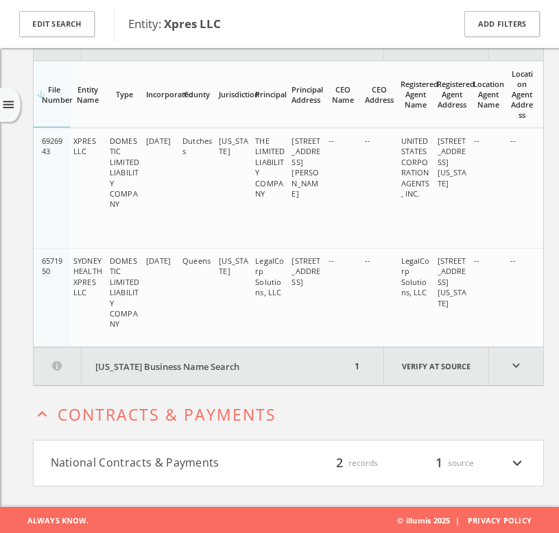
click at [147, 449] on h4 "National Contracts & Payments filter_list 2 records 1 source expand_more" at bounding box center [288, 463] width 509 height 45
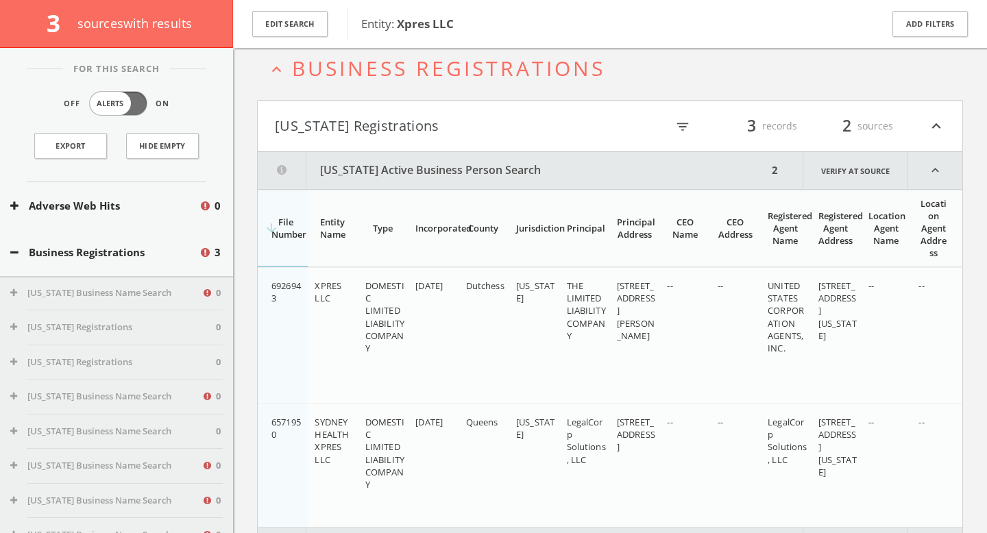
scroll to position [73, 0]
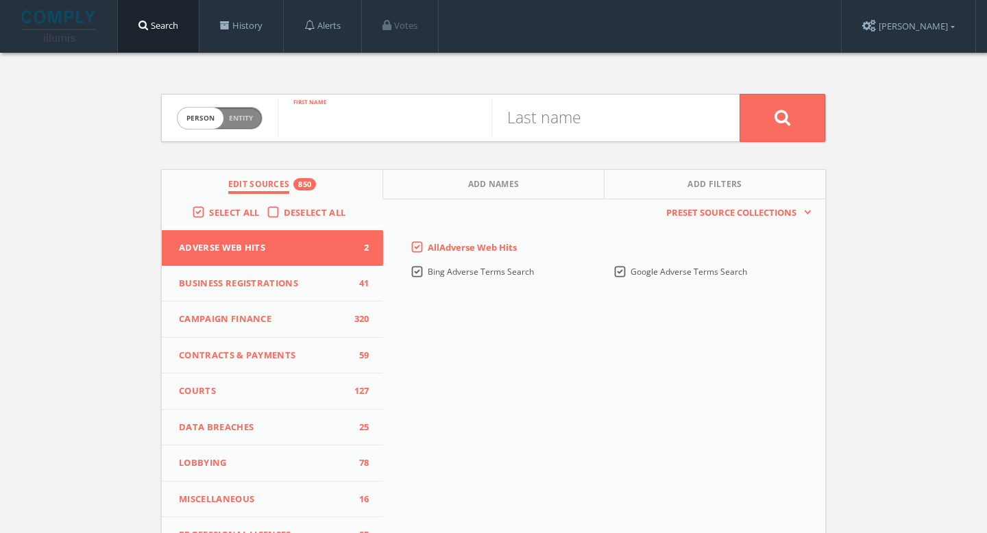
click at [319, 115] on input "text" at bounding box center [385, 118] width 214 height 36
click at [740, 94] on button at bounding box center [783, 118] width 86 height 48
click at [363, 130] on input "[GEOGRAPHIC_DATA]" at bounding box center [385, 118] width 214 height 36
type input "[PERSON_NAME]"
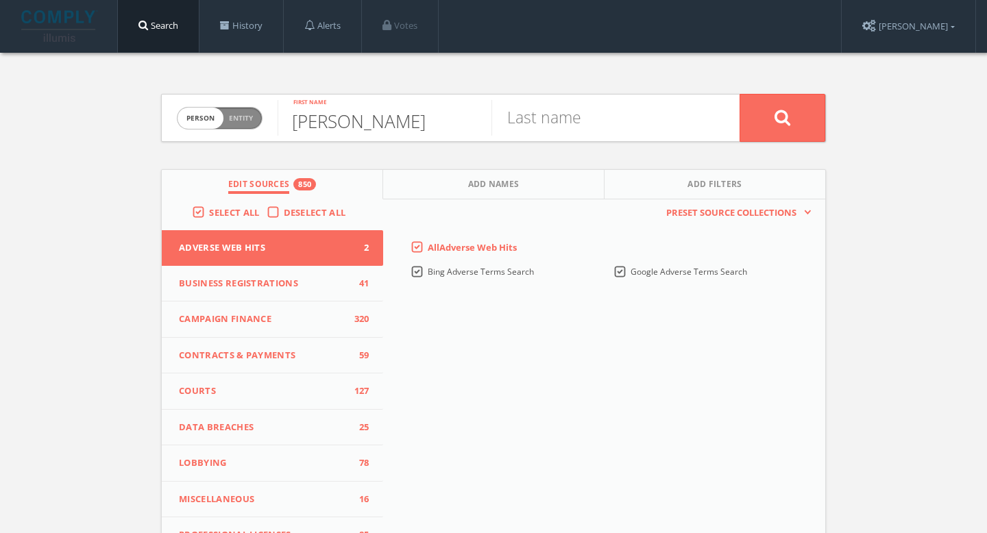
click at [549, 139] on div "Last name" at bounding box center [616, 118] width 248 height 47
click at [551, 121] on input "text" at bounding box center [599, 118] width 214 height 36
paste input "Park"
type input "Park"
click at [779, 130] on button at bounding box center [783, 118] width 86 height 48
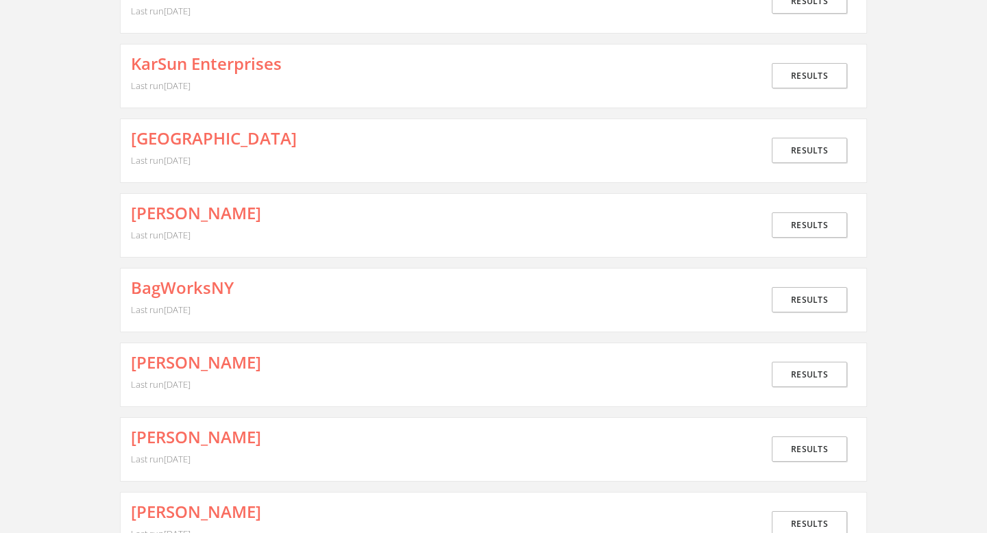
scroll to position [1546, 0]
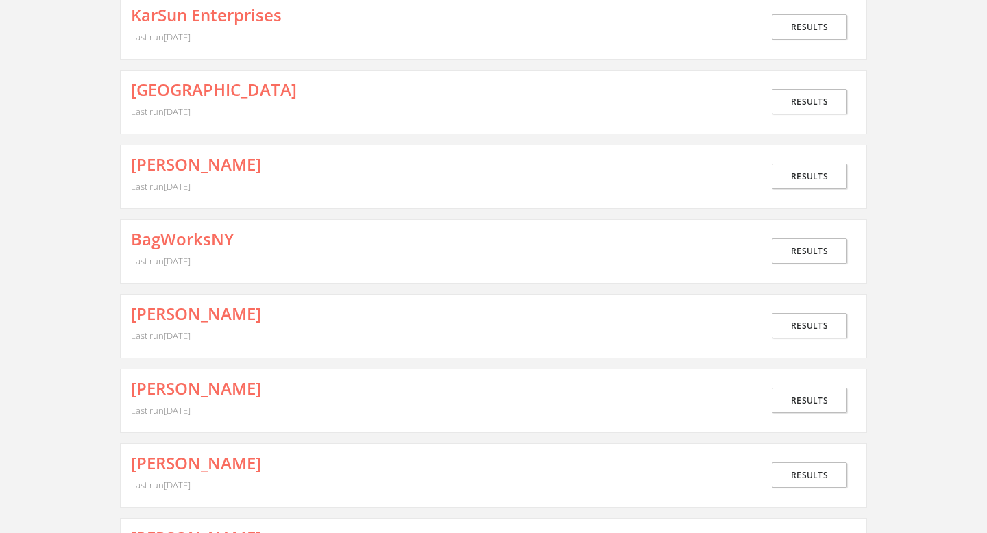
click at [326, 111] on div "Sung Park Last run [DATE]" at bounding box center [447, 102] width 632 height 43
click at [795, 96] on link "Results" at bounding box center [809, 101] width 75 height 25
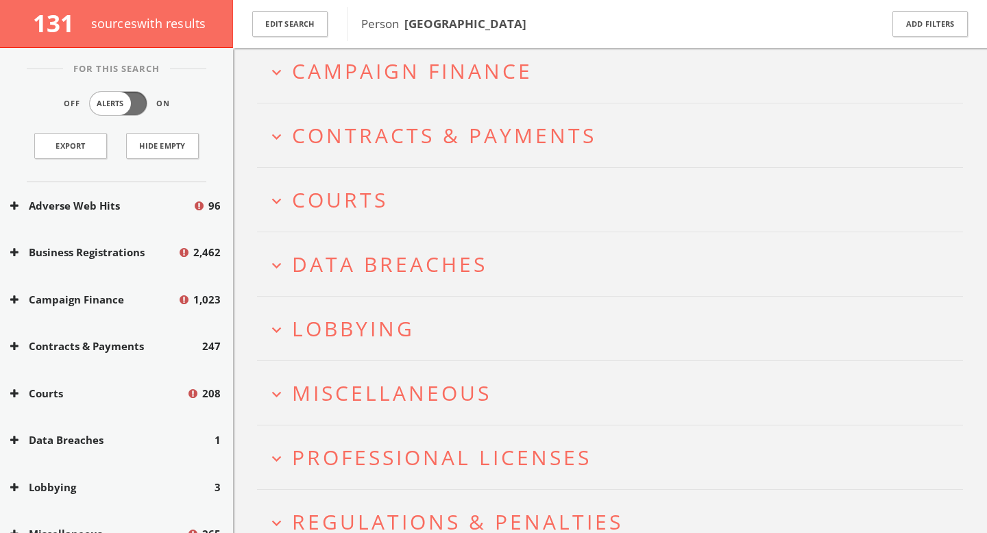
click at [361, 196] on span "Courts" at bounding box center [340, 200] width 96 height 28
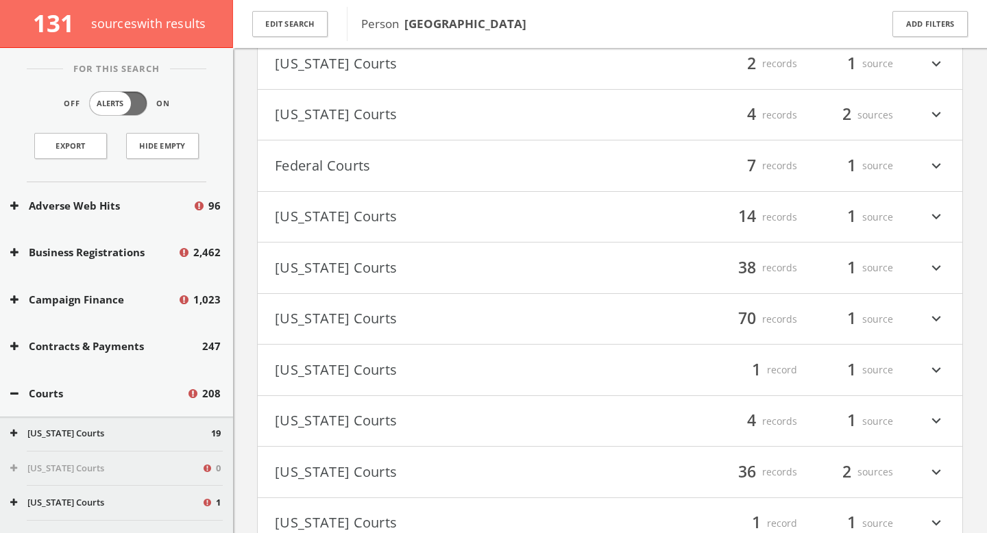
scroll to position [697, 0]
click at [361, 260] on button "[US_STATE] Courts" at bounding box center [442, 268] width 335 height 23
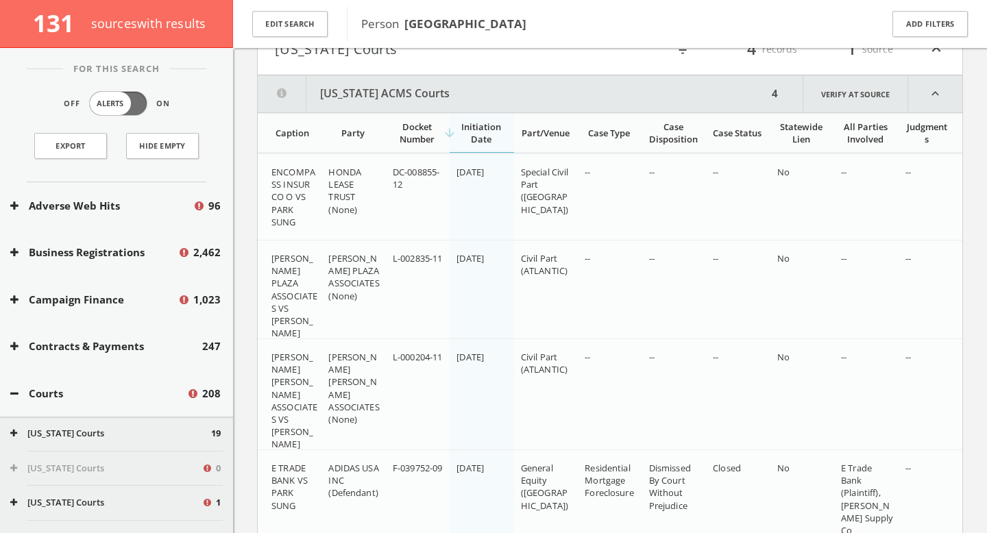
scroll to position [911, 0]
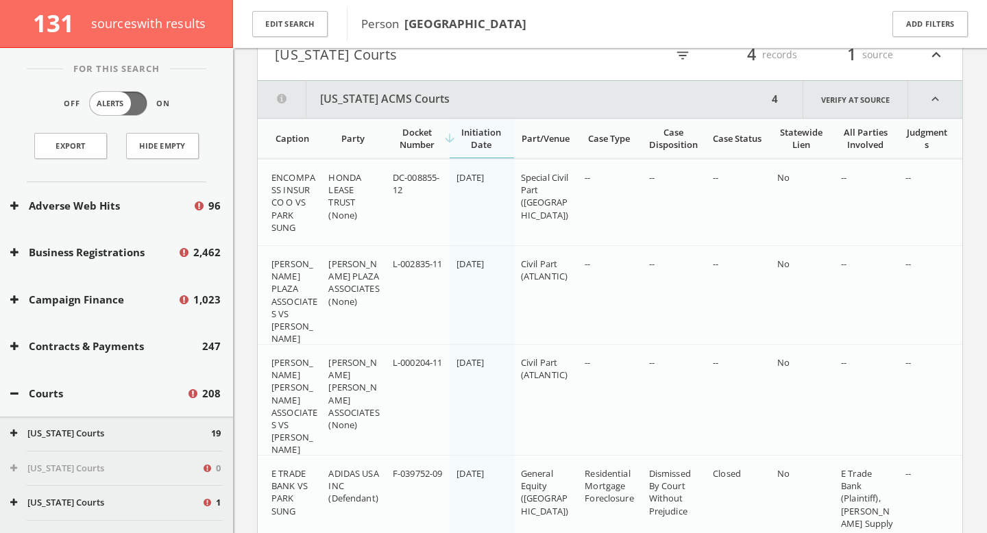
click at [409, 99] on button "[US_STATE] ACMS Courts" at bounding box center [513, 99] width 510 height 37
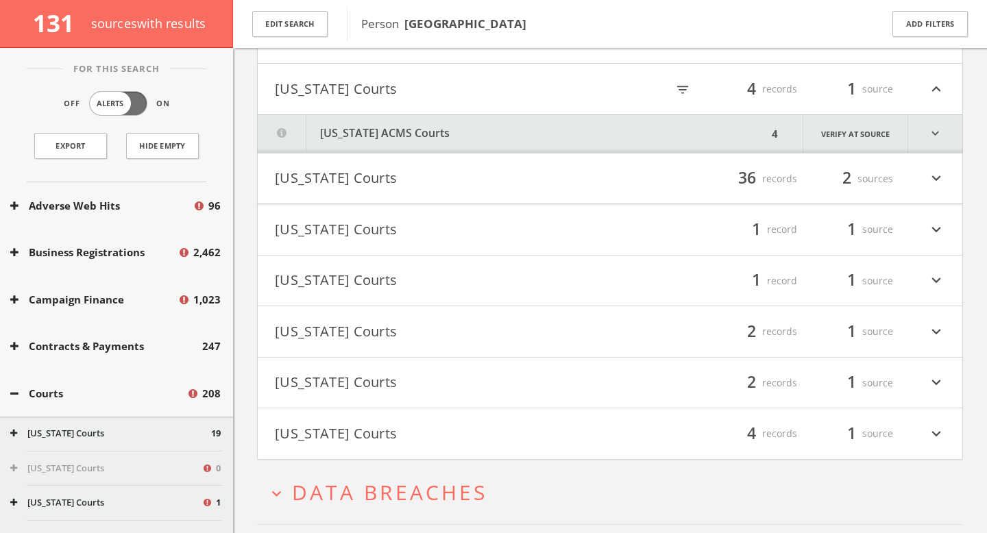
click at [414, 181] on button "[US_STATE] Courts" at bounding box center [442, 178] width 335 height 23
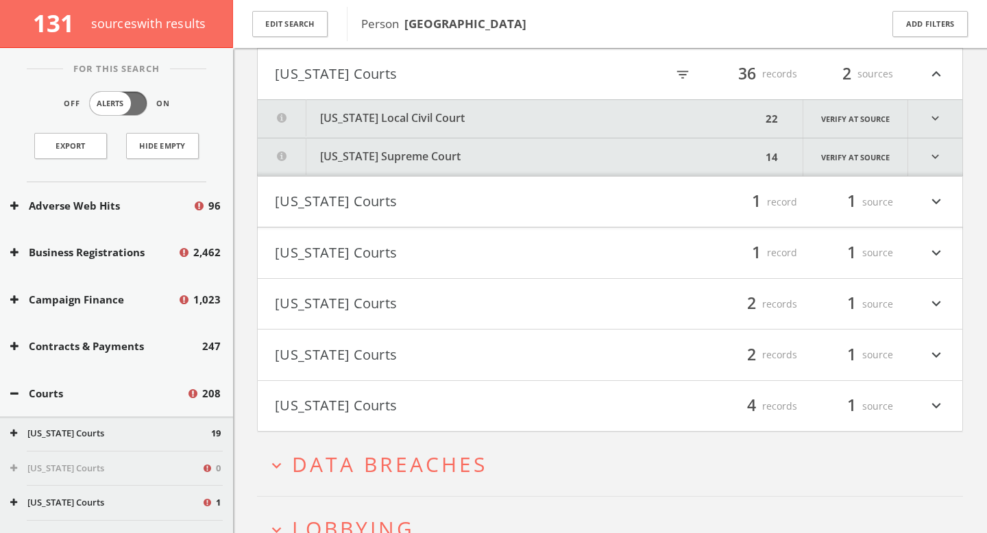
click at [431, 127] on button "[US_STATE] Local Civil Court" at bounding box center [510, 119] width 504 height 38
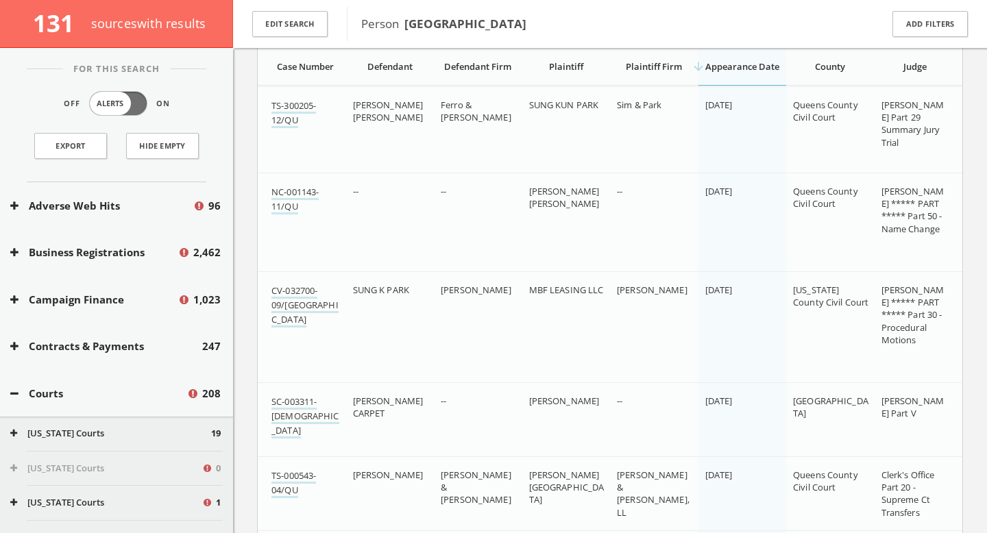
scroll to position [1201, 0]
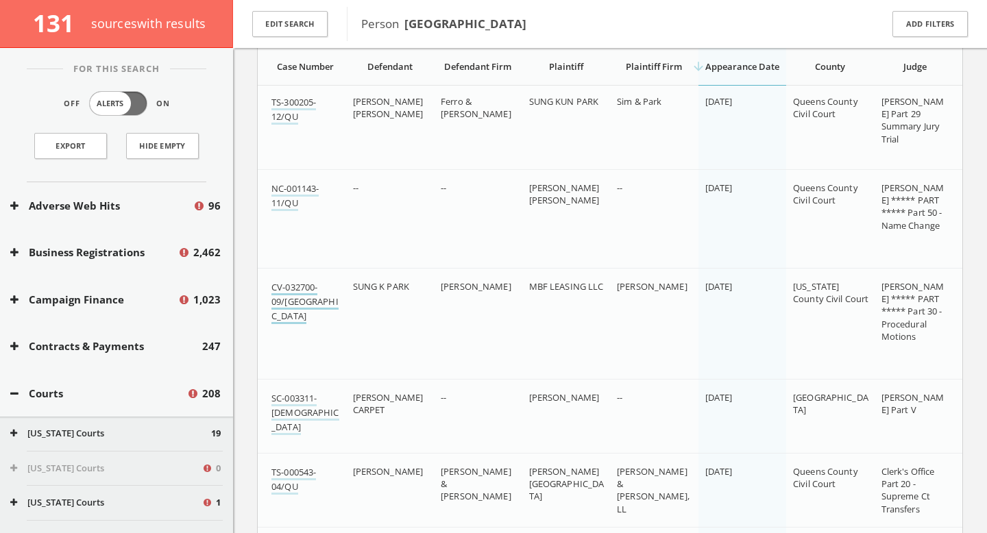
click at [303, 292] on link "CV-032700-09/[GEOGRAPHIC_DATA]" at bounding box center [305, 302] width 67 height 43
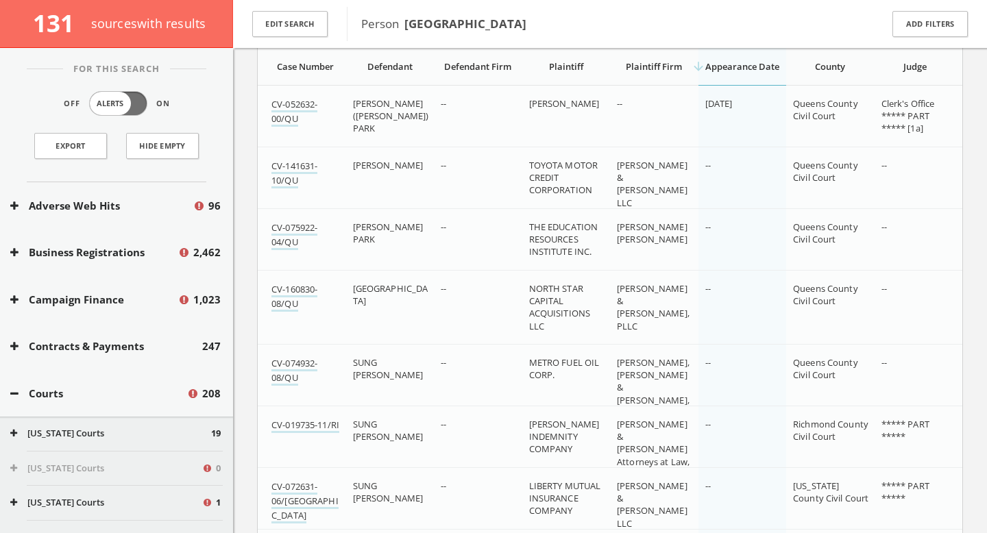
scroll to position [1972, 0]
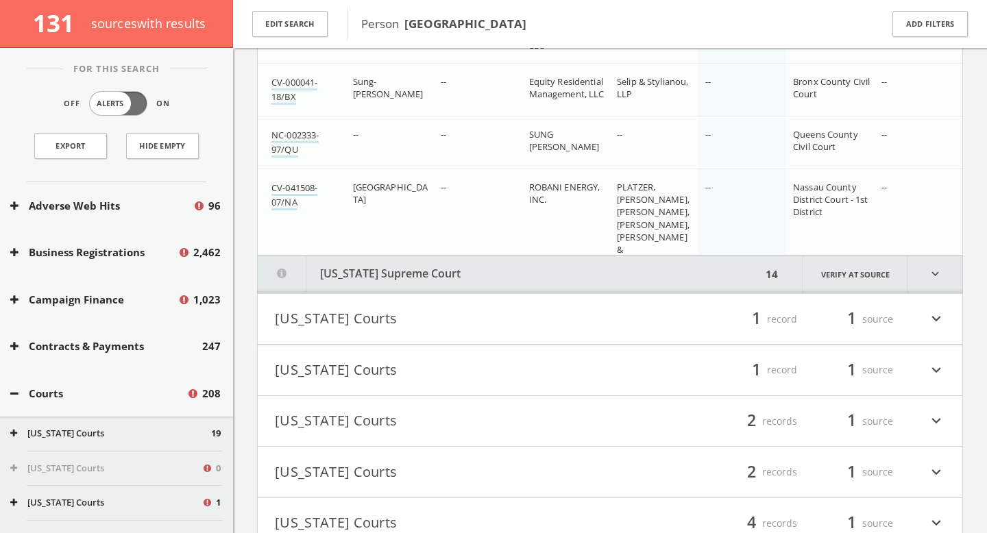
click at [493, 272] on button "[US_STATE] Supreme Court" at bounding box center [510, 275] width 504 height 38
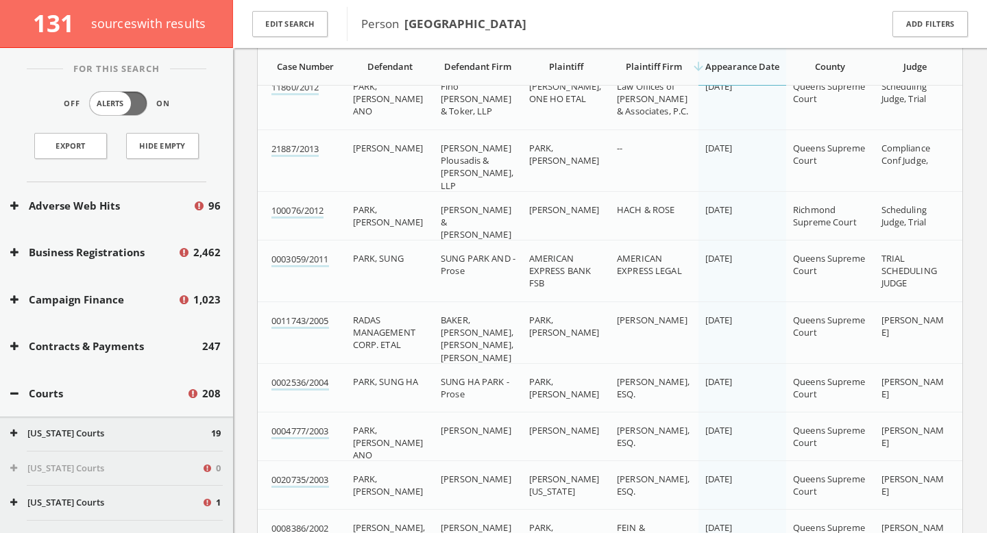
scroll to position [2852, 0]
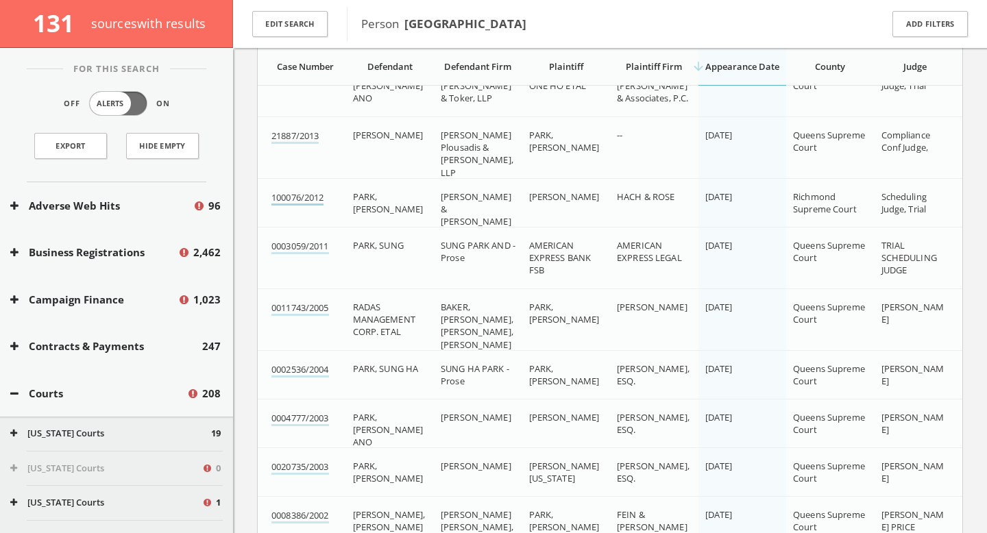
click at [318, 200] on link "100076/2012" at bounding box center [298, 198] width 52 height 14
click at [472, 259] on div "SUNG PARK AND - Prose" at bounding box center [479, 251] width 77 height 25
drag, startPoint x: 327, startPoint y: 195, endPoint x: 271, endPoint y: 194, distance: 56.2
click at [271, 194] on td "100076/2012" at bounding box center [302, 208] width 88 height 61
copy link "100076/2012"
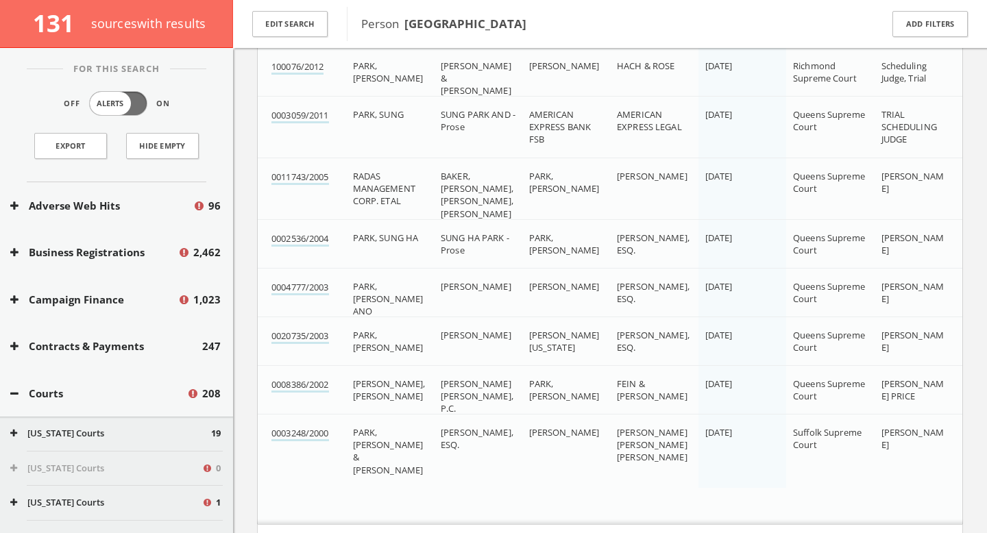
scroll to position [2702, 0]
